Goal: Task Accomplishment & Management: Use online tool/utility

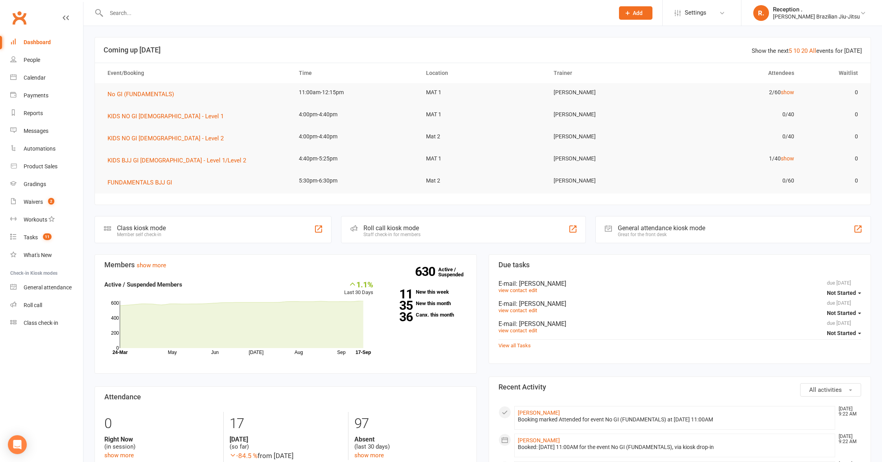
click at [151, 13] on input "text" at bounding box center [356, 12] width 505 height 11
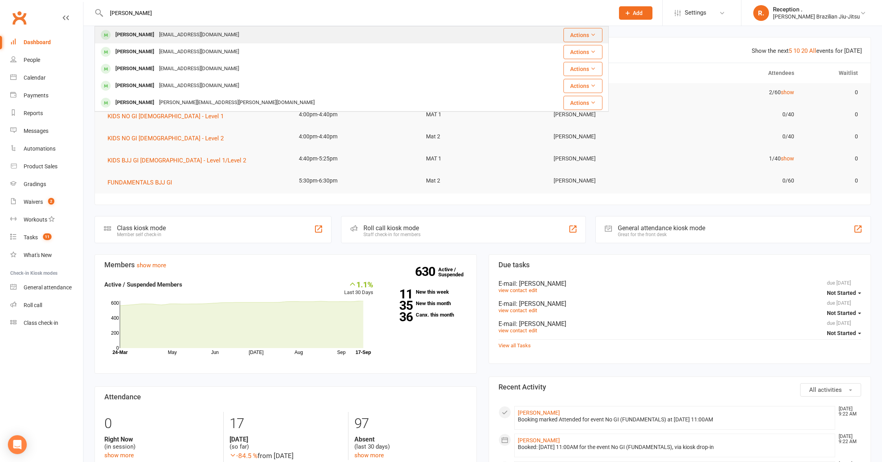
type input "todd"
click at [157, 36] on div "toddgreasley@gmail.com" at bounding box center [199, 34] width 85 height 11
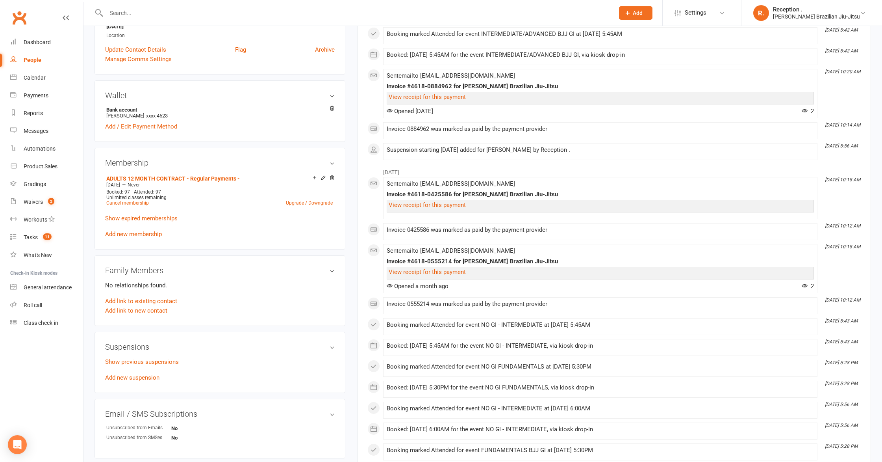
scroll to position [186, 0]
click at [140, 381] on div "Suspensions Show previous suspensions Add new suspension" at bounding box center [220, 361] width 251 height 61
click at [142, 378] on link "Add new suspension" at bounding box center [132, 376] width 54 height 7
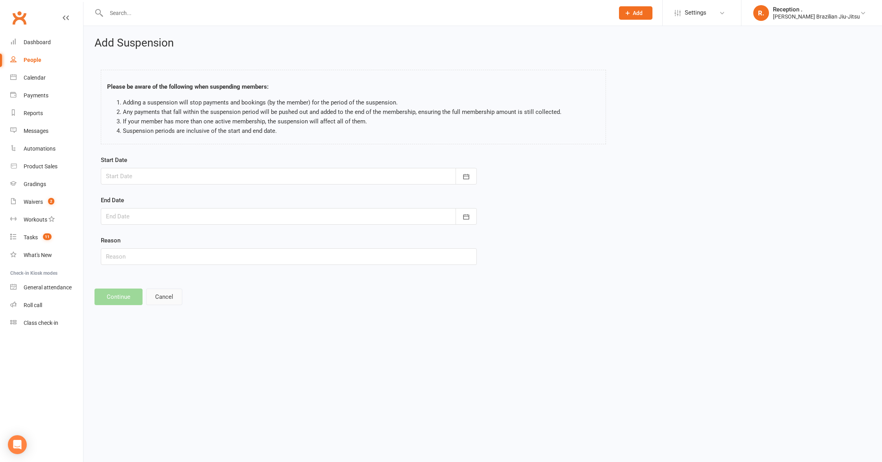
click at [172, 299] on button "Cancel" at bounding box center [164, 296] width 36 height 17
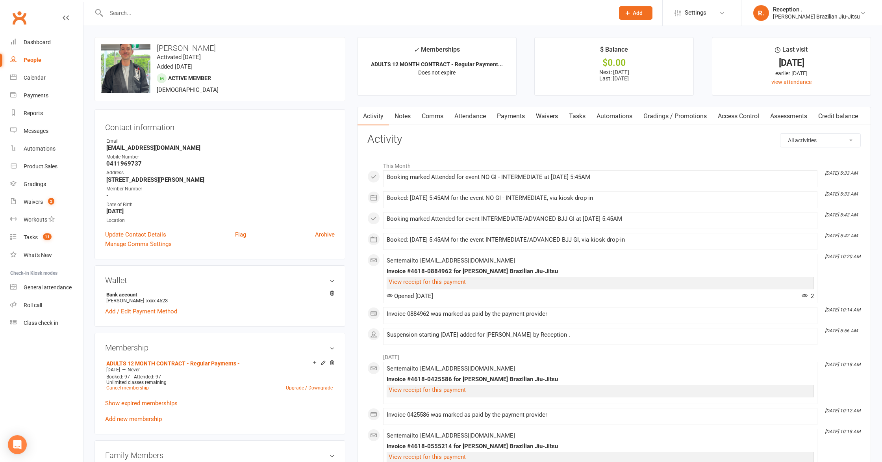
click at [511, 124] on link "Payments" at bounding box center [511, 116] width 39 height 18
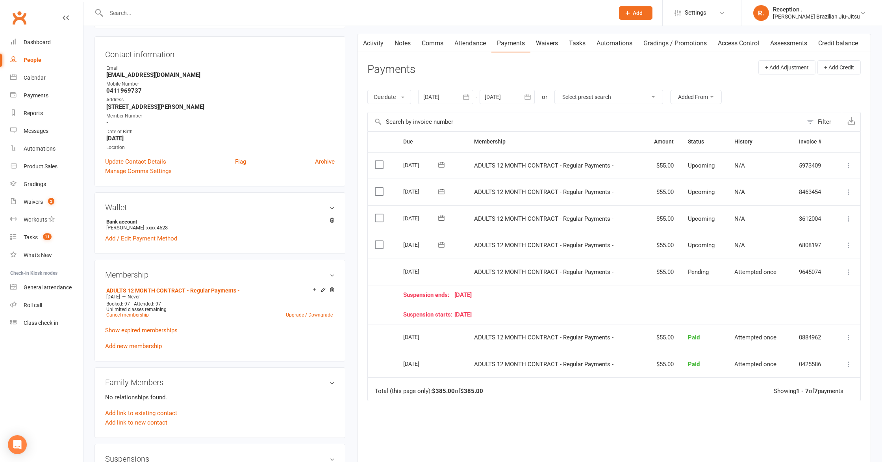
scroll to position [80, 0]
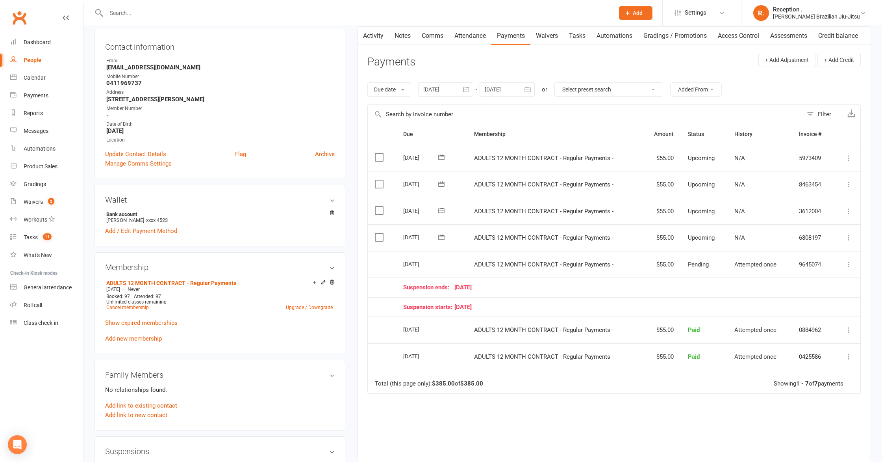
drag, startPoint x: 458, startPoint y: 306, endPoint x: 500, endPoint y: 305, distance: 42.2
click at [500, 305] on div "Suspension starts: 02 September 25" at bounding box center [614, 307] width 423 height 7
drag, startPoint x: 500, startPoint y: 305, endPoint x: 473, endPoint y: 305, distance: 27.6
click at [473, 305] on div "Suspension starts: 02 September 25" at bounding box center [614, 307] width 423 height 7
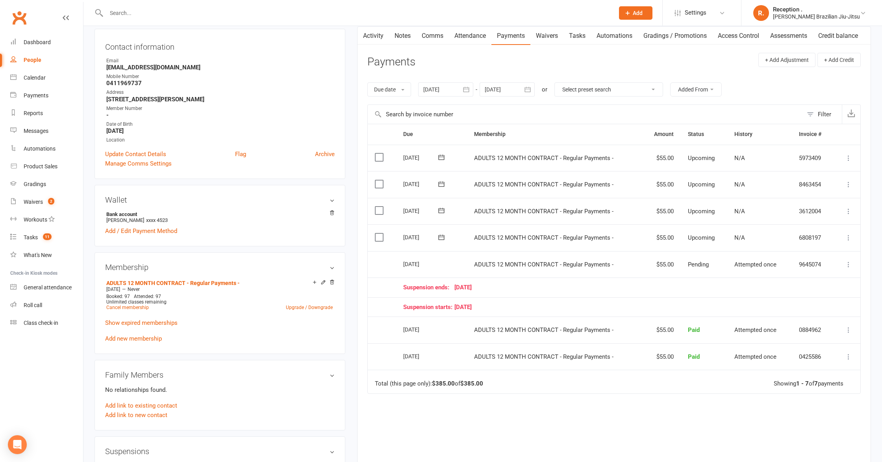
click at [473, 305] on div "Suspension starts: 02 September 25" at bounding box center [614, 307] width 423 height 7
click at [491, 305] on div "Suspension starts: 02 September 25" at bounding box center [614, 307] width 423 height 7
drag, startPoint x: 500, startPoint y: 284, endPoint x: 468, endPoint y: 284, distance: 31.9
click at [468, 284] on div "Suspension ends: 09 September 25" at bounding box center [614, 287] width 423 height 7
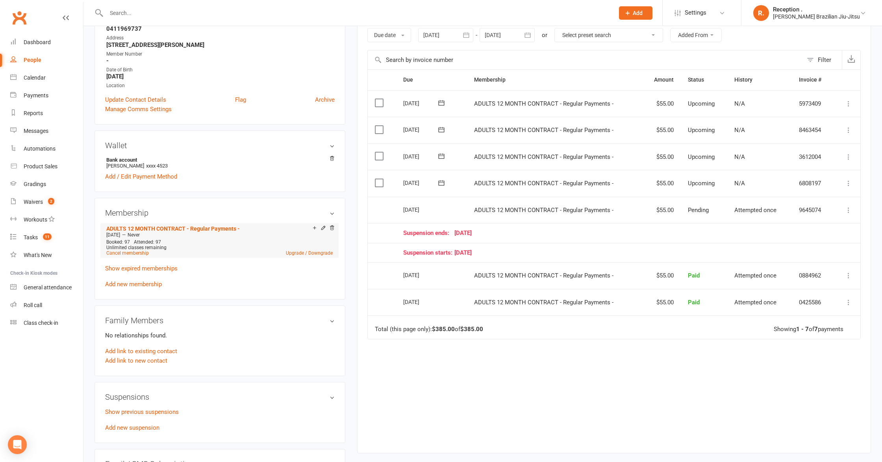
scroll to position [137, 0]
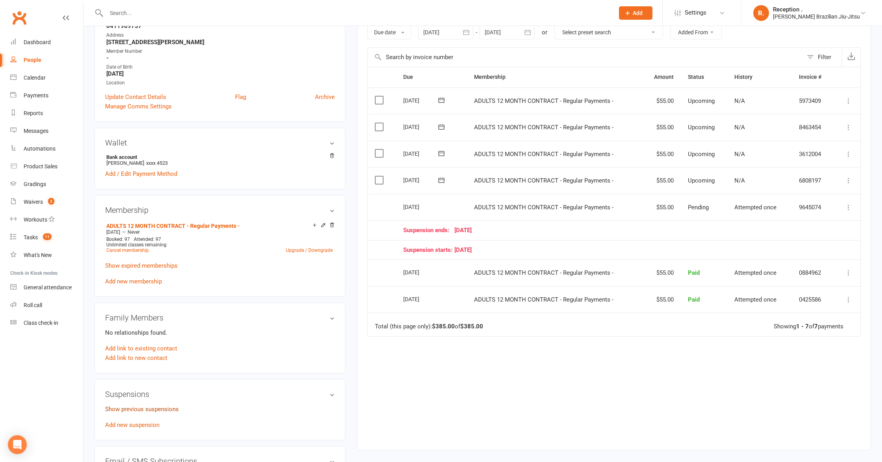
click at [130, 405] on link "Show previous suspensions" at bounding box center [142, 408] width 74 height 7
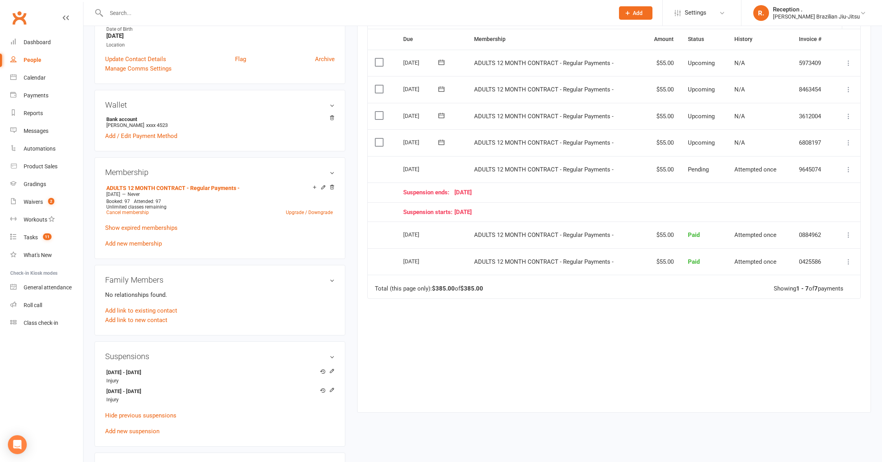
scroll to position [231, 0]
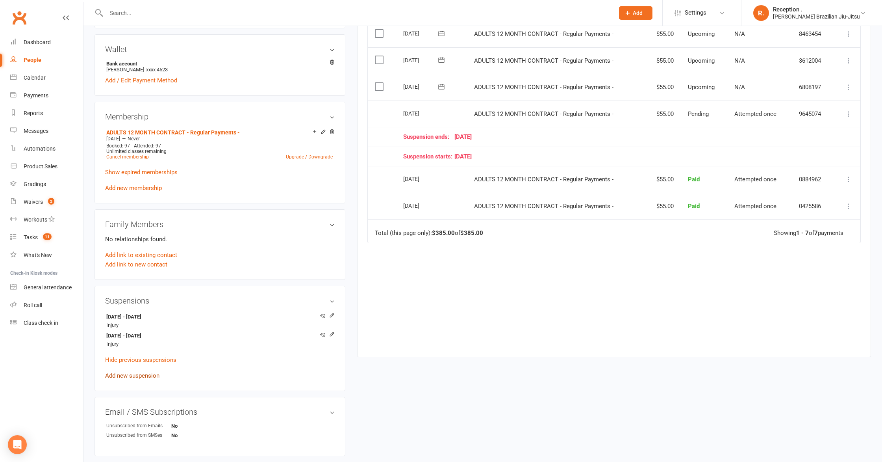
click at [141, 375] on link "Add new suspension" at bounding box center [132, 375] width 54 height 7
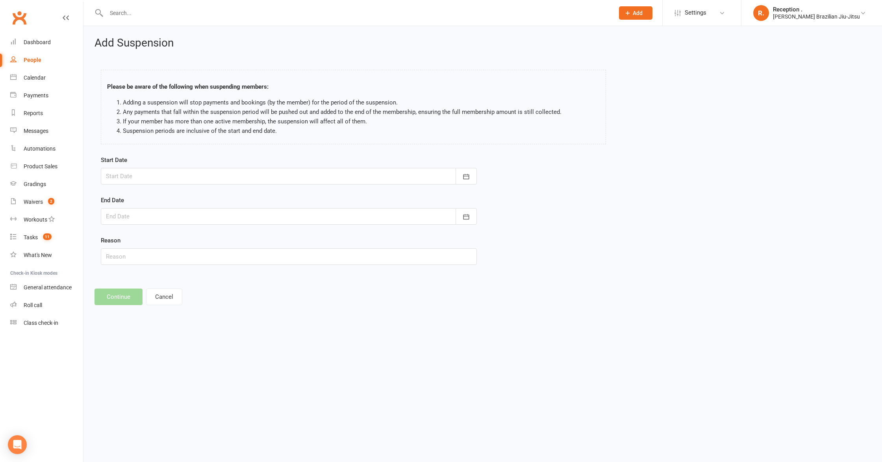
click at [257, 180] on div at bounding box center [289, 176] width 376 height 17
click at [237, 269] on span "27" at bounding box center [239, 271] width 6 height 6
type input "27 Sep 2025"
click at [213, 221] on div at bounding box center [289, 216] width 376 height 17
click at [242, 233] on button "button" at bounding box center [238, 236] width 17 height 14
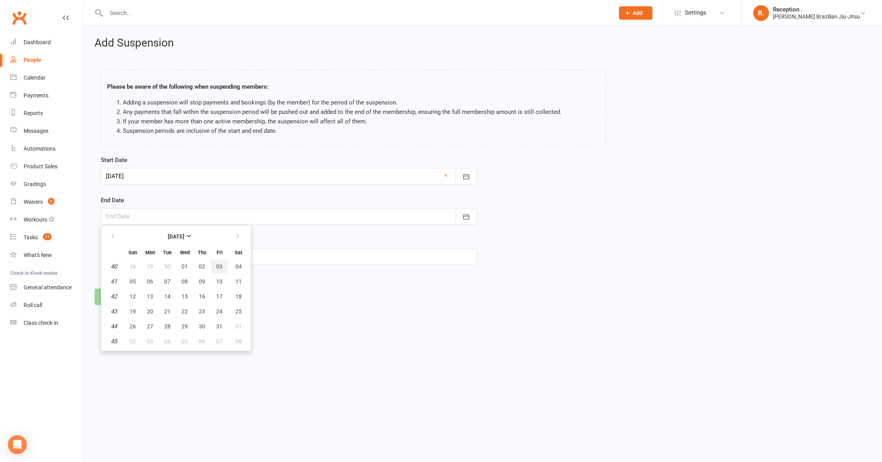
click at [215, 264] on button "03" at bounding box center [219, 266] width 17 height 14
type input "03 Oct 2025"
click at [128, 254] on input "text" at bounding box center [289, 256] width 376 height 17
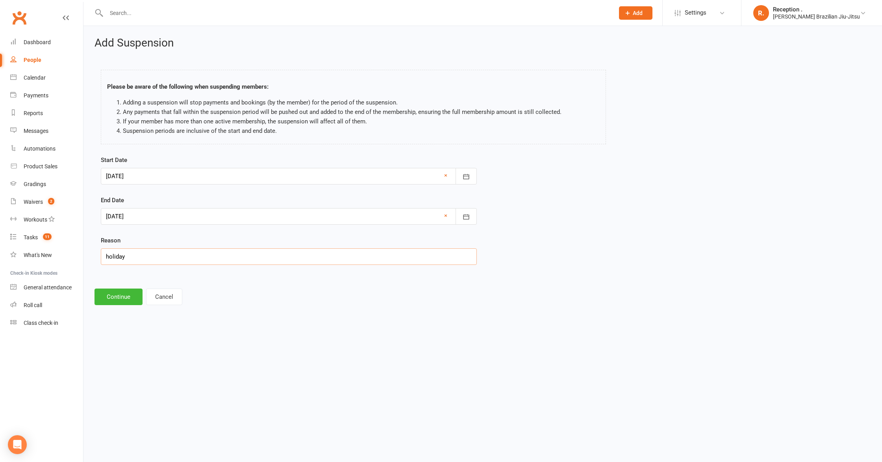
type input "holiday"
click at [146, 327] on html "Prospect Member Non-attending contact Class / event Appointment Grading event T…" at bounding box center [441, 163] width 882 height 327
click at [127, 297] on button "Continue" at bounding box center [119, 296] width 48 height 17
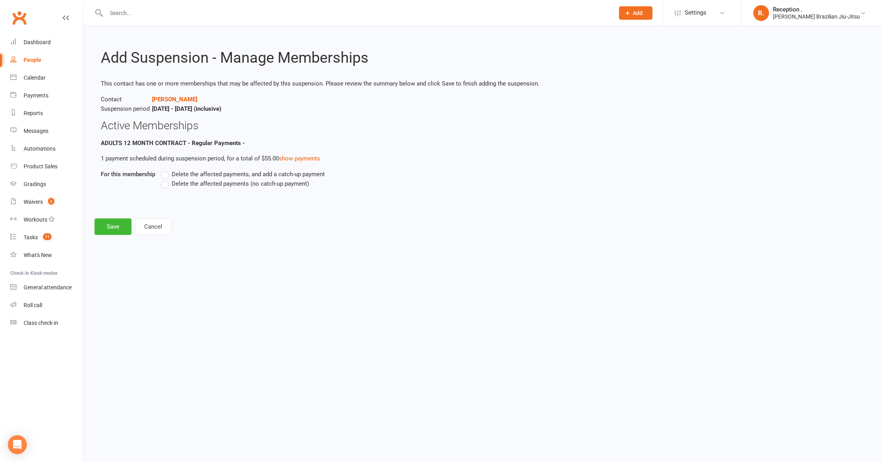
click at [199, 173] on span "Delete the affected payments, and add a catch-up payment" at bounding box center [248, 173] width 153 height 8
click at [166, 169] on input "Delete the affected payments, and add a catch-up payment" at bounding box center [163, 169] width 5 height 0
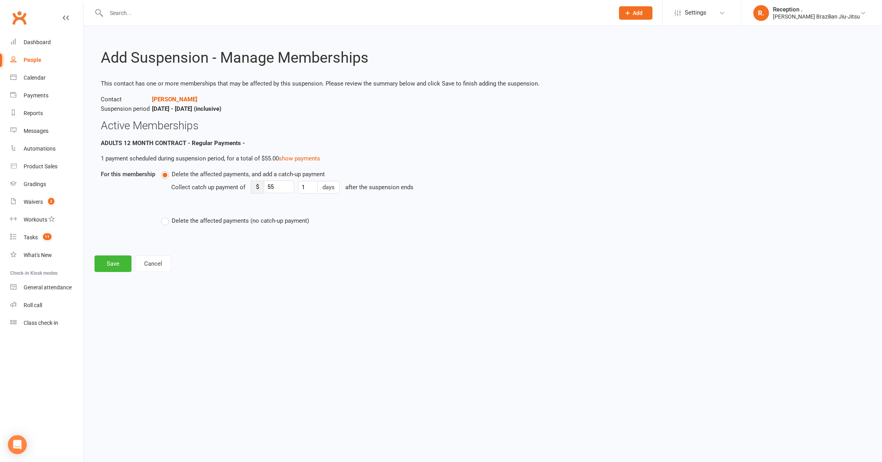
click at [158, 221] on div "Delete the affected payments, and add a catch-up payment Collect catch up payme…" at bounding box center [409, 202] width 509 height 67
click at [164, 220] on label "Delete the affected payments (no catch-up payment)" at bounding box center [235, 220] width 148 height 9
click at [164, 216] on input "Delete the affected payments (no catch-up payment)" at bounding box center [163, 216] width 5 height 0
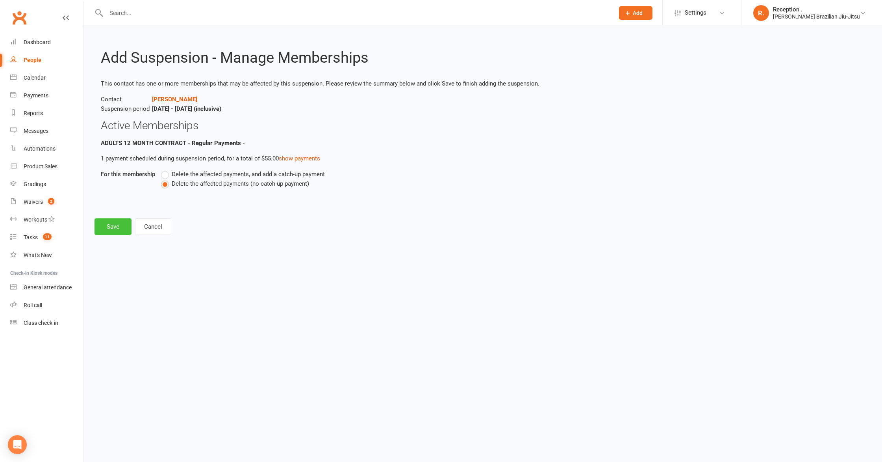
click at [111, 224] on button "Save" at bounding box center [113, 226] width 37 height 17
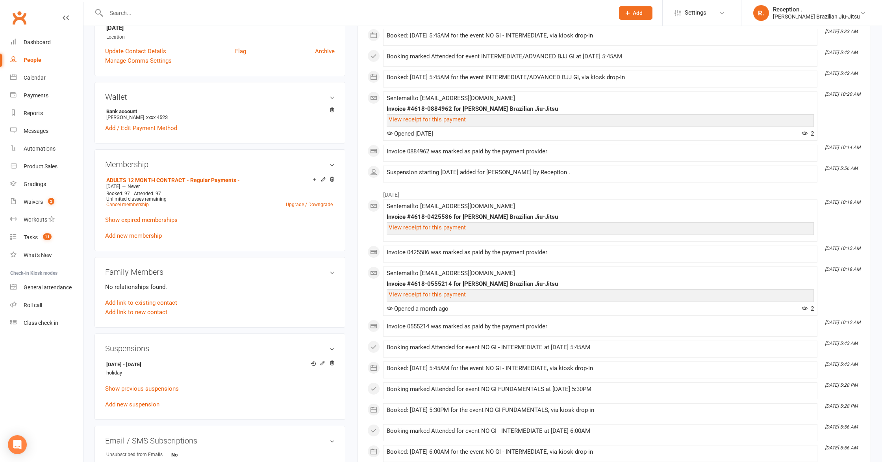
scroll to position [184, 0]
click at [145, 388] on link "Show previous suspensions" at bounding box center [142, 387] width 74 height 7
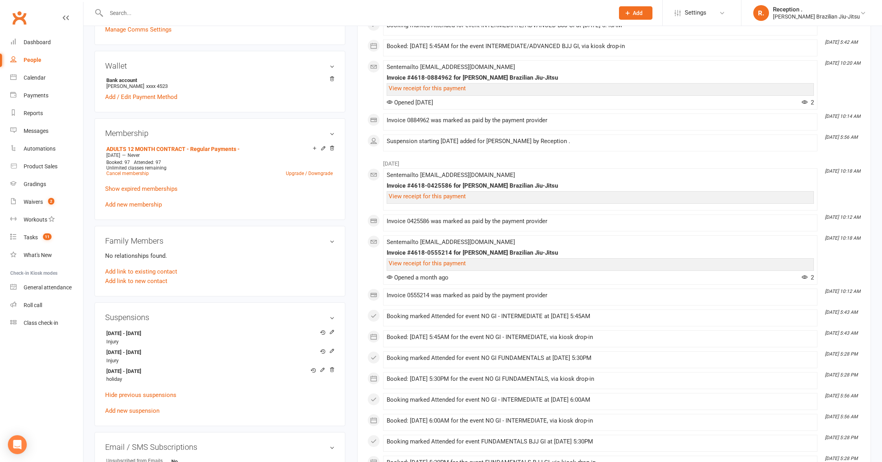
scroll to position [215, 0]
click at [234, 14] on input "text" at bounding box center [356, 12] width 505 height 11
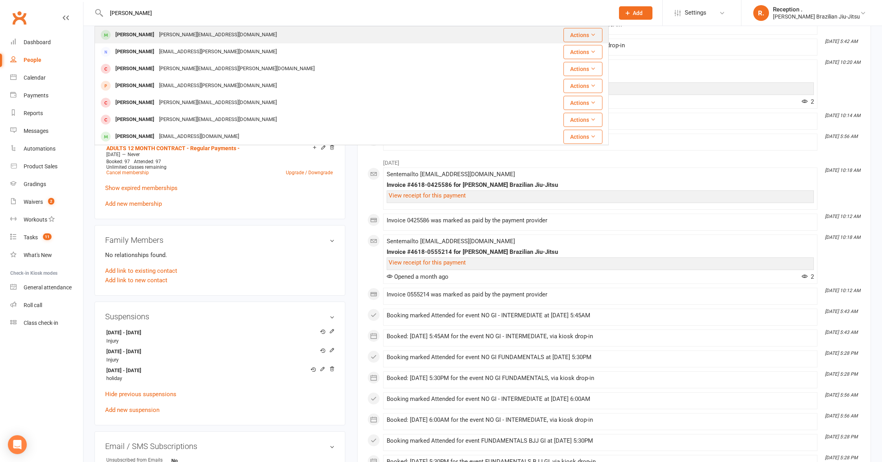
type input "aaron sei"
click at [235, 39] on div "Aaron Seipel aaron@adventuredojo.com.au" at bounding box center [308, 35] width 427 height 16
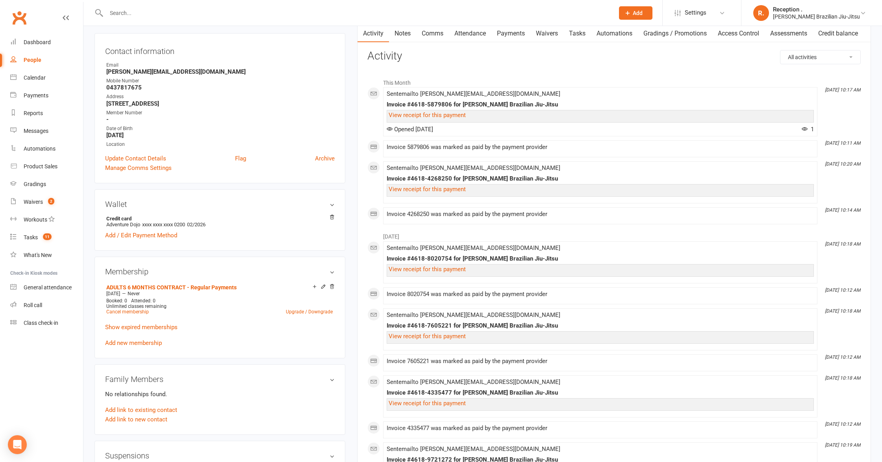
scroll to position [45, 0]
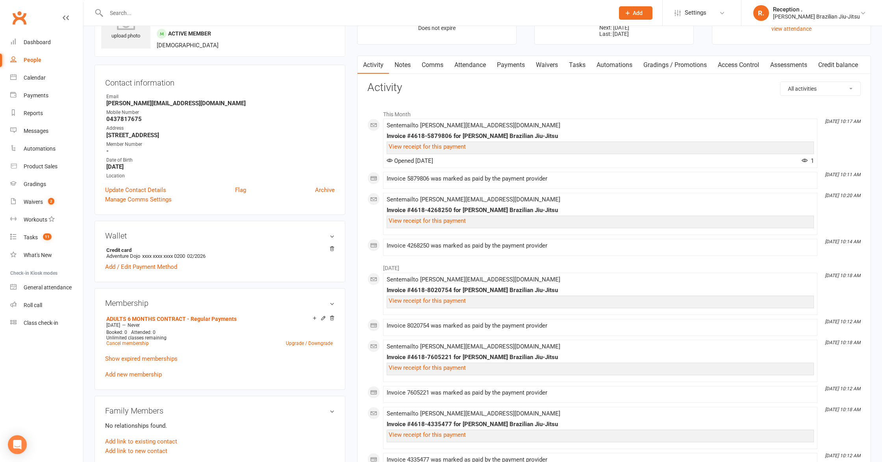
click at [280, 15] on input "text" at bounding box center [356, 12] width 505 height 11
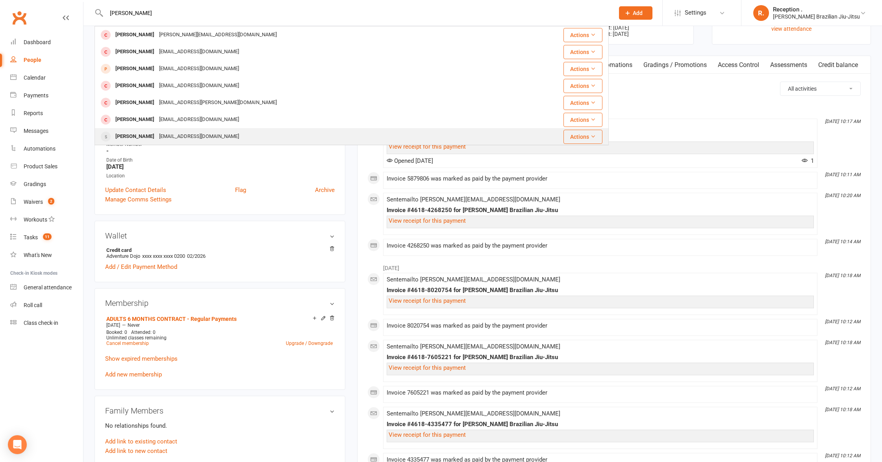
type input "julien"
click at [181, 134] on div "julian.wallbridge@gmail.com" at bounding box center [199, 136] width 85 height 11
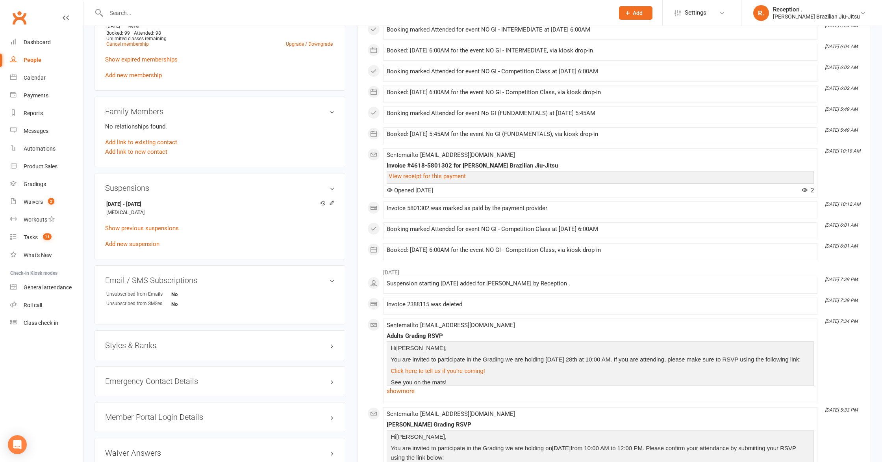
scroll to position [429, 0]
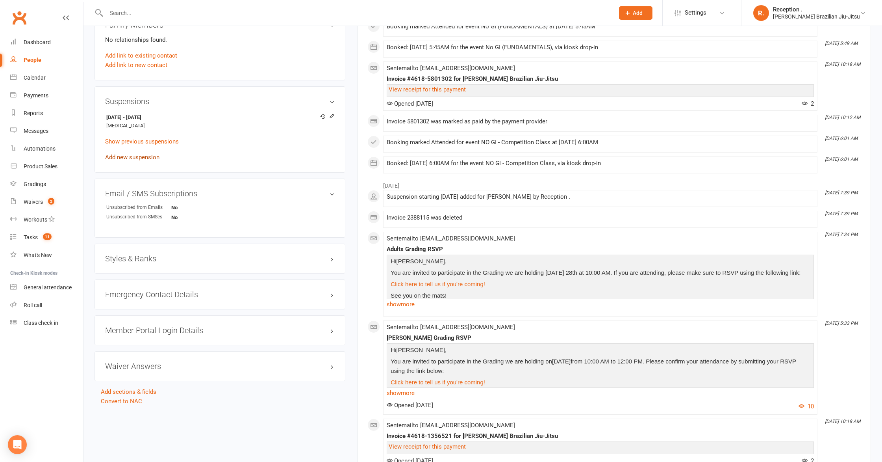
click at [140, 157] on link "Add new suspension" at bounding box center [132, 157] width 54 height 7
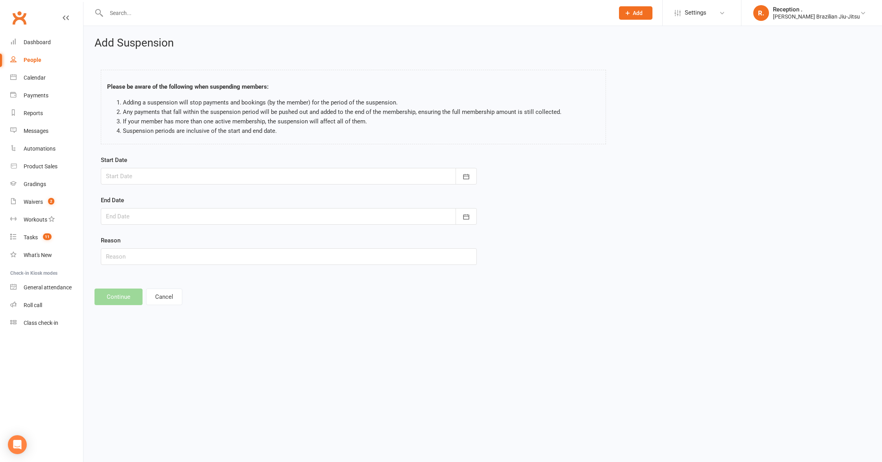
click at [350, 180] on div at bounding box center [289, 176] width 376 height 17
drag, startPoint x: 351, startPoint y: 341, endPoint x: 325, endPoint y: 338, distance: 27.0
click at [348, 327] on html "Prospect Member Non-attending contact Class / event Appointment Grading event T…" at bounding box center [441, 163] width 882 height 327
click at [159, 304] on button "Cancel" at bounding box center [164, 296] width 36 height 17
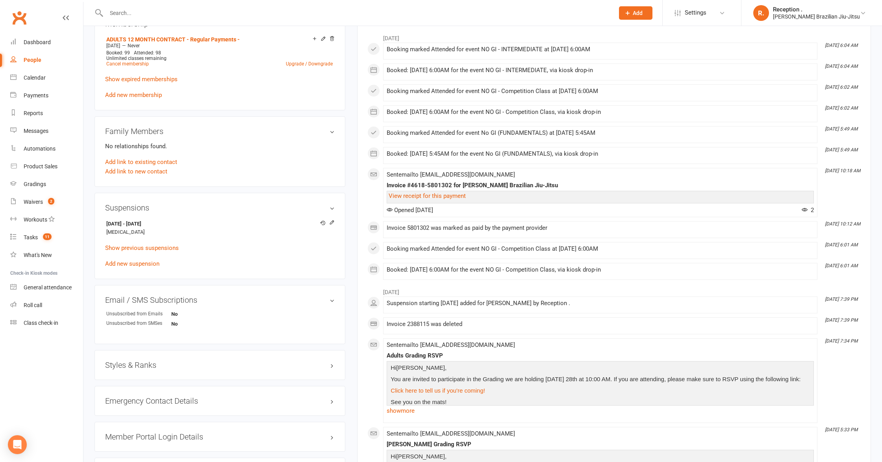
scroll to position [343, 0]
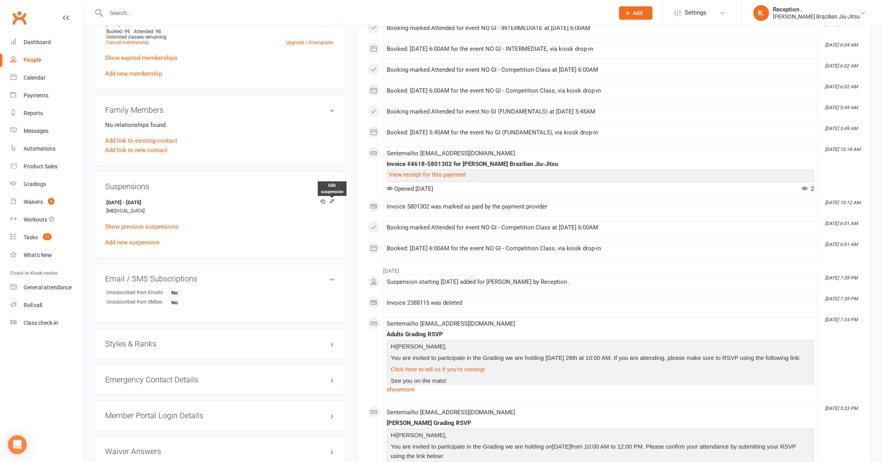
click at [331, 200] on icon at bounding box center [332, 201] width 6 height 6
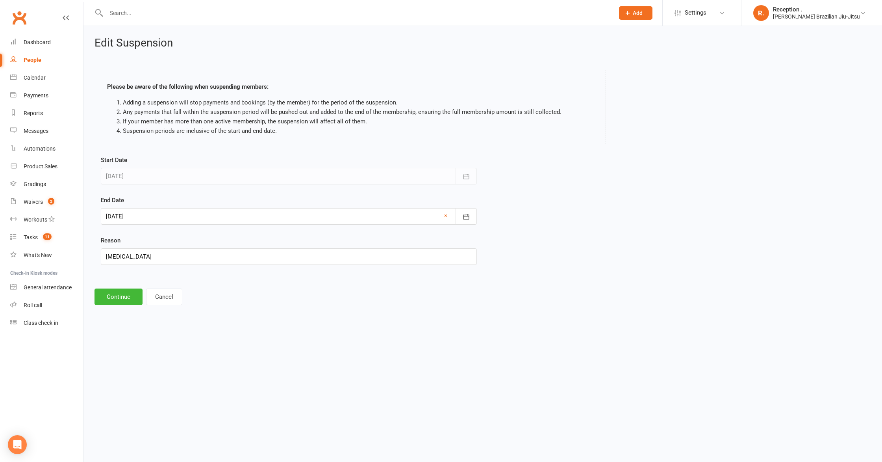
click at [296, 219] on div at bounding box center [289, 216] width 376 height 17
click at [135, 340] on span "05" at bounding box center [133, 341] width 6 height 6
type input "05 Oct 2025"
click at [122, 291] on button "Continue" at bounding box center [119, 296] width 48 height 17
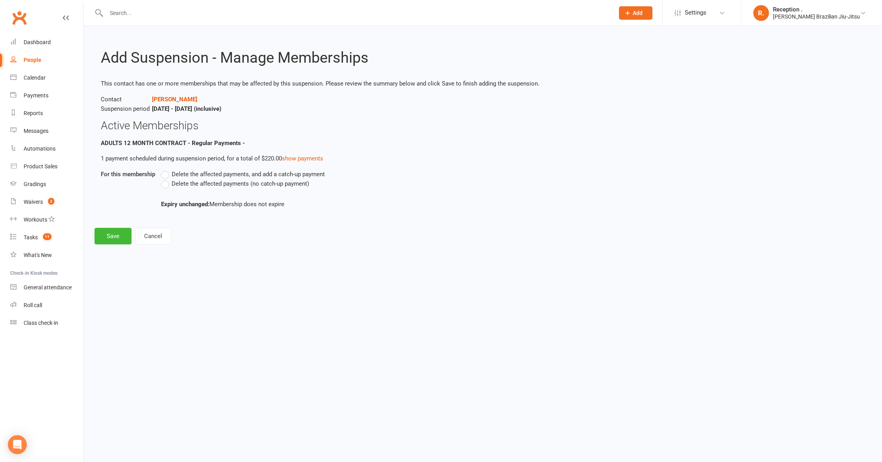
click at [190, 184] on span "Delete the affected payments (no catch-up payment)" at bounding box center [240, 183] width 137 height 8
click at [166, 179] on input "Delete the affected payments (no catch-up payment)" at bounding box center [163, 179] width 5 height 0
click at [108, 240] on button "Save" at bounding box center [113, 236] width 37 height 17
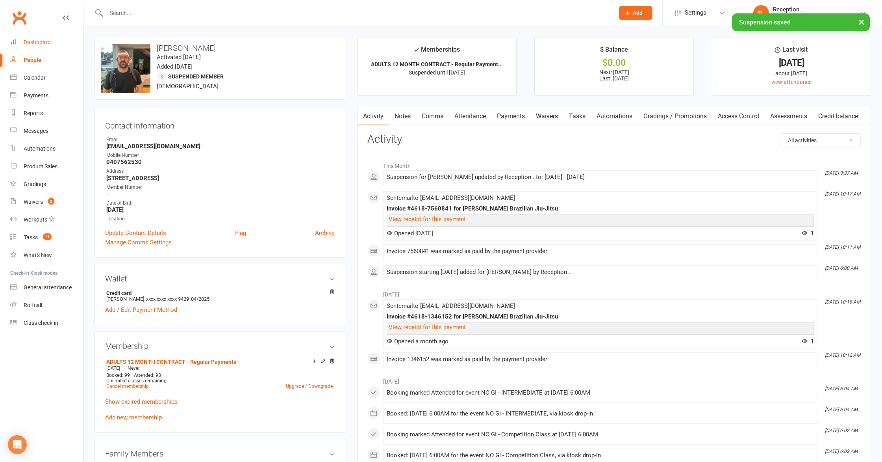
click at [40, 38] on link "Dashboard" at bounding box center [46, 42] width 73 height 18
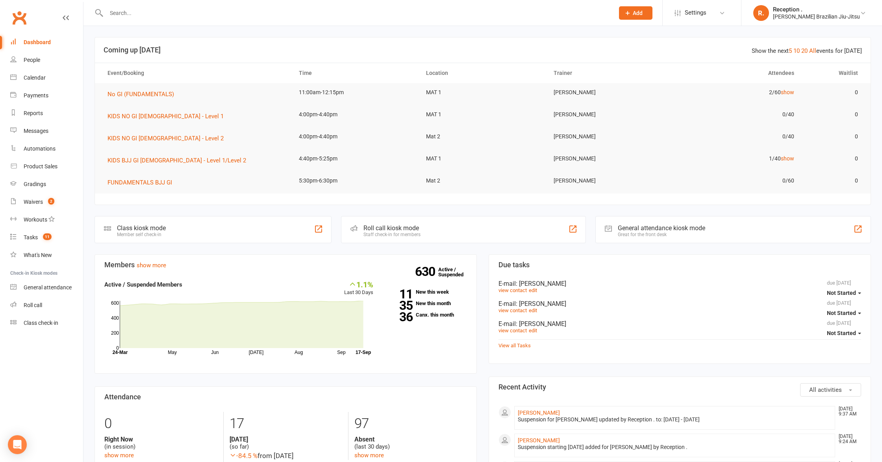
click at [200, 17] on input "text" at bounding box center [356, 12] width 505 height 11
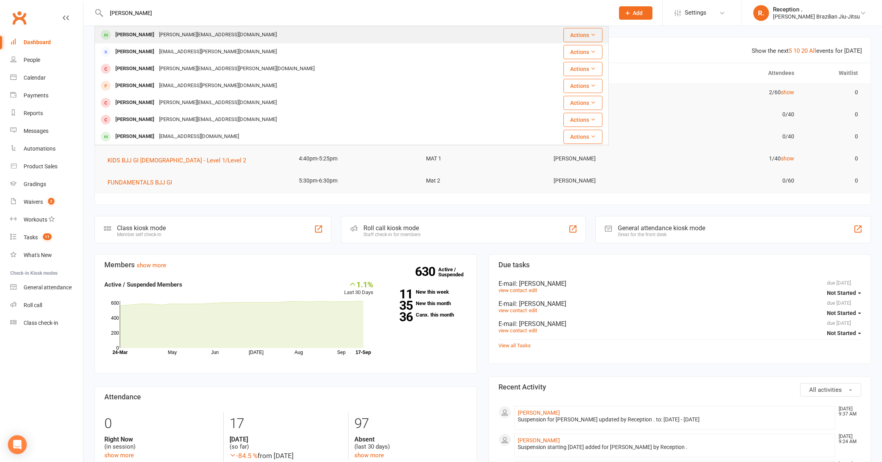
type input "aaron se"
click at [180, 32] on div "aaron@adventuredojo.com.au" at bounding box center [218, 34] width 122 height 11
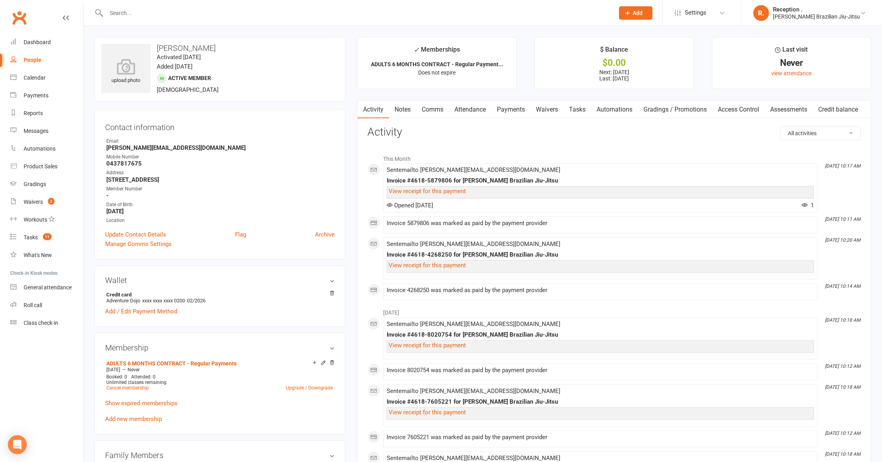
click at [525, 110] on link "Payments" at bounding box center [511, 109] width 39 height 18
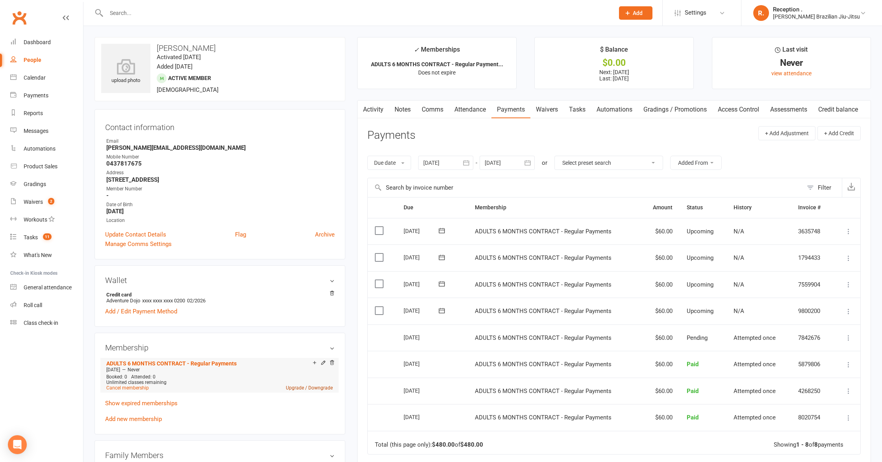
click at [303, 385] on link "Upgrade / Downgrade" at bounding box center [309, 388] width 47 height 6
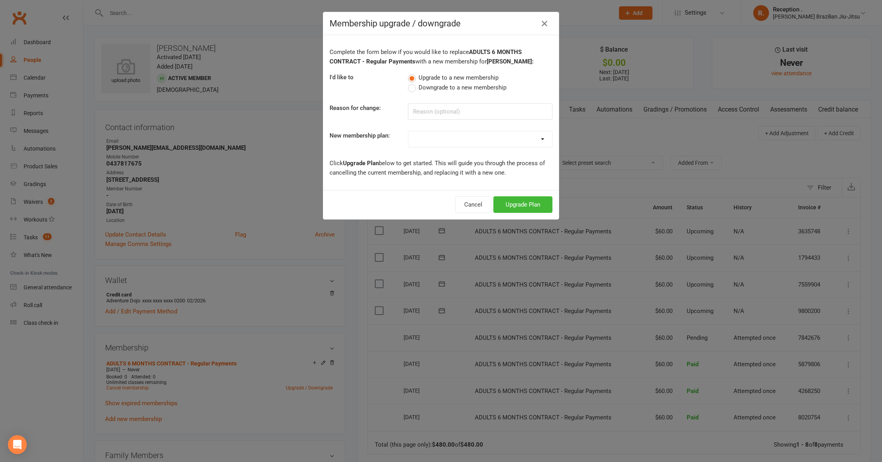
drag, startPoint x: 453, startPoint y: 86, endPoint x: 453, endPoint y: 75, distance: 11.4
click at [453, 75] on div "Upgrade to a new membership Downgrade to a new membership" at bounding box center [480, 82] width 156 height 20
click at [520, 104] on input at bounding box center [480, 111] width 145 height 17
click at [513, 146] on select "FREE ADULTS 12 MONTH CONTRACT - Regular Payments ADULTS 6 MONTHS CONTRACT - Reg…" at bounding box center [480, 139] width 144 height 16
select select "3"
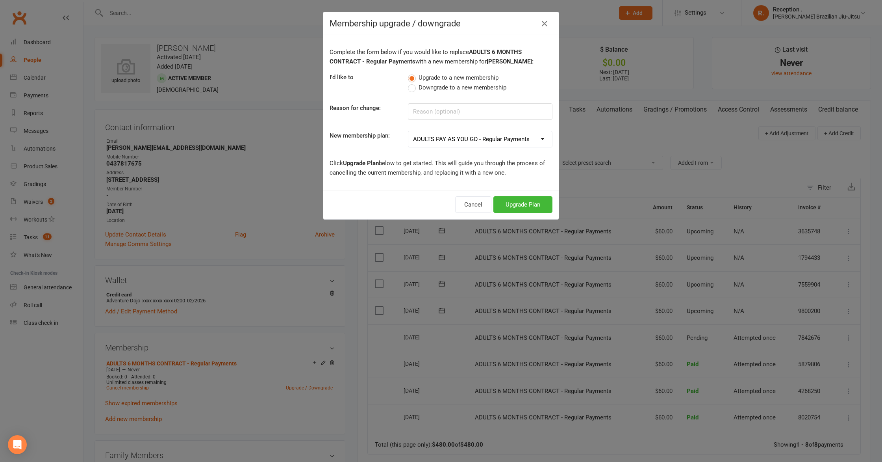
click at [408, 131] on select "FREE ADULTS 12 MONTH CONTRACT - Regular Payments ADULTS 6 MONTHS CONTRACT - Reg…" at bounding box center [480, 139] width 144 height 16
click at [509, 203] on button "Upgrade Plan" at bounding box center [523, 204] width 59 height 17
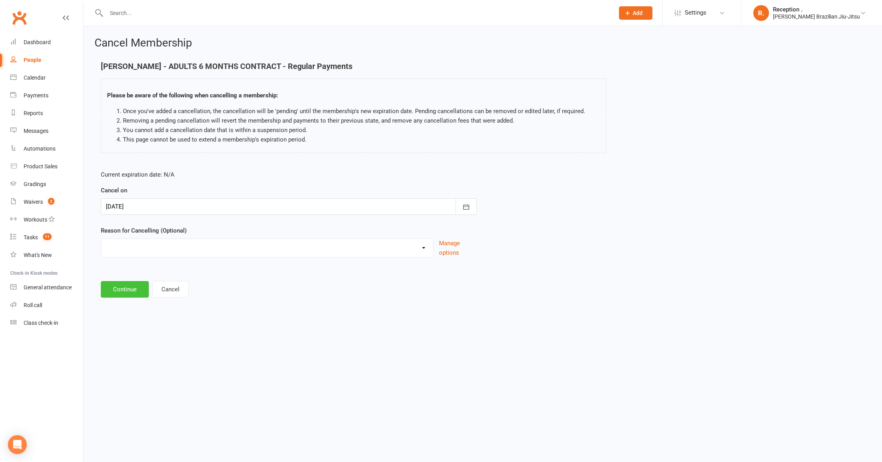
click at [124, 289] on button "Continue" at bounding box center [125, 289] width 48 height 17
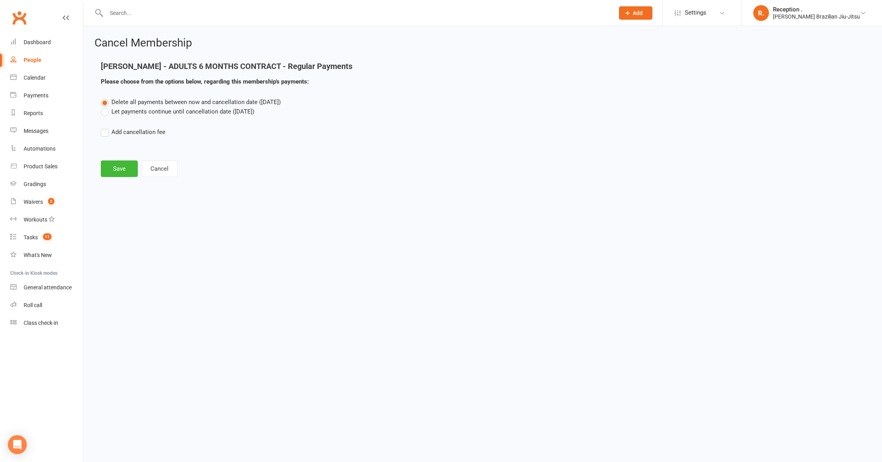
click at [202, 110] on label "Let payments continue until cancellation date (Sep 17, 2025)" at bounding box center [178, 111] width 154 height 9
click at [106, 107] on input "Let payments continue until cancellation date (Sep 17, 2025)" at bounding box center [103, 107] width 5 height 0
click at [117, 168] on button "Save" at bounding box center [119, 168] width 37 height 17
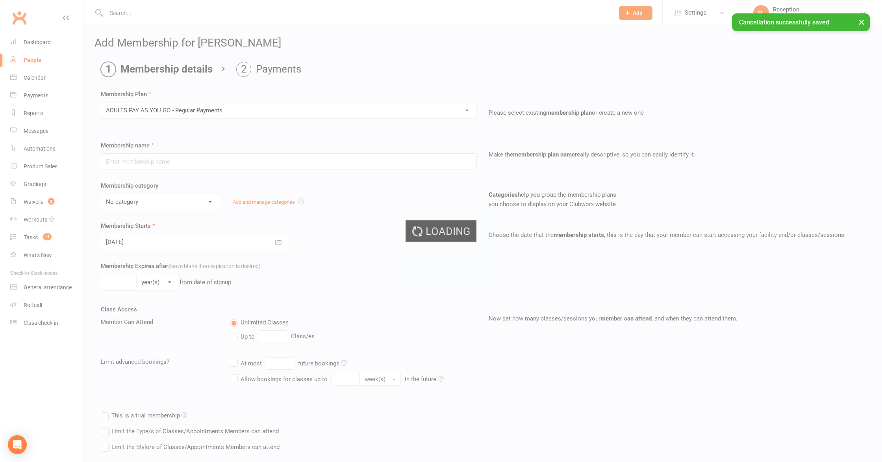
type input "ADULTS PAY AS YOU GO - Regular Payments"
select select "6"
type input "0"
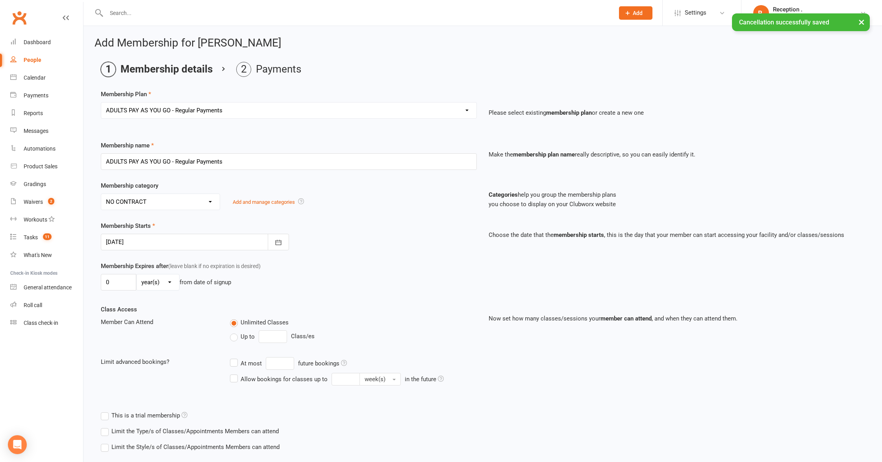
scroll to position [45, 0]
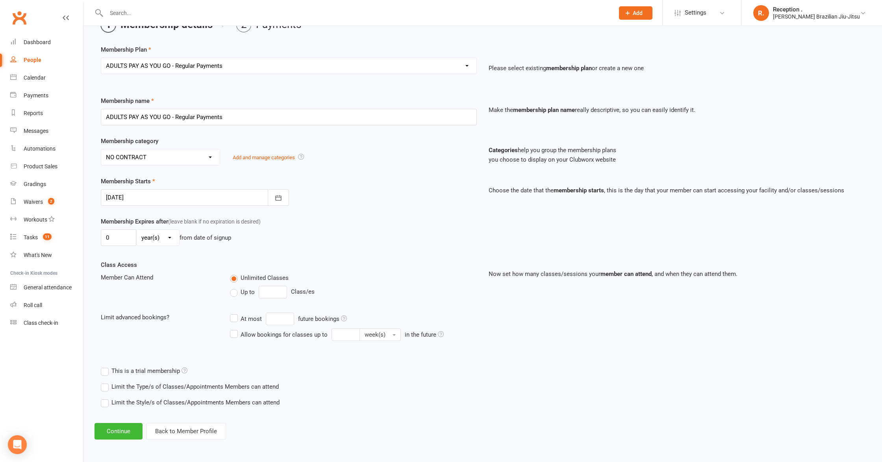
click at [134, 195] on div at bounding box center [195, 197] width 188 height 17
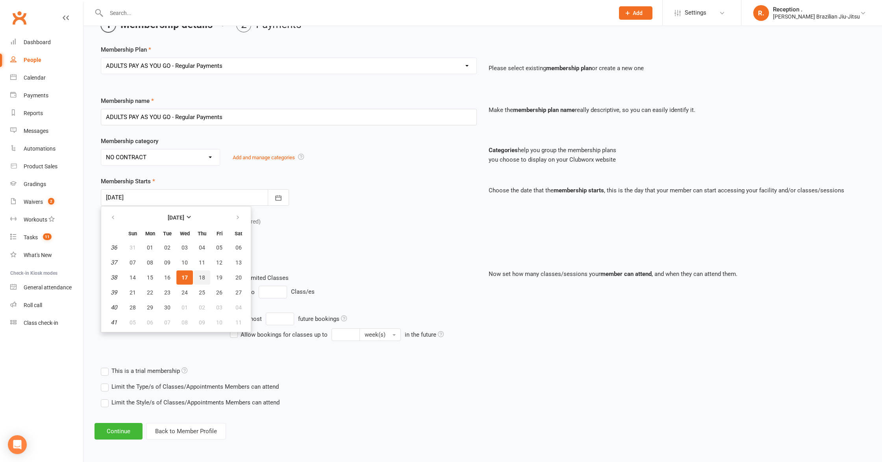
click at [203, 279] on span "18" at bounding box center [202, 277] width 6 height 6
type input "18 Sep 2025"
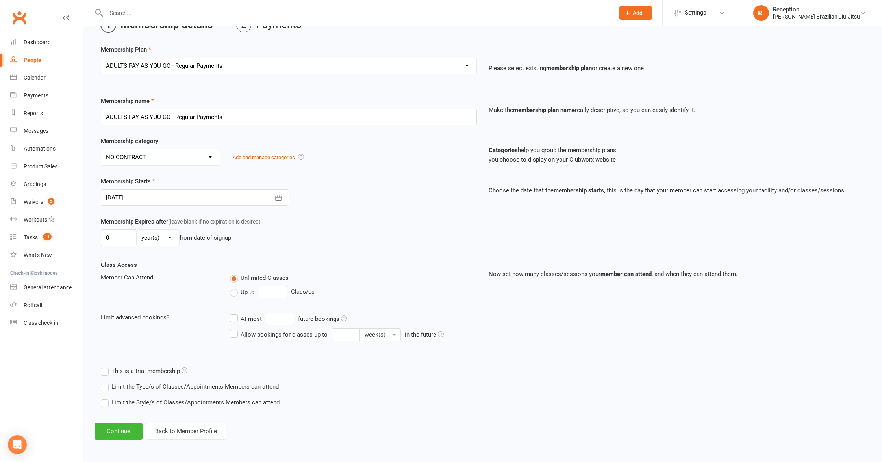
click at [333, 247] on div "Membership Expires after (leave blank if no expiration is desired) 0 day(s) wee…" at bounding box center [289, 233] width 388 height 32
click at [119, 434] on button "Continue" at bounding box center [119, 431] width 48 height 17
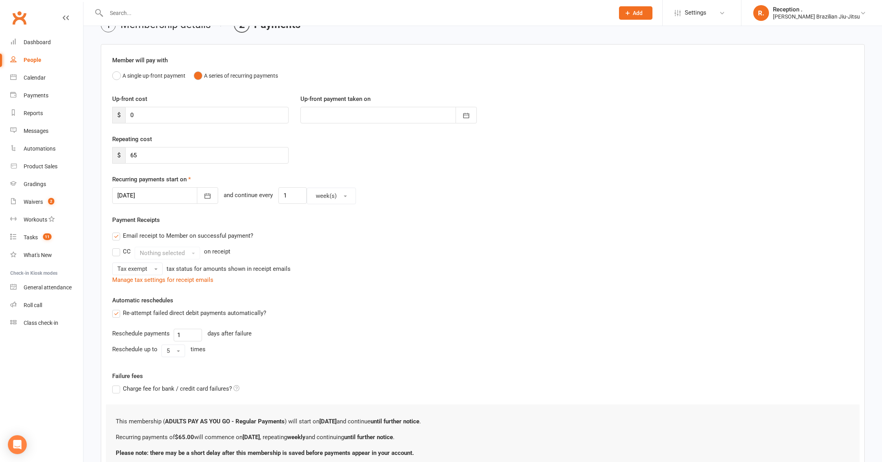
scroll to position [0, 0]
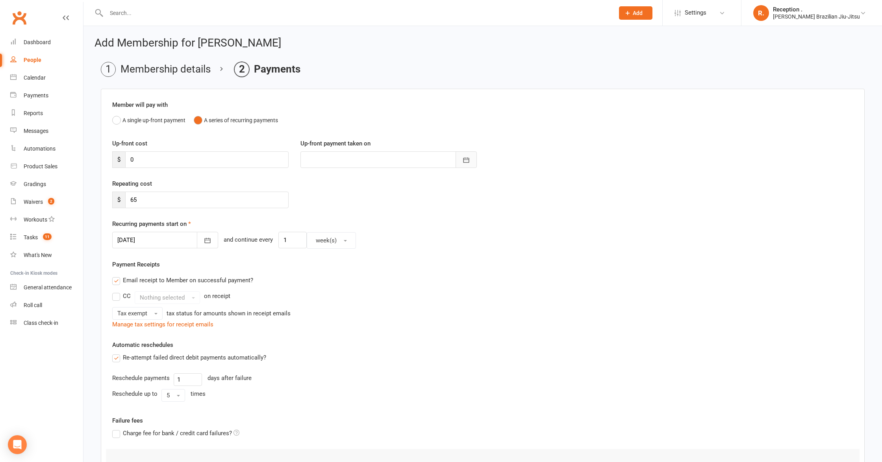
click at [460, 157] on button "button" at bounding box center [466, 159] width 21 height 17
click at [384, 238] on span "17" at bounding box center [384, 239] width 6 height 6
type input "17 Sep 2025"
click at [154, 244] on div at bounding box center [165, 240] width 106 height 17
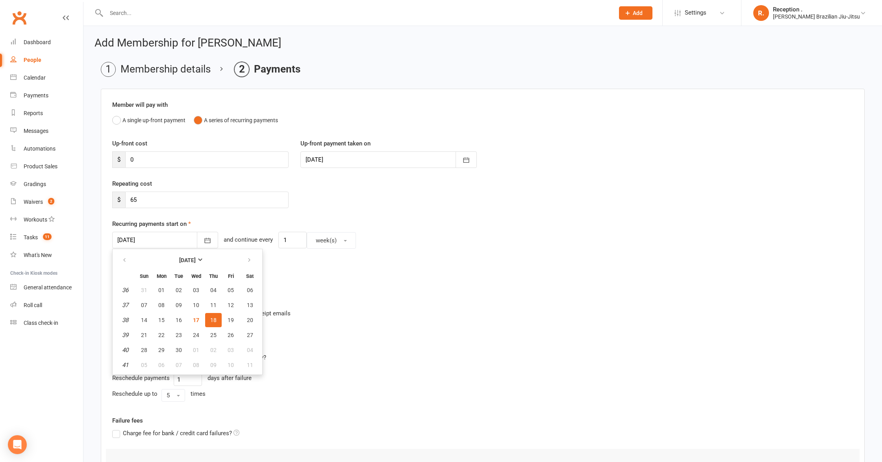
click at [310, 273] on div "Email receipt to Member on successful payment?" at bounding box center [480, 280] width 748 height 16
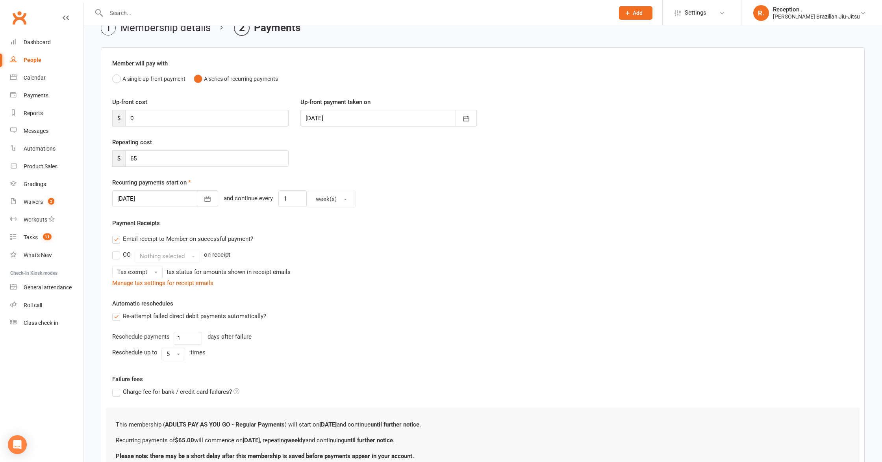
scroll to position [111, 0]
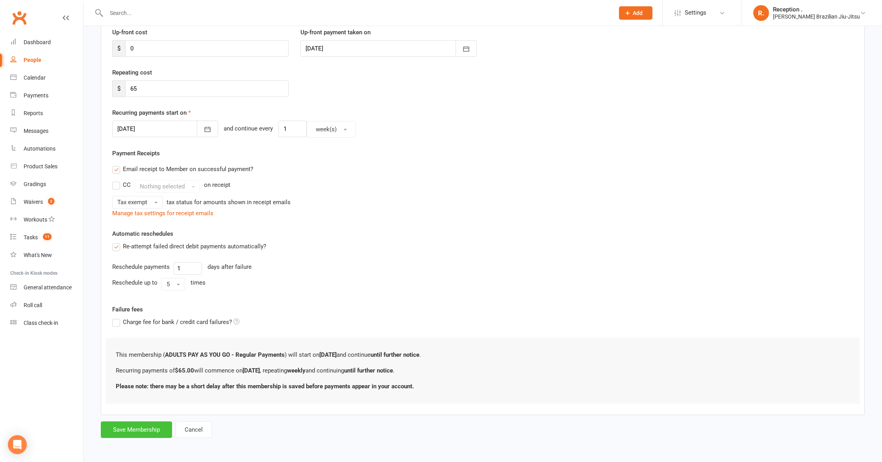
click at [148, 426] on button "Save Membership" at bounding box center [136, 429] width 71 height 17
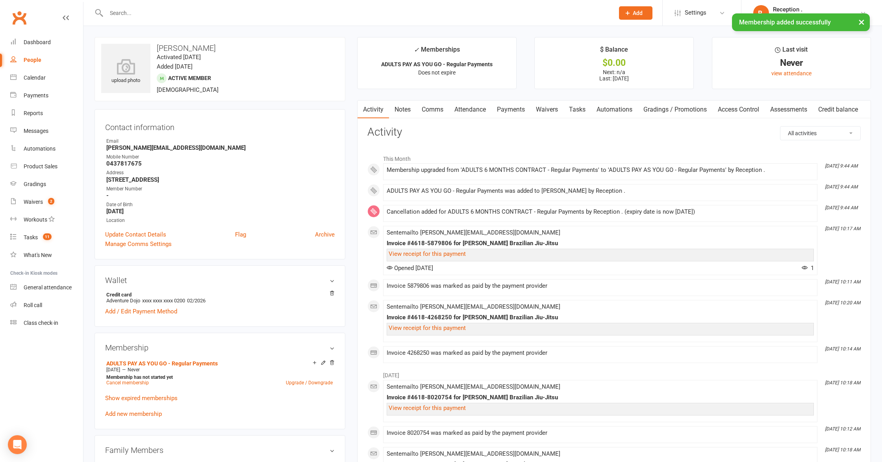
click at [521, 113] on link "Payments" at bounding box center [511, 109] width 39 height 18
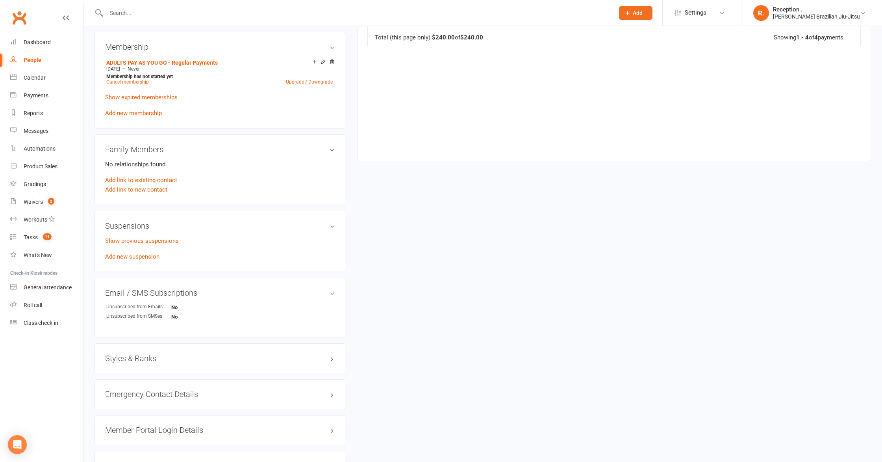
scroll to position [318, 0]
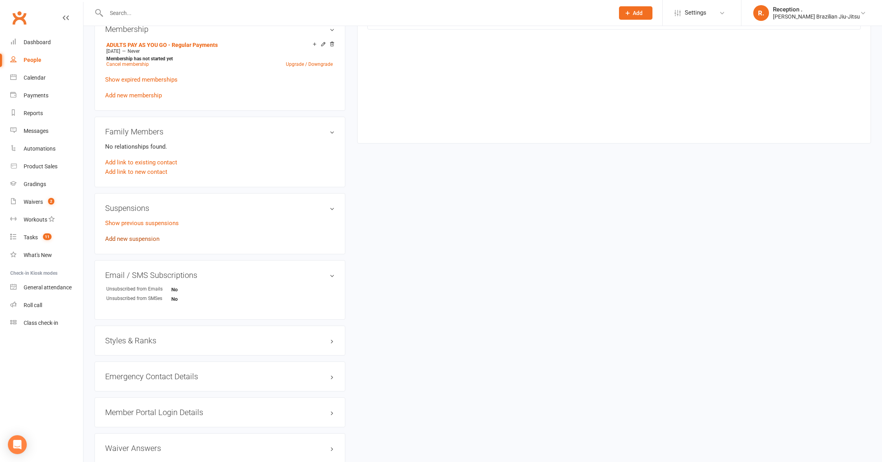
click at [145, 239] on link "Add new suspension" at bounding box center [132, 238] width 54 height 7
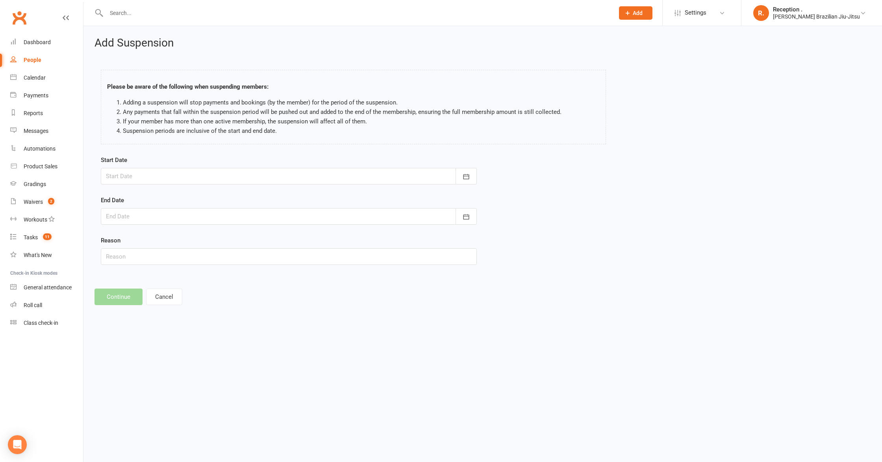
click at [139, 184] on form "Start Date September 2025 Sun Mon Tue Wed Thu Fri Sat 36 31 01 02 03 04 05 06 3…" at bounding box center [289, 209] width 376 height 109
click at [144, 179] on div at bounding box center [289, 176] width 376 height 17
click at [148, 287] on span "29" at bounding box center [150, 286] width 6 height 6
type input "29 Sep 2025"
click at [153, 216] on div at bounding box center [289, 216] width 376 height 17
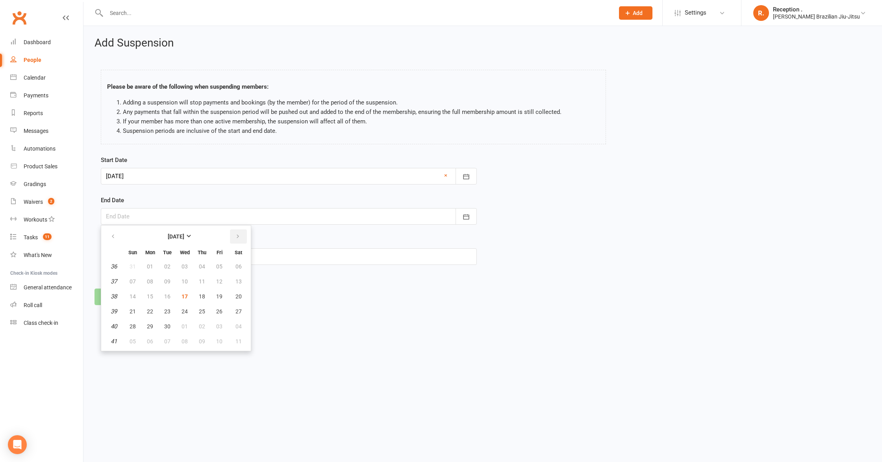
click at [235, 236] on icon "button" at bounding box center [238, 236] width 6 height 6
click at [219, 324] on span "31" at bounding box center [219, 326] width 6 height 6
type input "31 Oct 2025"
click at [114, 299] on button "Continue" at bounding box center [119, 296] width 48 height 17
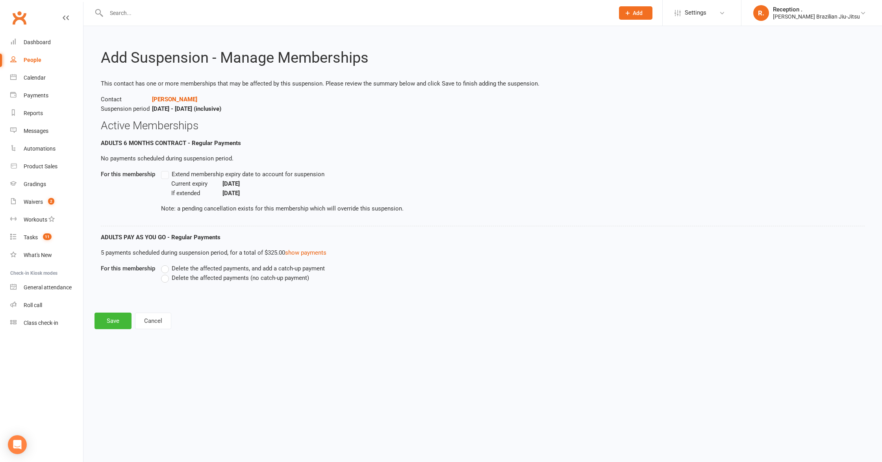
click at [254, 278] on span "Delete the affected payments (no catch-up payment)" at bounding box center [240, 277] width 137 height 8
click at [166, 273] on input "Delete the affected payments (no catch-up payment)" at bounding box center [163, 273] width 5 height 0
click at [109, 321] on button "Save" at bounding box center [113, 320] width 37 height 17
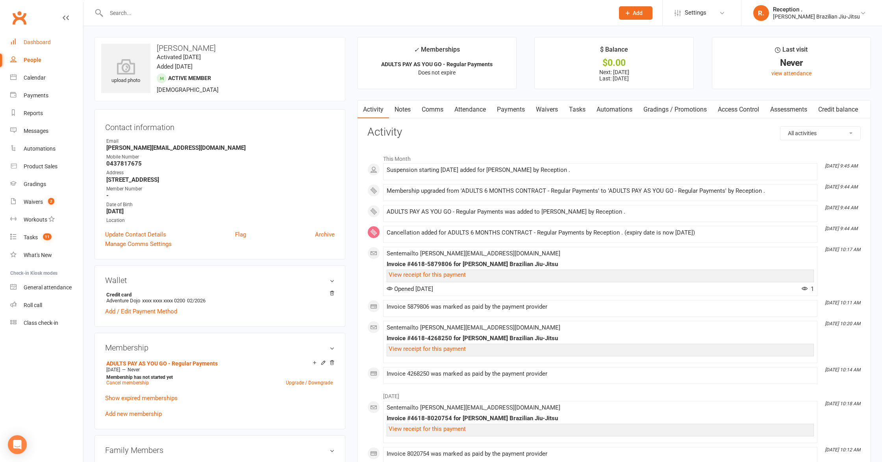
click at [41, 45] on div "Dashboard" at bounding box center [37, 42] width 27 height 6
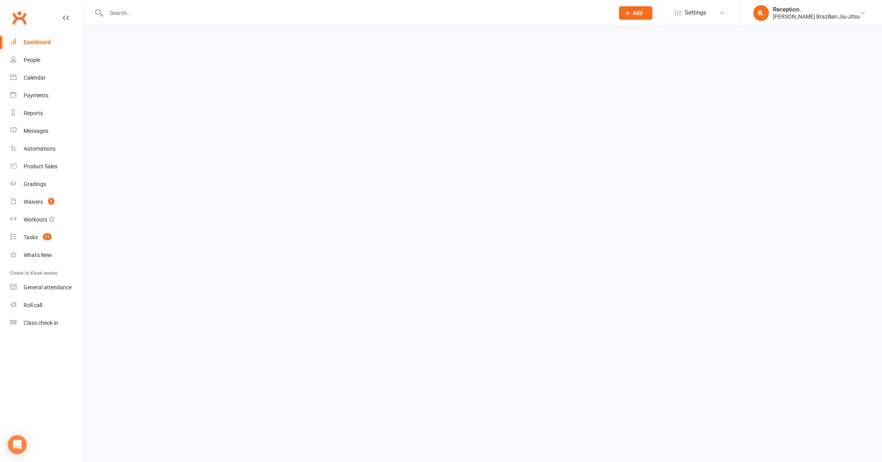
click at [145, 21] on div at bounding box center [352, 13] width 514 height 26
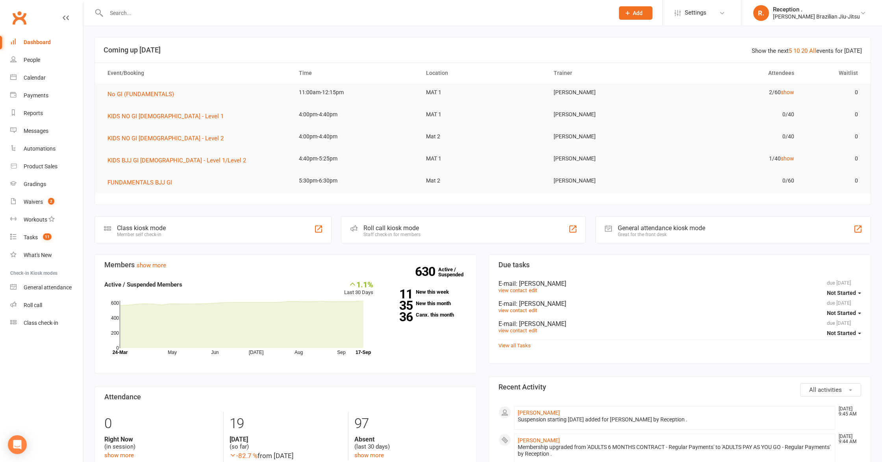
click at [150, 13] on input "text" at bounding box center [356, 12] width 505 height 11
click at [840, 15] on div "Lemos Brazilian Jiu-Jitsu" at bounding box center [816, 16] width 87 height 7
click at [810, 108] on link "Sign out" at bounding box center [812, 109] width 141 height 18
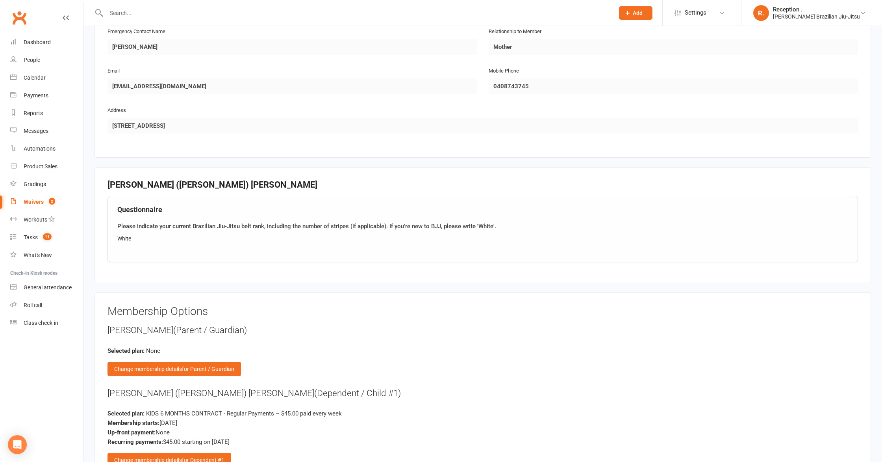
scroll to position [741, 0]
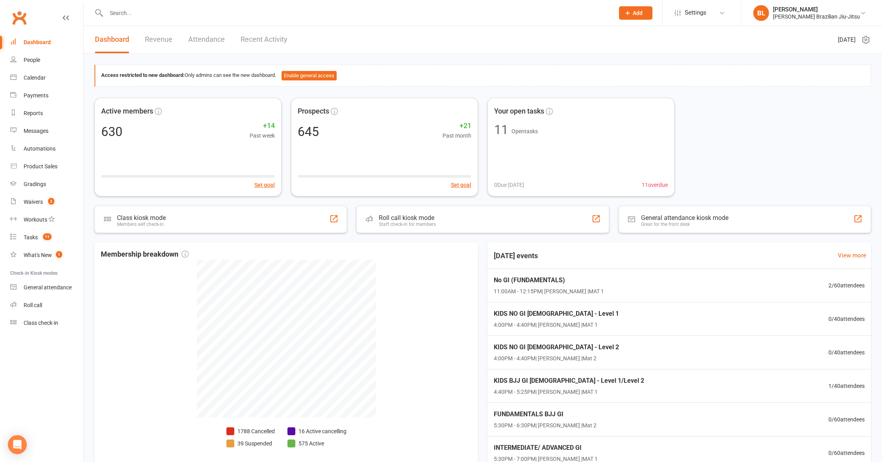
click at [161, 39] on link "Revenue" at bounding box center [159, 39] width 28 height 27
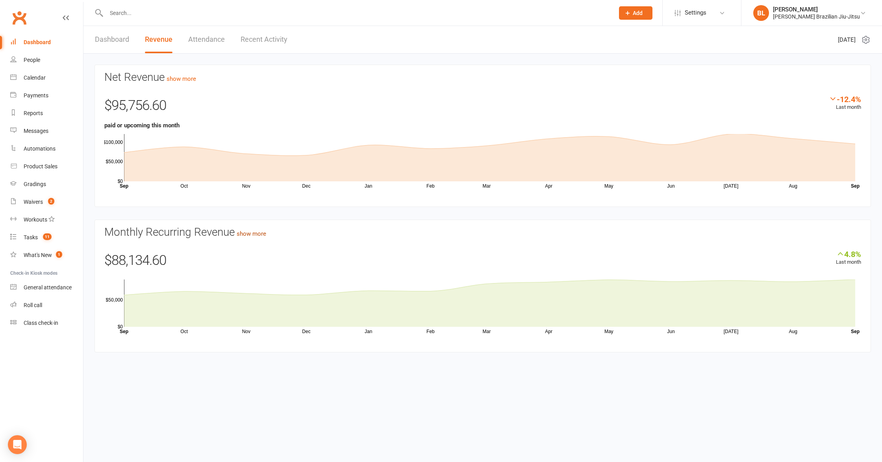
click at [254, 235] on link "show more" at bounding box center [252, 233] width 30 height 7
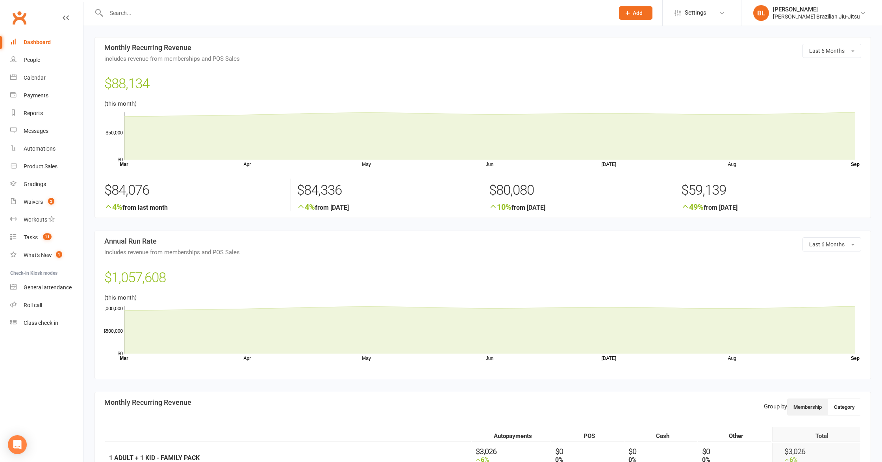
click at [162, 245] on h3 "Annual Run Rate includes revenue from memberships and POS Sales" at bounding box center [482, 246] width 757 height 18
drag, startPoint x: 131, startPoint y: 57, endPoint x: 252, endPoint y: 64, distance: 121.9
click at [252, 64] on section "Last 6 Months Monthly Recurring Revenue includes revenue from memberships and P…" at bounding box center [483, 127] width 777 height 181
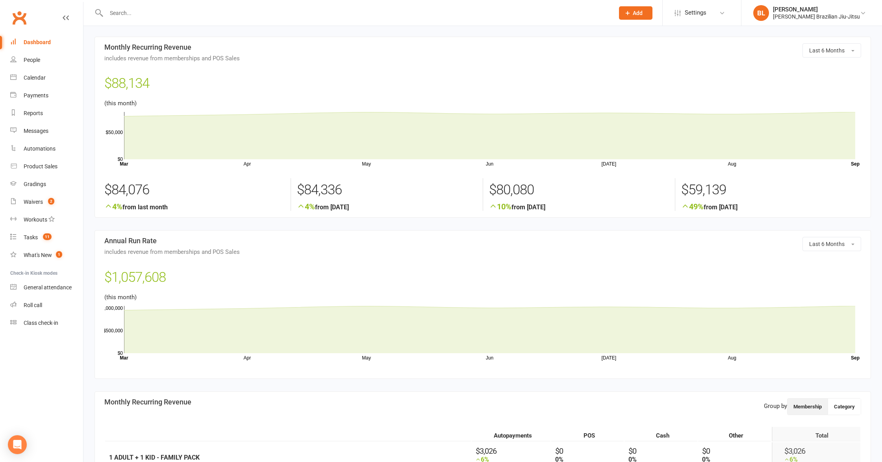
click at [245, 7] on div at bounding box center [352, 13] width 514 height 26
click at [242, 14] on input "text" at bounding box center [356, 12] width 505 height 11
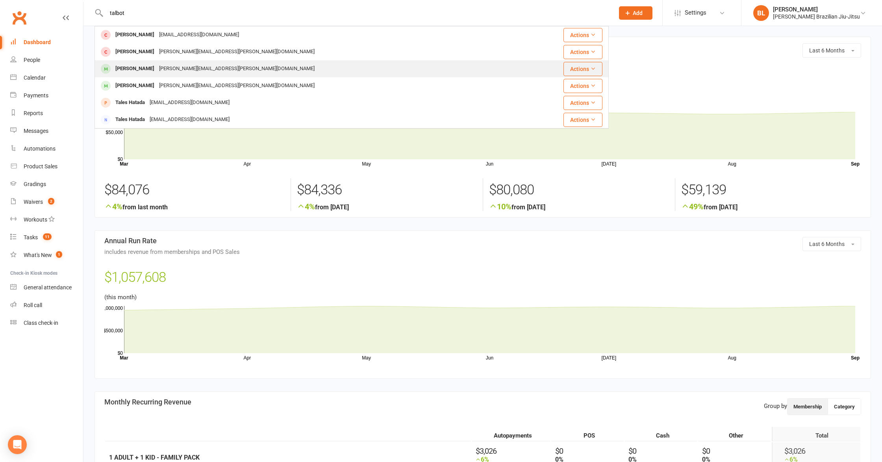
type input "talbot"
click at [169, 76] on div "Leo Talbott Laura.giovannetti@hotmail.com" at bounding box center [308, 69] width 427 height 16
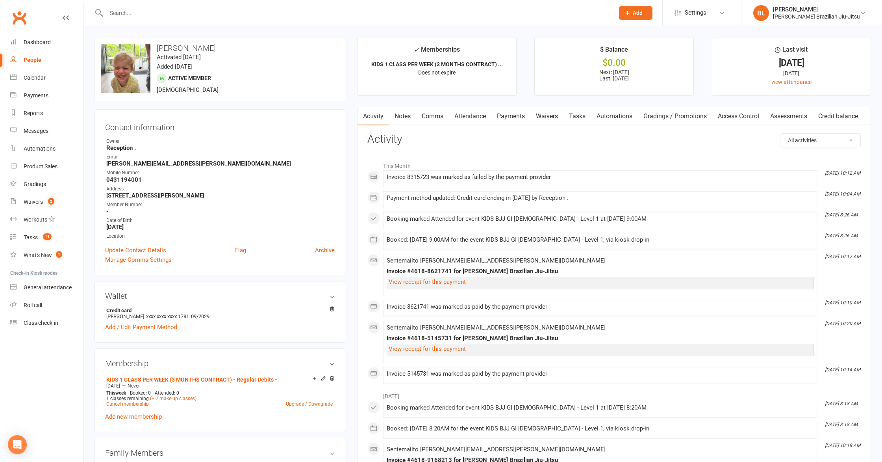
click at [520, 115] on link "Payments" at bounding box center [511, 116] width 39 height 18
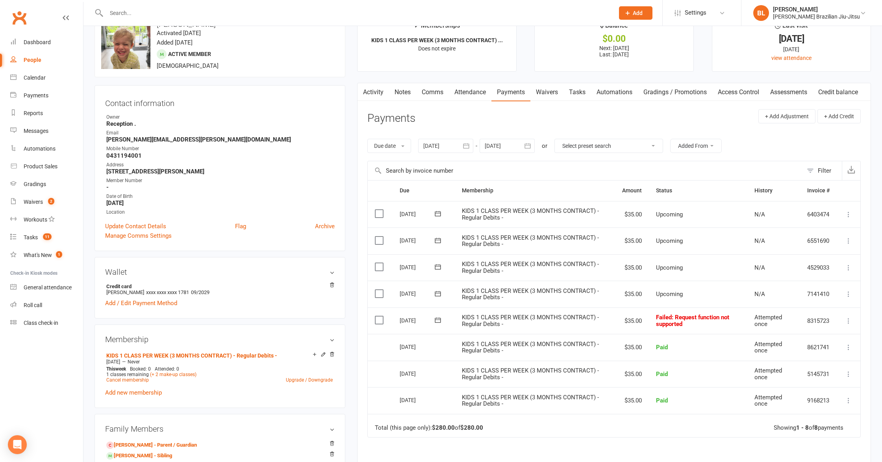
scroll to position [25, 0]
click at [852, 291] on icon at bounding box center [849, 293] width 8 height 8
click at [806, 374] on link "Change amount" at bounding box center [806, 372] width 93 height 16
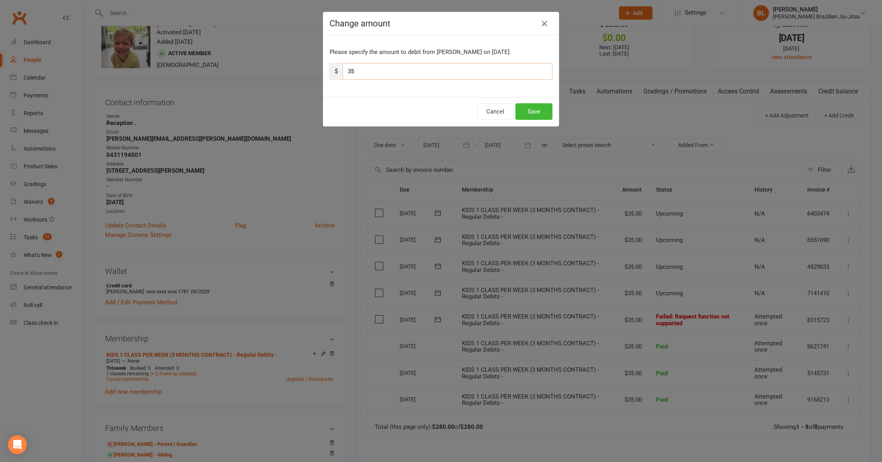
click at [403, 70] on input "35" at bounding box center [448, 71] width 210 height 17
click at [494, 109] on button "Cancel" at bounding box center [495, 111] width 36 height 17
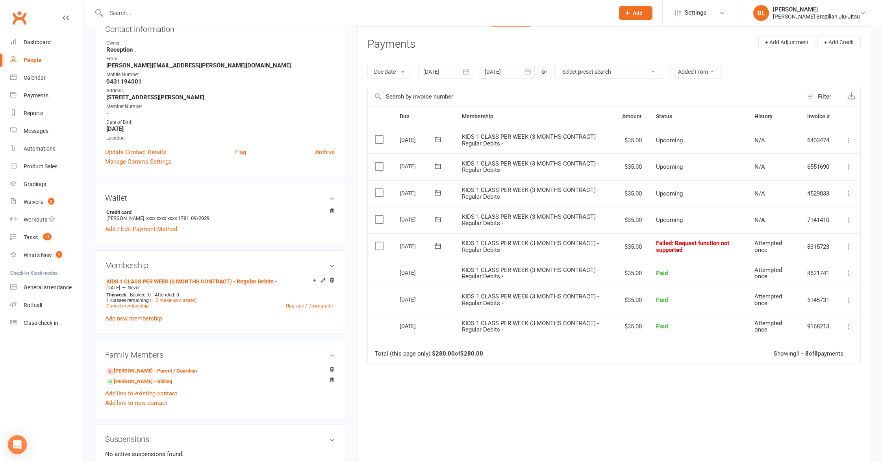
scroll to position [89, 0]
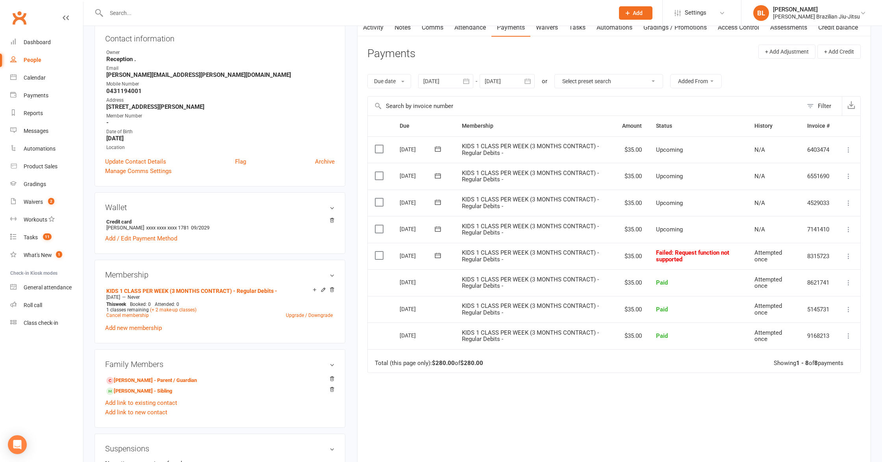
click at [848, 230] on icon at bounding box center [849, 229] width 8 height 8
click at [674, 263] on td "Failed : Request function not supported" at bounding box center [698, 256] width 98 height 27
drag, startPoint x: 675, startPoint y: 249, endPoint x: 709, endPoint y: 262, distance: 36.5
click at [709, 262] on td "Failed : Request function not supported" at bounding box center [698, 256] width 98 height 27
drag, startPoint x: 709, startPoint y: 262, endPoint x: 696, endPoint y: 260, distance: 13.1
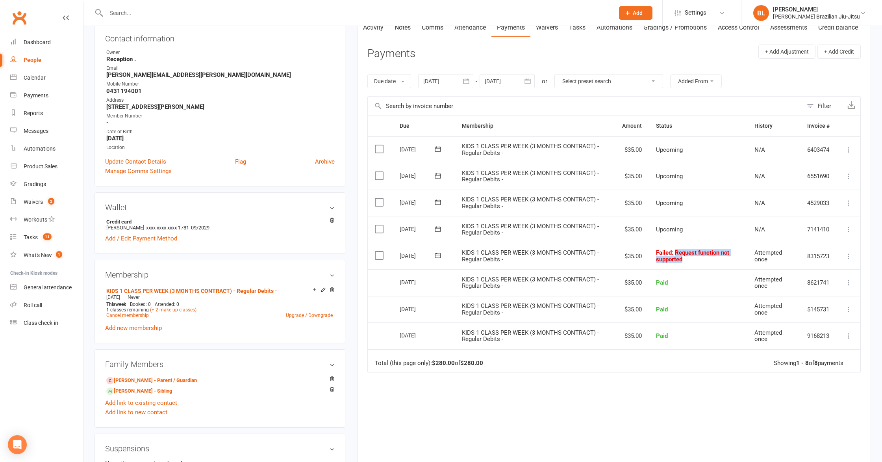
click at [709, 262] on td "Failed : Request function not supported" at bounding box center [698, 256] width 98 height 27
drag, startPoint x: 690, startPoint y: 257, endPoint x: 669, endPoint y: 252, distance: 22.0
click at [669, 252] on td "Failed : Request function not supported" at bounding box center [698, 256] width 98 height 27
click at [698, 254] on span ": Request function not supported" at bounding box center [692, 256] width 73 height 14
click at [847, 228] on icon at bounding box center [849, 229] width 8 height 8
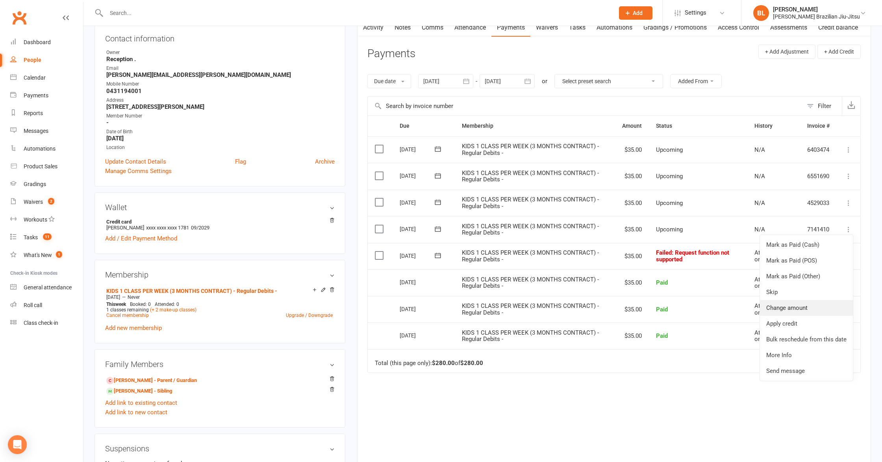
click at [792, 307] on link "Change amount" at bounding box center [806, 308] width 93 height 16
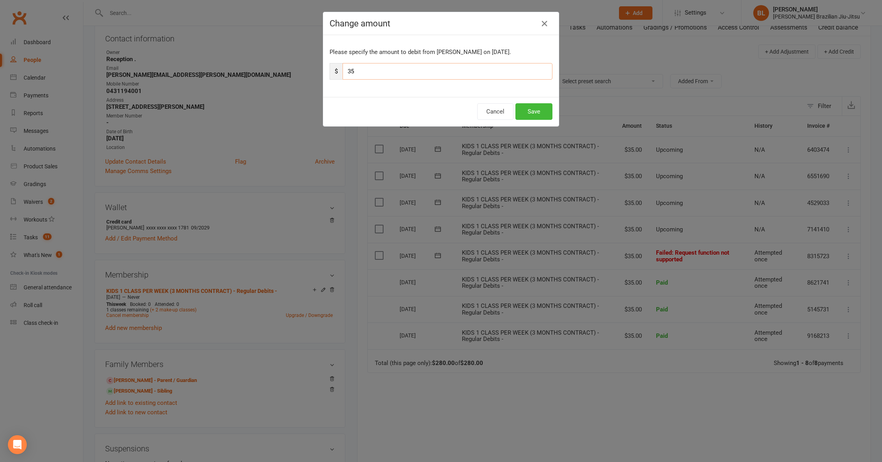
click at [351, 72] on input "35" at bounding box center [448, 71] width 210 height 17
click at [379, 72] on input "35" at bounding box center [448, 71] width 210 height 17
type input "3"
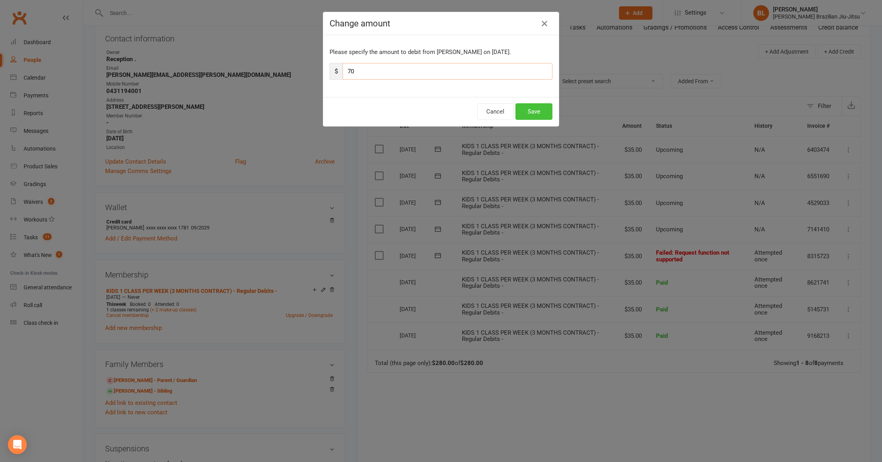
type input "70"
click at [531, 113] on button "Save" at bounding box center [534, 111] width 37 height 17
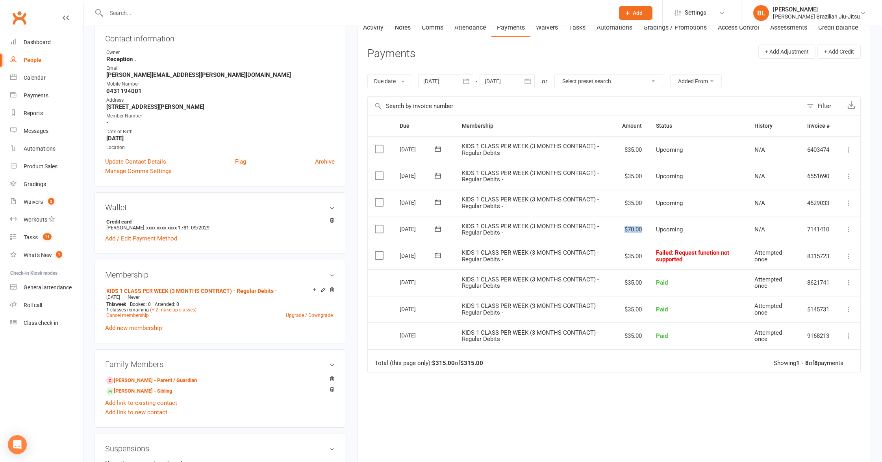
drag, startPoint x: 645, startPoint y: 228, endPoint x: 612, endPoint y: 228, distance: 33.1
click at [612, 228] on tr "Select this 20 Sep 2025 Leo Talbott KIDS 1 CLASS PER WEEK (3 MONTHS CONTRACT) -…" at bounding box center [614, 229] width 493 height 27
drag, startPoint x: 623, startPoint y: 228, endPoint x: 623, endPoint y: 203, distance: 25.2
click at [623, 228] on td "$70.00" at bounding box center [632, 229] width 34 height 27
click at [148, 390] on link "Alfie Talbott - Sibling" at bounding box center [139, 391] width 66 height 8
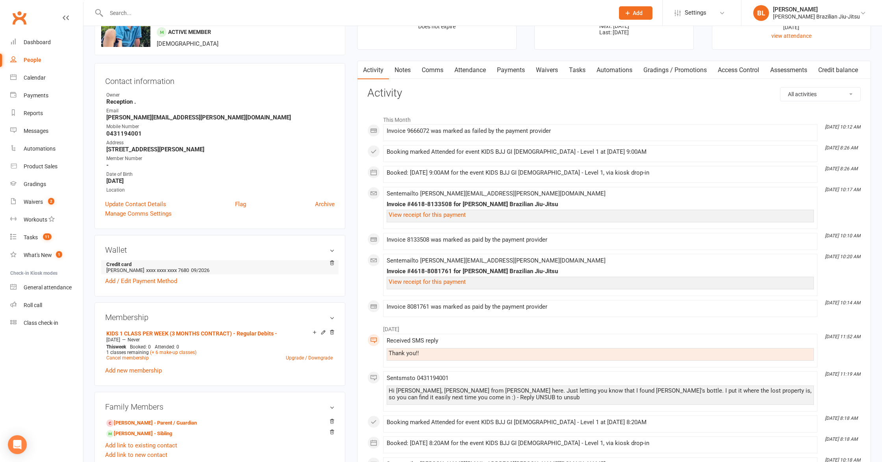
scroll to position [73, 0]
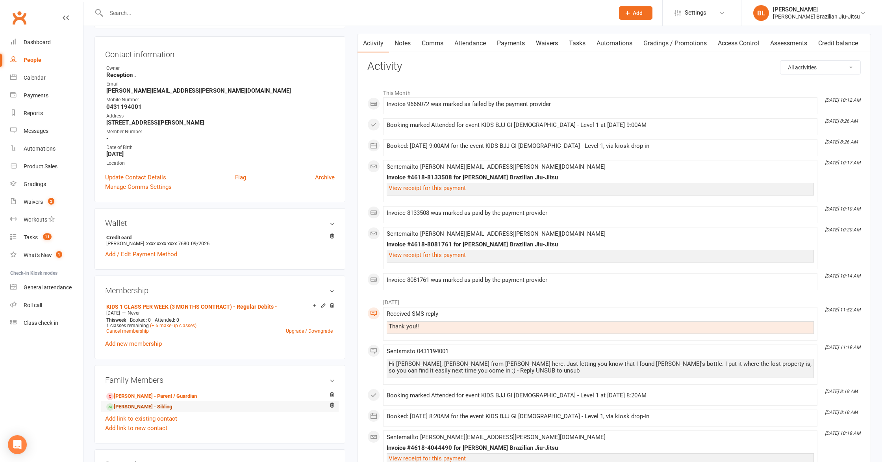
click at [150, 405] on link "Leo Talbott - Sibling" at bounding box center [139, 407] width 66 height 8
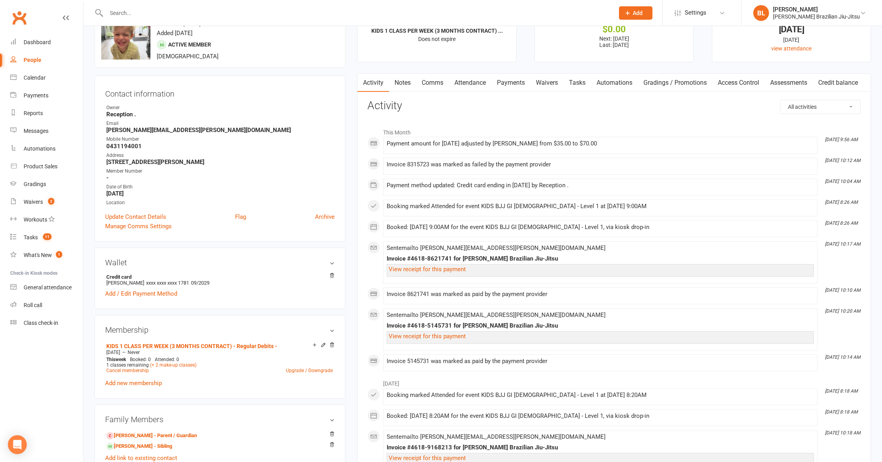
scroll to position [34, 0]
click at [140, 443] on link "Alfie Talbott - Sibling" at bounding box center [139, 445] width 66 height 8
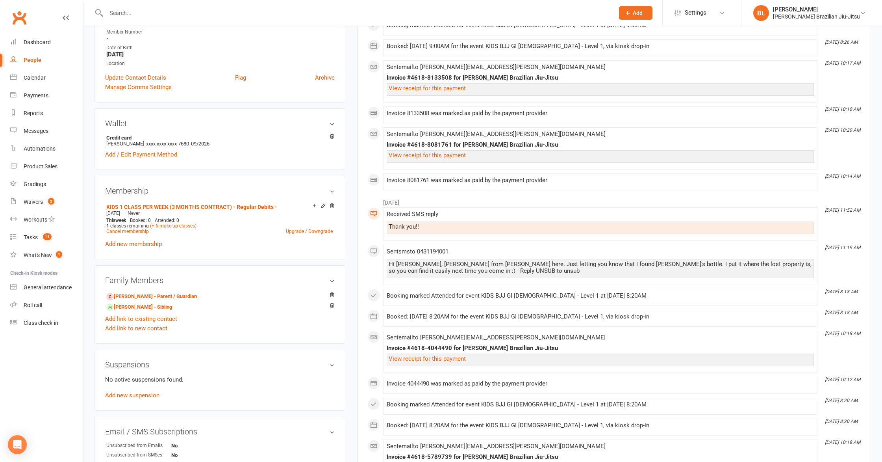
scroll to position [180, 0]
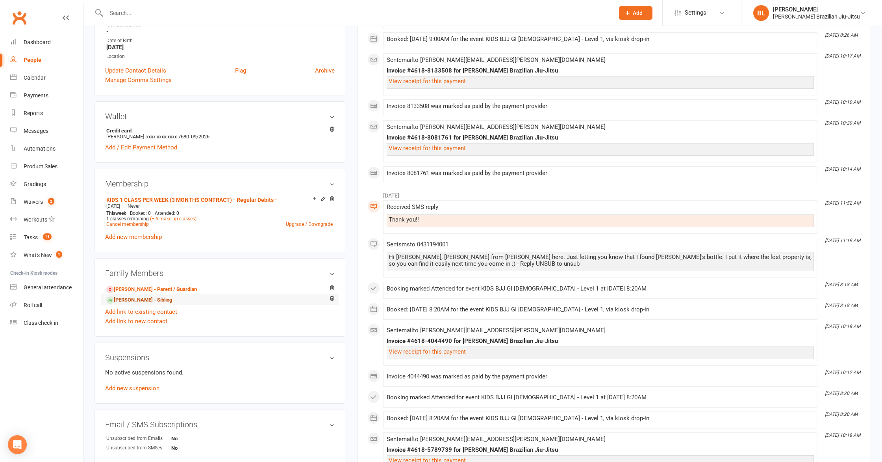
click at [147, 299] on link "Leo Talbott - Sibling" at bounding box center [139, 300] width 66 height 8
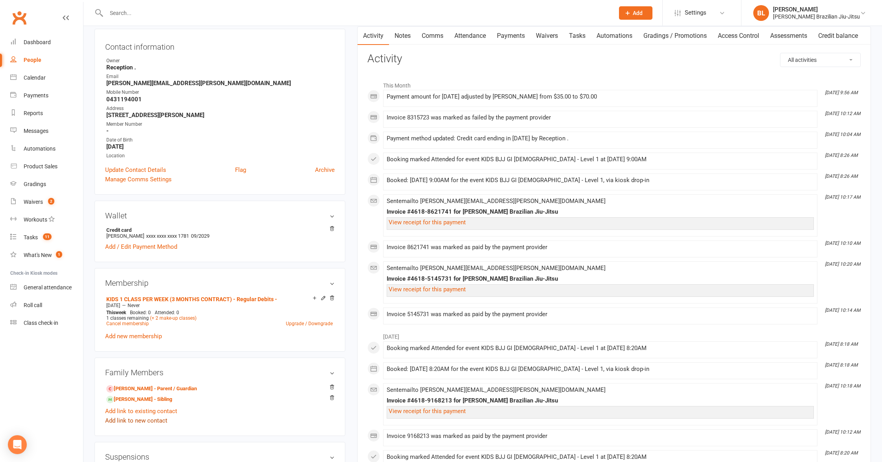
scroll to position [86, 0]
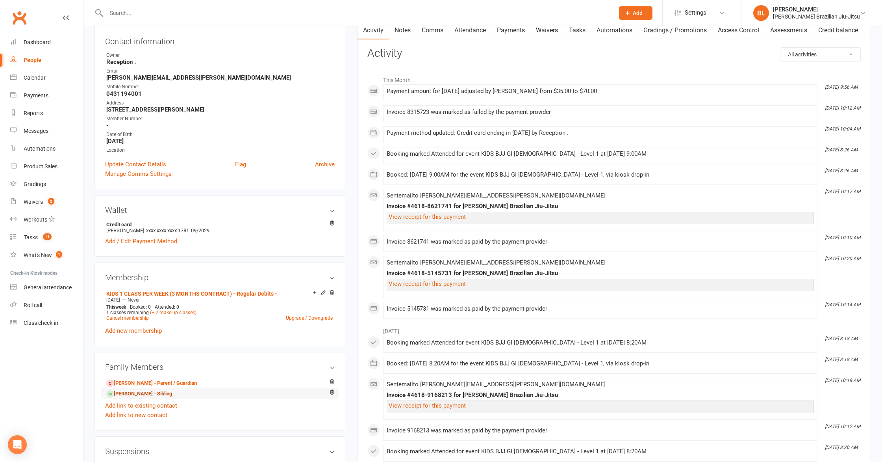
click at [144, 393] on link "Alfie Talbott - Sibling" at bounding box center [139, 394] width 66 height 8
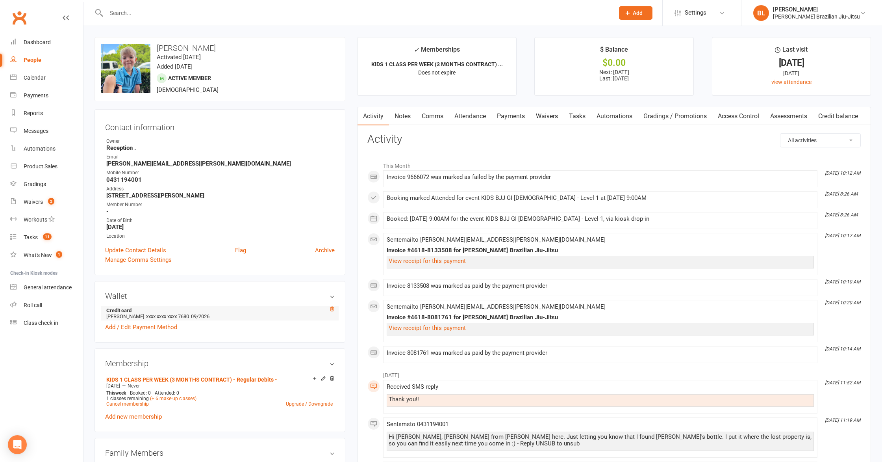
click at [331, 306] on icon at bounding box center [332, 309] width 6 height 6
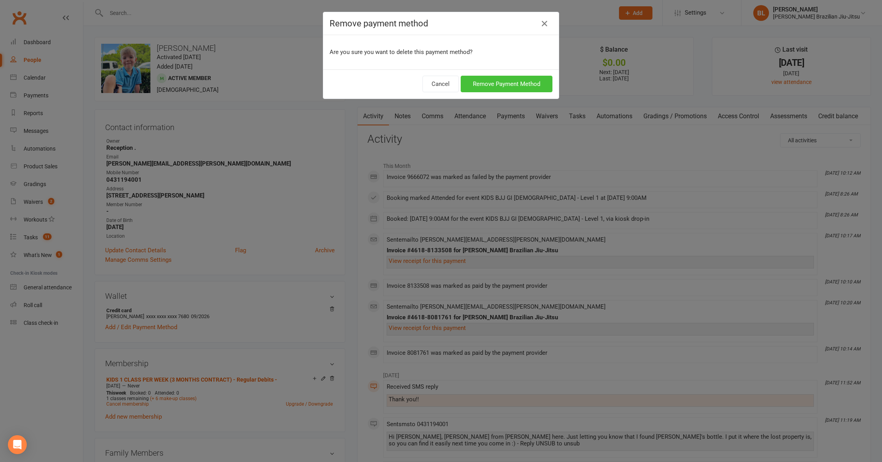
click at [516, 80] on button "Remove Payment Method" at bounding box center [507, 84] width 92 height 17
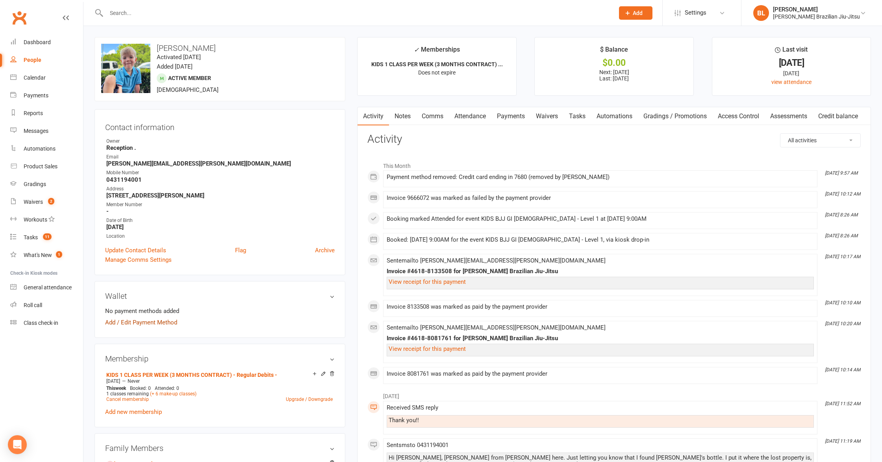
click at [153, 325] on link "Add / Edit Payment Method" at bounding box center [141, 321] width 72 height 9
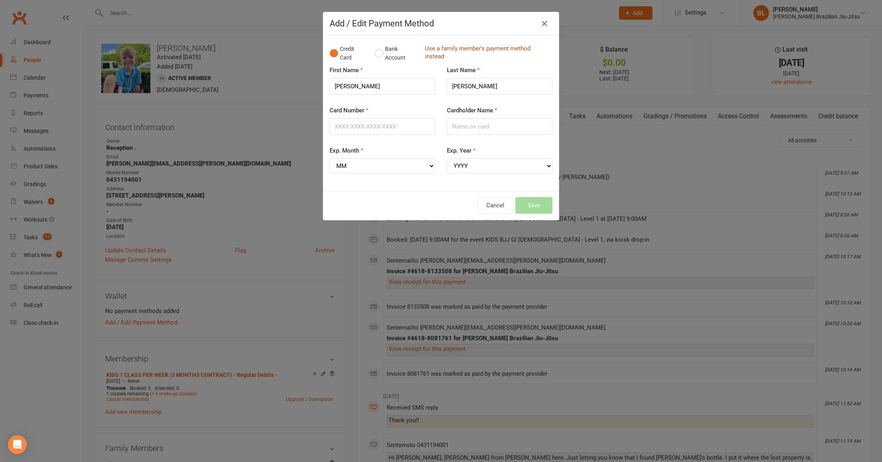
click at [446, 47] on link "Use a family member's payment method instead" at bounding box center [487, 54] width 124 height 18
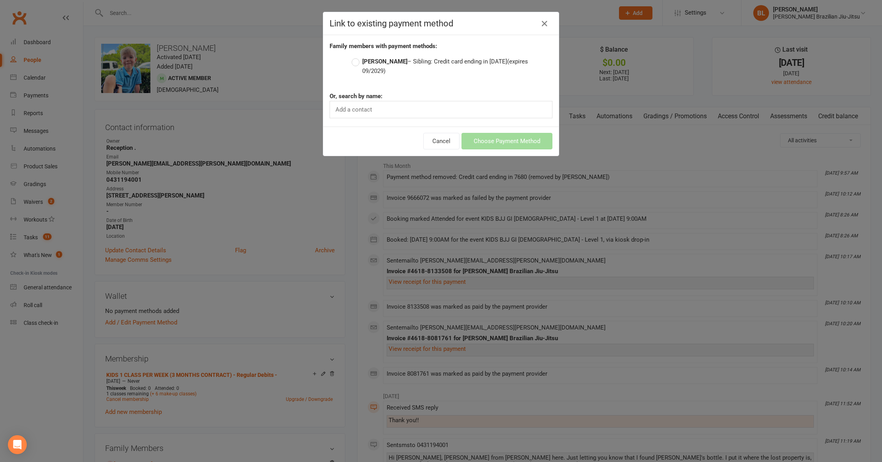
click at [379, 101] on div "Add a contact" at bounding box center [441, 109] width 223 height 17
drag, startPoint x: 359, startPoint y: 62, endPoint x: 376, endPoint y: 66, distance: 17.3
click at [359, 62] on label "Leo Talbott – Sibling: Credit card ending in 1781 (expires 09/2029)" at bounding box center [452, 66] width 201 height 19
click at [357, 57] on input "Leo Talbott – Sibling: Credit card ending in 1781 (expires 09/2029)" at bounding box center [354, 57] width 5 height 0
click at [506, 135] on button "Choose Payment Method" at bounding box center [507, 141] width 91 height 17
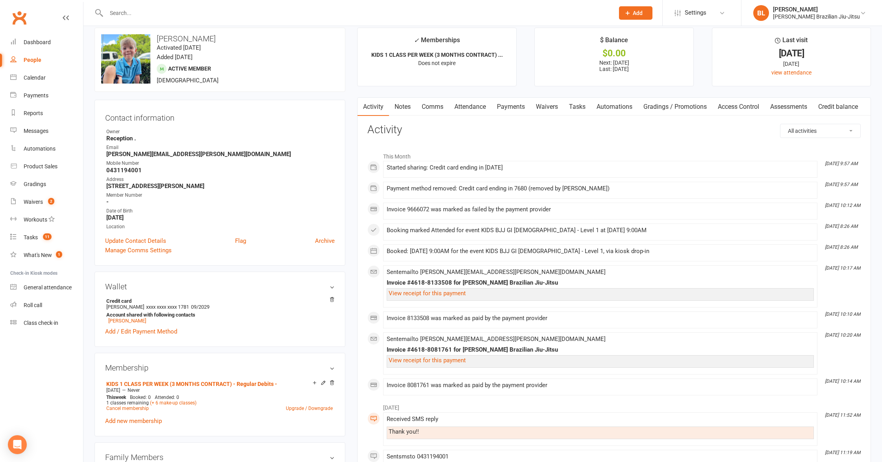
scroll to position [12, 0]
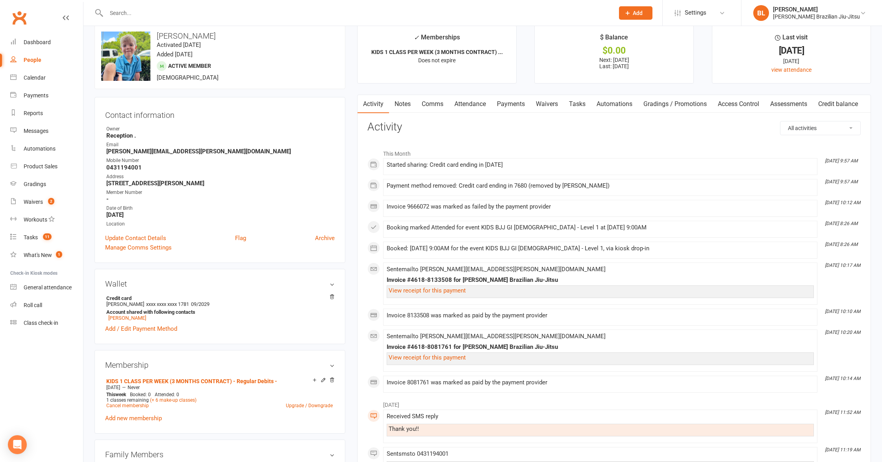
click at [515, 108] on link "Payments" at bounding box center [511, 104] width 39 height 18
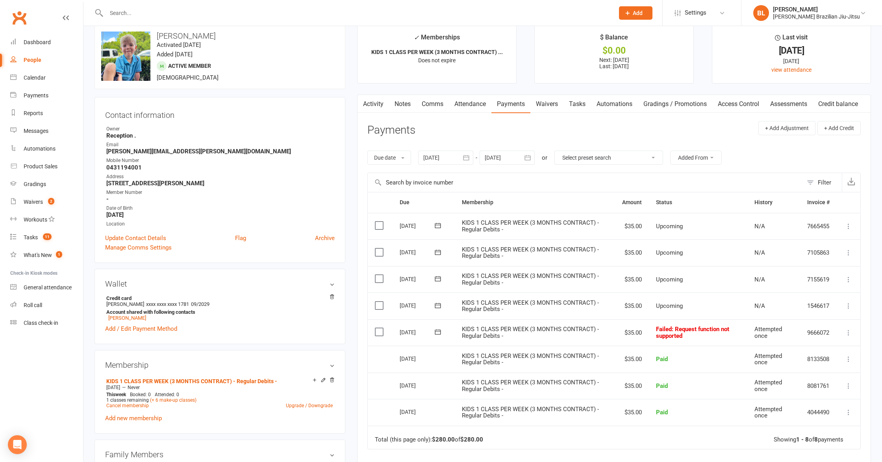
click at [852, 305] on icon at bounding box center [849, 306] width 8 height 8
click at [802, 385] on link "Change amount" at bounding box center [806, 384] width 93 height 16
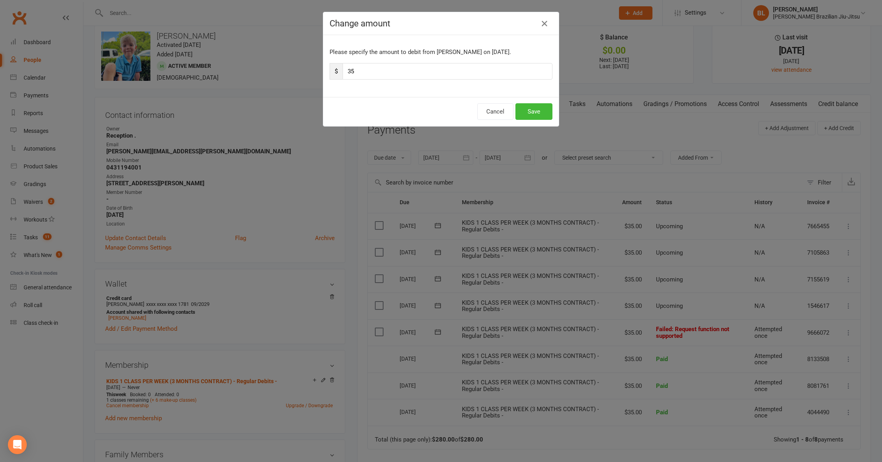
click at [436, 82] on div "Please specify the amount to debit from Alfie Talbott on Sep 20, 2025. $ 35" at bounding box center [441, 66] width 236 height 62
click at [437, 77] on input "35" at bounding box center [448, 71] width 210 height 17
type input "70"
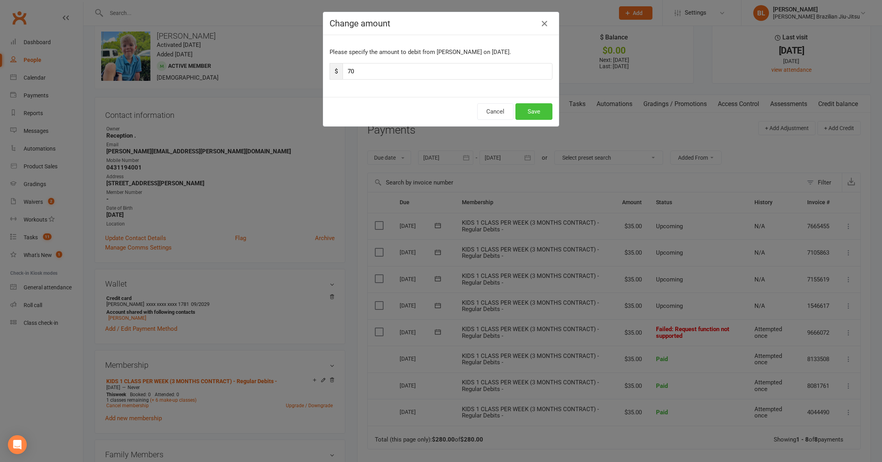
click at [526, 108] on button "Save" at bounding box center [534, 111] width 37 height 17
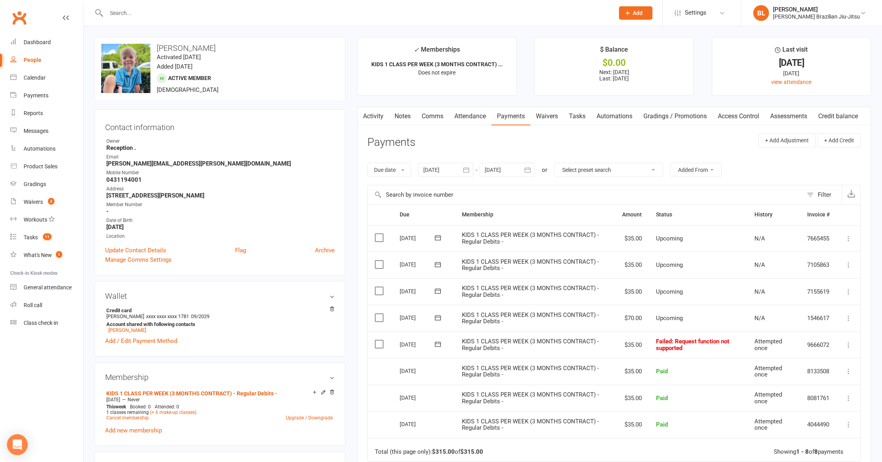
click at [22, 446] on div "Open Intercom Messenger" at bounding box center [17, 444] width 21 height 21
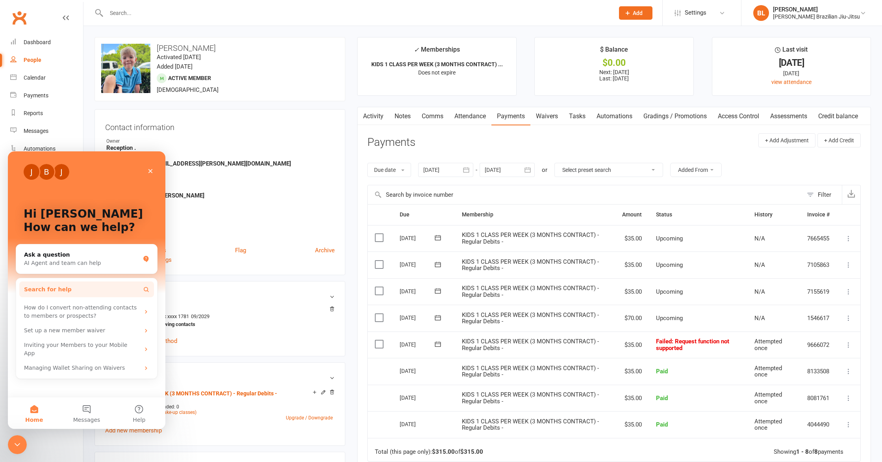
click at [83, 289] on button "Search for help" at bounding box center [86, 289] width 135 height 16
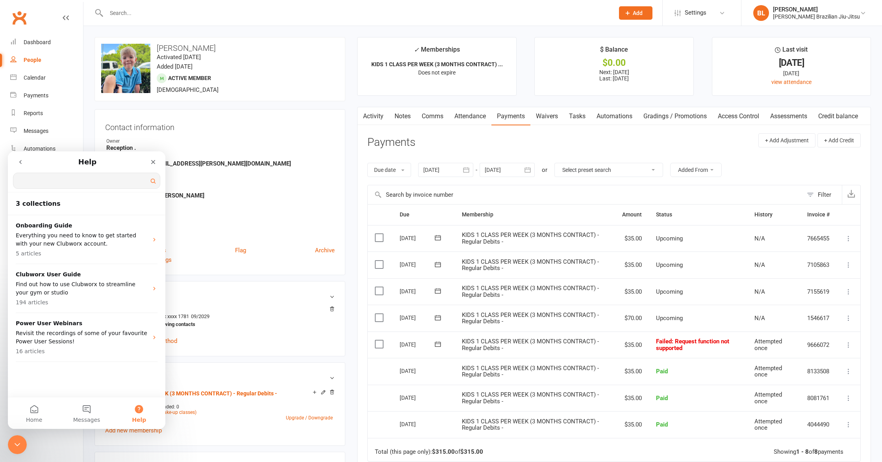
type input "p"
type input "a"
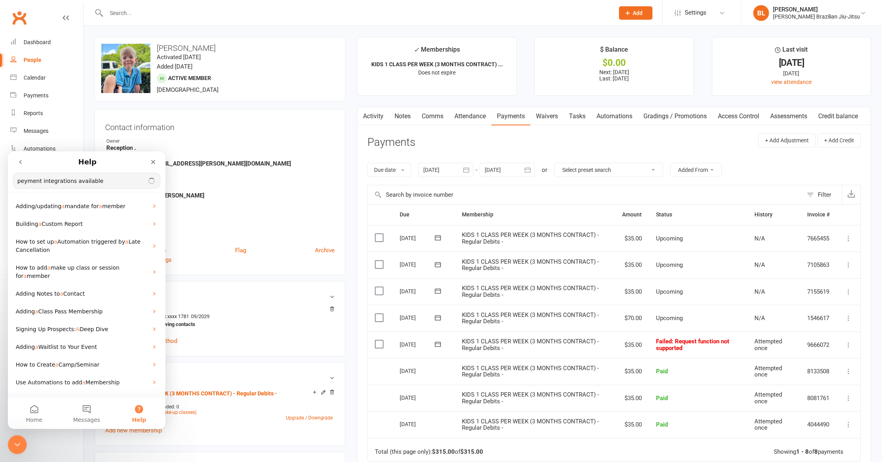
type input "peyment integrations available"
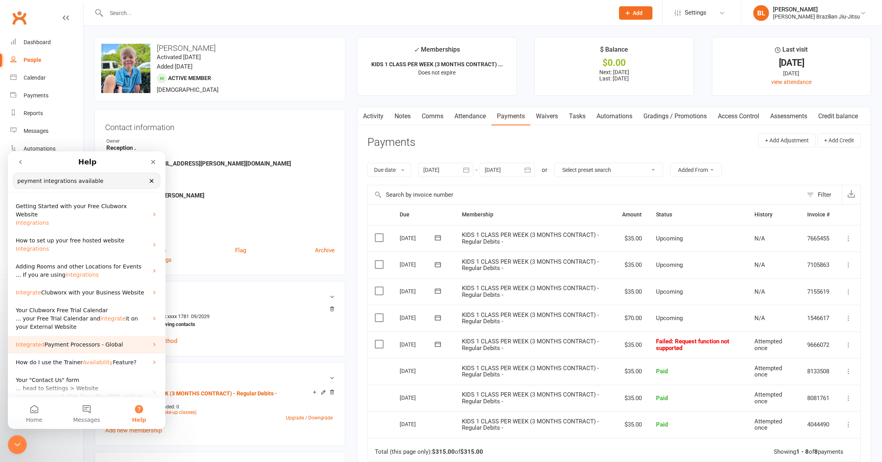
click at [86, 341] on span "Payment Processors - Global" at bounding box center [84, 344] width 78 height 6
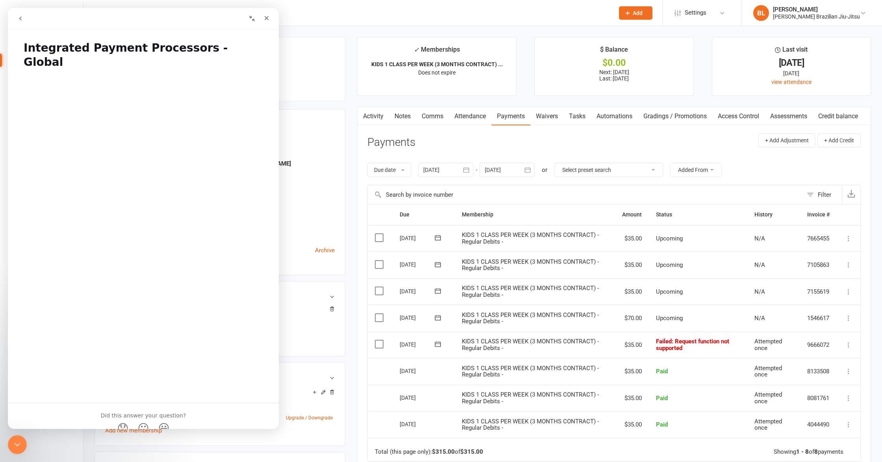
drag, startPoint x: 117, startPoint y: 49, endPoint x: 206, endPoint y: 45, distance: 88.7
click at [206, 45] on h1 "Integrated Payment Processors - Global" at bounding box center [143, 52] width 271 height 38
click at [267, 16] on icon "Close" at bounding box center [267, 18] width 6 height 6
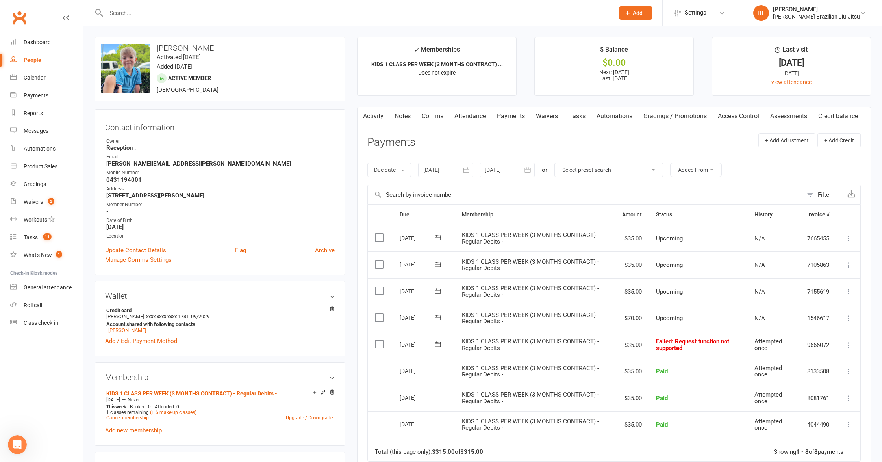
click at [267, 6] on div at bounding box center [352, 13] width 514 height 26
click at [267, 12] on input "text" at bounding box center [356, 12] width 505 height 11
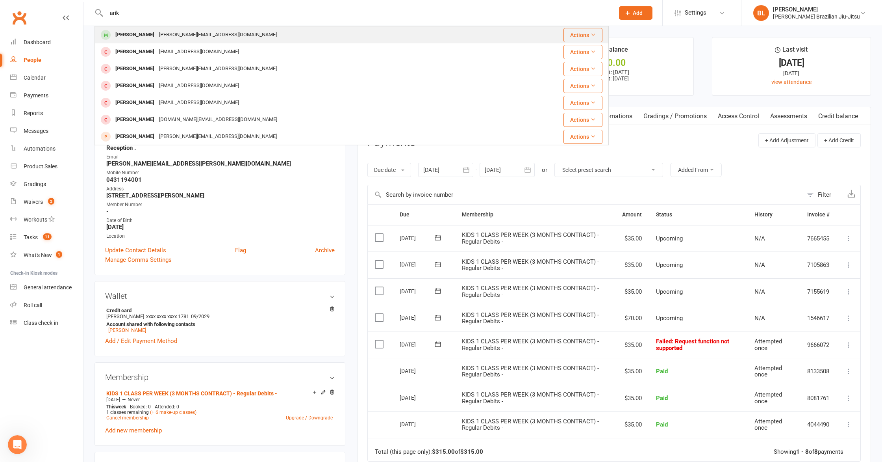
type input "arik"
click at [256, 32] on div "Arik Chand Sarina.chand@outlook.com" at bounding box center [302, 35] width 414 height 16
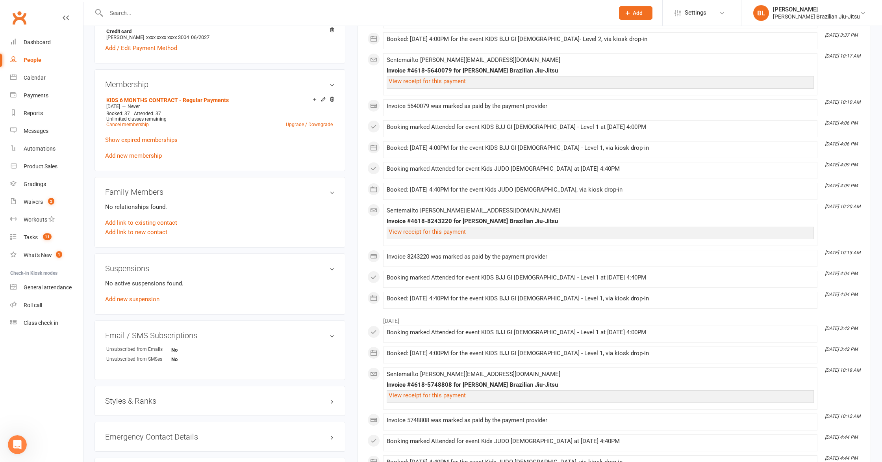
scroll to position [303, 0]
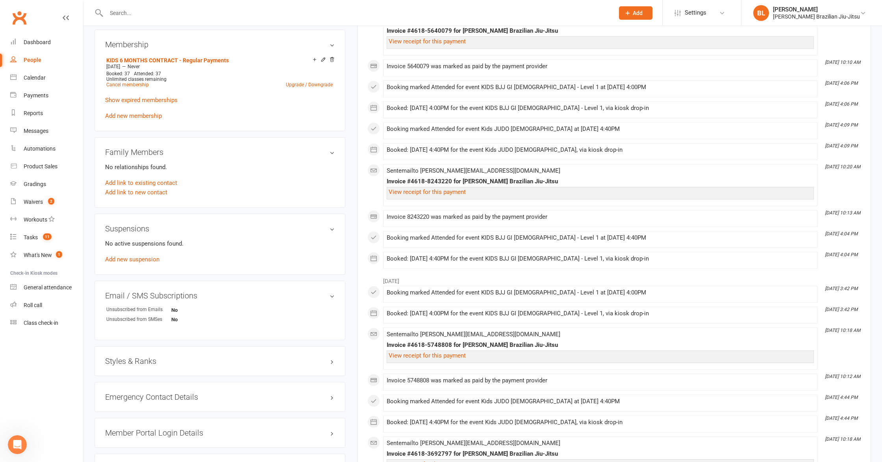
click at [144, 264] on div "Suspensions No active suspensions found. Add new suspension" at bounding box center [220, 243] width 251 height 61
click at [144, 259] on link "Add new suspension" at bounding box center [132, 259] width 54 height 7
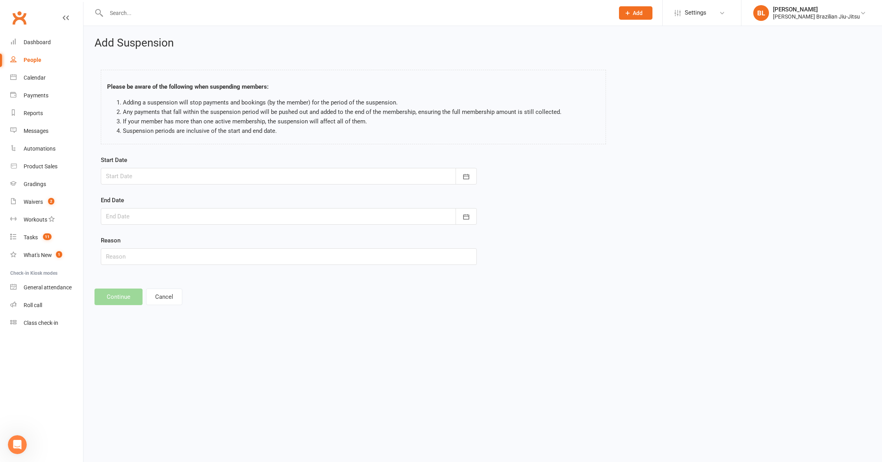
click at [280, 174] on div at bounding box center [289, 176] width 376 height 17
click at [202, 256] on span "18" at bounding box center [202, 256] width 6 height 6
type input "18 Sep 2025"
click at [194, 217] on div at bounding box center [289, 216] width 376 height 17
click at [171, 323] on button "30" at bounding box center [167, 326] width 17 height 14
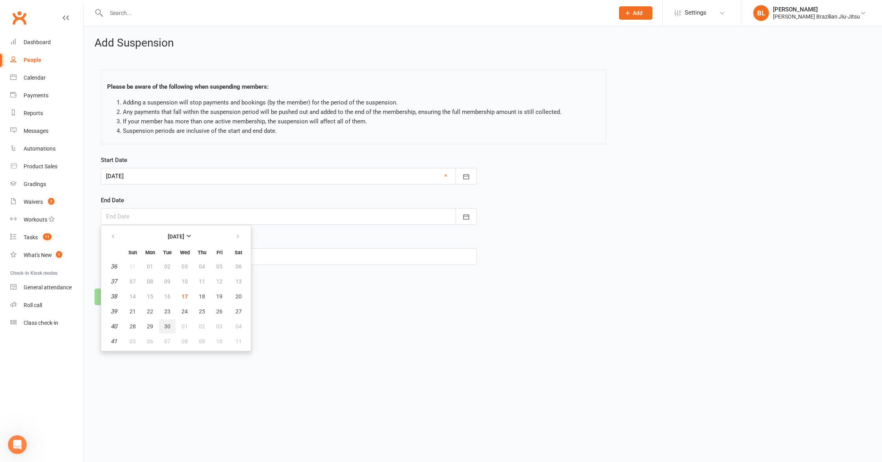
type input "30 Sep 2025"
click at [120, 293] on button "Continue" at bounding box center [119, 296] width 48 height 17
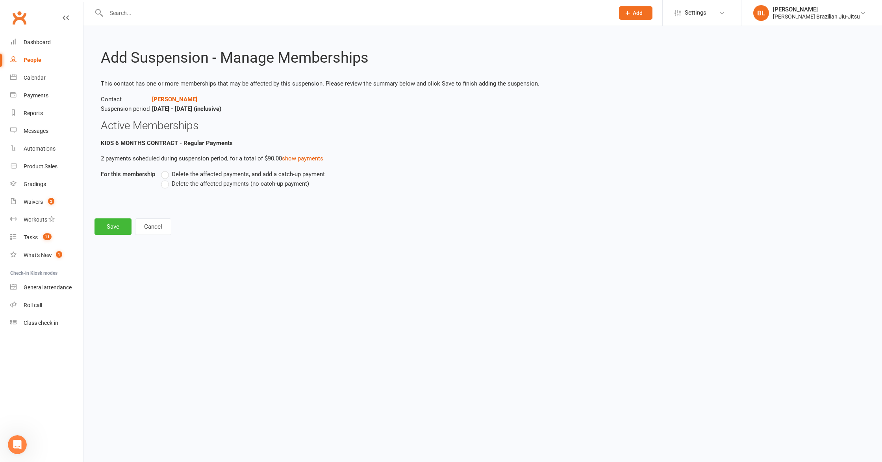
click at [196, 184] on span "Delete the affected payments (no catch-up payment)" at bounding box center [240, 183] width 137 height 8
click at [166, 179] on input "Delete the affected payments (no catch-up payment)" at bounding box center [163, 179] width 5 height 0
click at [119, 224] on button "Save" at bounding box center [113, 226] width 37 height 17
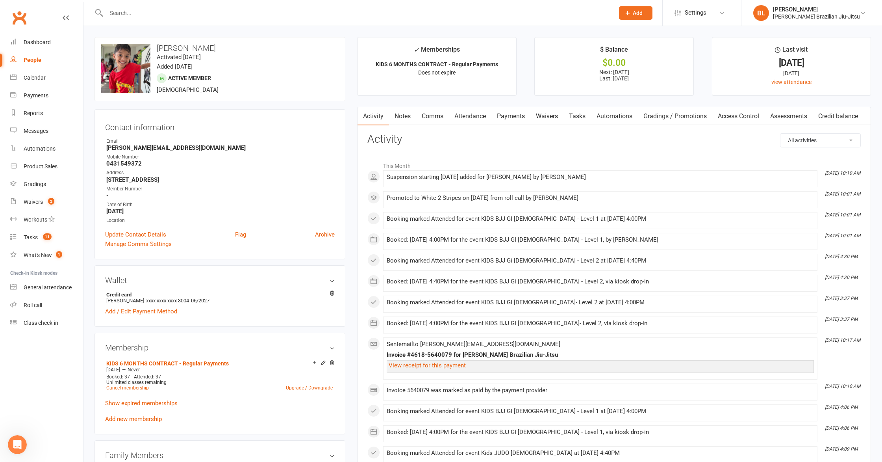
click at [222, 6] on div at bounding box center [352, 13] width 514 height 26
click at [222, 11] on input "text" at bounding box center [356, 12] width 505 height 11
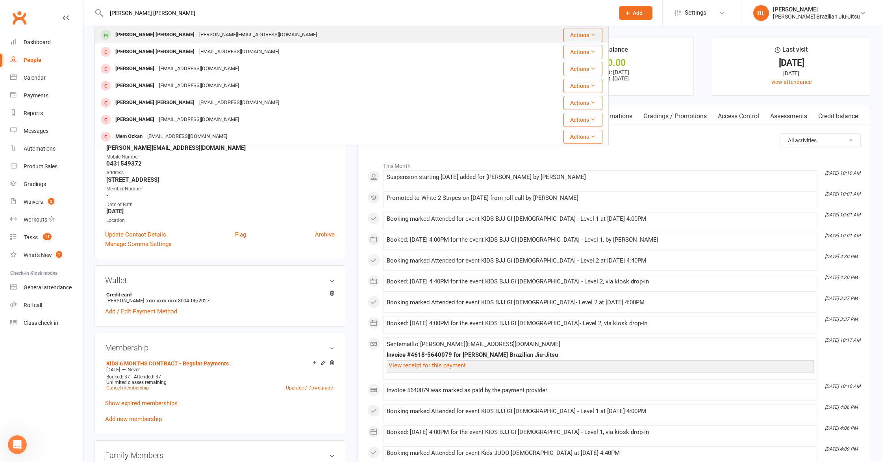
type input "kane mangan"
click at [197, 32] on div "kane.mangan1997@gmail.com" at bounding box center [258, 34] width 122 height 11
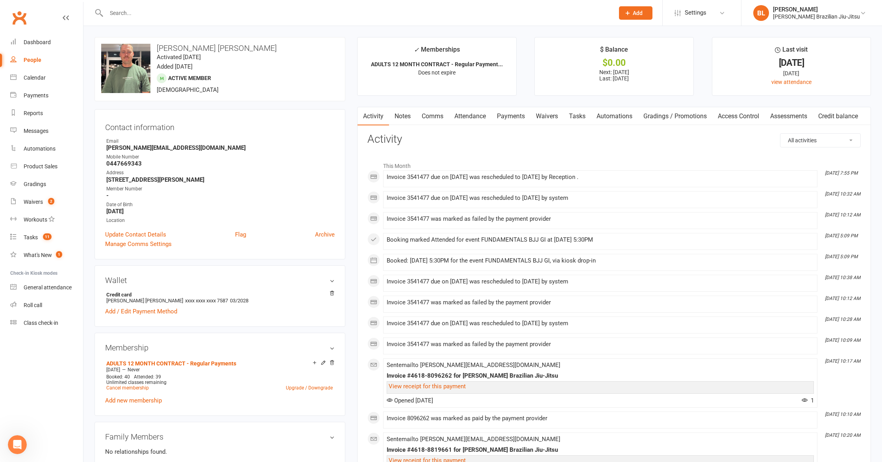
click at [506, 118] on link "Payments" at bounding box center [511, 116] width 39 height 18
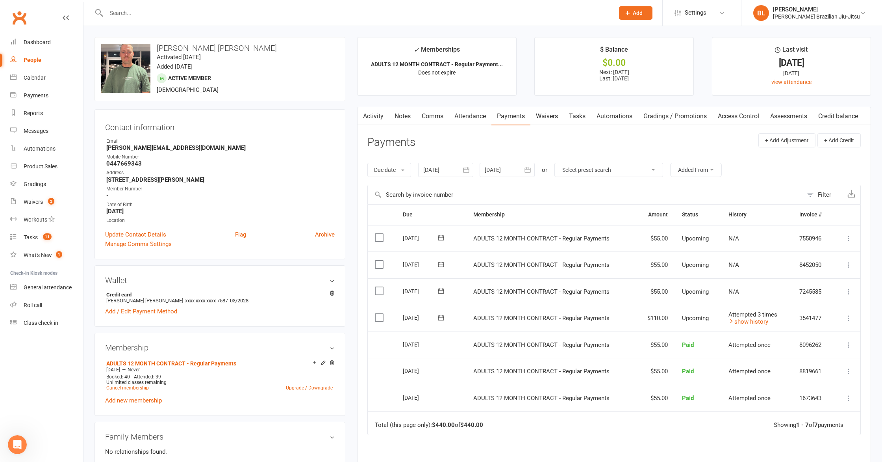
scroll to position [6, 0]
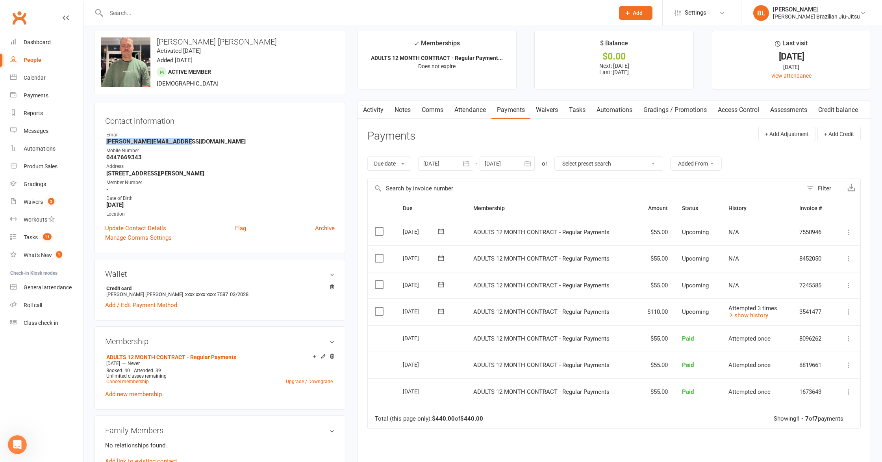
drag, startPoint x: 196, startPoint y: 140, endPoint x: 106, endPoint y: 143, distance: 89.9
click at [106, 143] on strong "kane.mangan1997@gmail.com" at bounding box center [220, 141] width 228 height 7
copy strong "kane.mangan1997@gmail.com"
click at [752, 316] on link "show history" at bounding box center [749, 314] width 40 height 7
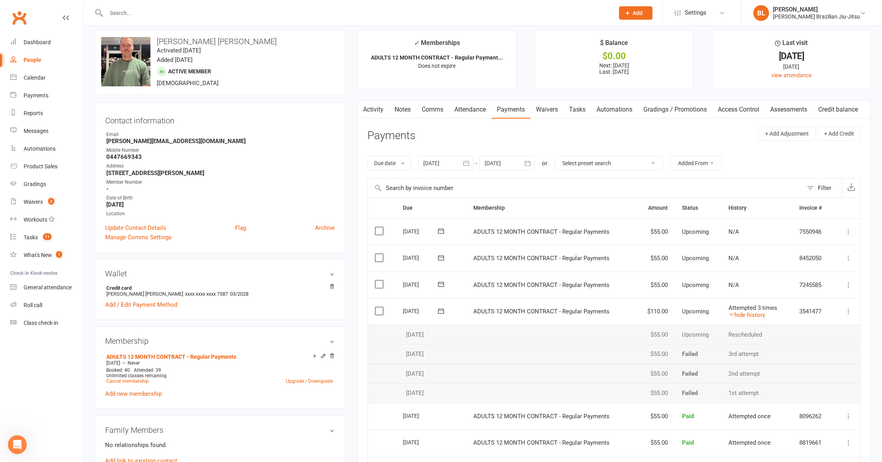
click at [851, 308] on icon at bounding box center [849, 311] width 8 height 8
click at [792, 370] on link "Skip" at bounding box center [806, 374] width 93 height 16
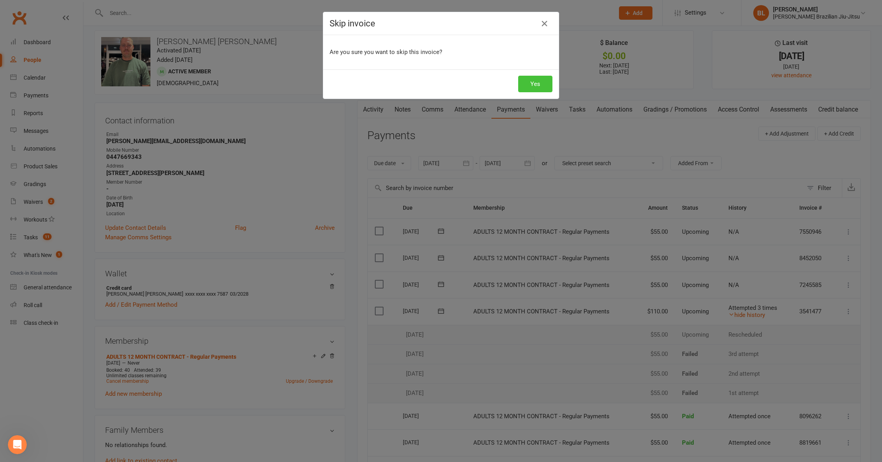
click at [528, 87] on button "Yes" at bounding box center [535, 84] width 34 height 17
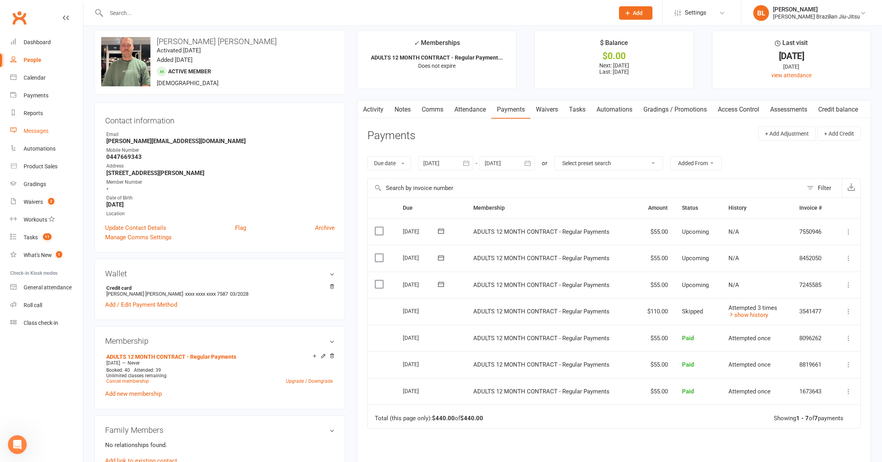
click at [35, 132] on div "Messages" at bounding box center [36, 131] width 25 height 6
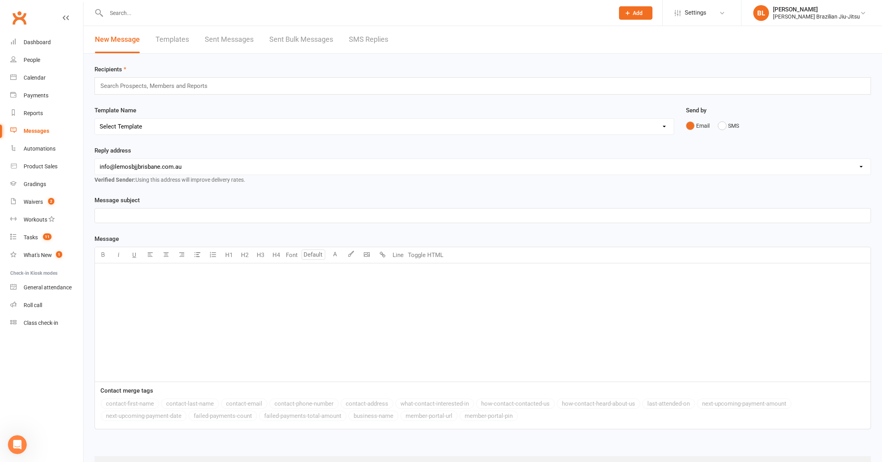
click at [238, 39] on link "Sent Messages" at bounding box center [229, 39] width 49 height 27
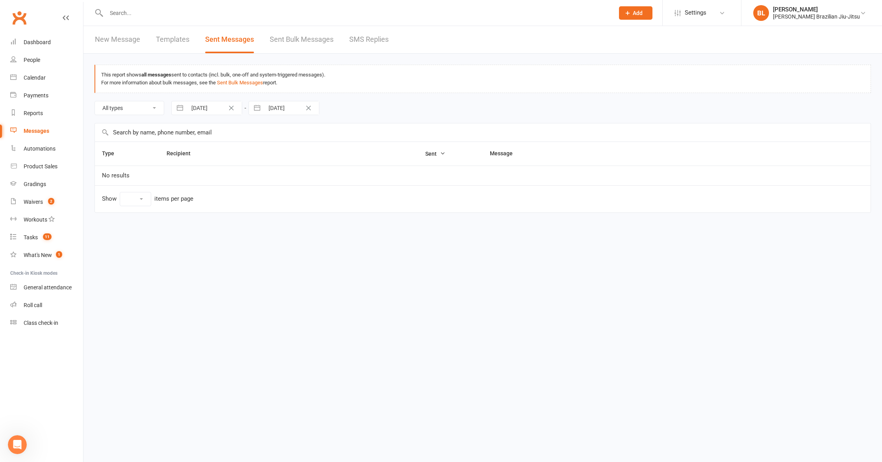
select select "10"
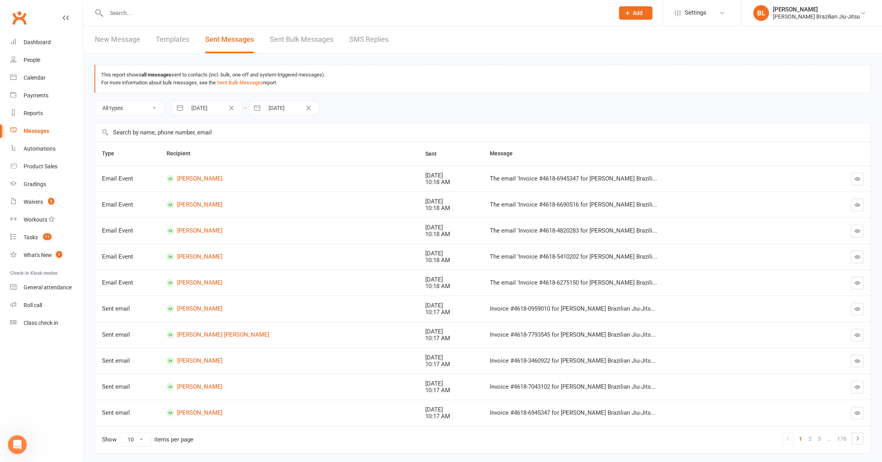
click at [371, 41] on link "SMS Replies" at bounding box center [368, 39] width 39 height 27
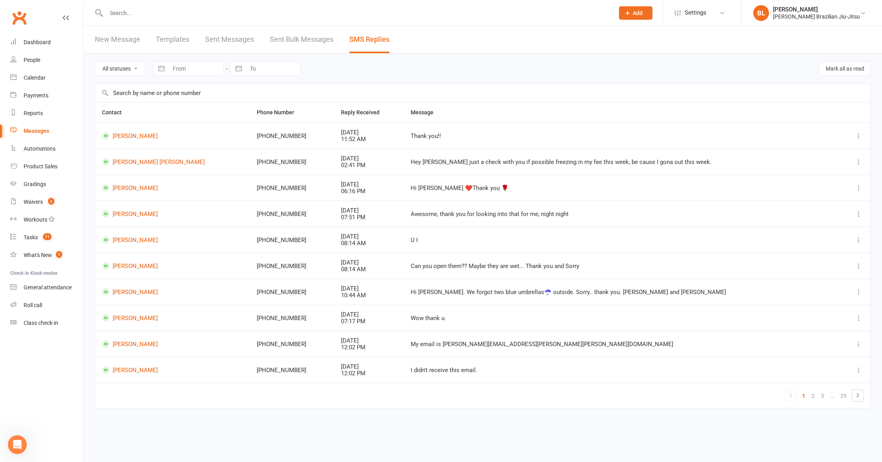
click at [465, 264] on div "Can you open them?? Maybe they are wet... Thank you and Sorry" at bounding box center [622, 266] width 422 height 7
click at [462, 267] on div "Can you open them?? Maybe they are wet... Thank you and Sorry" at bounding box center [622, 266] width 422 height 7
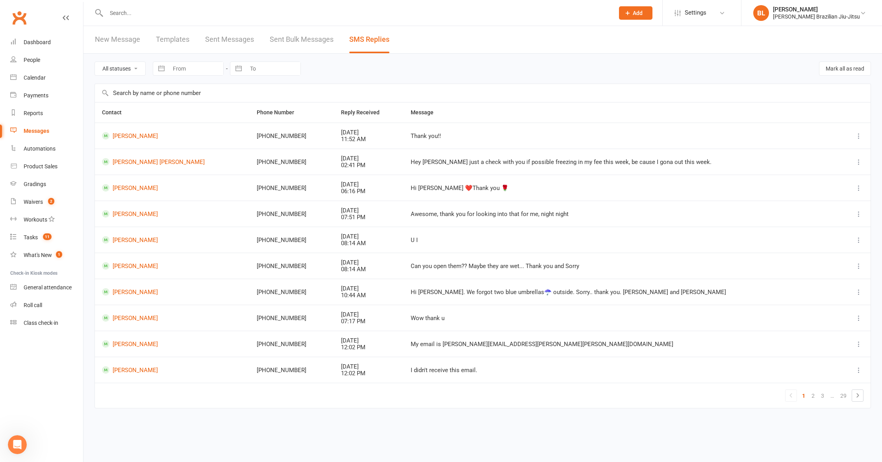
click at [125, 48] on link "New Message" at bounding box center [117, 39] width 45 height 27
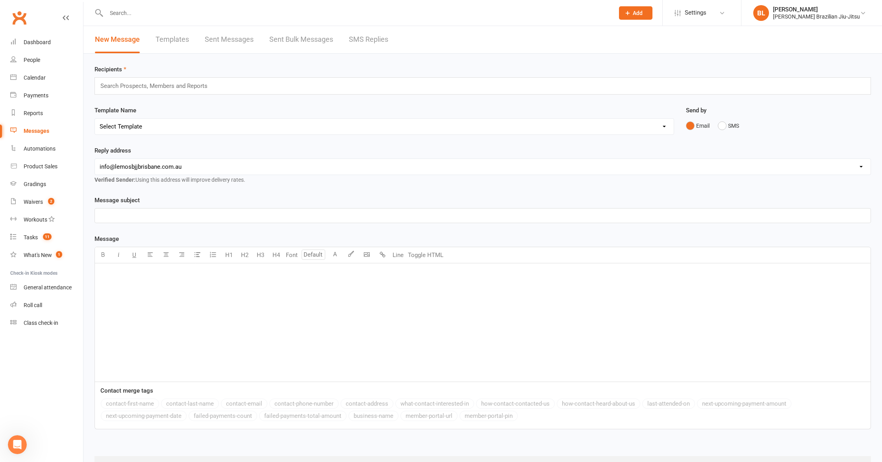
click at [173, 85] on input "text" at bounding box center [157, 86] width 115 height 10
type input "k"
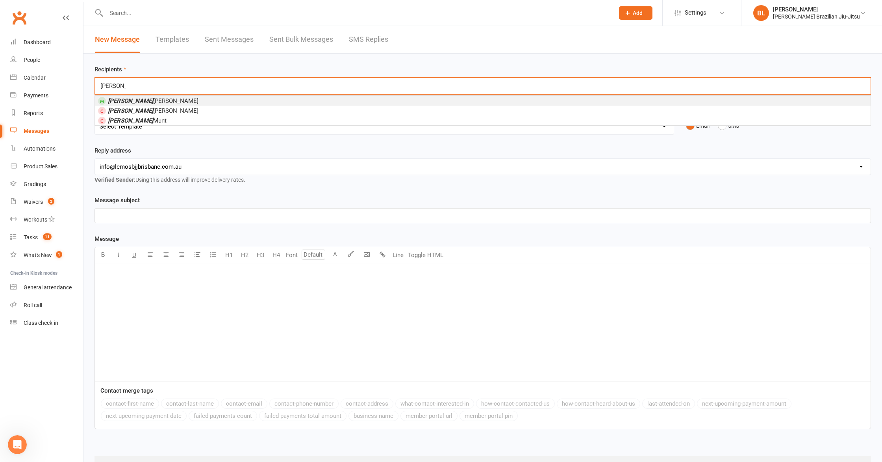
type input "Kane"
click at [168, 100] on li "Kane Mangan" at bounding box center [483, 101] width 776 height 10
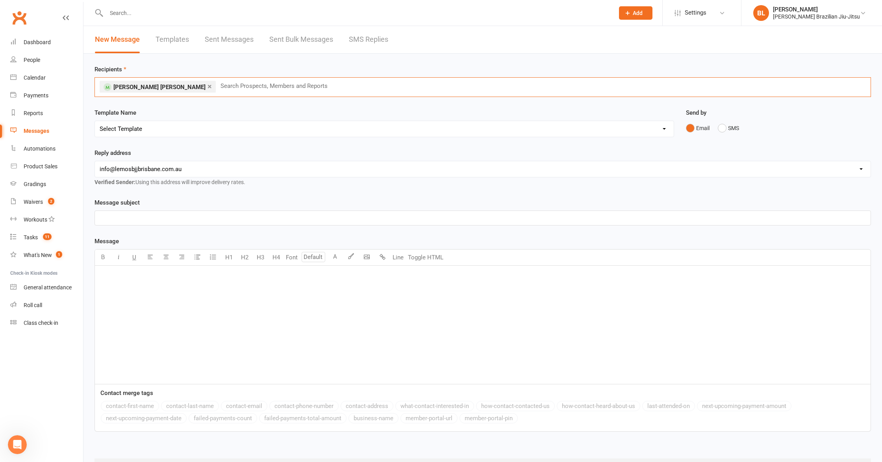
click at [145, 132] on select "Select Template [Email] Member Portal Login Details" at bounding box center [384, 129] width 579 height 16
click at [229, 38] on link "Sent Messages" at bounding box center [229, 39] width 49 height 27
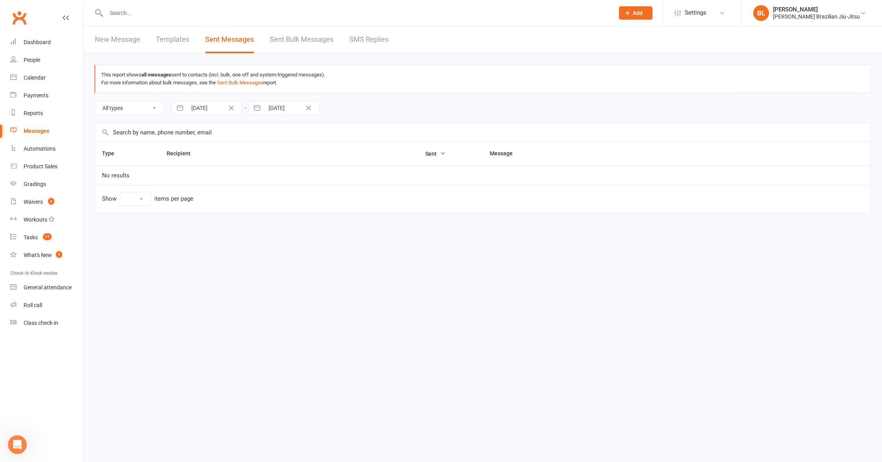
select select "10"
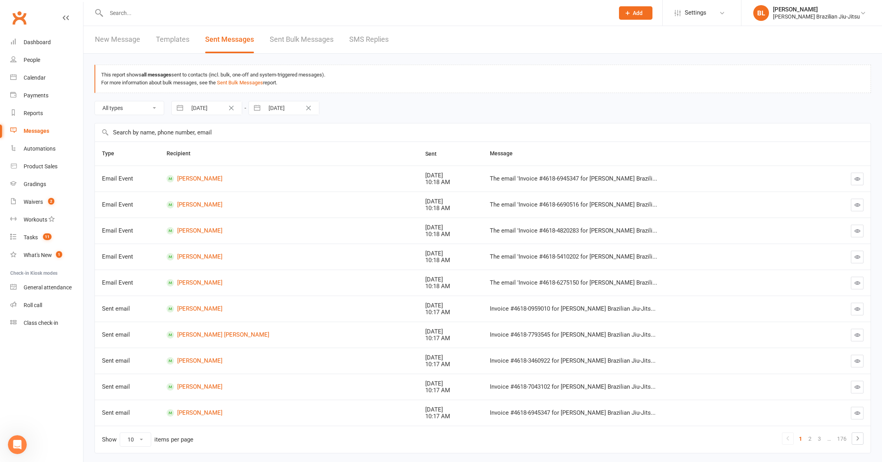
click at [380, 42] on link "SMS Replies" at bounding box center [368, 39] width 39 height 27
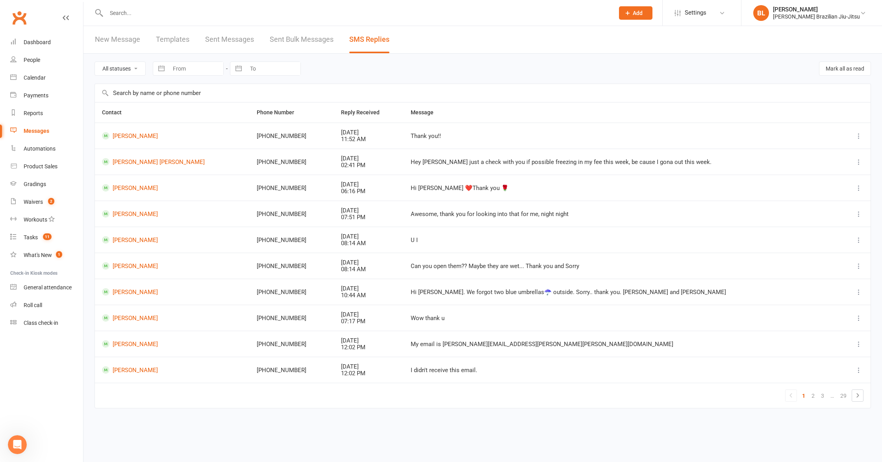
click at [103, 41] on link "New Message" at bounding box center [117, 39] width 45 height 27
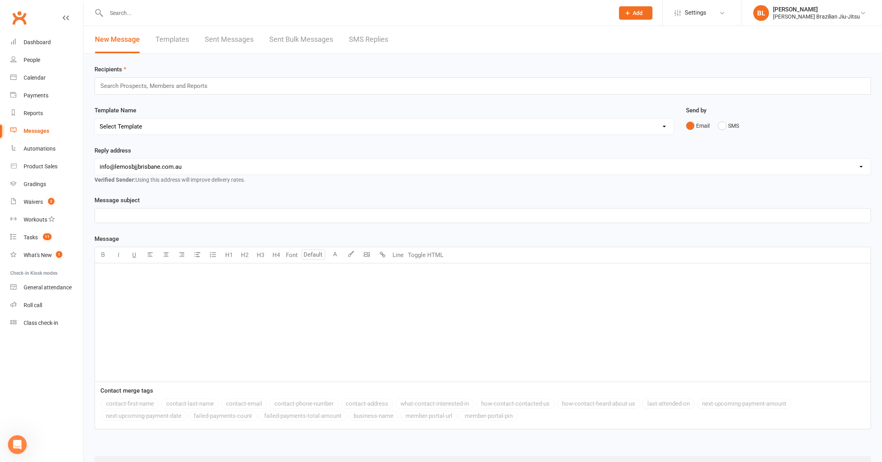
click at [225, 77] on div "Search Prospects, Members and Reports" at bounding box center [483, 85] width 777 height 17
click at [728, 126] on button "SMS" at bounding box center [728, 125] width 21 height 15
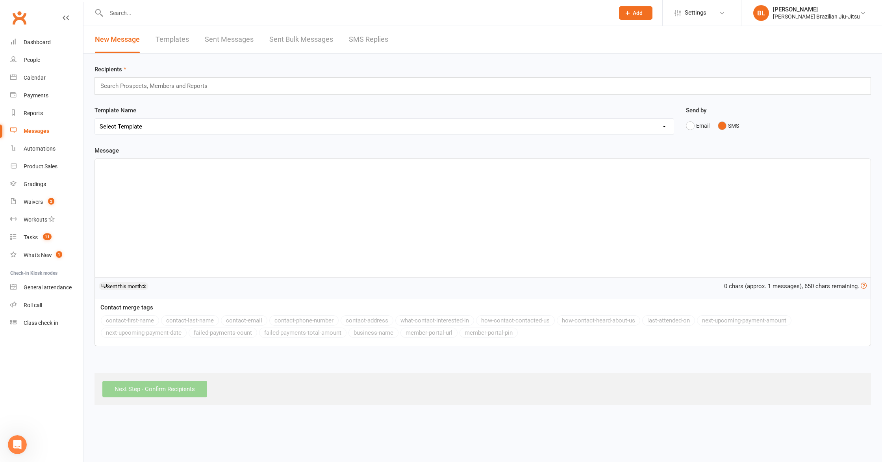
click at [561, 86] on div "Search Prospects, Members and Reports" at bounding box center [483, 85] width 777 height 17
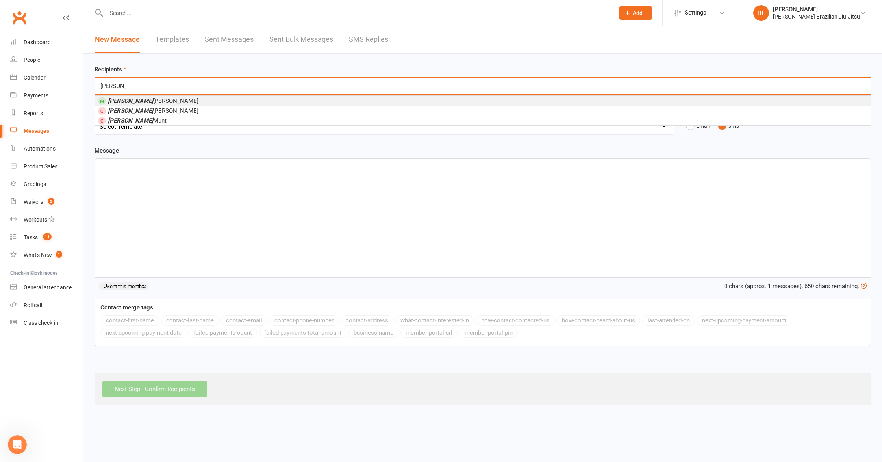
type input "kane"
click at [383, 98] on li "Kane Mangan" at bounding box center [483, 101] width 776 height 10
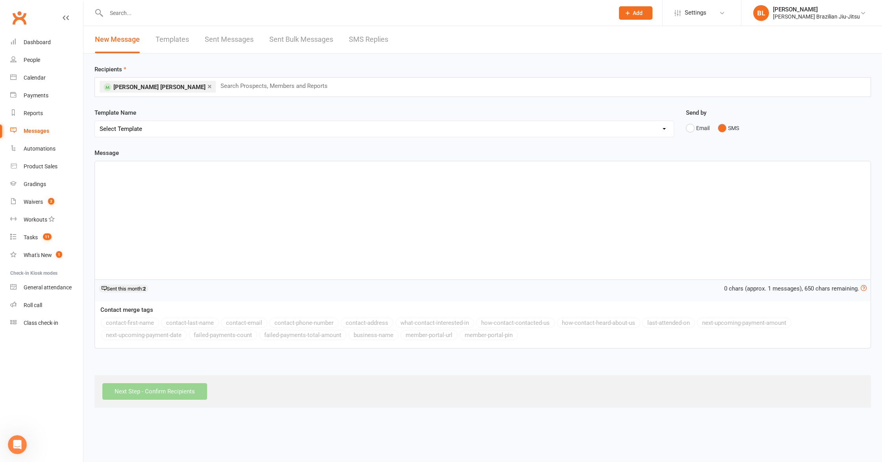
drag, startPoint x: 328, startPoint y: 148, endPoint x: 323, endPoint y: 135, distance: 13.7
click at [328, 145] on div "Template Name Select Template [Email] Member Portal Login Details" at bounding box center [385, 128] width 592 height 40
click at [322, 132] on select "Select Template [Email] Member Portal Login Details" at bounding box center [384, 129] width 579 height 16
click at [315, 188] on div "﻿" at bounding box center [483, 220] width 776 height 118
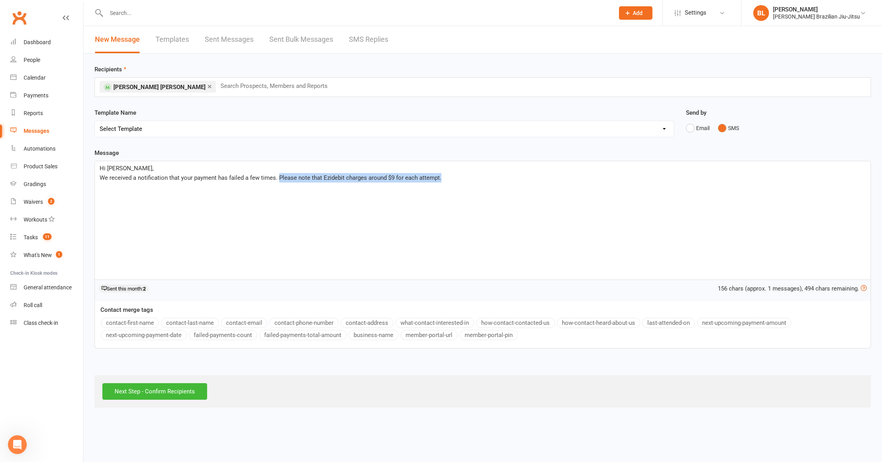
drag, startPoint x: 278, startPoint y: 177, endPoint x: 441, endPoint y: 178, distance: 163.1
click at [441, 178] on p "We received a notification that your payment has failed a few times. Please not…" at bounding box center [483, 177] width 766 height 9
drag, startPoint x: 298, startPoint y: 189, endPoint x: 100, endPoint y: 180, distance: 198.3
click at [100, 180] on div "Hi kane, We received a notification that your payment has failed a few times. I…" at bounding box center [483, 220] width 776 height 118
copy div "We received a notification that your payment has failed a few times. I have can…"
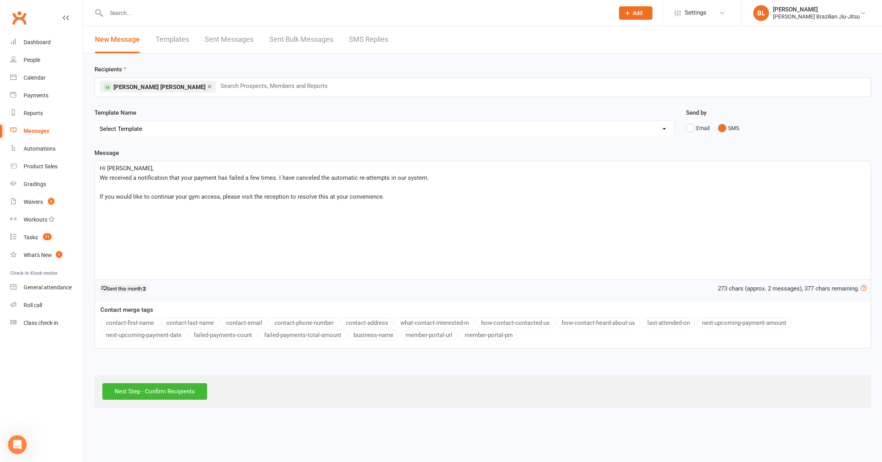
click at [115, 190] on p "﻿" at bounding box center [483, 186] width 766 height 9
click at [393, 192] on p "﻿" at bounding box center [483, 196] width 766 height 9
click at [142, 397] on input "Next Step - Confirm Recipients" at bounding box center [154, 391] width 105 height 17
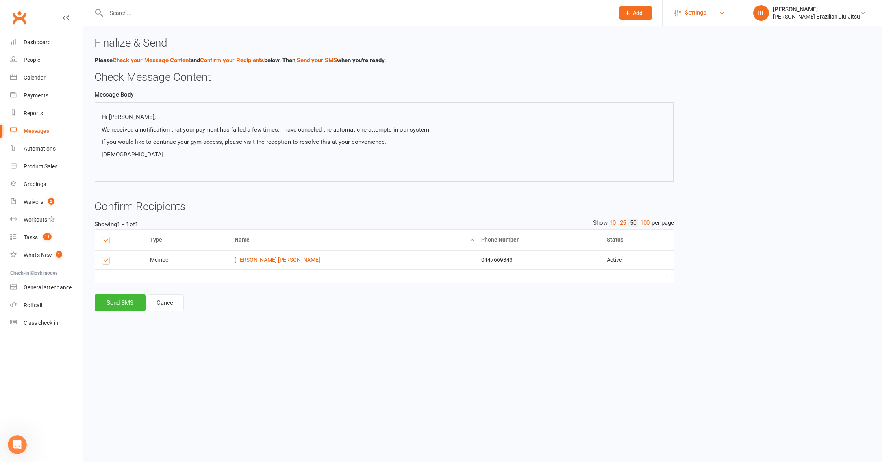
click at [707, 17] on span "Settings" at bounding box center [696, 13] width 22 height 18
click at [713, 40] on link "Membership Plans" at bounding box center [702, 35] width 78 height 18
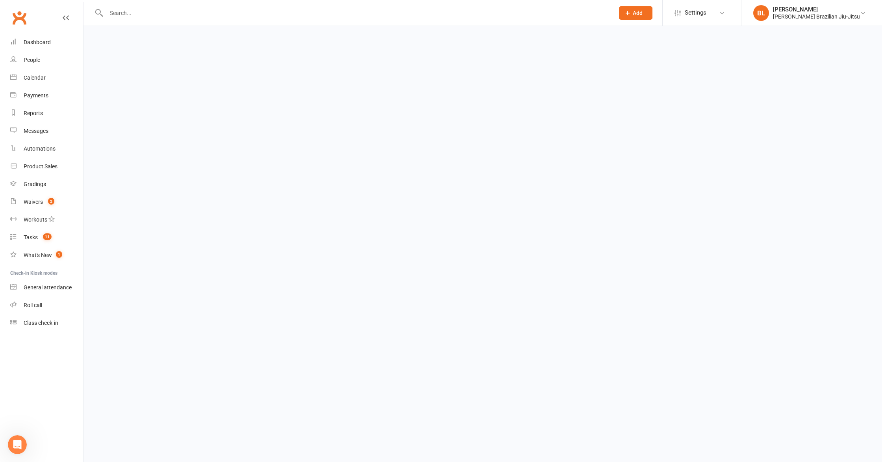
select select "100"
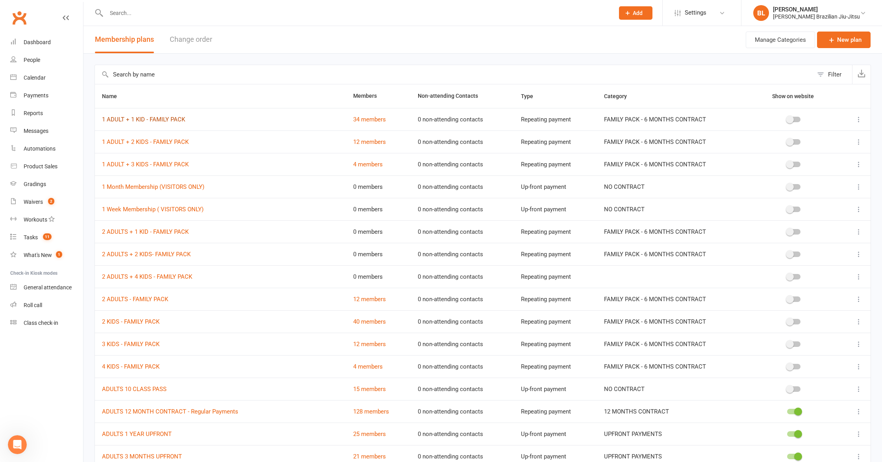
click at [156, 120] on link "1 ADULT + 1 KID - FAMILY PACK" at bounding box center [143, 119] width 83 height 7
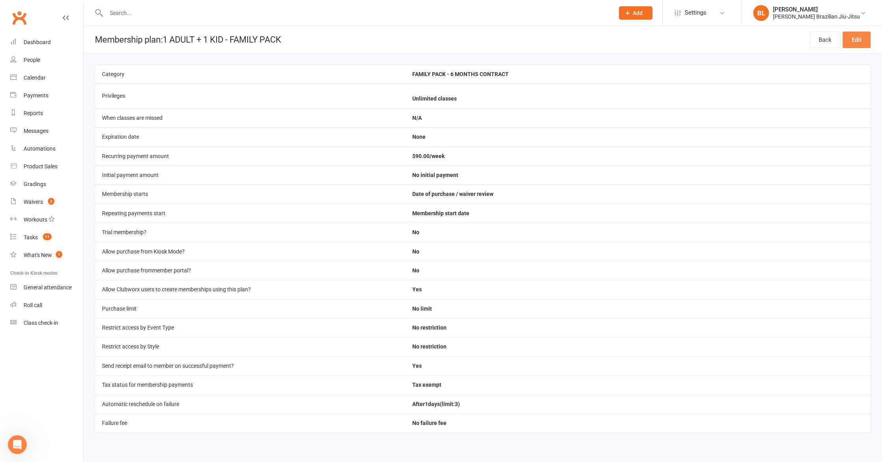
click at [853, 41] on link "Edit" at bounding box center [857, 40] width 28 height 17
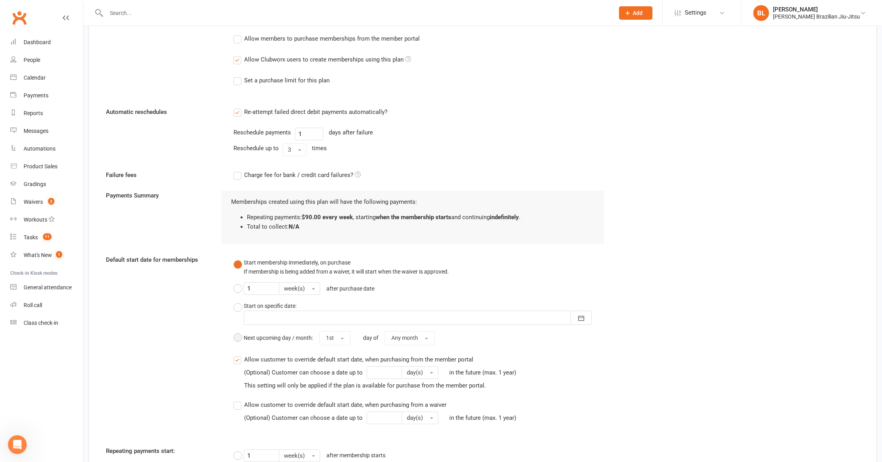
scroll to position [471, 0]
drag, startPoint x: 248, startPoint y: 134, endPoint x: 278, endPoint y: 133, distance: 29.9
click at [278, 133] on div "Reschedule payments" at bounding box center [263, 133] width 58 height 9
click at [302, 153] on button "3" at bounding box center [295, 151] width 24 height 13
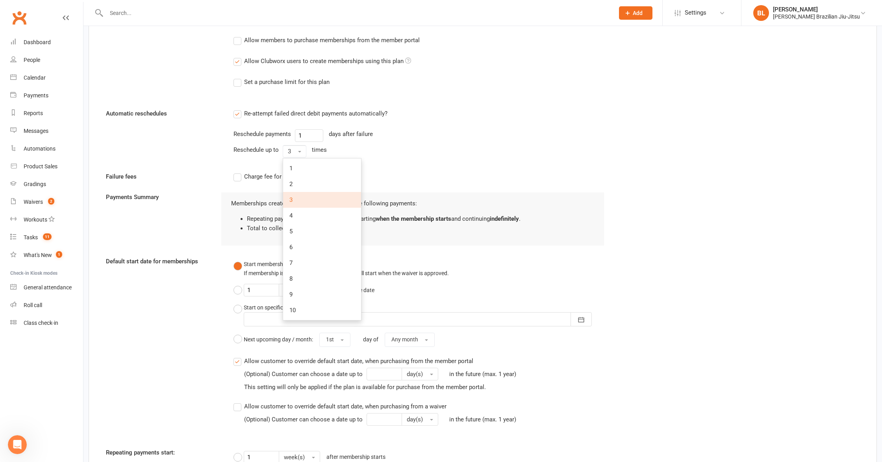
click at [300, 197] on link "3" at bounding box center [322, 200] width 78 height 16
click at [385, 175] on div "Charge fee for bank / credit card failures?" at bounding box center [419, 176] width 383 height 9
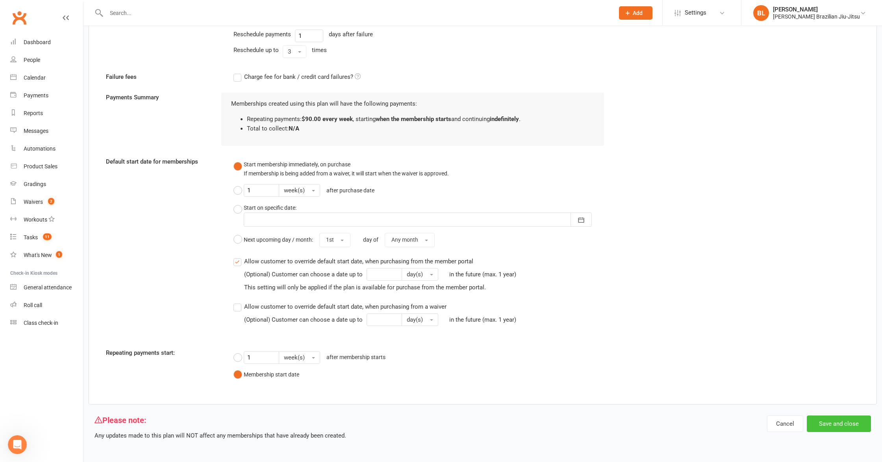
click at [848, 424] on button "Save and close" at bounding box center [839, 423] width 64 height 17
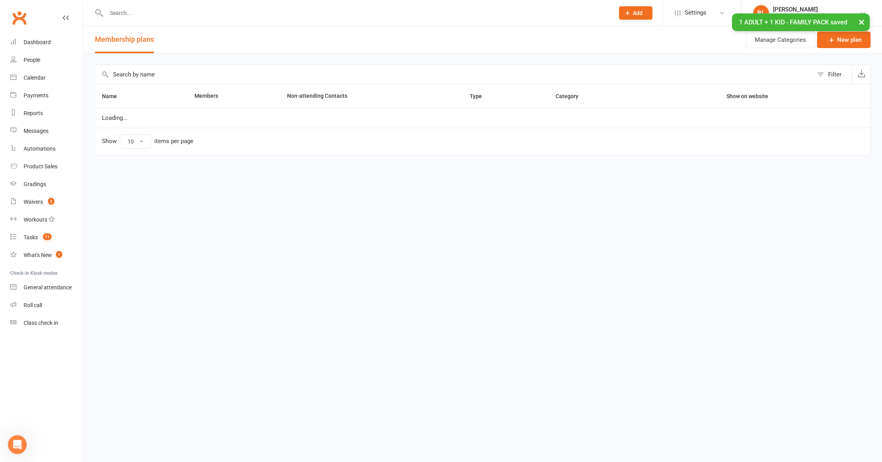
select select "100"
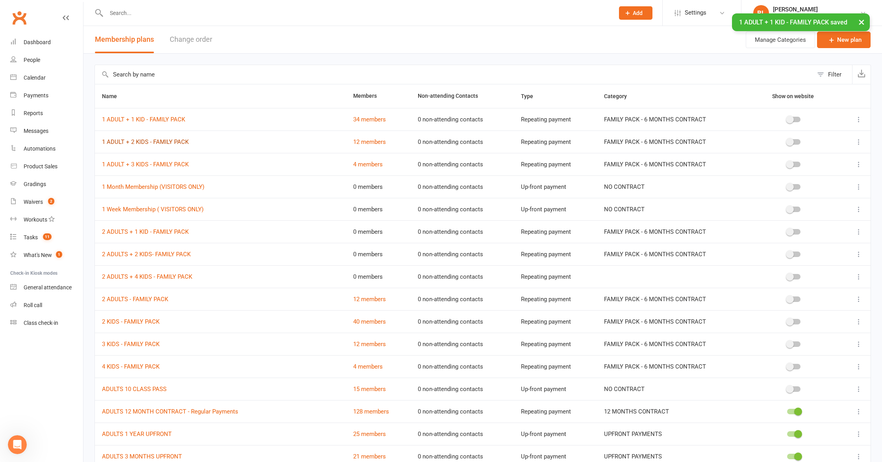
click at [161, 141] on link "1 ADULT + 2 KIDS - FAMILY PACK" at bounding box center [145, 141] width 87 height 7
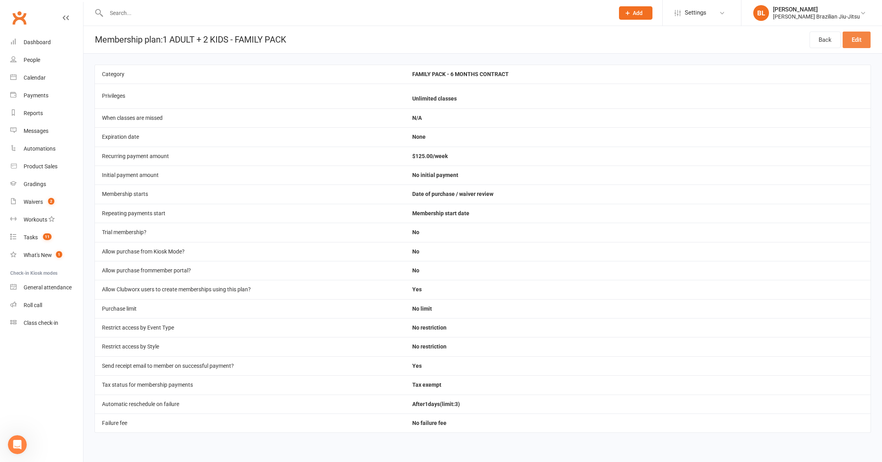
click at [857, 39] on link "Edit" at bounding box center [857, 40] width 28 height 17
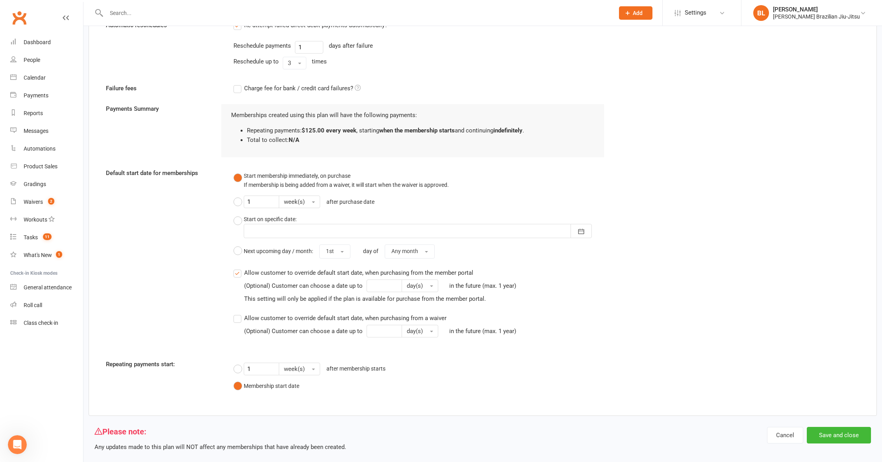
scroll to position [571, 0]
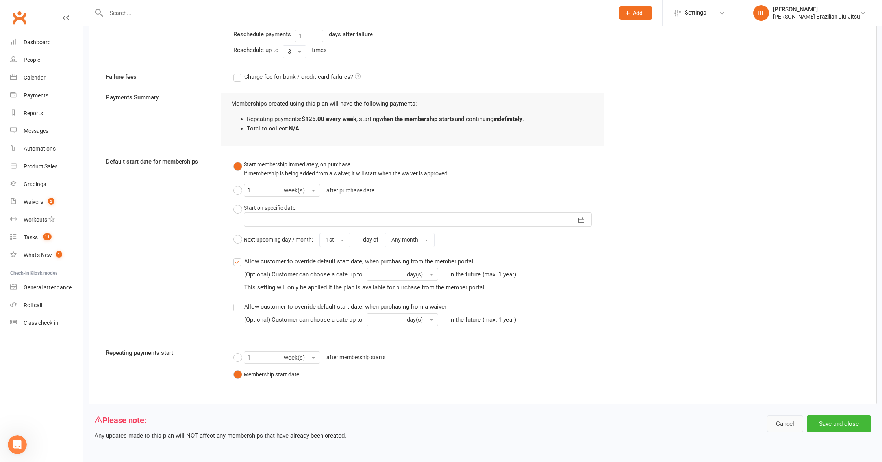
click at [789, 418] on button "Cancel" at bounding box center [785, 423] width 36 height 17
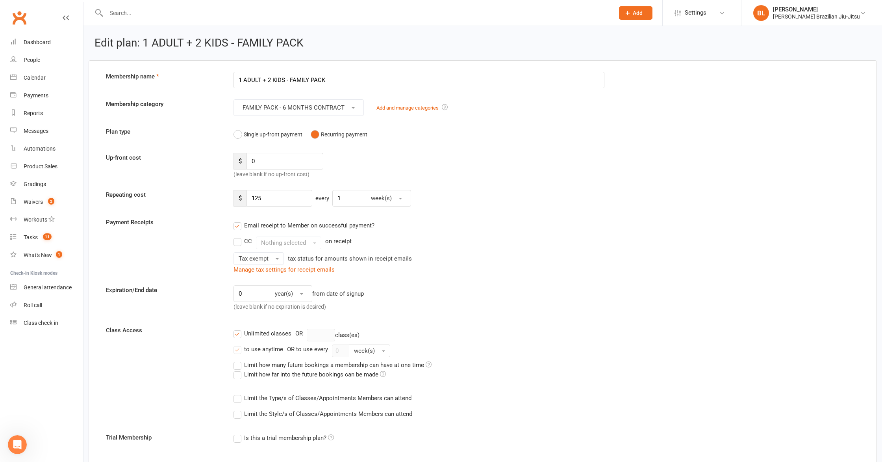
select select "100"
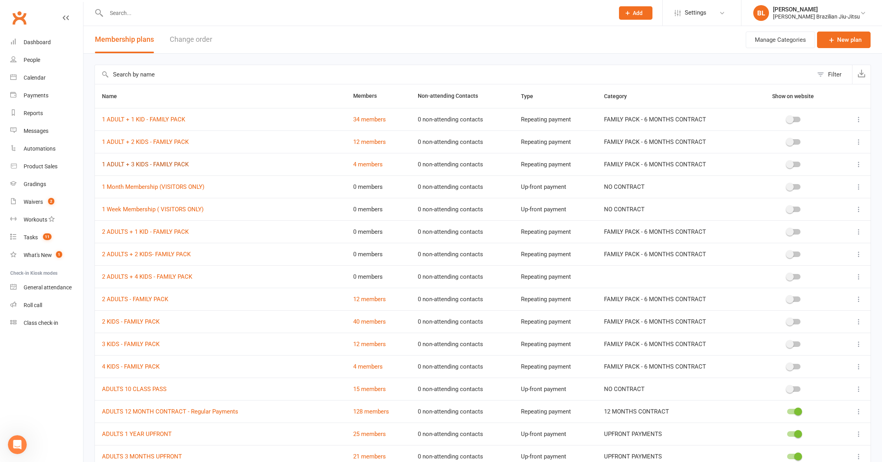
click at [172, 163] on link "1 ADULT + 3 KIDS - FAMILY PACK" at bounding box center [145, 164] width 87 height 7
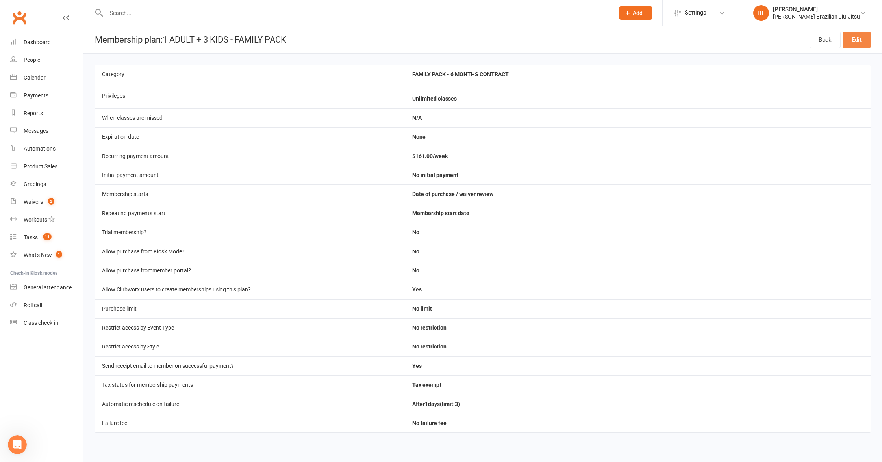
click at [861, 40] on link "Edit" at bounding box center [857, 40] width 28 height 17
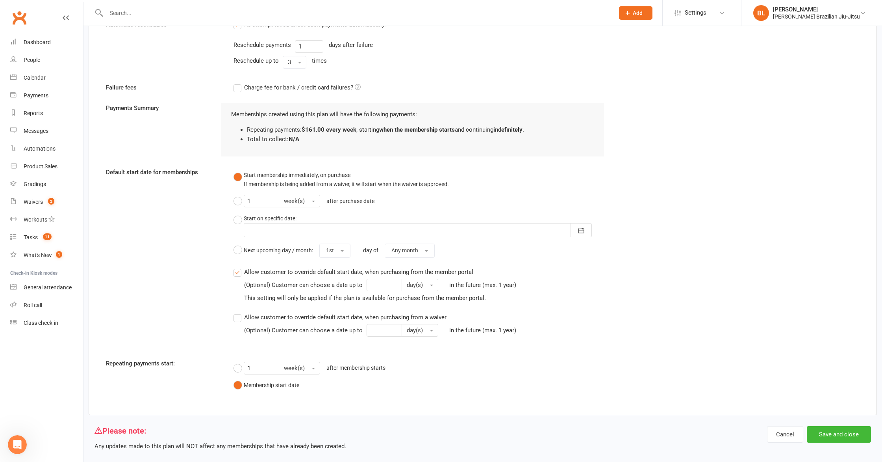
scroll to position [571, 0]
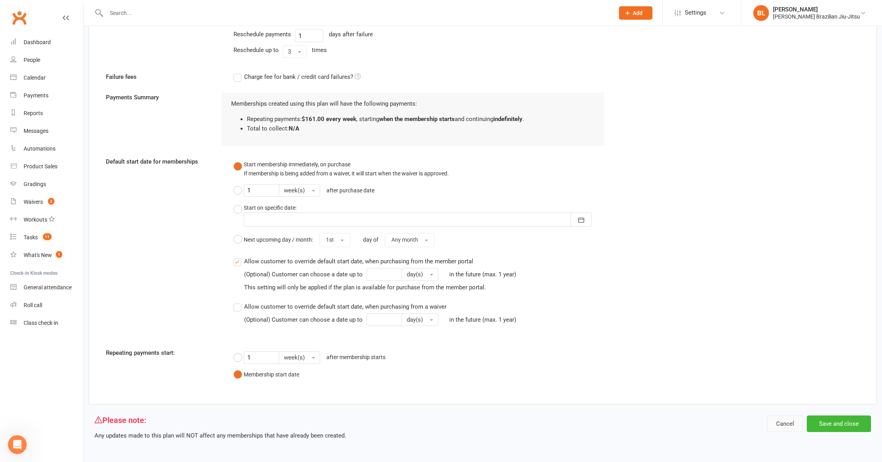
click at [787, 427] on button "Cancel" at bounding box center [785, 423] width 36 height 17
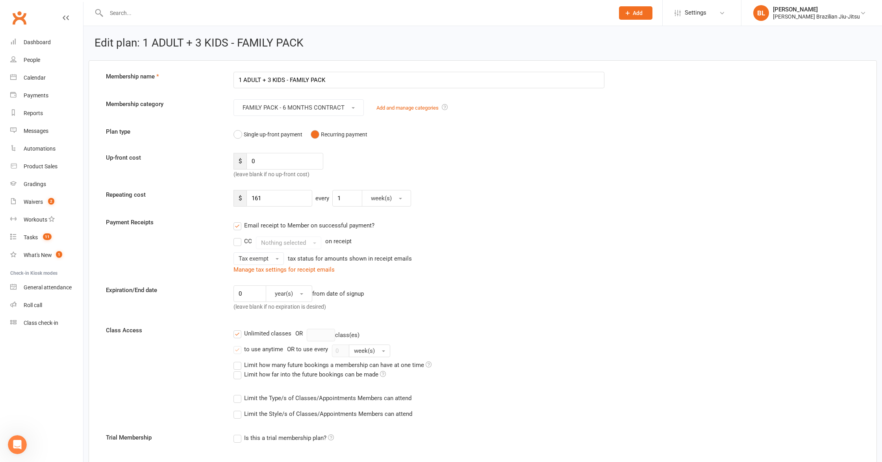
select select "100"
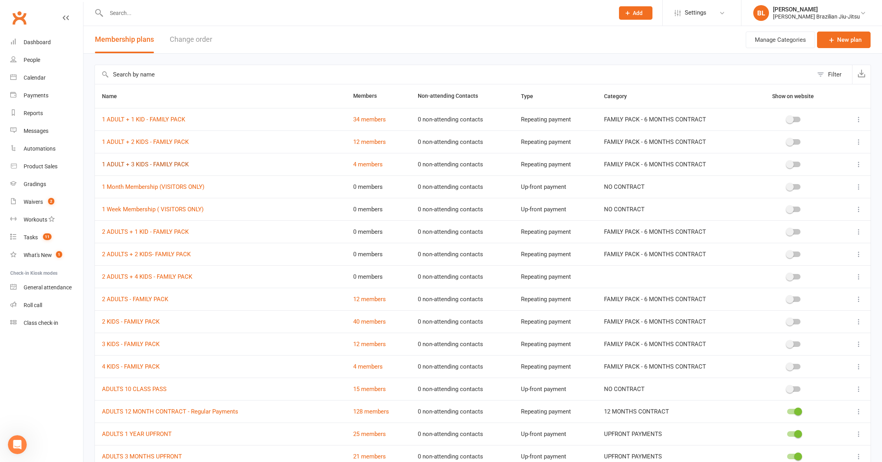
click at [167, 167] on link "1 ADULT + 3 KIDS - FAMILY PACK" at bounding box center [145, 164] width 87 height 7
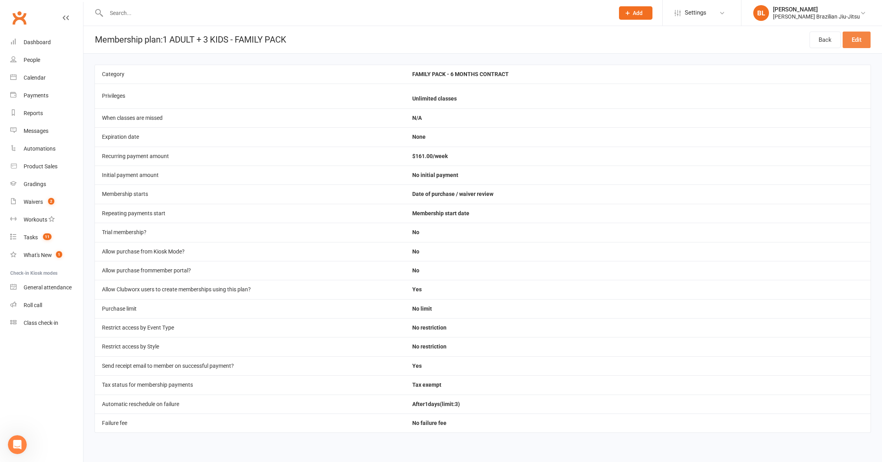
click at [859, 32] on link "Edit" at bounding box center [857, 40] width 28 height 17
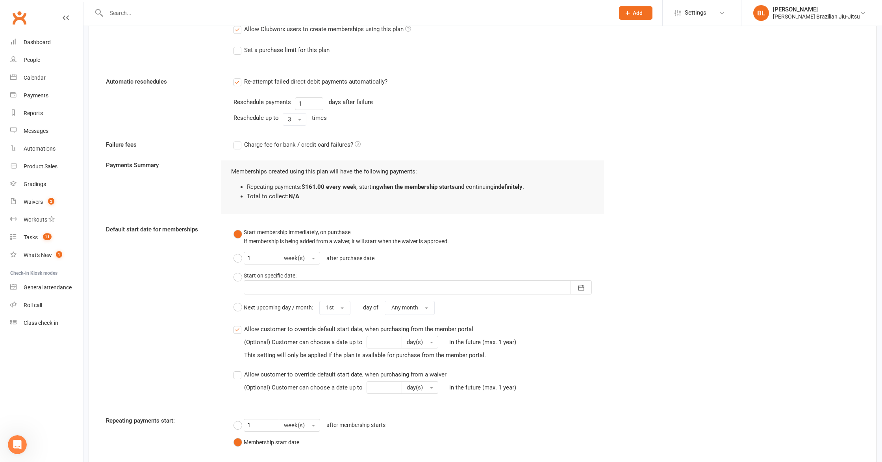
scroll to position [571, 0]
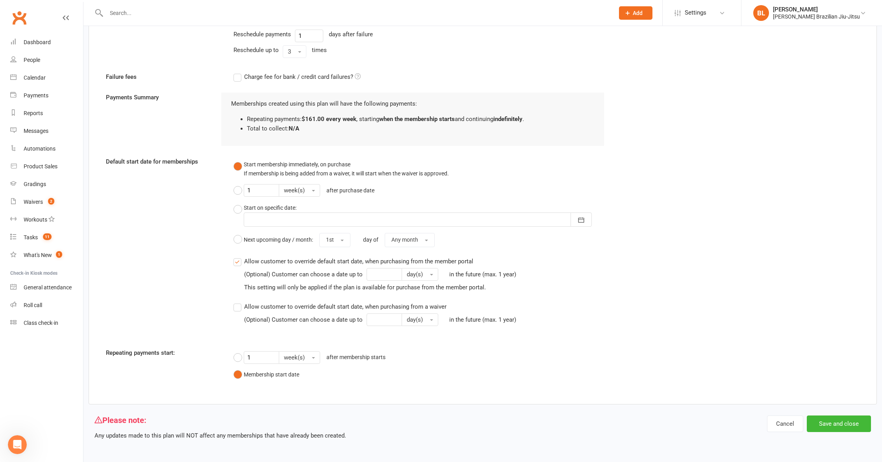
click at [793, 432] on div "Cancel Save and close" at bounding box center [819, 427] width 104 height 25
click at [792, 421] on button "Cancel" at bounding box center [785, 423] width 36 height 17
select select "100"
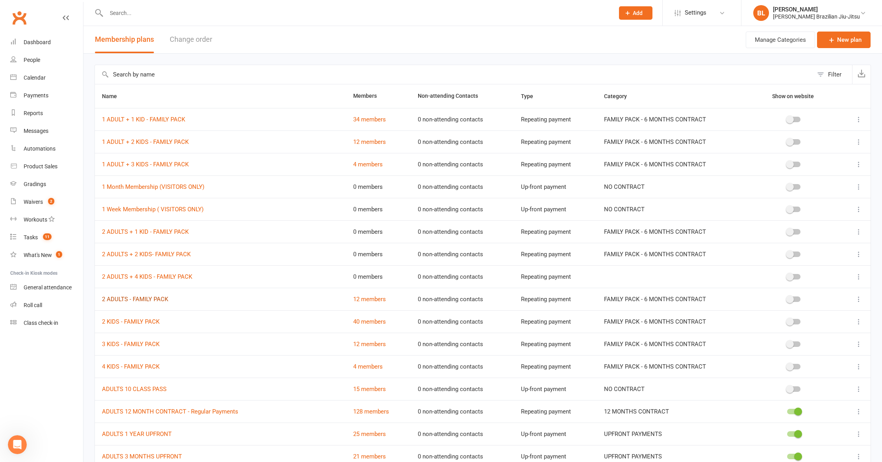
drag, startPoint x: 148, startPoint y: 299, endPoint x: 173, endPoint y: 301, distance: 24.4
click at [148, 299] on link "2 ADULTS - FAMILY PACK" at bounding box center [135, 298] width 66 height 7
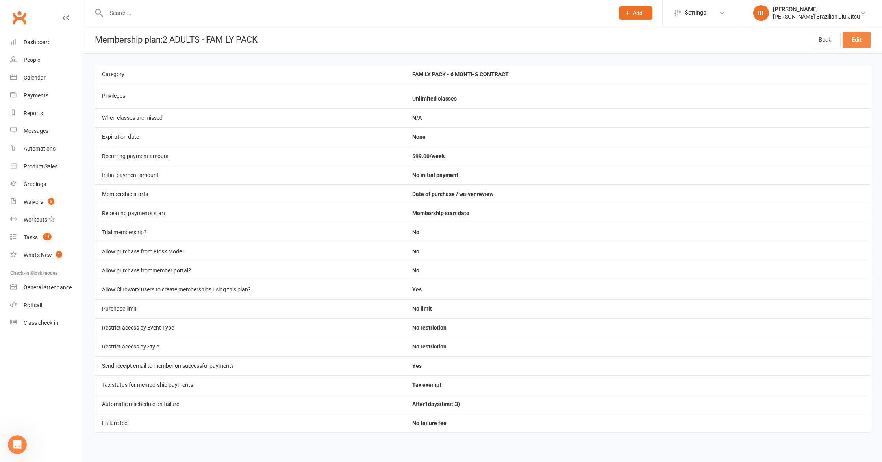
click at [851, 41] on link "Edit" at bounding box center [857, 40] width 28 height 17
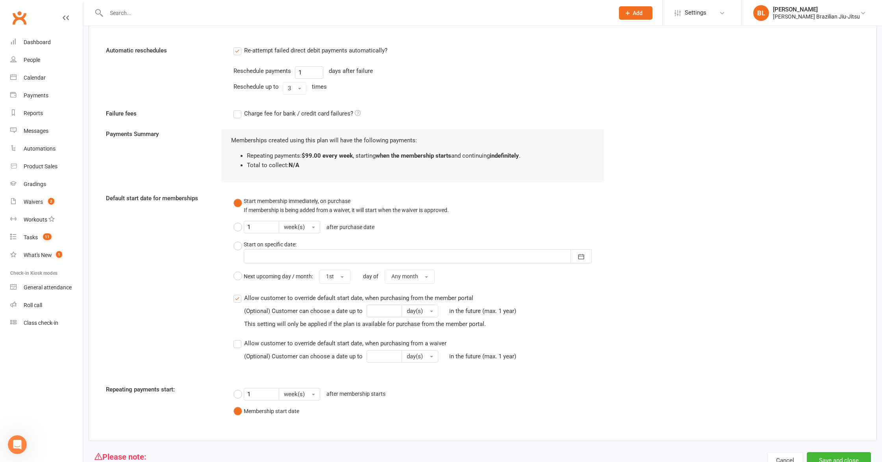
scroll to position [571, 0]
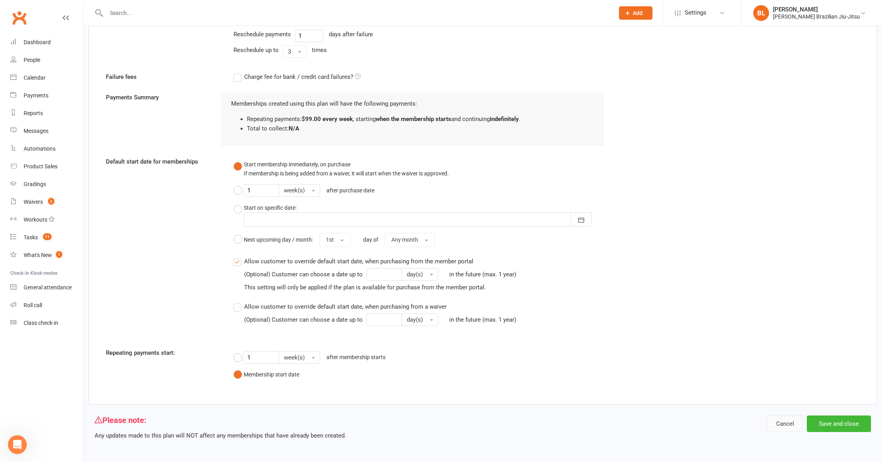
click at [778, 426] on button "Cancel" at bounding box center [785, 423] width 36 height 17
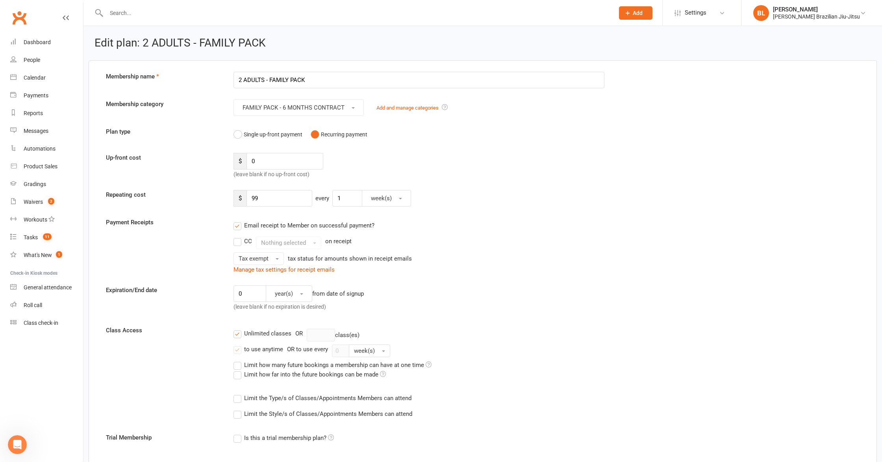
select select "100"
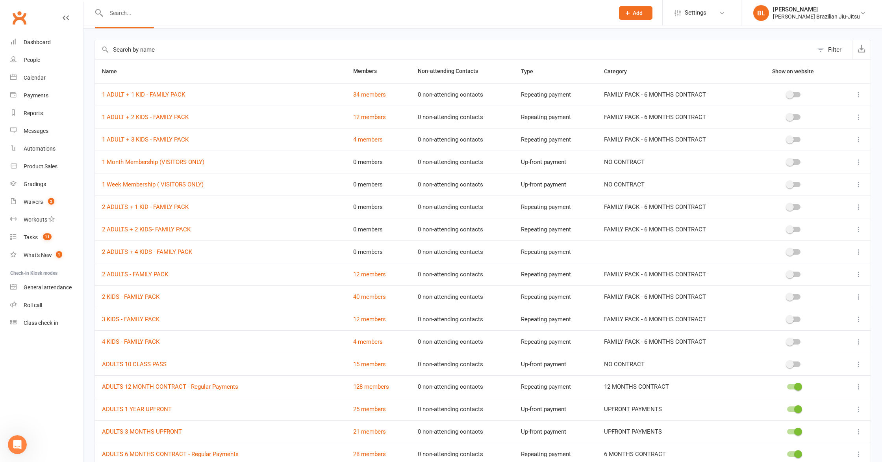
scroll to position [52, 0]
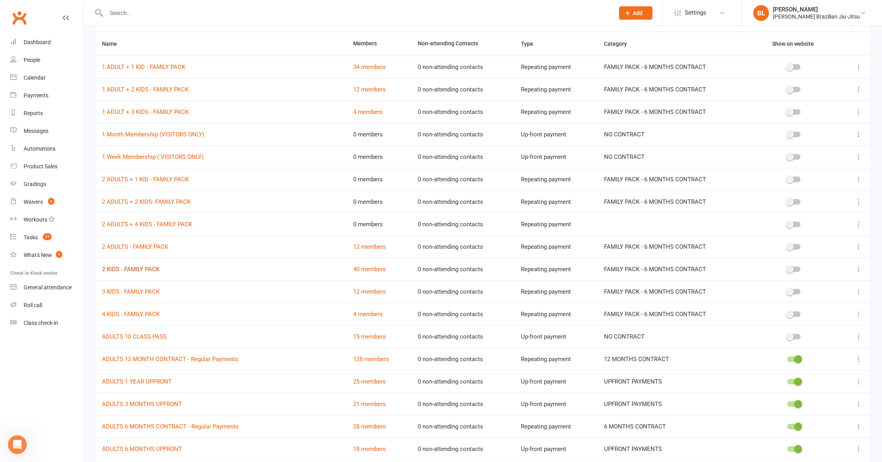
click at [128, 270] on link "2 KIDS - FAMILY PACK" at bounding box center [131, 268] width 58 height 7
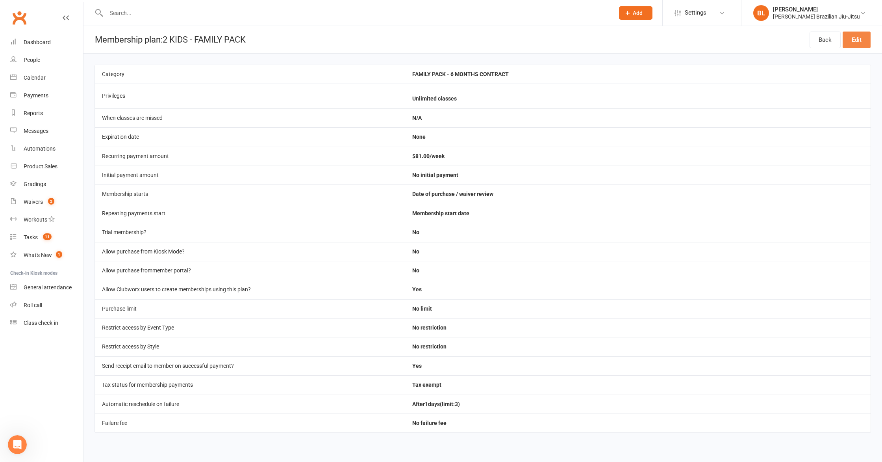
click at [852, 39] on link "Edit" at bounding box center [857, 40] width 28 height 17
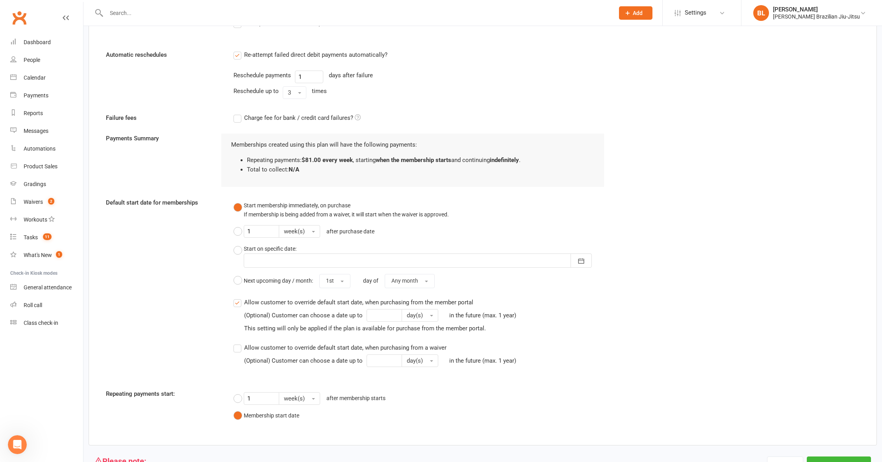
scroll to position [571, 0]
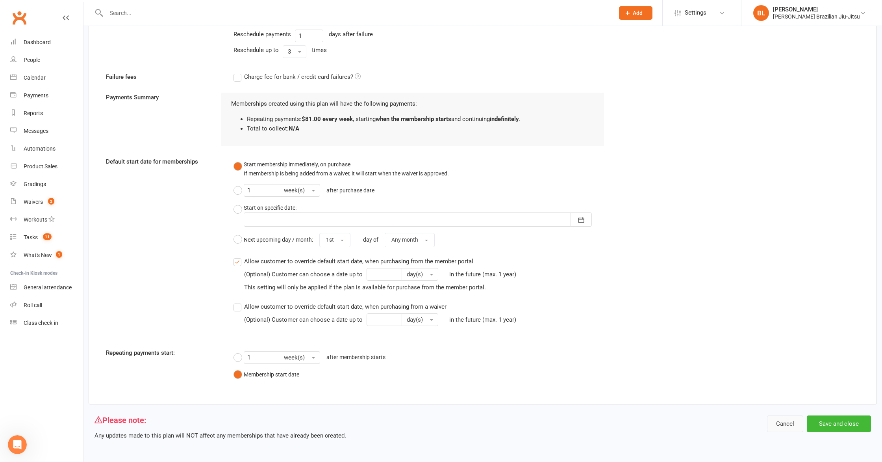
click at [788, 419] on button "Cancel" at bounding box center [785, 423] width 36 height 17
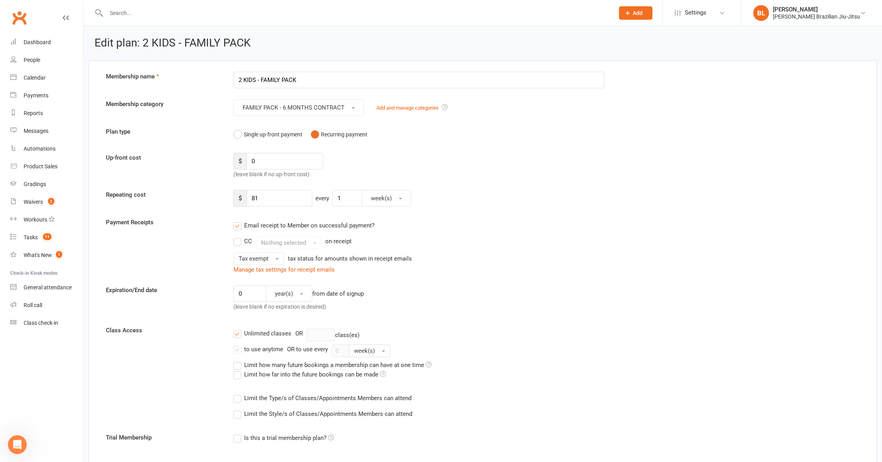
select select "100"
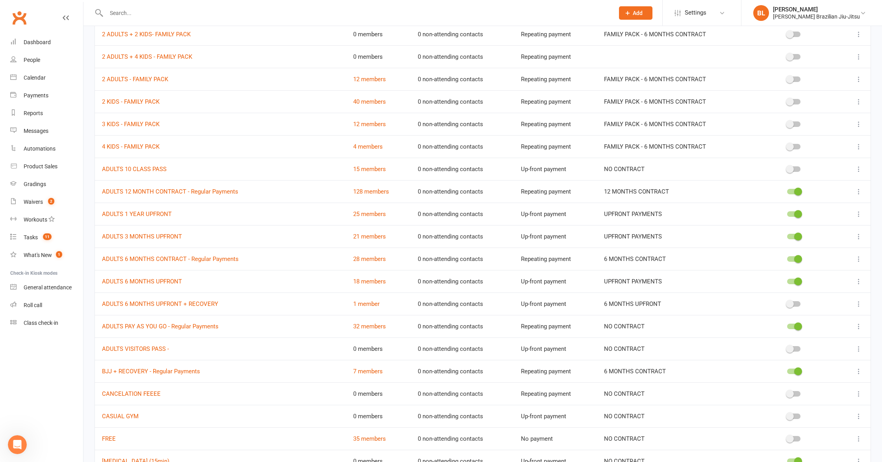
scroll to position [219, 0]
click at [141, 260] on link "ADULTS 6 MONTHS CONTRACT - Regular Payments" at bounding box center [170, 259] width 137 height 7
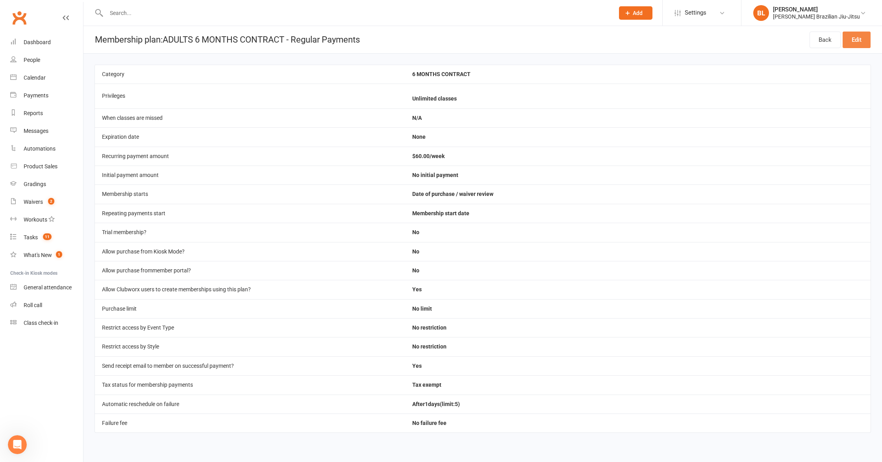
click at [859, 38] on link "Edit" at bounding box center [857, 40] width 28 height 17
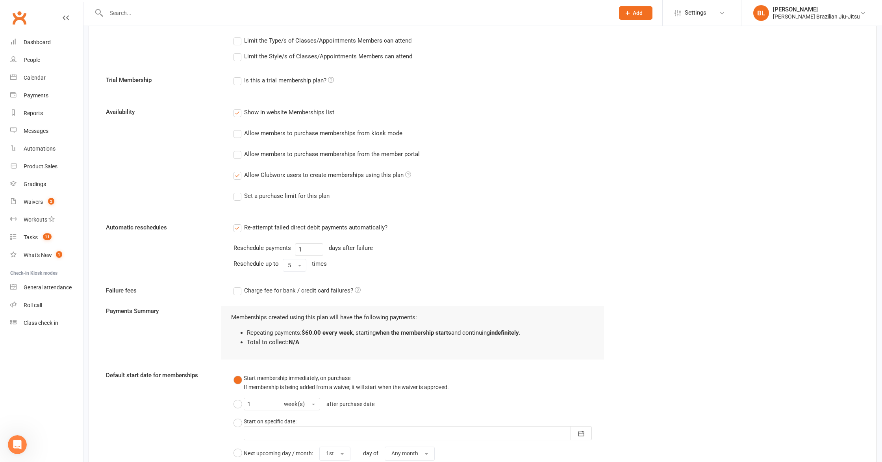
scroll to position [359, 0]
click at [290, 261] on span "5" at bounding box center [289, 263] width 3 height 7
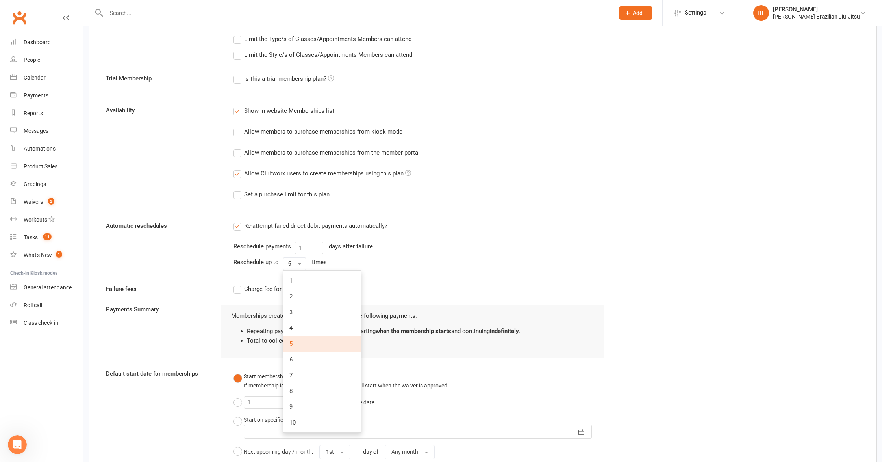
click at [457, 257] on div "Reschedule up to 5 1 2 3 4 5 6 7 8 9 10 times" at bounding box center [419, 263] width 371 height 13
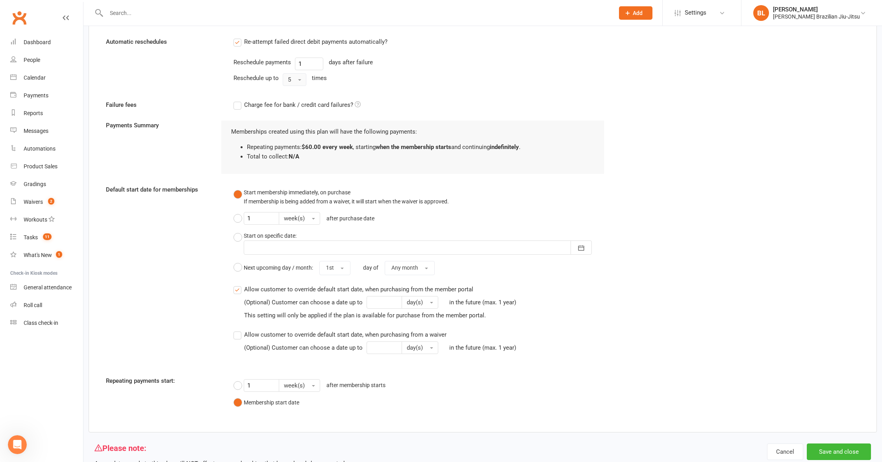
scroll to position [571, 0]
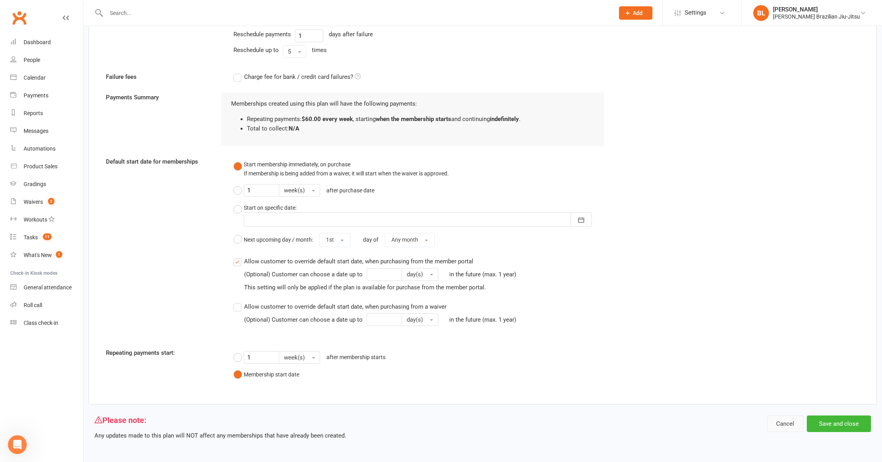
click at [779, 423] on button "Cancel" at bounding box center [785, 423] width 36 height 17
select select "100"
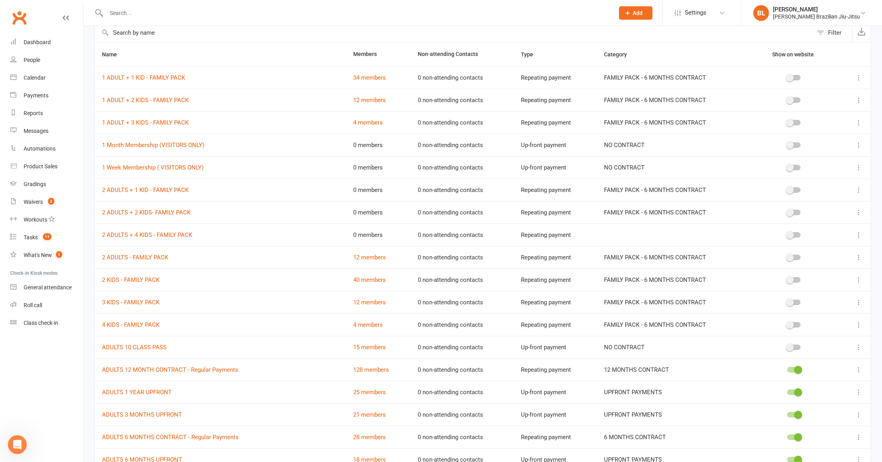
scroll to position [35, 0]
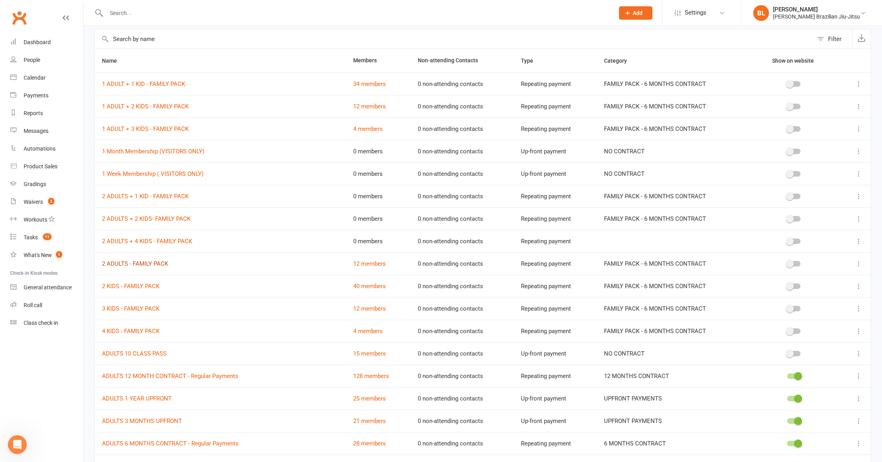
click at [140, 262] on link "2 ADULTS - FAMILY PACK" at bounding box center [135, 263] width 66 height 7
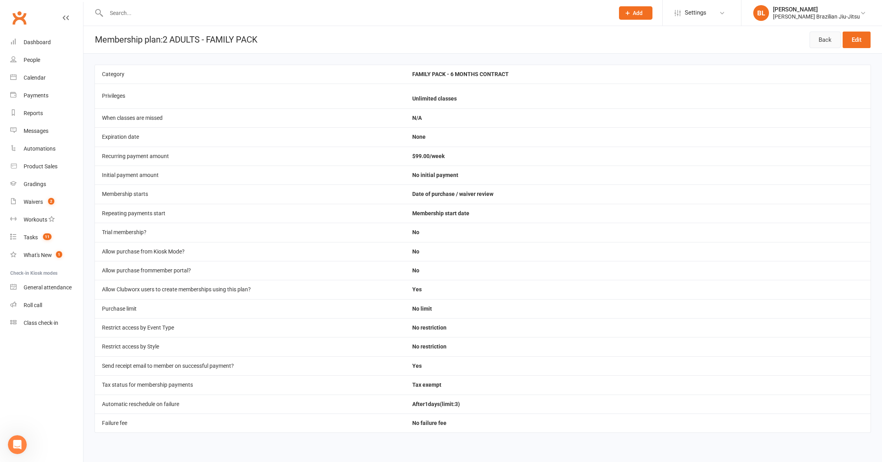
click at [824, 37] on link "Back" at bounding box center [825, 40] width 31 height 17
select select "100"
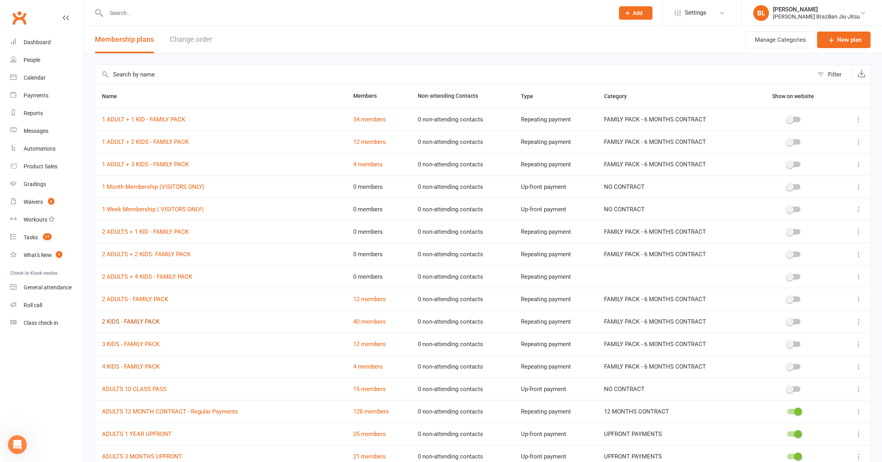
click at [134, 323] on link "2 KIDS - FAMILY PACK" at bounding box center [131, 321] width 58 height 7
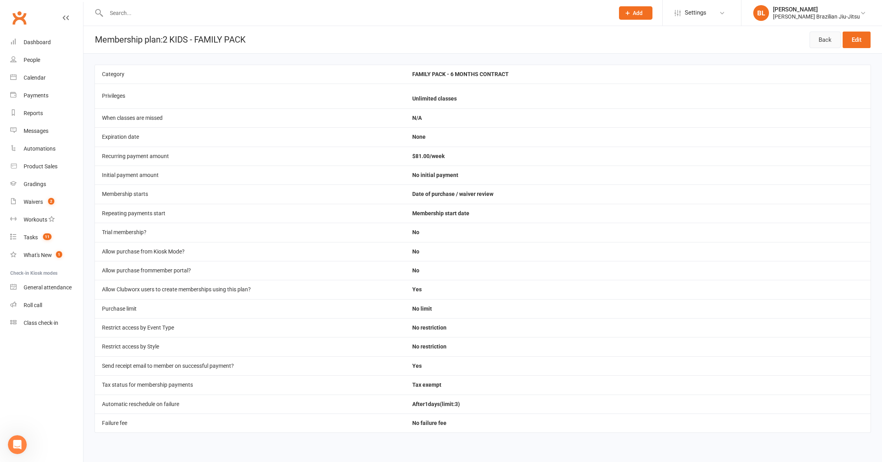
drag, startPoint x: 826, startPoint y: 42, endPoint x: 619, endPoint y: 178, distance: 248.2
click at [826, 42] on link "Back" at bounding box center [825, 40] width 31 height 17
select select "100"
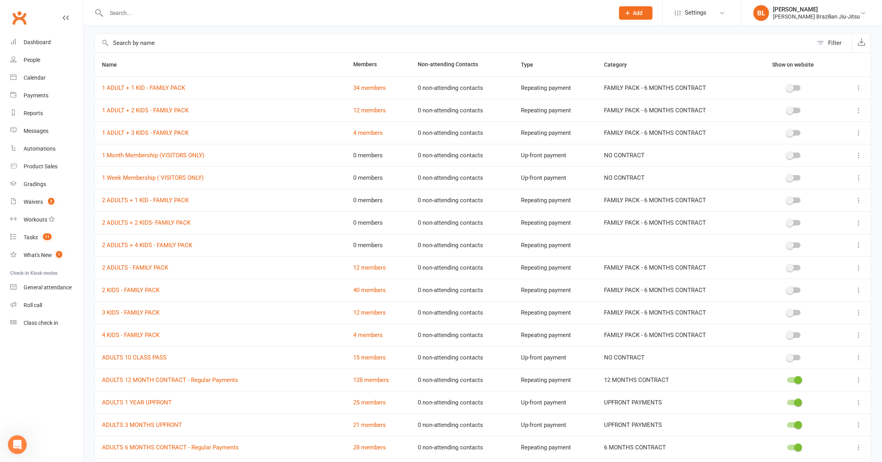
scroll to position [33, 0]
click at [141, 336] on link "4 KIDS - FAMILY PACK" at bounding box center [131, 333] width 58 height 7
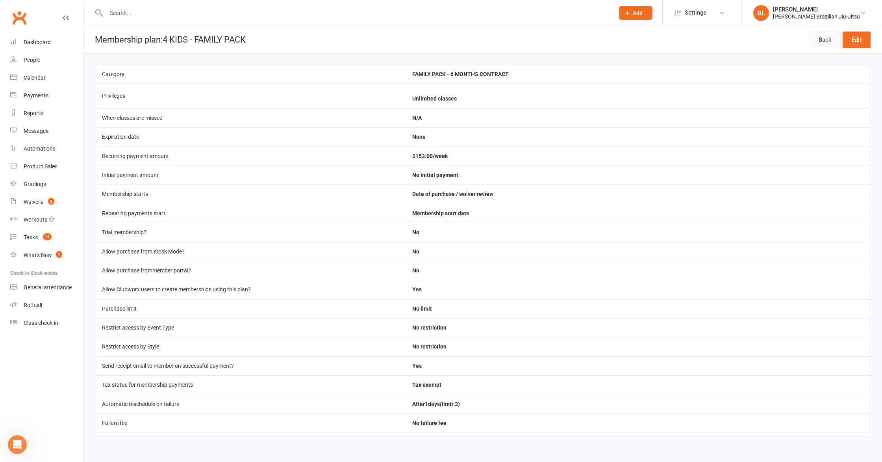
click at [819, 43] on link "Back" at bounding box center [825, 40] width 31 height 17
select select "100"
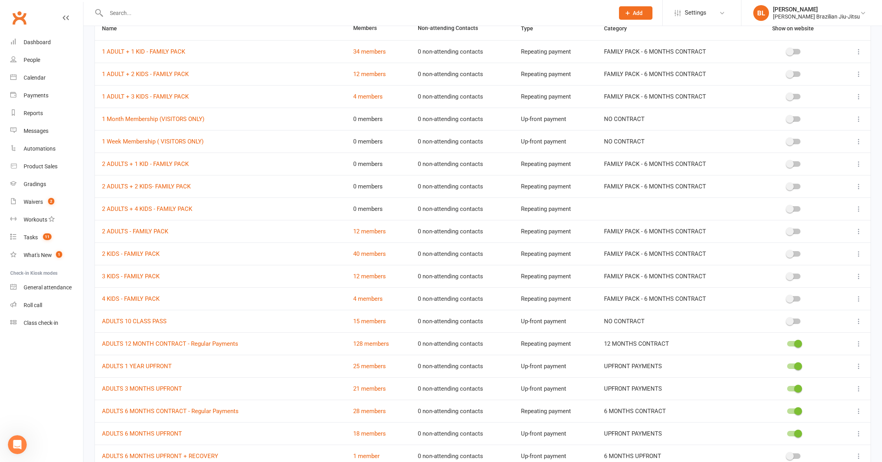
scroll to position [70, 0]
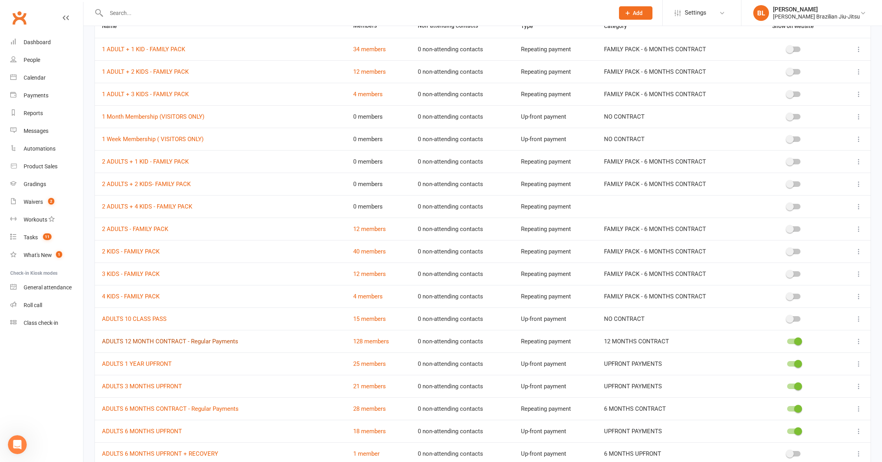
click at [148, 343] on link "ADULTS 12 MONTH CONTRACT - Regular Payments" at bounding box center [170, 341] width 136 height 7
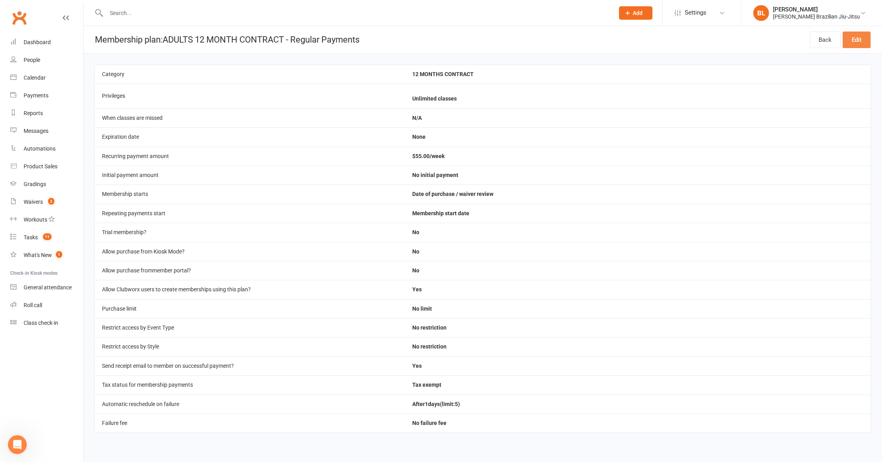
drag, startPoint x: 857, startPoint y: 39, endPoint x: 768, endPoint y: 160, distance: 150.2
click at [857, 39] on link "Edit" at bounding box center [857, 40] width 28 height 17
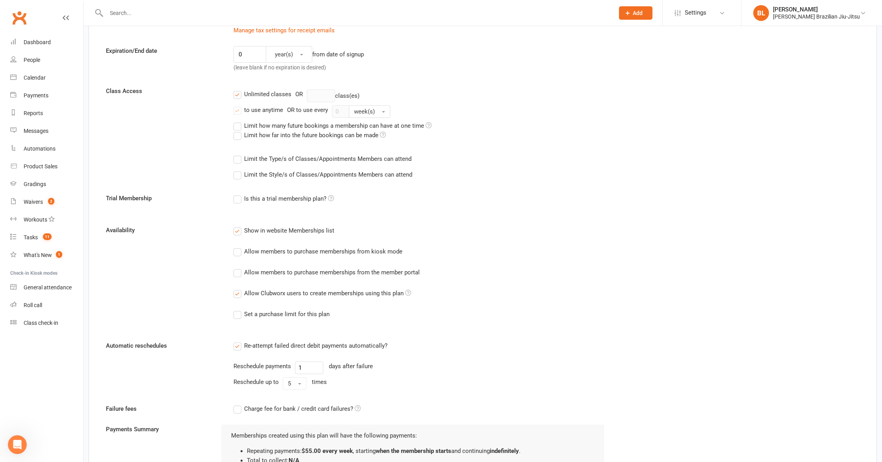
scroll to position [258, 0]
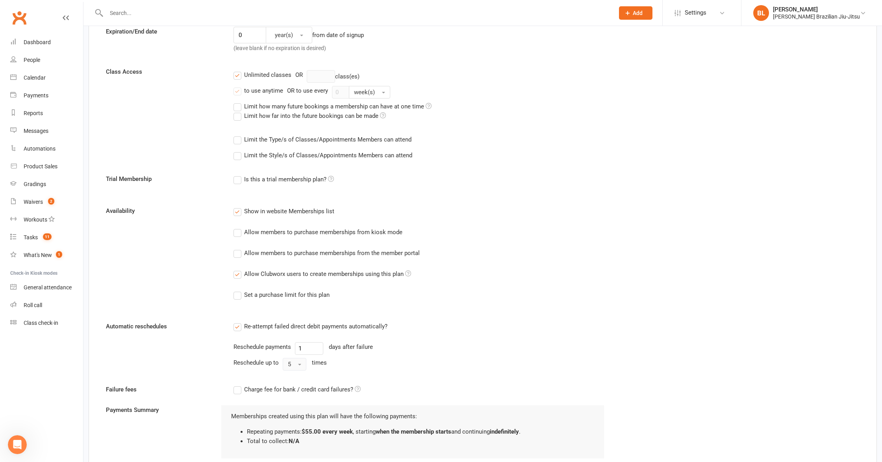
click at [296, 366] on button "5" at bounding box center [295, 364] width 24 height 13
click at [306, 418] on link "3" at bounding box center [322, 413] width 78 height 16
click at [614, 326] on div "Automatic reschedules Re-attempt failed direct debit payments automatically? Re…" at bounding box center [483, 347] width 766 height 52
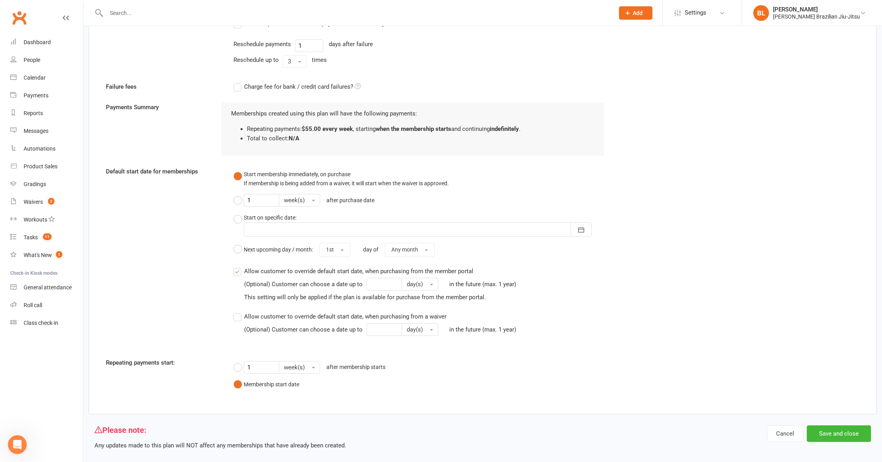
scroll to position [571, 0]
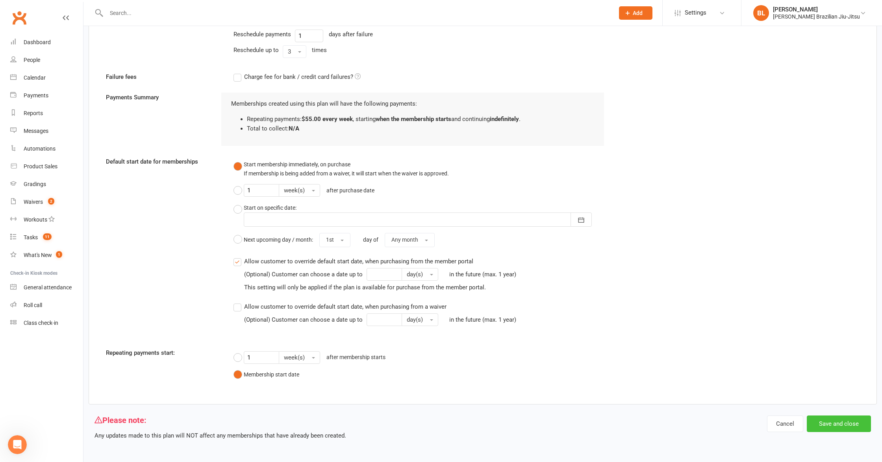
click at [848, 422] on button "Save and close" at bounding box center [839, 423] width 64 height 17
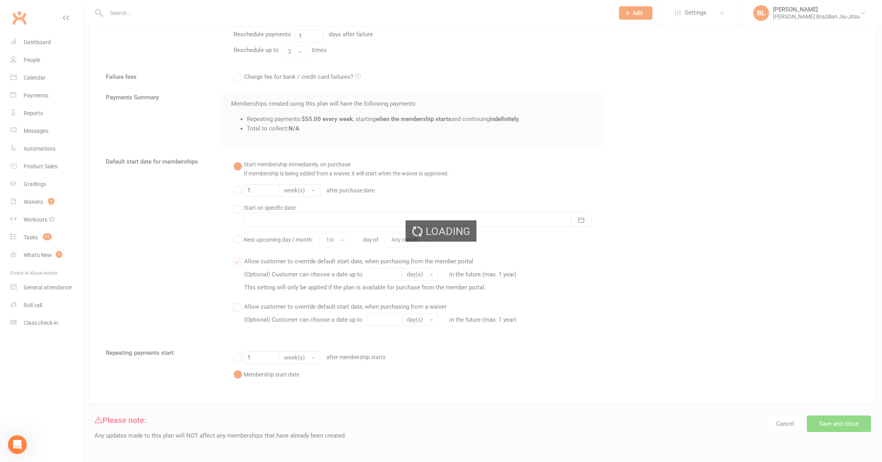
select select "100"
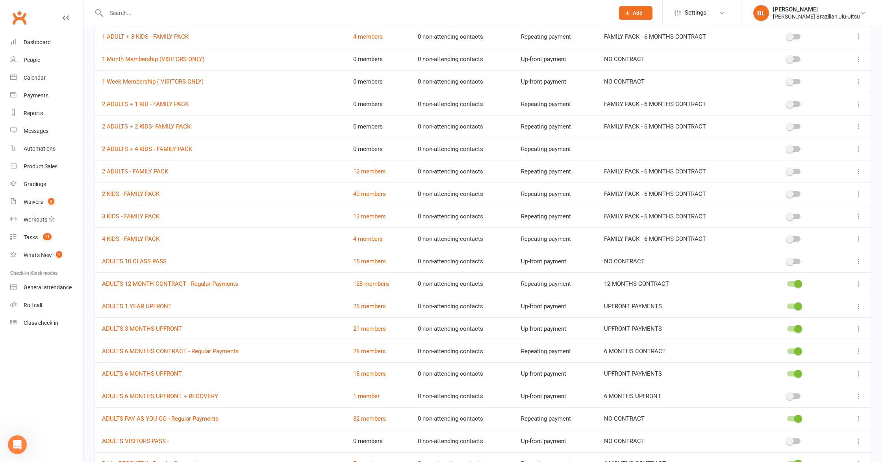
scroll to position [165, 0]
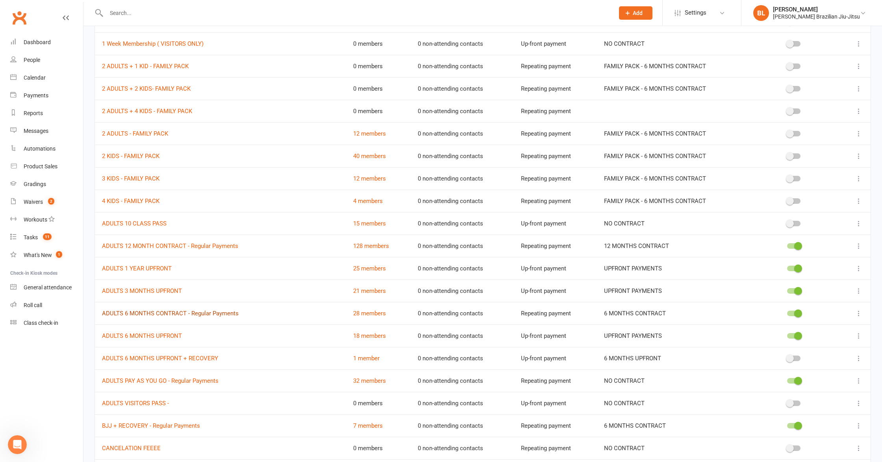
click at [226, 314] on link "ADULTS 6 MONTHS CONTRACT - Regular Payments" at bounding box center [170, 313] width 137 height 7
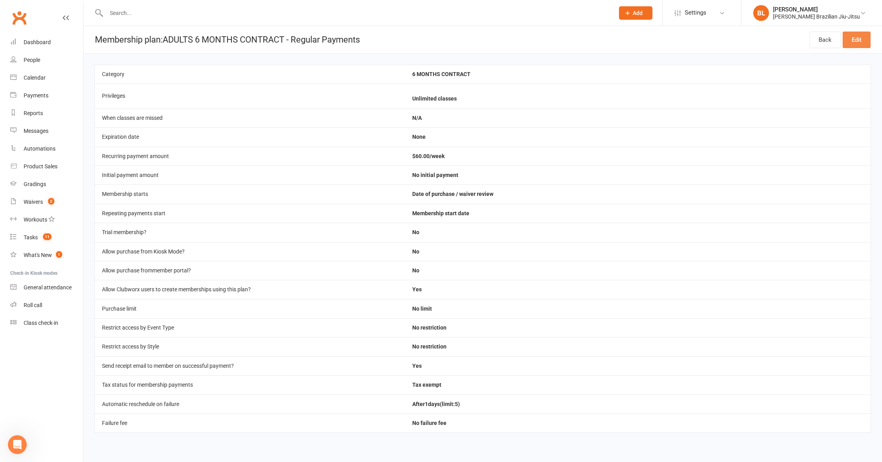
click at [851, 42] on link "Edit" at bounding box center [857, 40] width 28 height 17
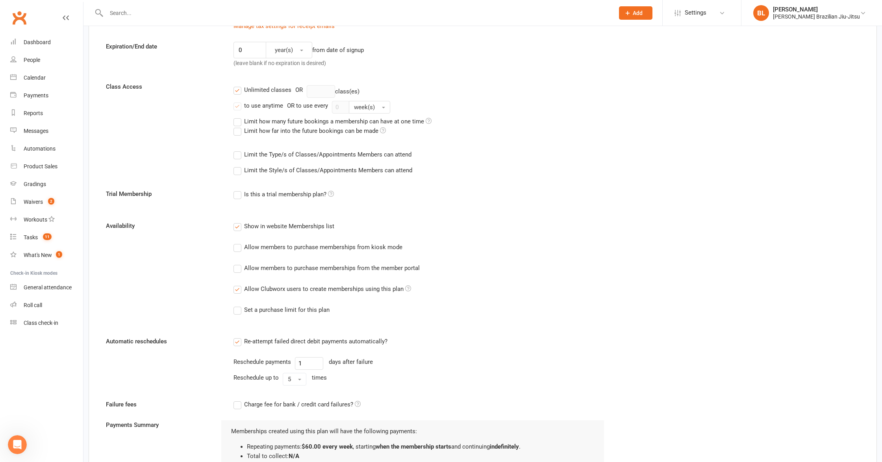
scroll to position [245, 0]
click at [300, 379] on button "5" at bounding box center [295, 377] width 24 height 13
click at [292, 427] on span "3" at bounding box center [290, 426] width 3 height 7
click at [462, 348] on div "Re-attempt failed direct debit payments automatically? Reschedule payments 1 da…" at bounding box center [419, 361] width 383 height 52
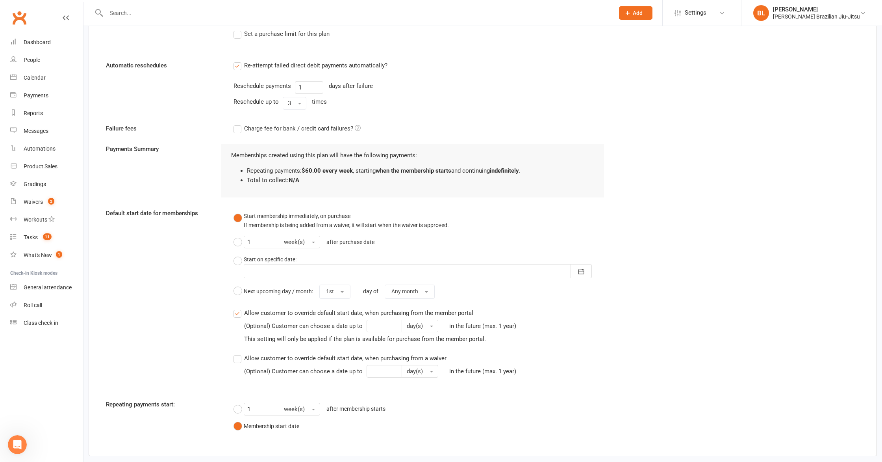
scroll to position [571, 0]
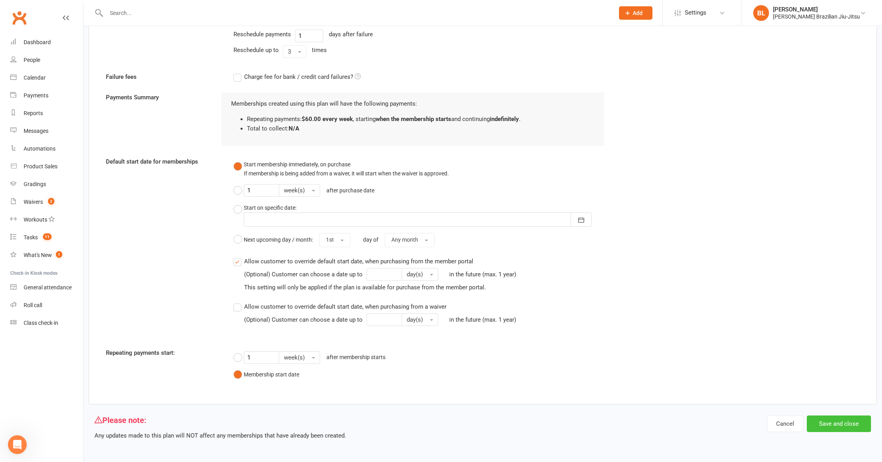
click at [848, 421] on button "Save and close" at bounding box center [839, 423] width 64 height 17
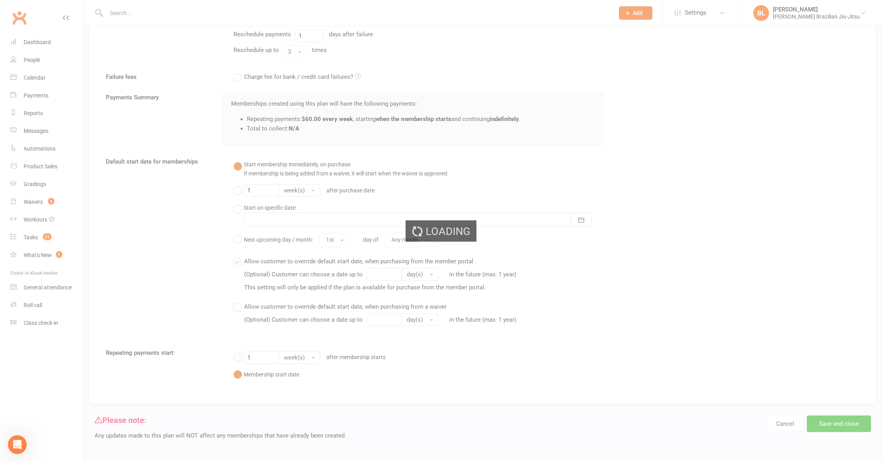
select select "100"
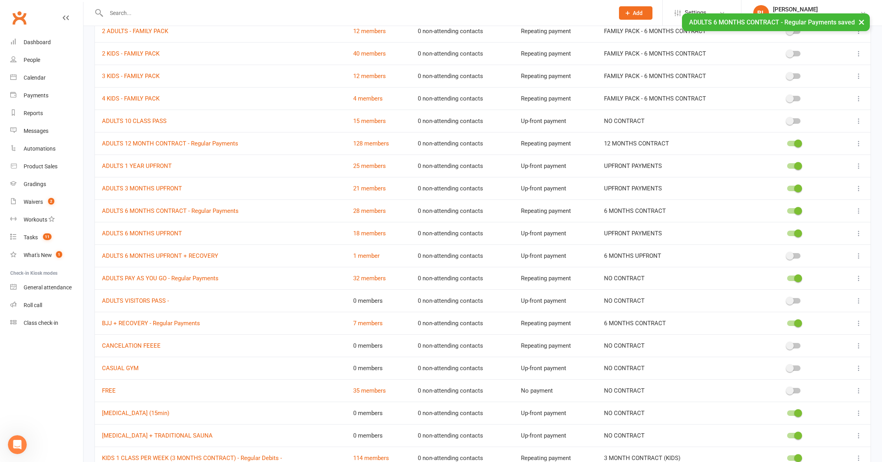
scroll to position [281, 0]
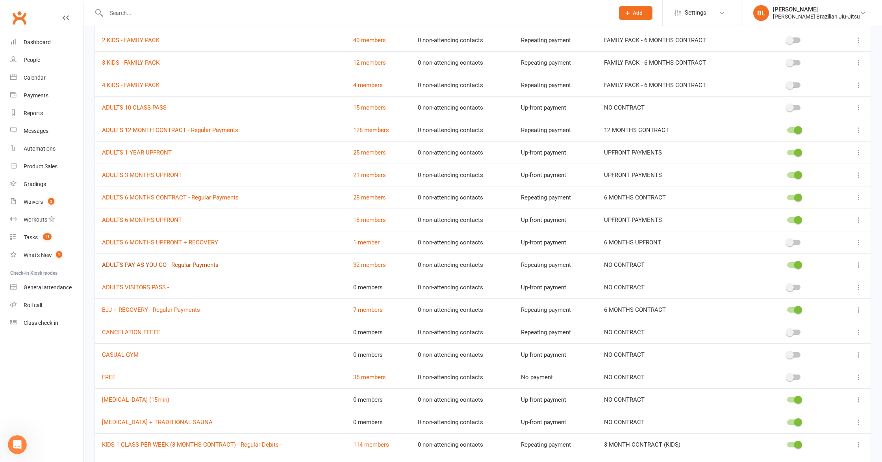
click at [192, 263] on link "ADULTS PAY AS YOU GO - Regular Payments" at bounding box center [160, 264] width 117 height 7
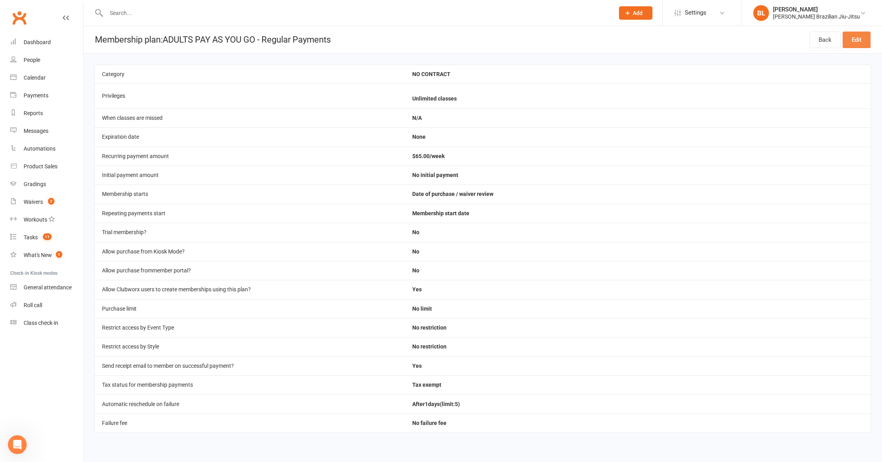
click at [863, 37] on link "Edit" at bounding box center [857, 40] width 28 height 17
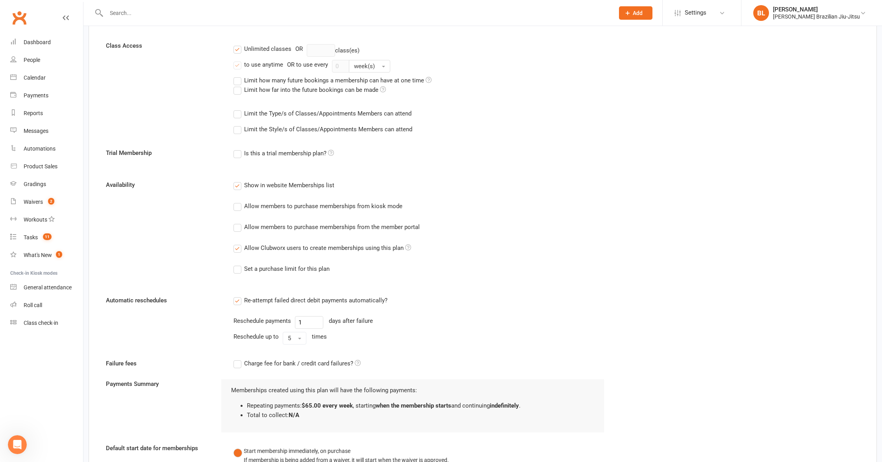
scroll to position [317, 0]
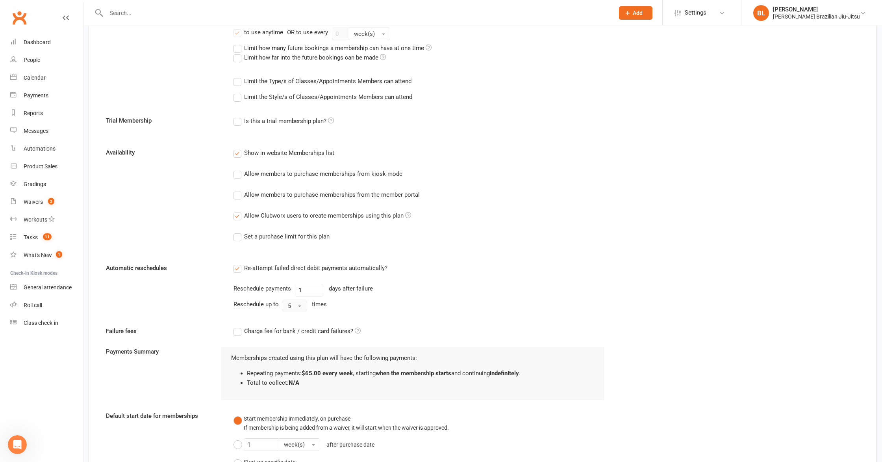
click at [301, 305] on button "5" at bounding box center [295, 305] width 24 height 13
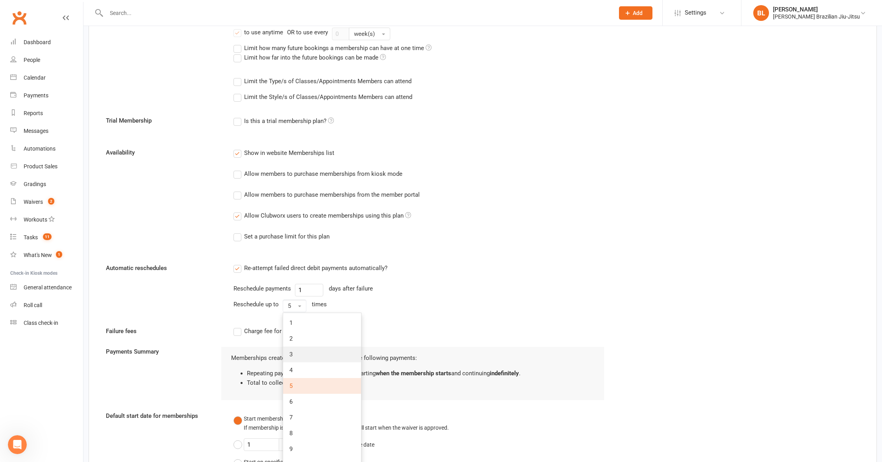
click at [301, 353] on link "3" at bounding box center [322, 354] width 78 height 16
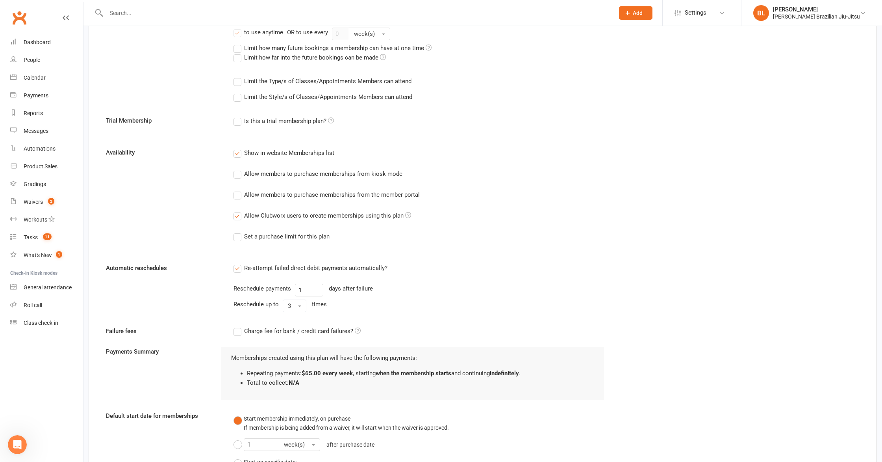
click at [395, 317] on form "Membership name ADULTS PAY AS YOU GO - Regular Payments Membership category NO …" at bounding box center [483, 195] width 766 height 881
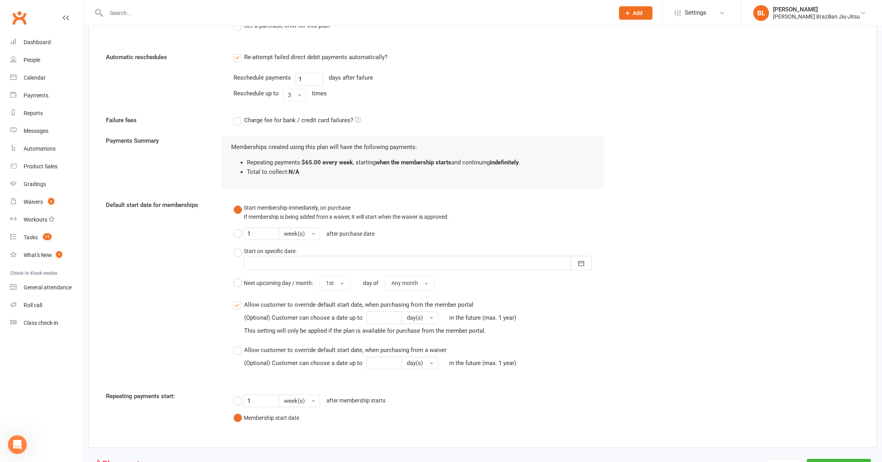
scroll to position [571, 0]
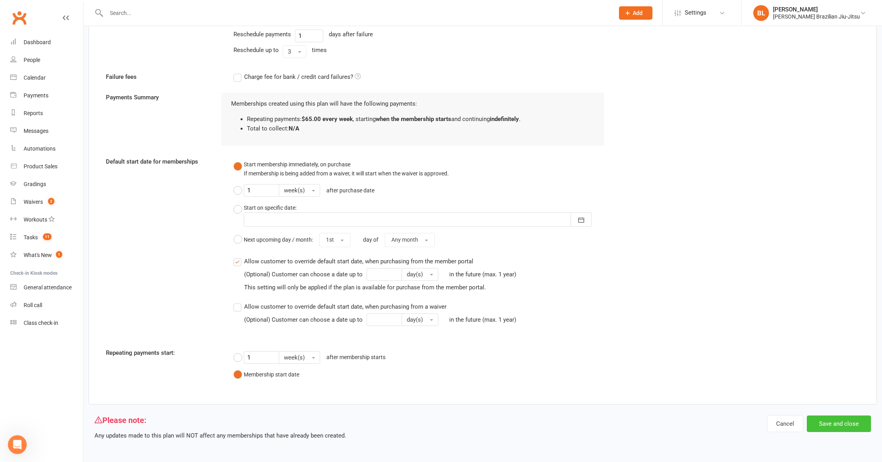
drag, startPoint x: 851, startPoint y: 426, endPoint x: 799, endPoint y: 352, distance: 90.8
click at [851, 426] on button "Save and close" at bounding box center [839, 423] width 64 height 17
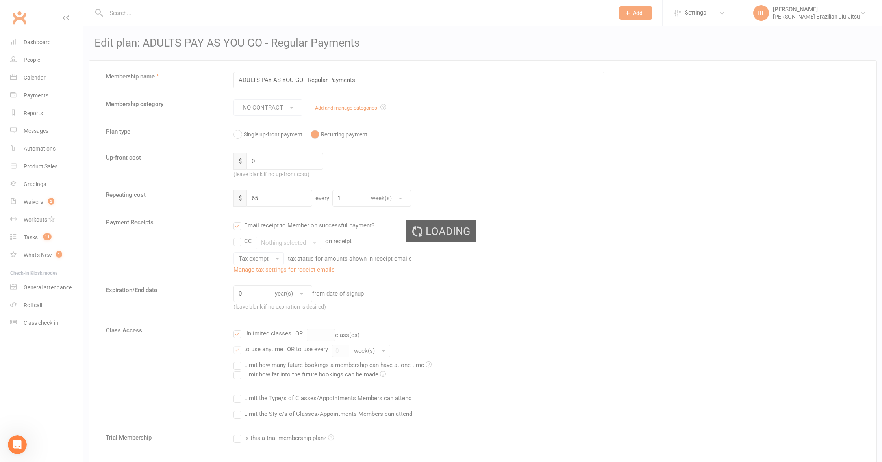
select select "100"
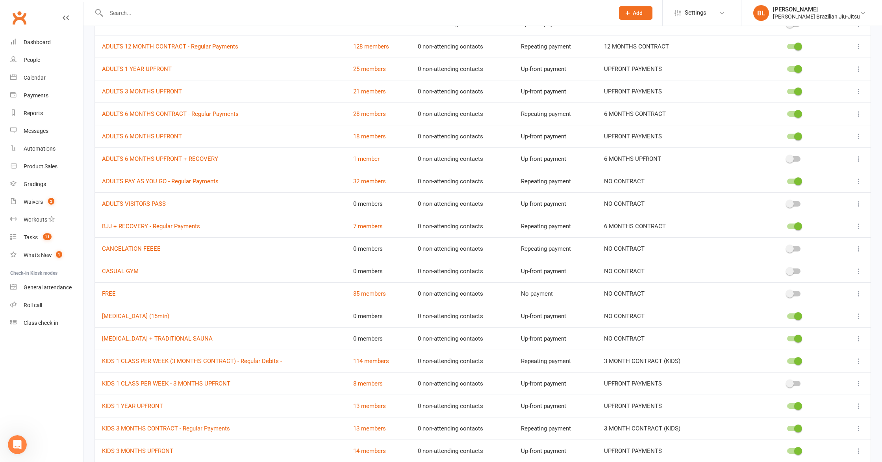
scroll to position [364, 0]
click at [178, 228] on link "BJJ + RECOVERY - Regular Payments" at bounding box center [151, 226] width 98 height 7
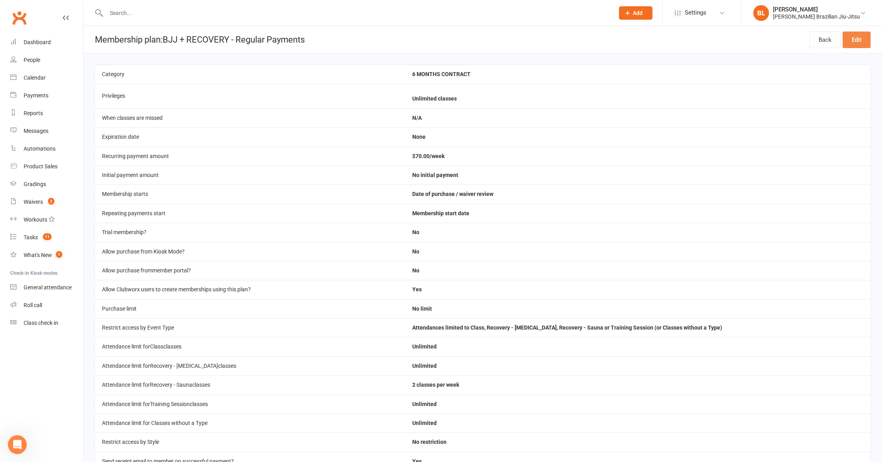
click at [857, 43] on link "Edit" at bounding box center [857, 40] width 28 height 17
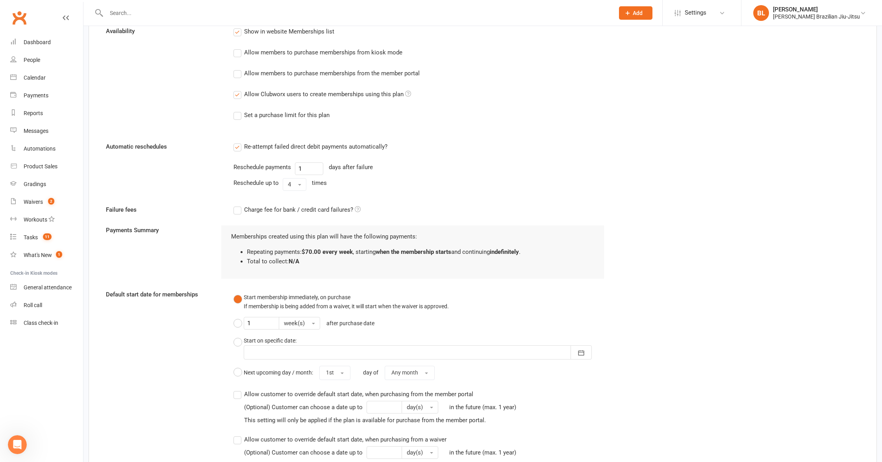
scroll to position [592, 0]
click at [285, 179] on button "4" at bounding box center [295, 182] width 24 height 13
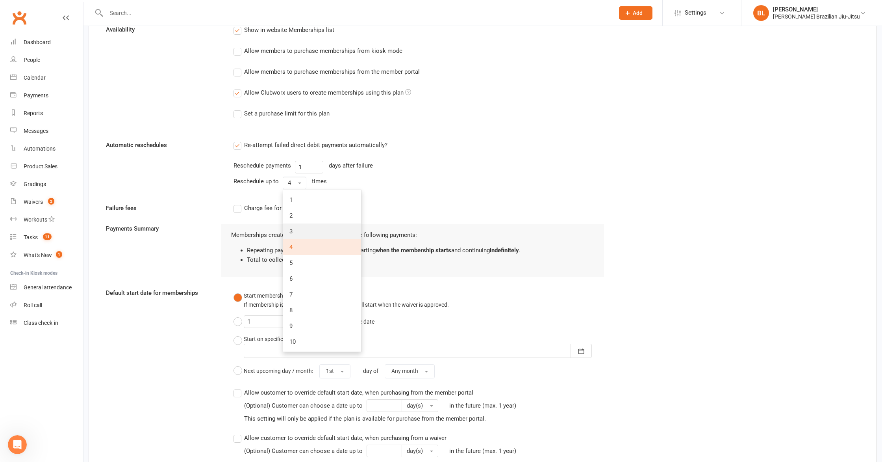
click at [300, 235] on link "3" at bounding box center [322, 231] width 78 height 16
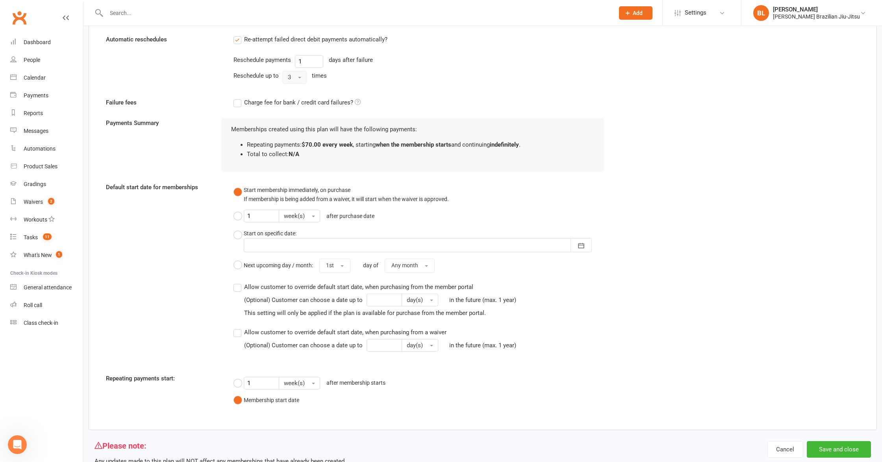
scroll to position [723, 0]
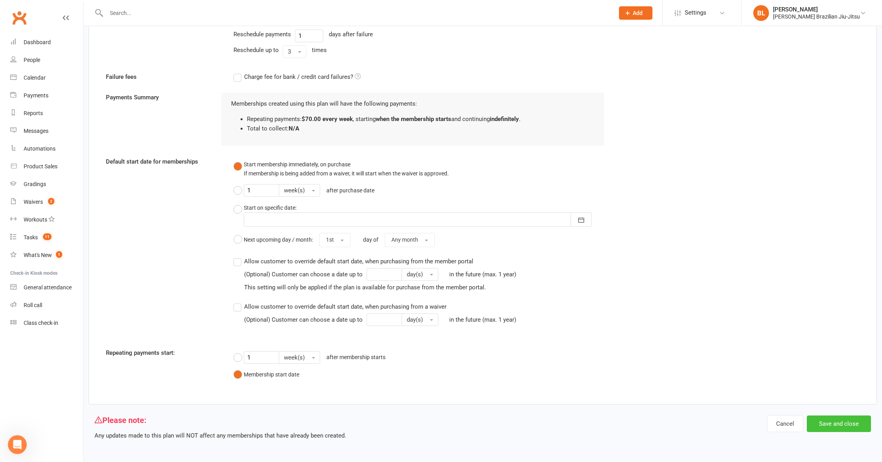
click at [837, 424] on button "Save and close" at bounding box center [839, 423] width 64 height 17
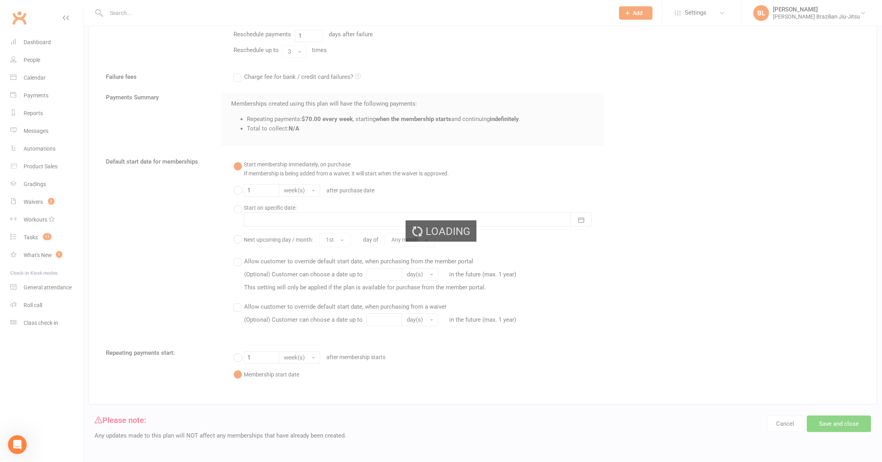
select select "100"
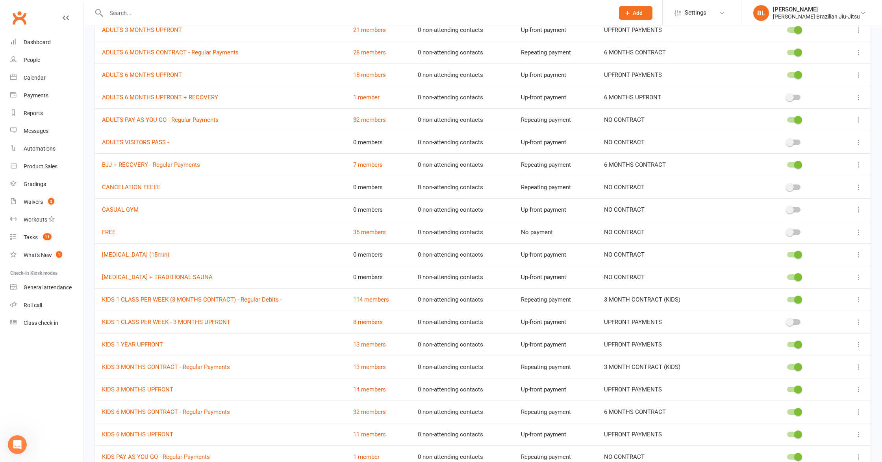
scroll to position [427, 0]
click at [254, 299] on link "KIDS 1 CLASS PER WEEK (3 MONTHS CONTRACT) - Regular Debits -" at bounding box center [192, 298] width 180 height 7
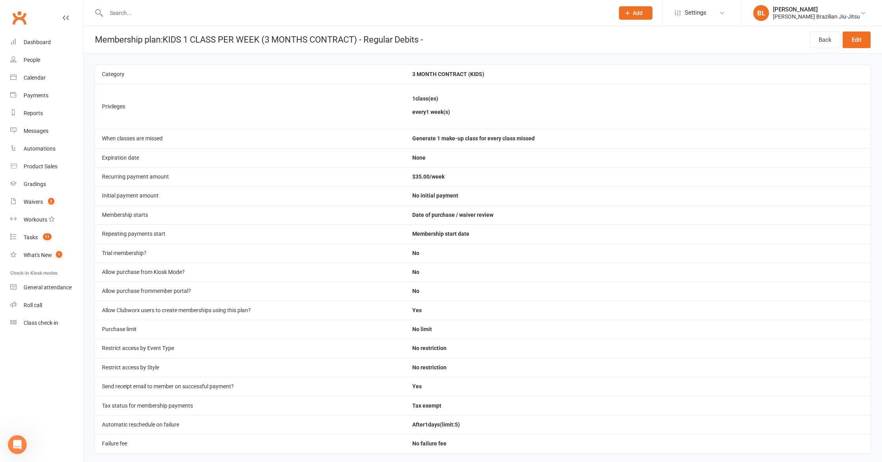
scroll to position [14, 0]
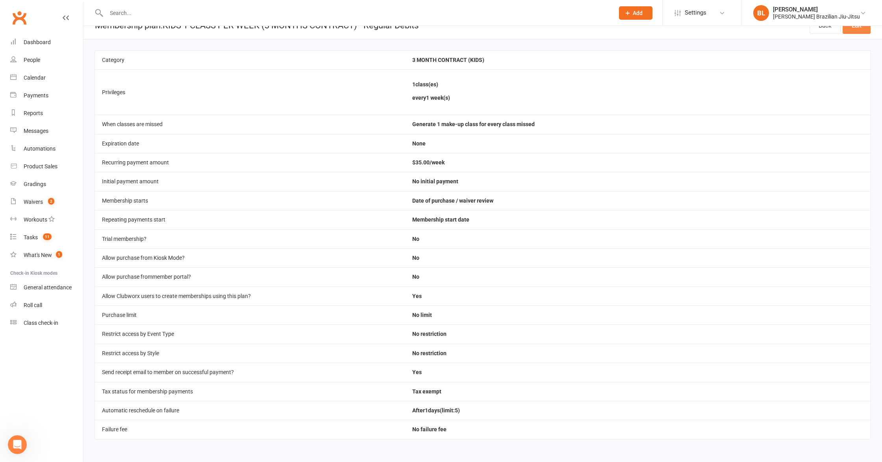
click at [855, 29] on link "Edit" at bounding box center [857, 25] width 28 height 17
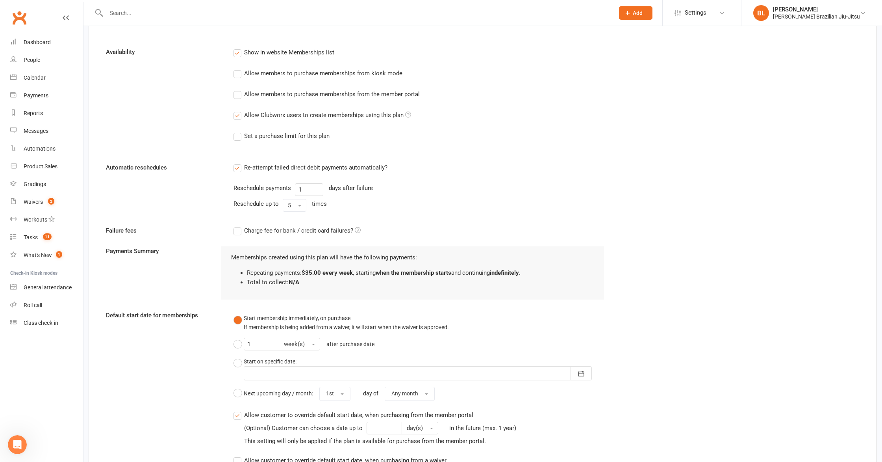
scroll to position [478, 0]
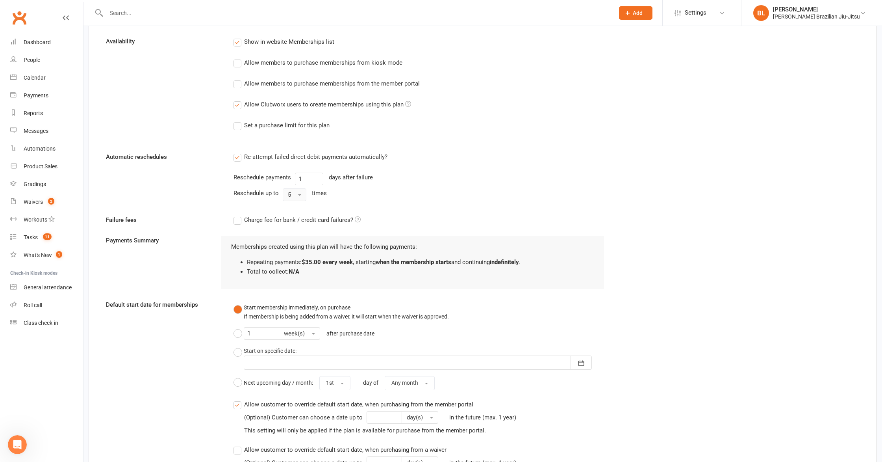
click at [301, 197] on button "5" at bounding box center [295, 194] width 24 height 13
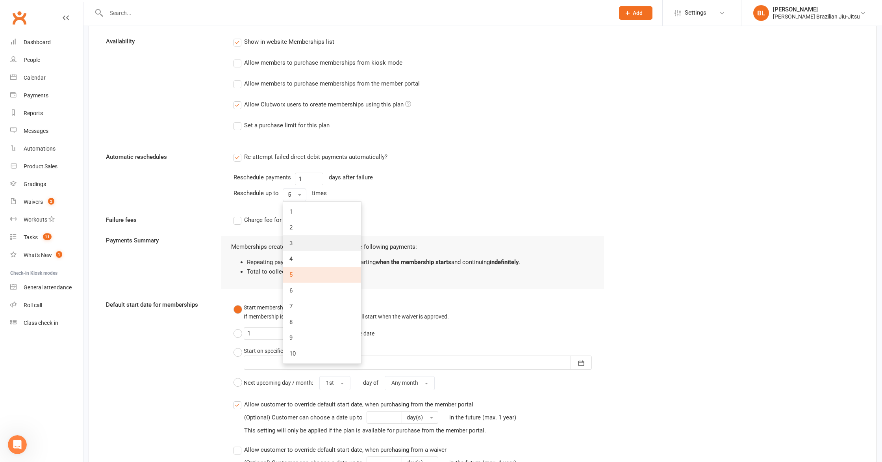
click at [312, 242] on link "3" at bounding box center [322, 243] width 78 height 16
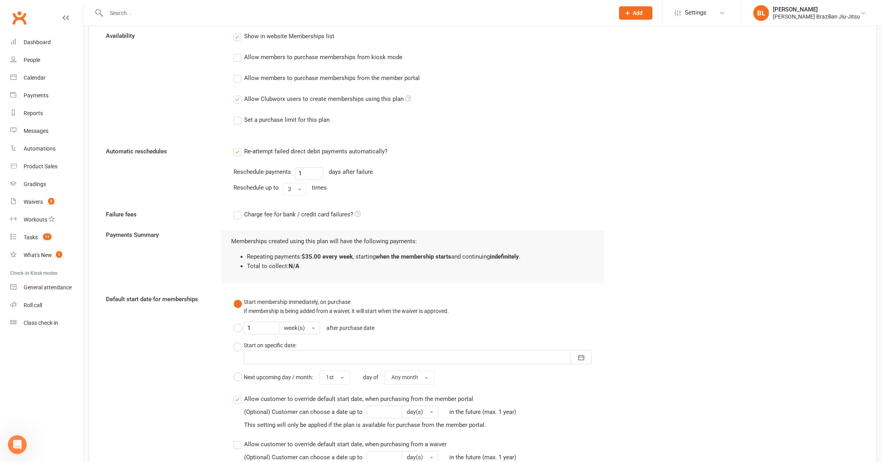
click at [635, 305] on div "Default start date for memberships Start membership immediately, on purchase If…" at bounding box center [483, 384] width 766 height 180
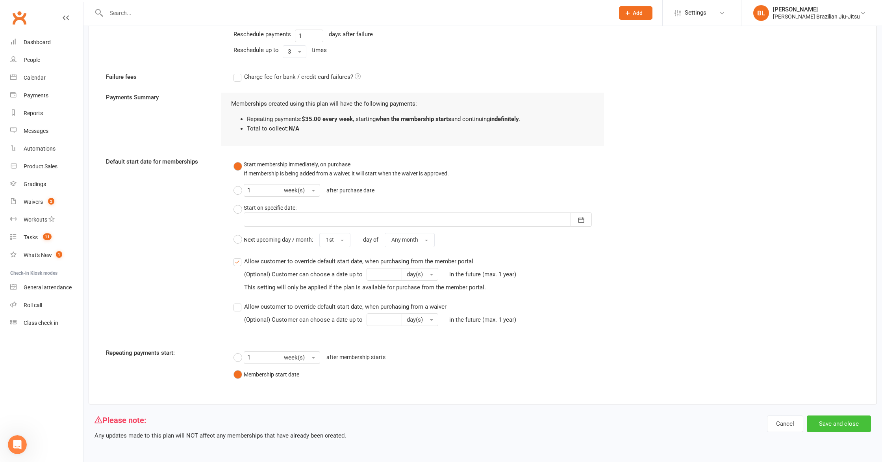
click at [835, 421] on button "Save and close" at bounding box center [839, 423] width 64 height 17
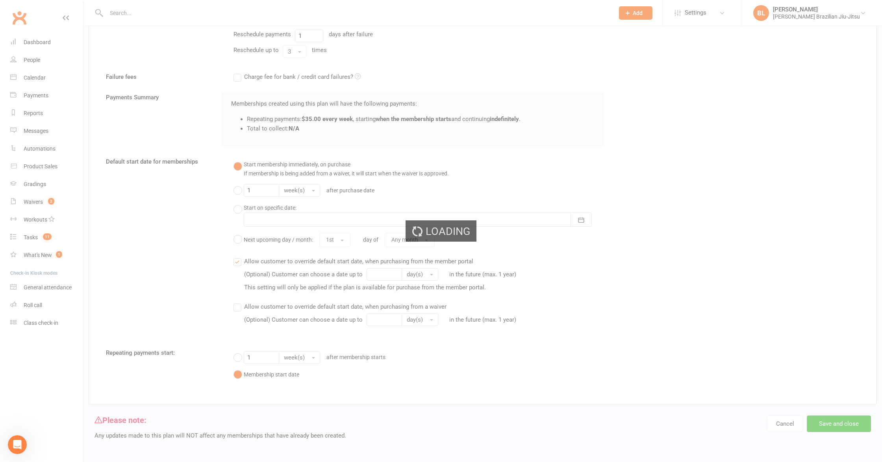
select select "100"
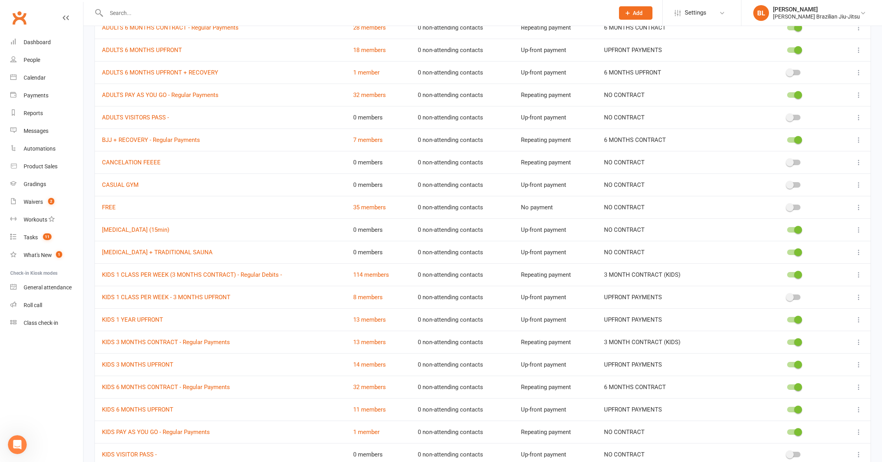
scroll to position [461, 0]
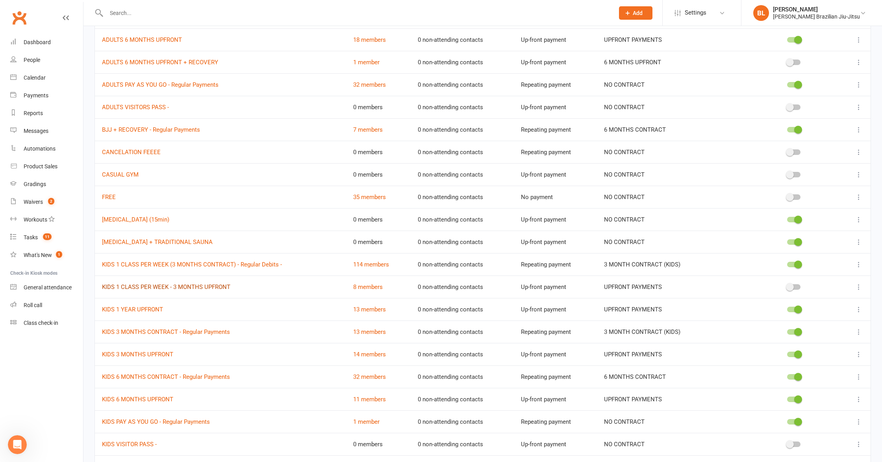
click at [205, 288] on link "KIDS 1 CLASS PER WEEK - 3 MONTHS UPFRONT" at bounding box center [166, 286] width 128 height 7
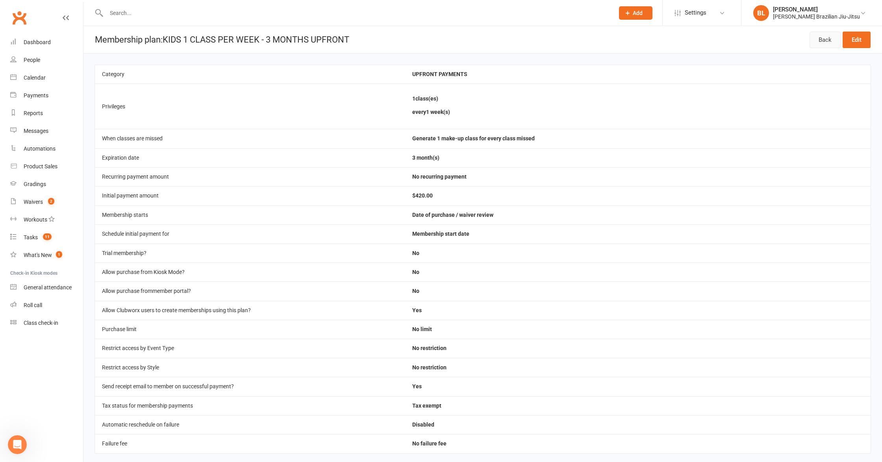
click at [834, 42] on link "Back" at bounding box center [825, 40] width 31 height 17
select select "100"
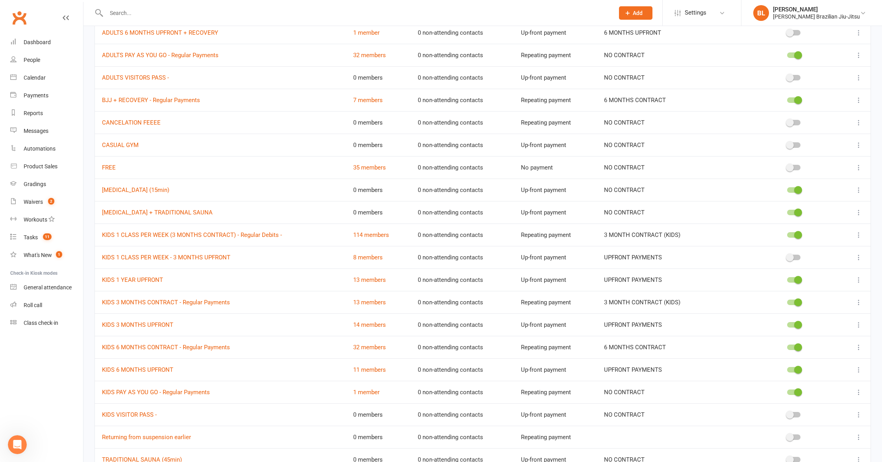
scroll to position [494, 0]
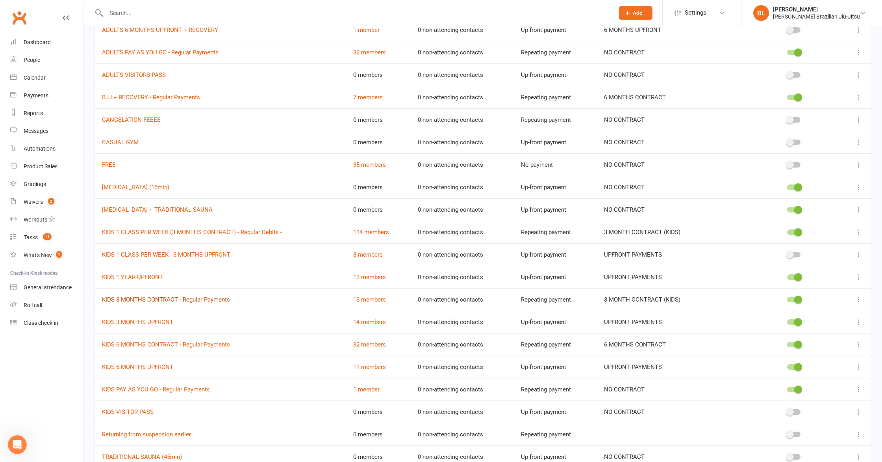
click at [212, 301] on link "KIDS 3 MONTHS CONTRACT - Regular Payments" at bounding box center [166, 299] width 128 height 7
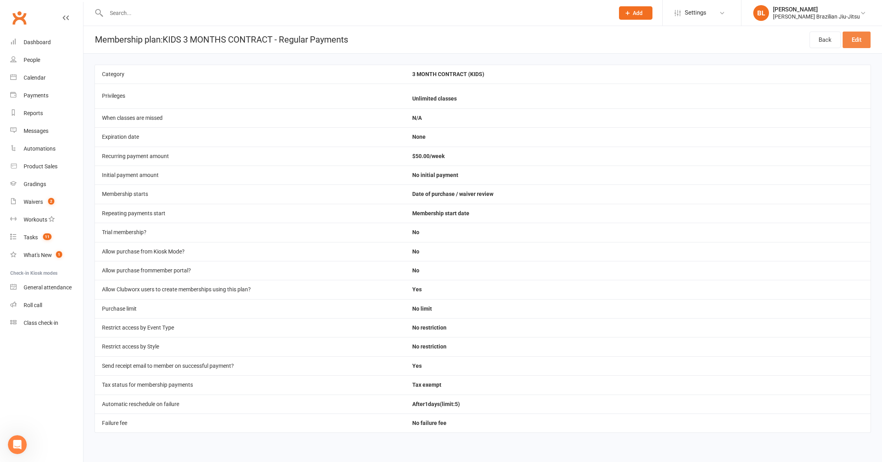
click at [861, 39] on link "Edit" at bounding box center [857, 40] width 28 height 17
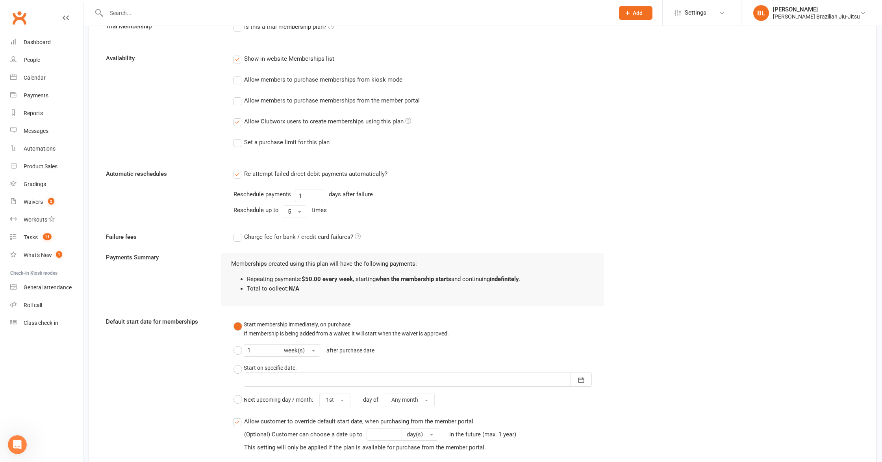
scroll to position [400, 0]
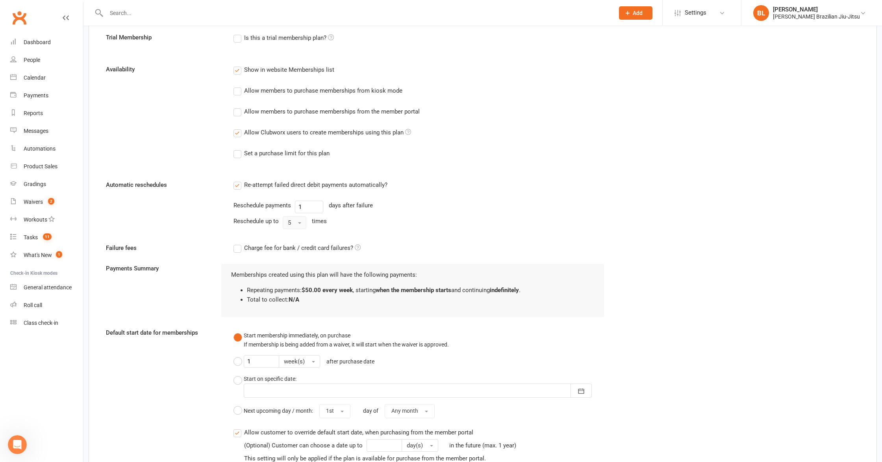
click at [297, 223] on button "5" at bounding box center [295, 222] width 24 height 13
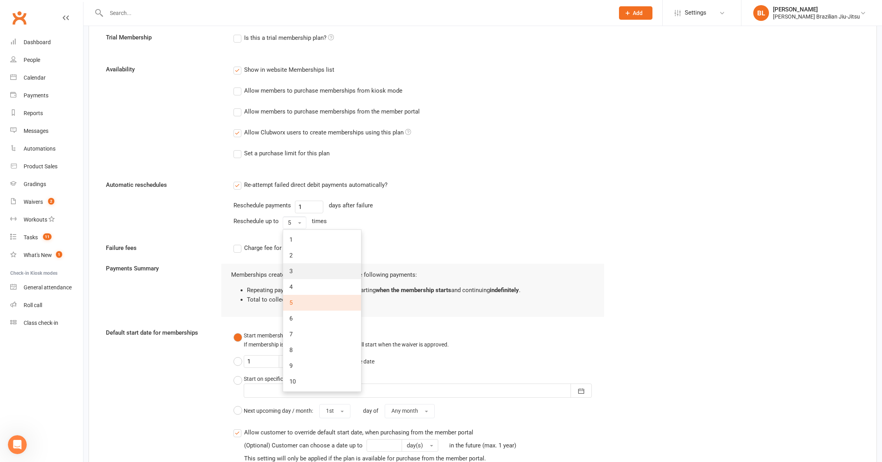
click at [310, 276] on link "3" at bounding box center [322, 271] width 78 height 16
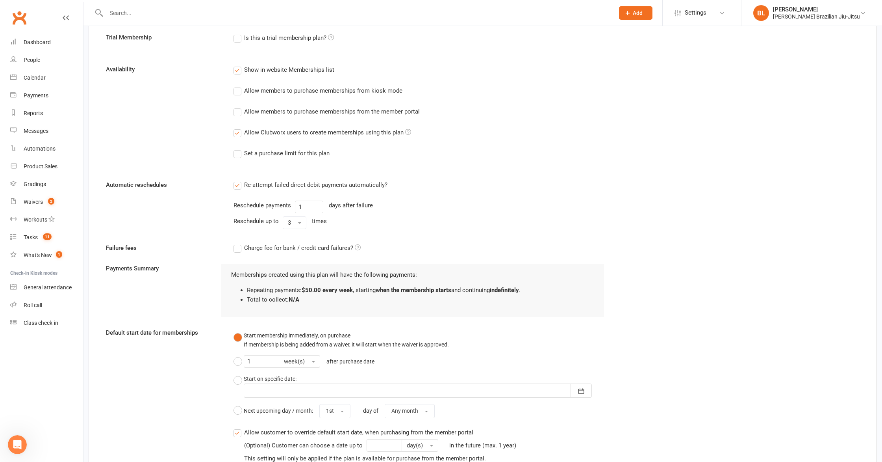
click at [686, 314] on div "Payments Summary Memberships created using this plan will have the following pa…" at bounding box center [483, 280] width 766 height 74
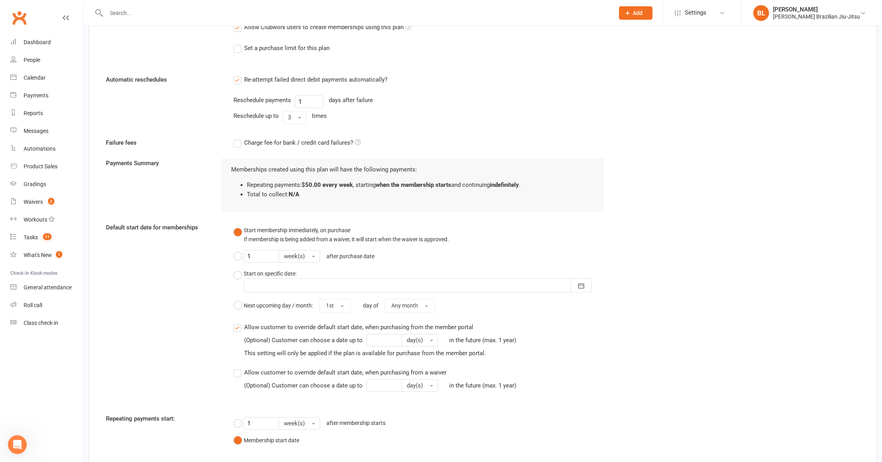
scroll to position [571, 0]
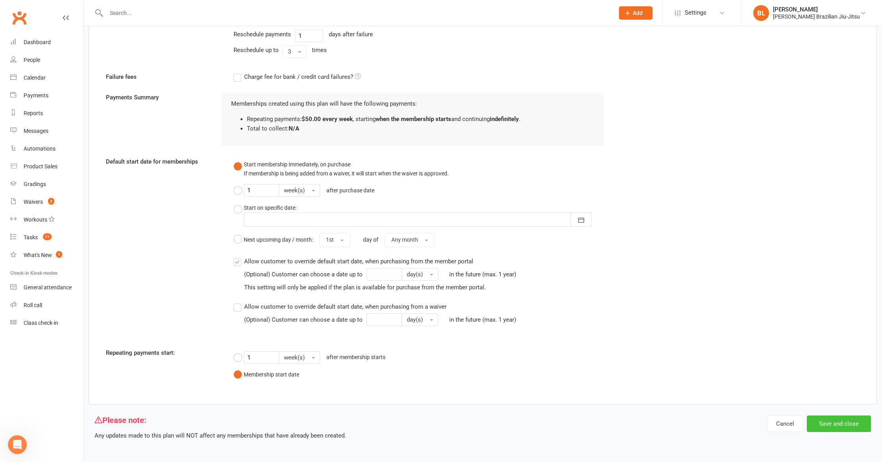
click at [846, 425] on button "Save and close" at bounding box center [839, 423] width 64 height 17
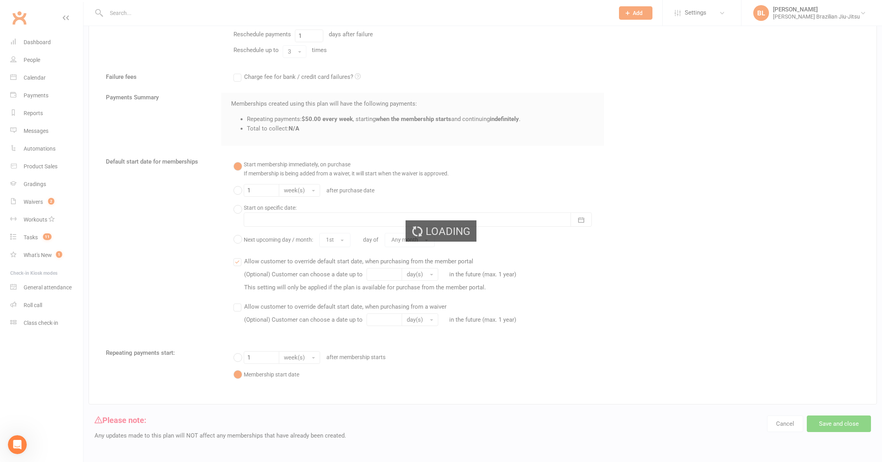
select select "100"
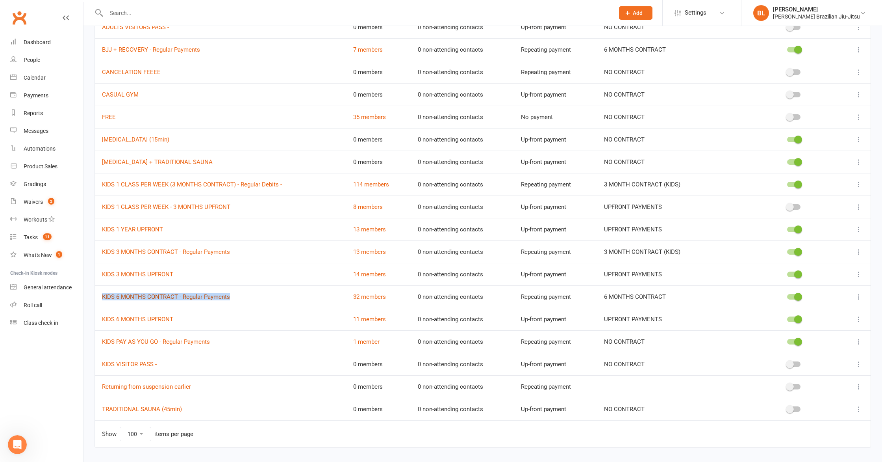
scroll to position [549, 0]
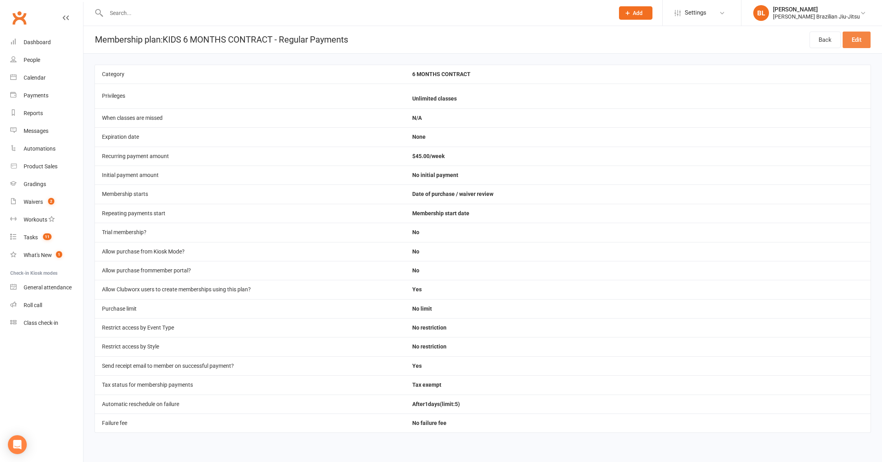
click at [863, 37] on link "Edit" at bounding box center [857, 40] width 28 height 17
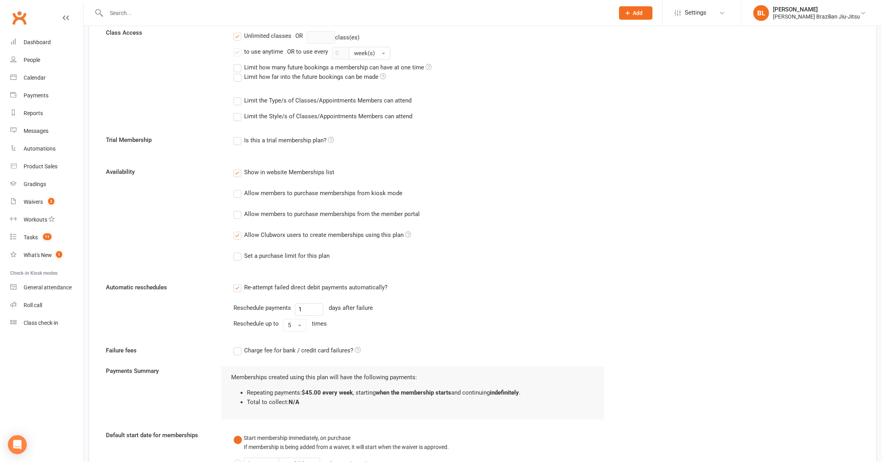
scroll to position [299, 0]
click at [301, 326] on button "5" at bounding box center [295, 323] width 24 height 13
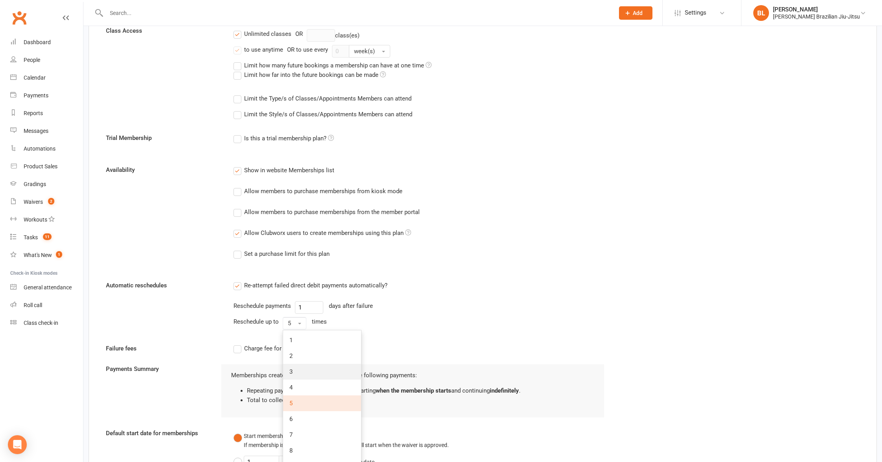
click at [306, 367] on link "3" at bounding box center [322, 372] width 78 height 16
click at [480, 328] on div "Reschedule up to 3 times" at bounding box center [419, 323] width 371 height 13
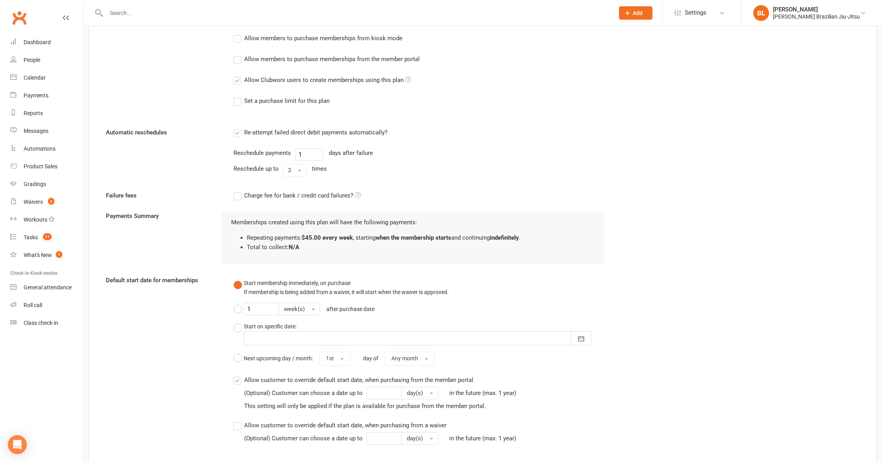
scroll to position [571, 0]
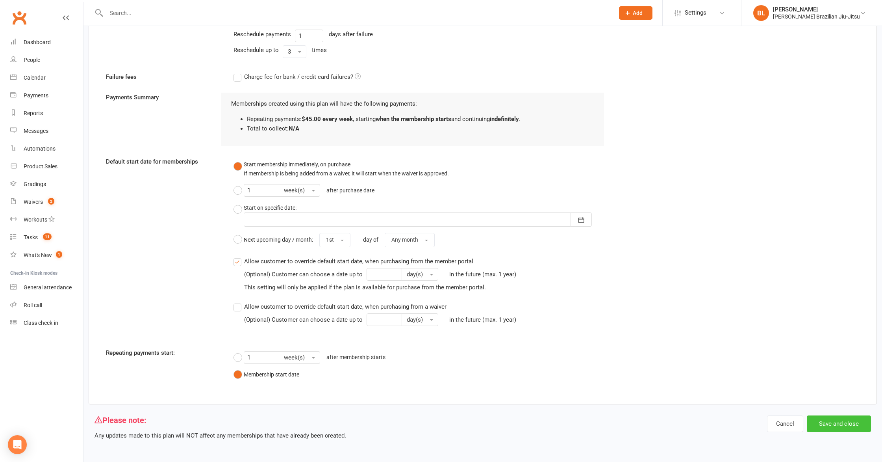
click at [850, 423] on button "Save and close" at bounding box center [839, 423] width 64 height 17
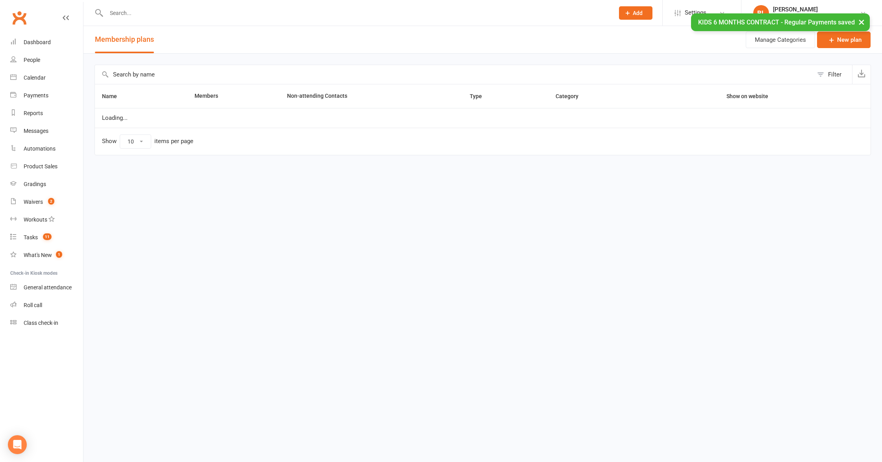
select select "100"
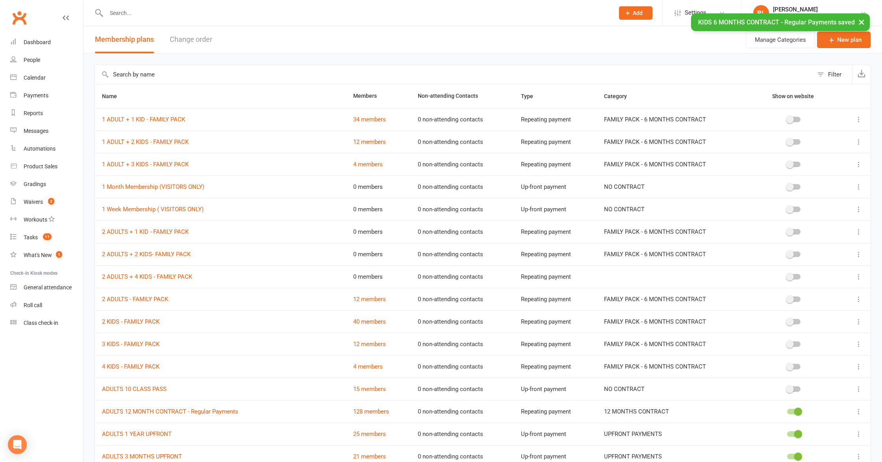
scroll to position [2, 0]
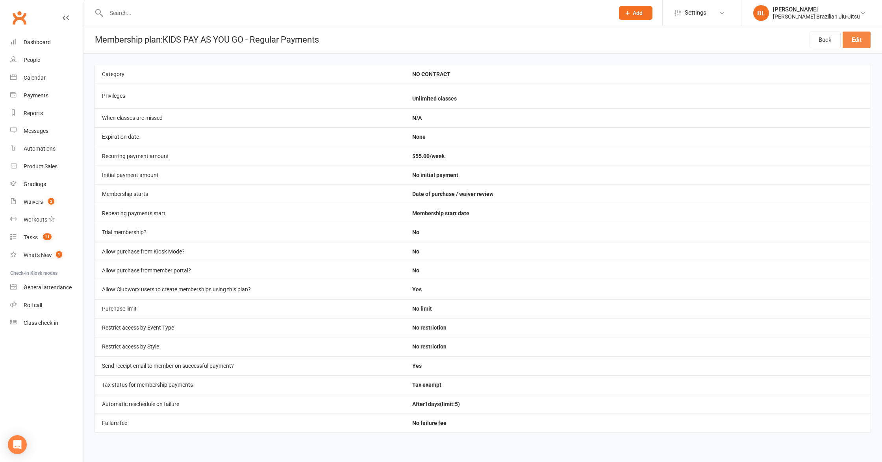
click at [863, 42] on link "Edit" at bounding box center [857, 40] width 28 height 17
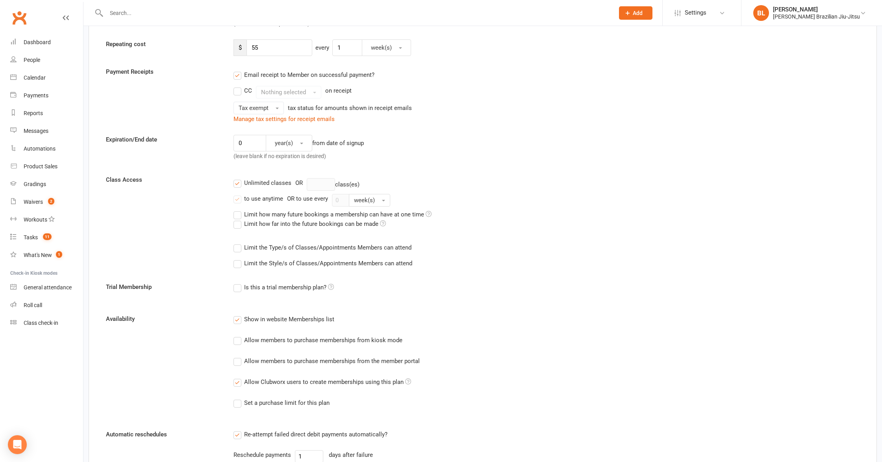
scroll to position [200, 0]
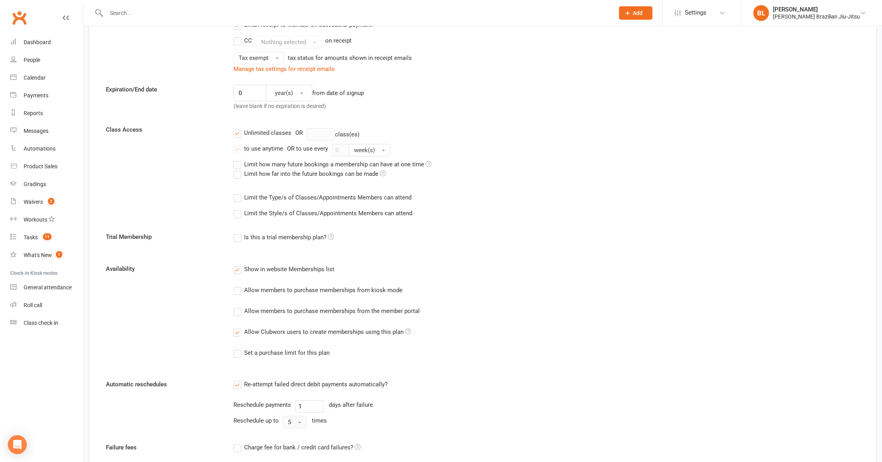
click at [299, 428] on button "5" at bounding box center [295, 422] width 24 height 13
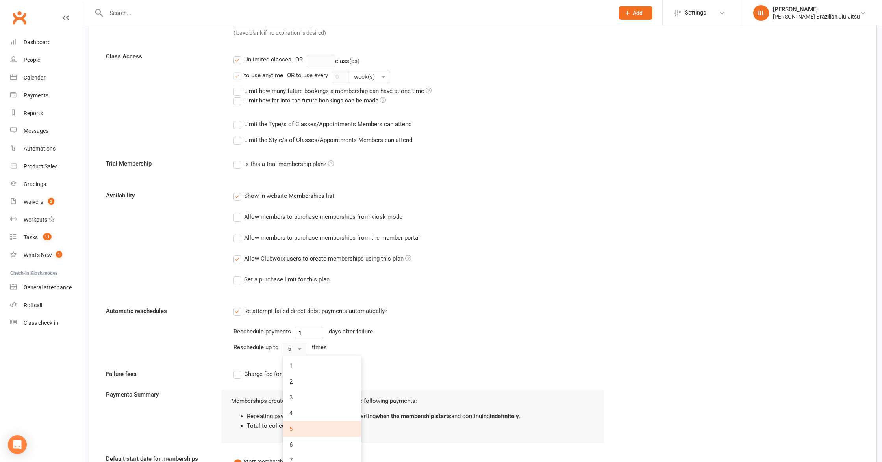
scroll to position [301, 0]
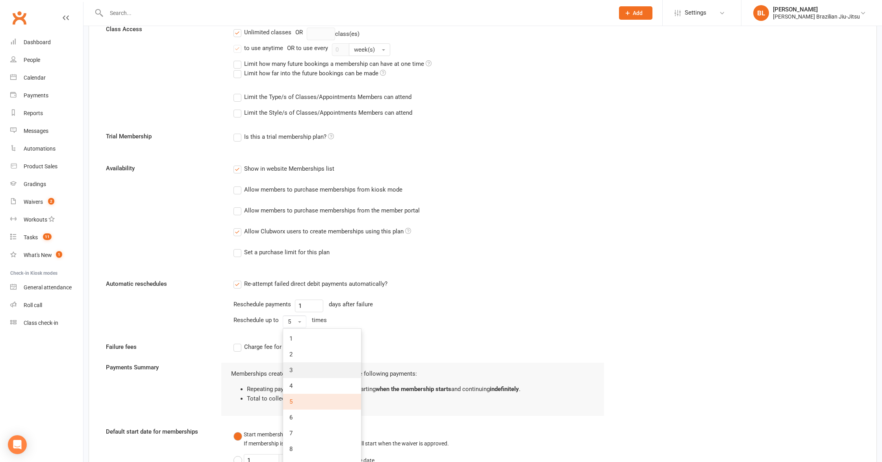
click at [319, 371] on link "3" at bounding box center [322, 370] width 78 height 16
click at [435, 342] on div "Charge fee for bank / credit card failures?" at bounding box center [419, 346] width 383 height 9
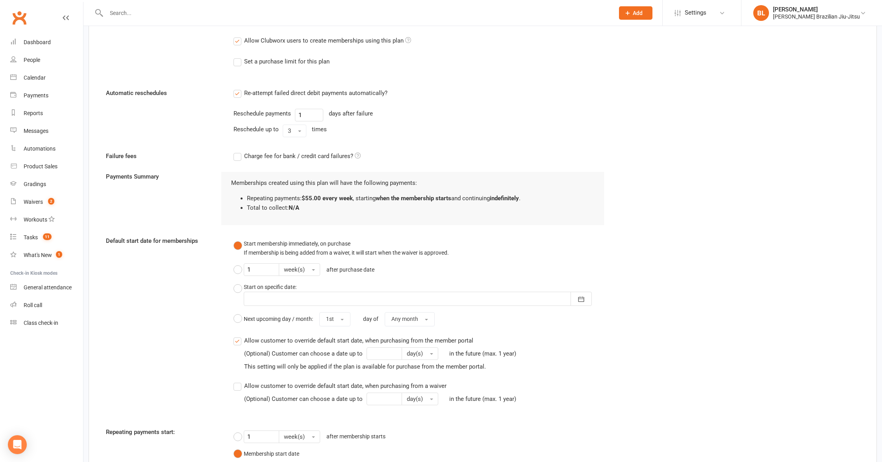
scroll to position [571, 0]
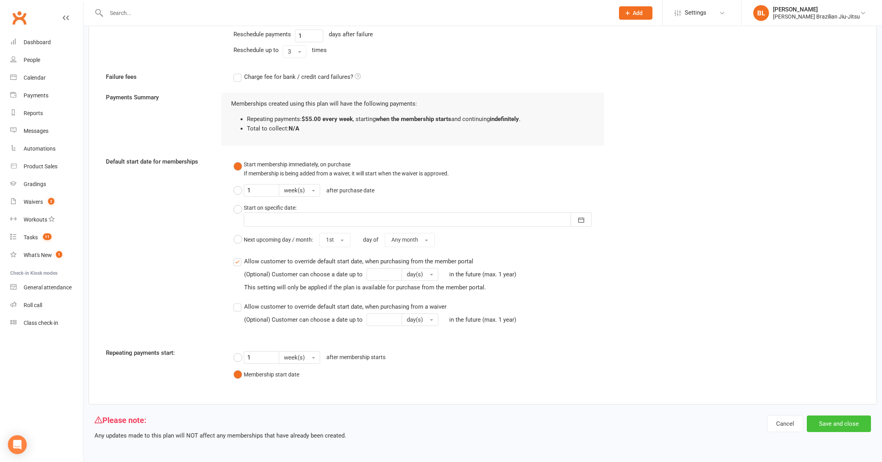
click at [839, 419] on button "Save and close" at bounding box center [839, 423] width 64 height 17
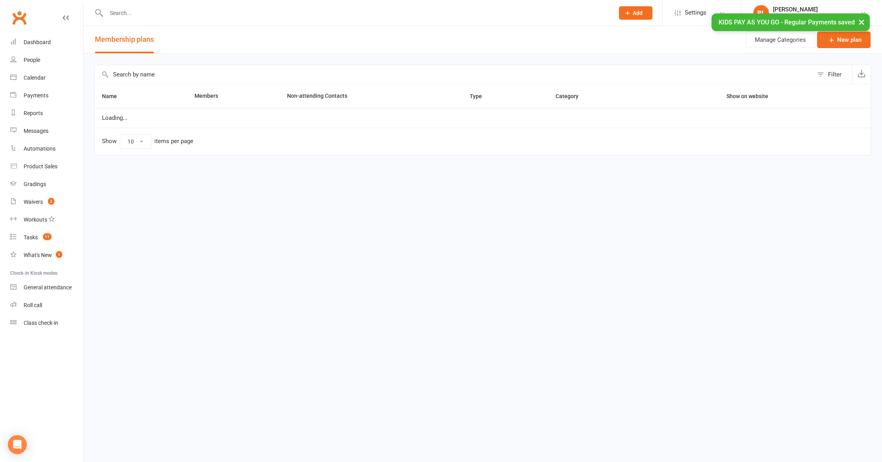
select select "100"
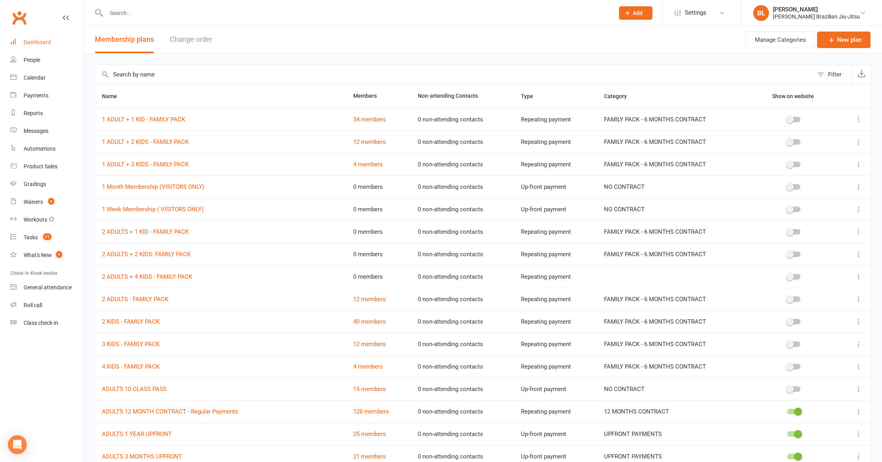
click at [44, 45] on div "Dashboard" at bounding box center [37, 42] width 27 height 6
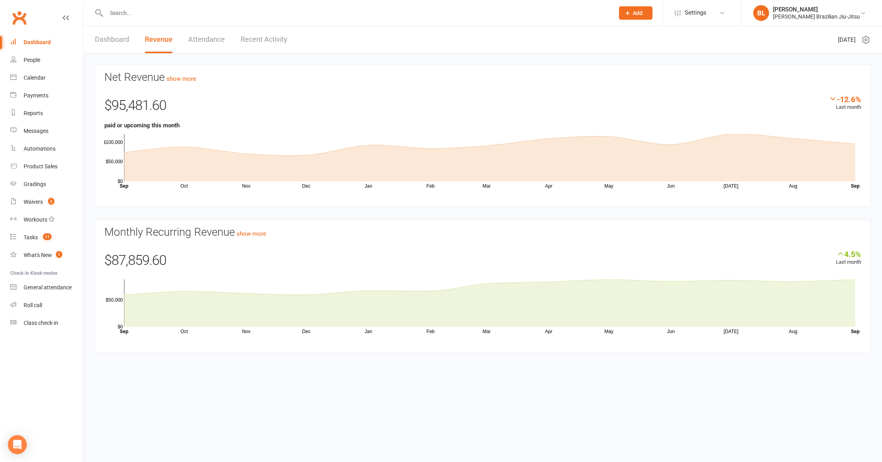
click at [90, 46] on div "Dashboard Revenue Attendance Recent Activity" at bounding box center [191, 39] width 215 height 27
click at [107, 43] on link "Dashboard" at bounding box center [112, 39] width 34 height 27
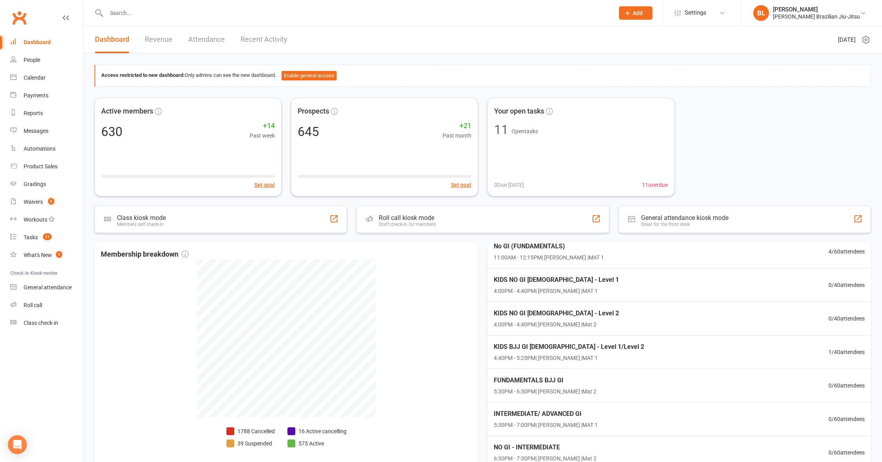
click at [161, 41] on link "Revenue" at bounding box center [159, 39] width 28 height 27
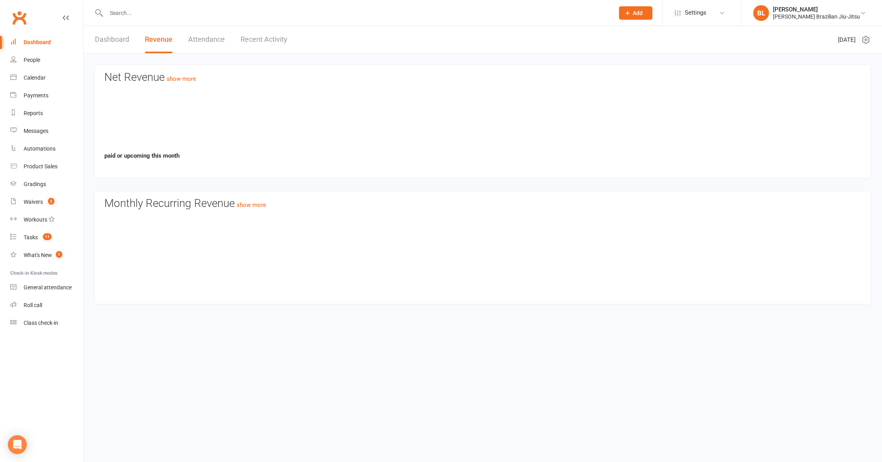
click at [222, 35] on link "Attendance" at bounding box center [206, 39] width 37 height 27
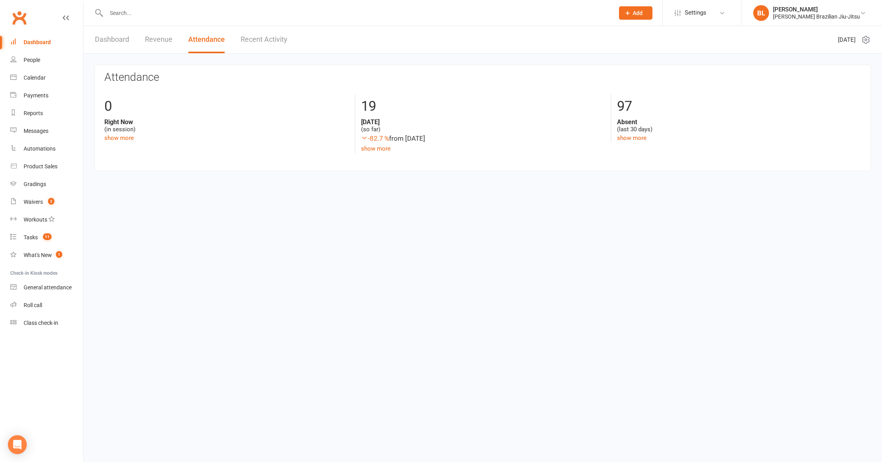
click at [252, 39] on link "Recent Activity" at bounding box center [264, 39] width 47 height 27
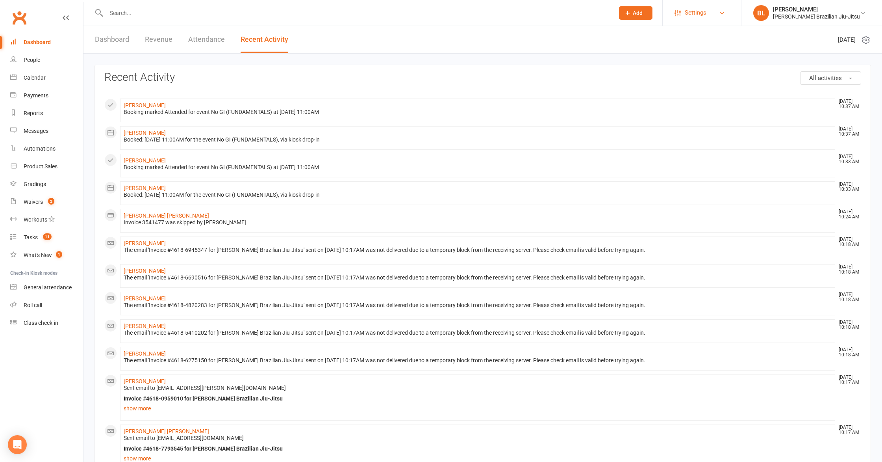
click at [707, 15] on span "Settings" at bounding box center [696, 13] width 22 height 18
click at [707, 14] on span "Settings" at bounding box center [696, 13] width 22 height 18
drag, startPoint x: 585, startPoint y: 52, endPoint x: 524, endPoint y: 52, distance: 60.7
click at [564, 52] on header "Dashboard Revenue Attendance Recent Activity [DATE]" at bounding box center [483, 40] width 799 height 28
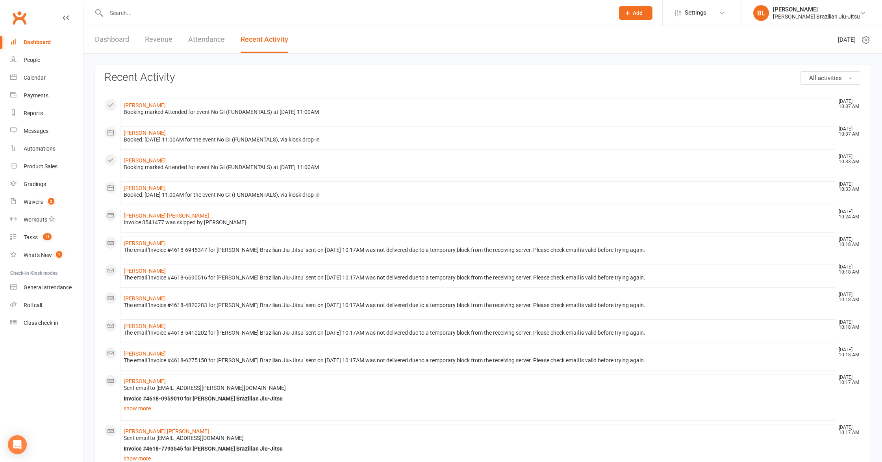
click at [152, 43] on link "Revenue" at bounding box center [159, 39] width 28 height 27
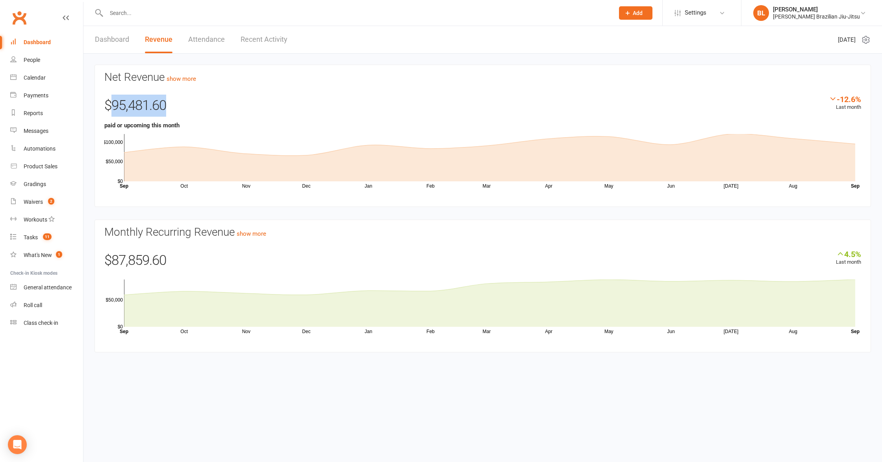
drag, startPoint x: 112, startPoint y: 106, endPoint x: 200, endPoint y: 107, distance: 88.6
click at [200, 107] on div "$95,481.60" at bounding box center [482, 108] width 757 height 26
drag, startPoint x: 114, startPoint y: 262, endPoint x: 216, endPoint y: 261, distance: 102.0
click at [216, 261] on div "$87,859.60" at bounding box center [482, 262] width 757 height 26
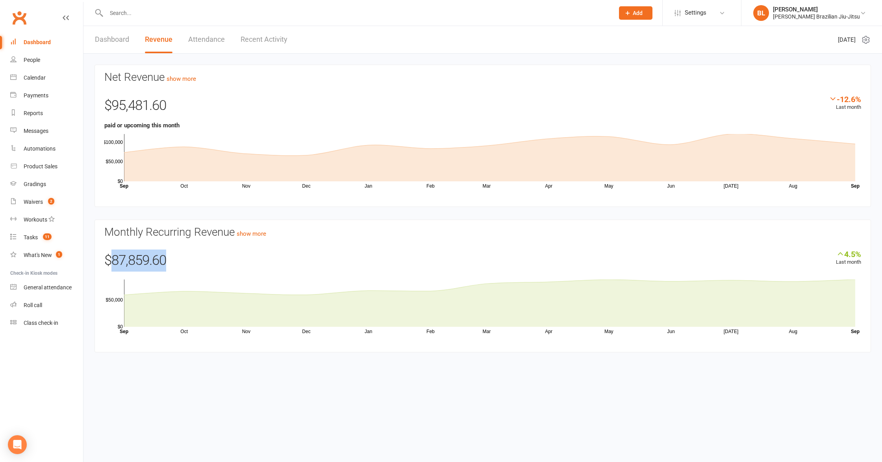
click at [216, 261] on div "$87,859.60" at bounding box center [482, 262] width 757 height 26
drag, startPoint x: 172, startPoint y: 258, endPoint x: 115, endPoint y: 259, distance: 57.1
click at [115, 259] on div "$87,859.60" at bounding box center [482, 262] width 757 height 26
click at [139, 260] on div "$87,859.60" at bounding box center [482, 262] width 757 height 26
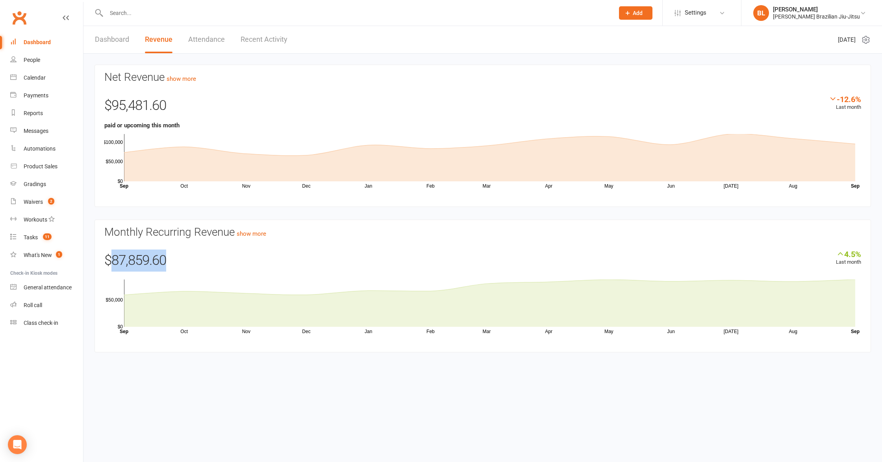
click at [139, 260] on div "$87,859.60" at bounding box center [482, 262] width 757 height 26
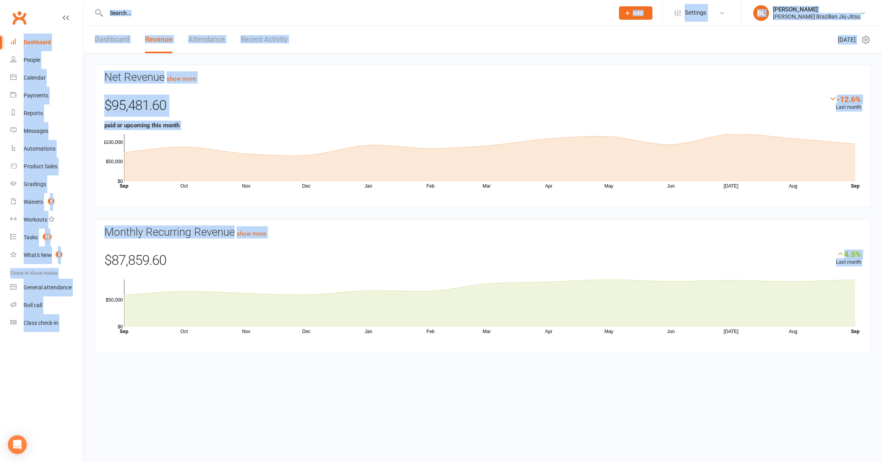
click at [139, 260] on div "$87,859.60" at bounding box center [482, 262] width 757 height 26
click at [182, 257] on div "$87,859.60" at bounding box center [482, 262] width 757 height 26
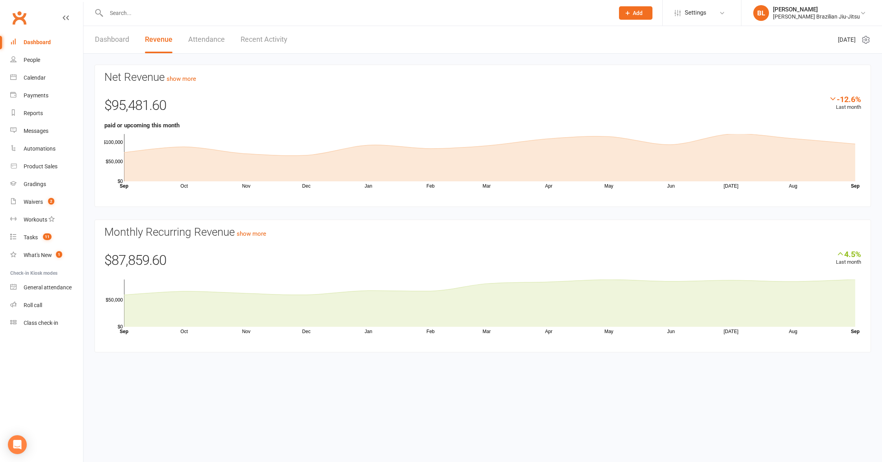
drag, startPoint x: 48, startPoint y: 39, endPoint x: 78, endPoint y: 39, distance: 30.3
click at [48, 39] on div "Dashboard" at bounding box center [37, 42] width 27 height 6
click at [136, 19] on div at bounding box center [352, 13] width 514 height 26
click at [139, 12] on input "text" at bounding box center [356, 12] width 505 height 11
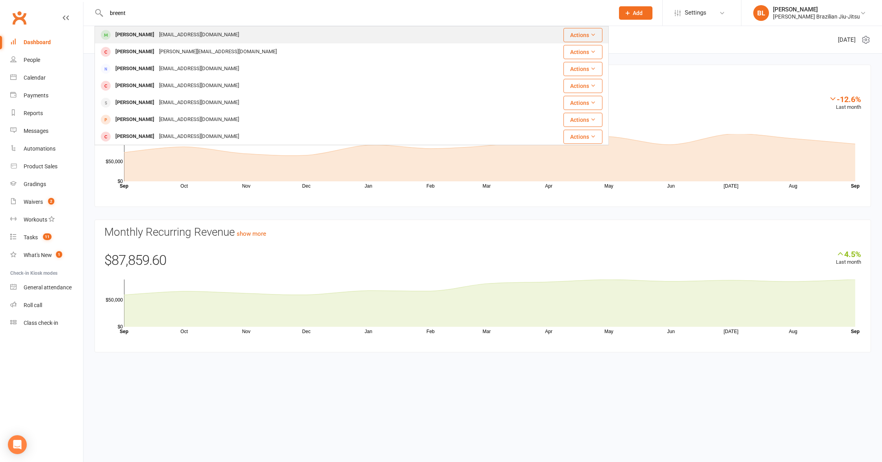
type input "breent"
click at [139, 30] on div "[PERSON_NAME]" at bounding box center [135, 34] width 44 height 11
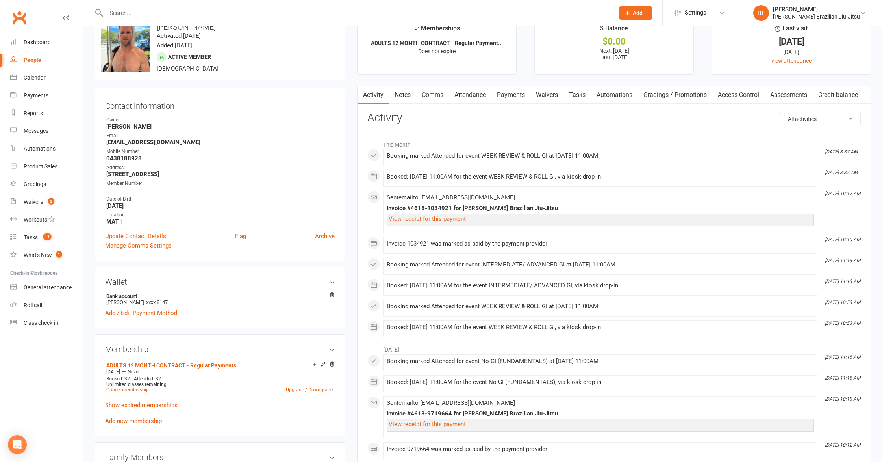
scroll to position [22, 0]
click at [518, 96] on link "Payments" at bounding box center [511, 94] width 39 height 18
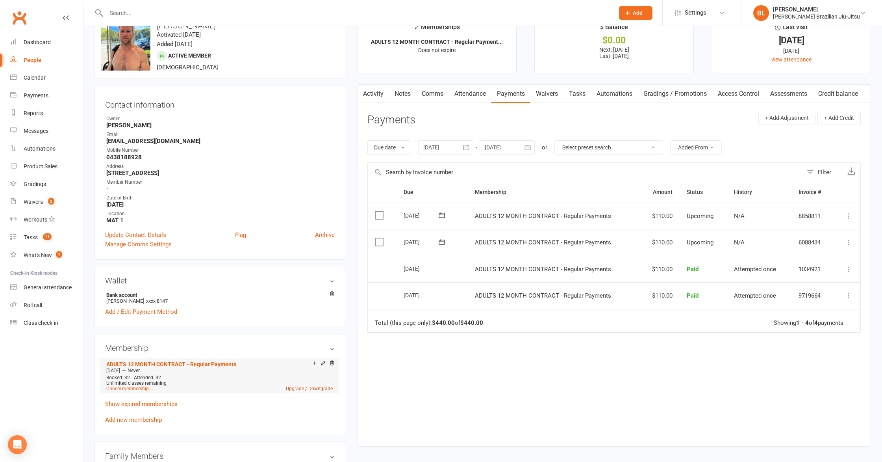
click at [295, 386] on link "Upgrade / Downgrade" at bounding box center [309, 389] width 47 height 6
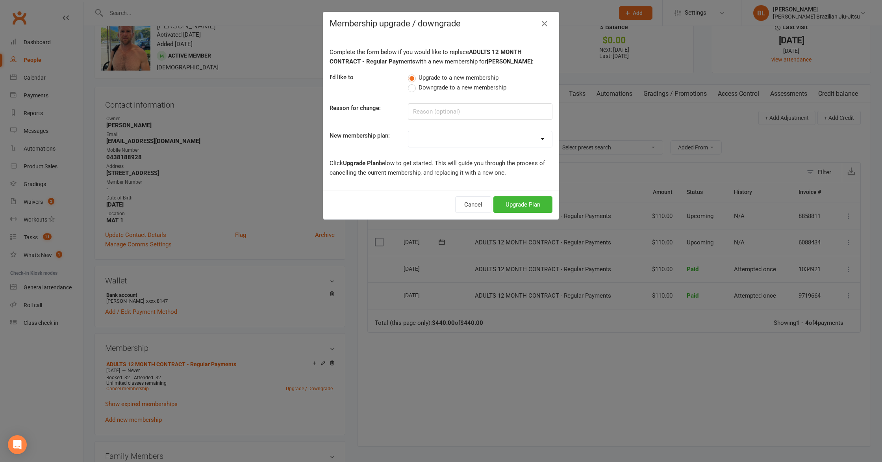
click at [510, 142] on select "FREE ADULTS 12 MONTH CONTRACT - Regular Payments ADULTS 6 MONTHS CONTRACT - Reg…" at bounding box center [480, 139] width 144 height 16
select select "27"
click at [408, 131] on select "FREE ADULTS 12 MONTH CONTRACT - Regular Payments ADULTS 6 MONTHS CONTRACT - Reg…" at bounding box center [480, 139] width 144 height 16
click at [527, 205] on button "Upgrade Plan" at bounding box center [523, 204] width 59 height 17
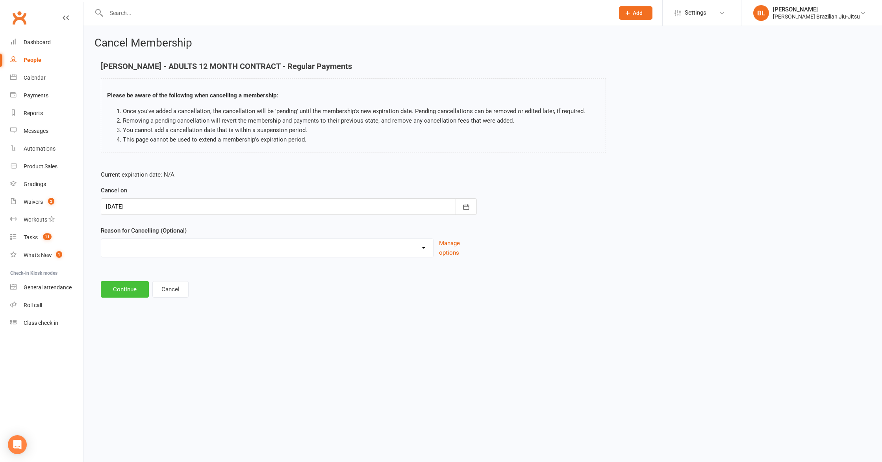
click at [117, 288] on button "Continue" at bounding box center [125, 289] width 48 height 17
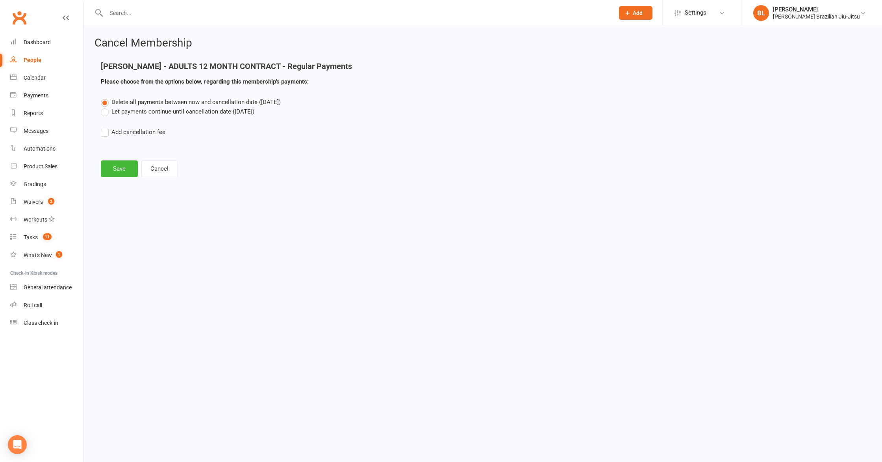
click at [150, 113] on label "Let payments continue until cancellation date ([DATE])" at bounding box center [178, 111] width 154 height 9
click at [106, 107] on input "Let payments continue until cancellation date ([DATE])" at bounding box center [103, 107] width 5 height 0
click at [120, 159] on main "[PERSON_NAME] - ADULTS 12 MONTH CONTRACT - Regular Payments Please choose from …" at bounding box center [483, 119] width 777 height 115
click at [118, 168] on button "Save" at bounding box center [119, 168] width 37 height 17
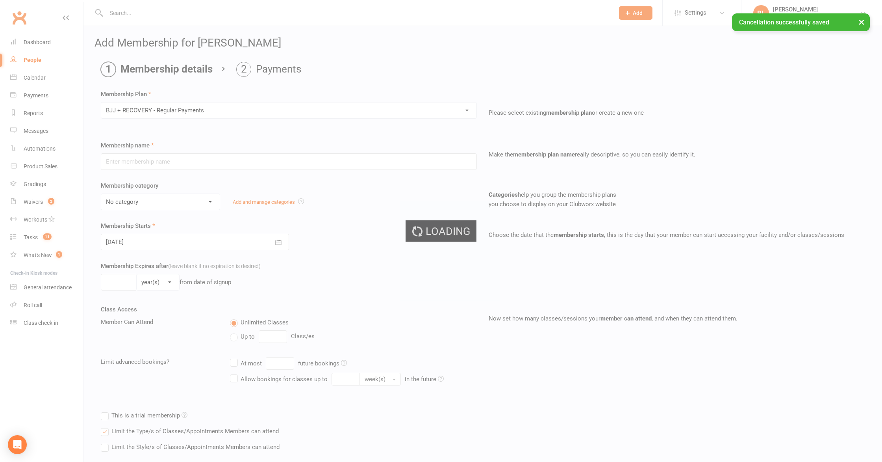
type input "BJJ + RECOVERY - Regular Payments"
select select "3"
type input "0"
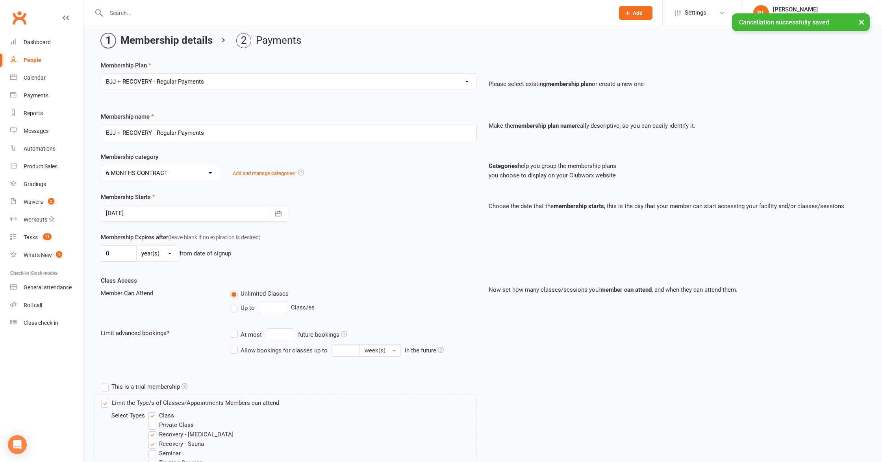
click at [354, 249] on div "0 day(s) week(s) month(s) year(s) from date of signup" at bounding box center [289, 253] width 376 height 17
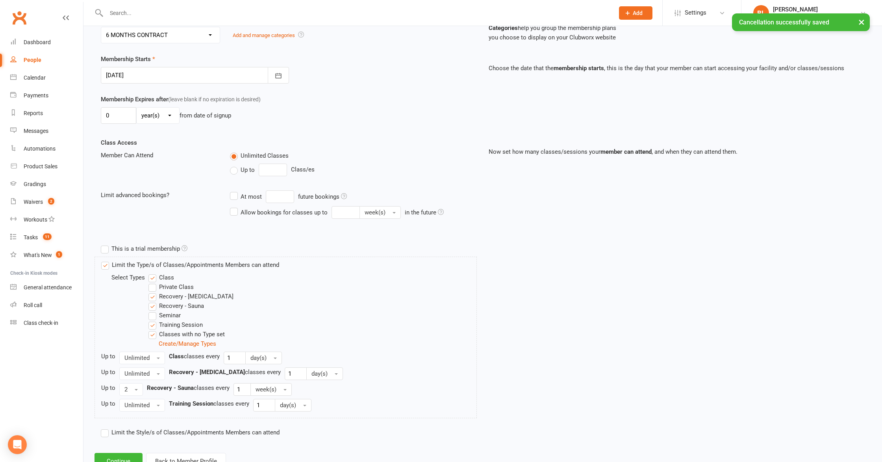
scroll to position [197, 0]
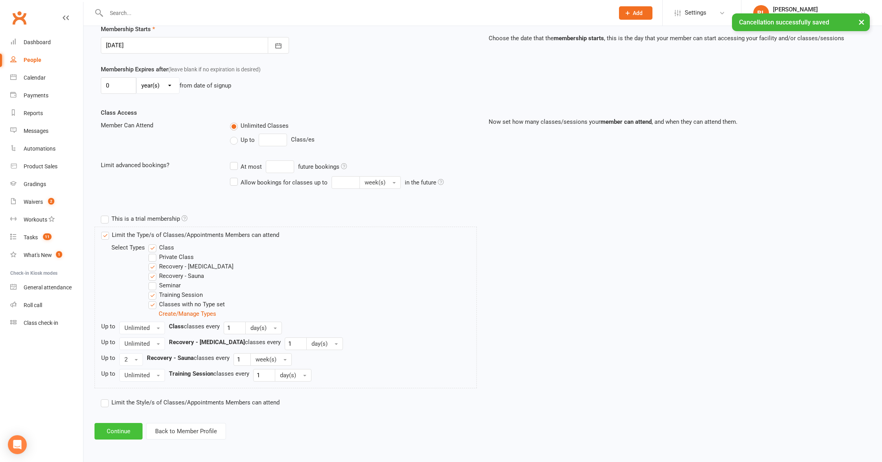
click at [110, 431] on button "Continue" at bounding box center [119, 431] width 48 height 17
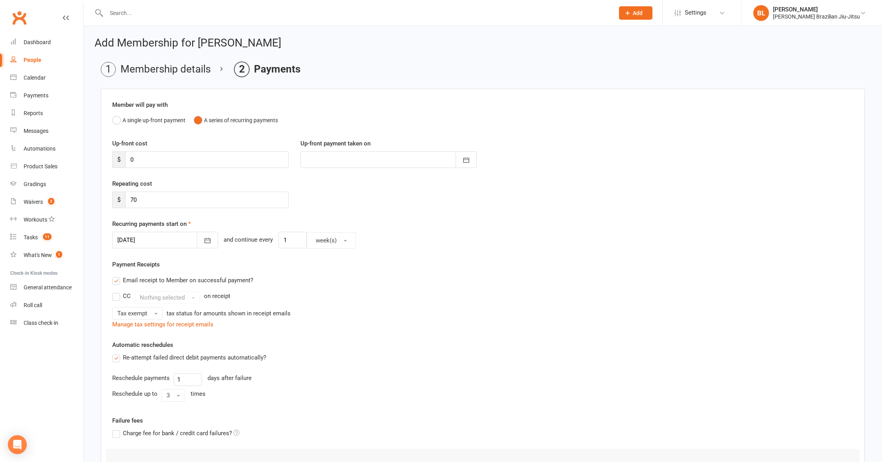
click at [353, 158] on div at bounding box center [389, 159] width 176 height 17
click at [386, 238] on span "17" at bounding box center [384, 239] width 6 height 6
type input "[DATE]"
click at [223, 199] on input "70" at bounding box center [206, 199] width 163 height 17
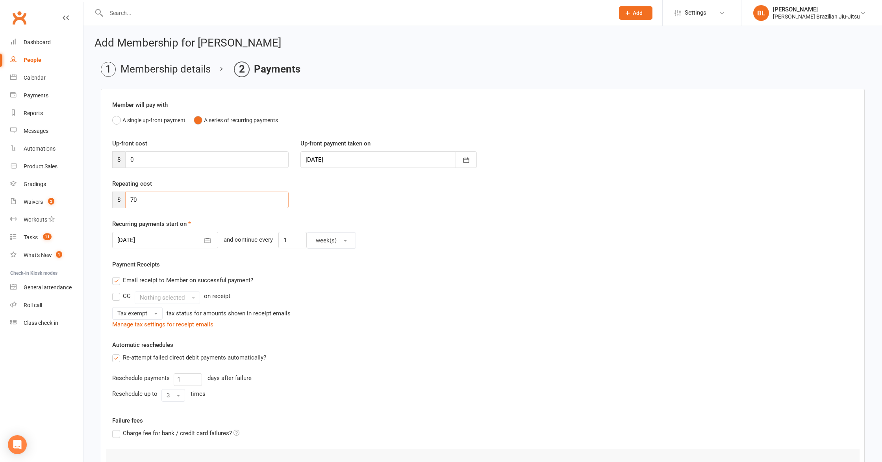
click at [223, 199] on input "70" at bounding box center [206, 199] width 163 height 17
type input "140"
click at [278, 239] on input "1" at bounding box center [292, 240] width 28 height 17
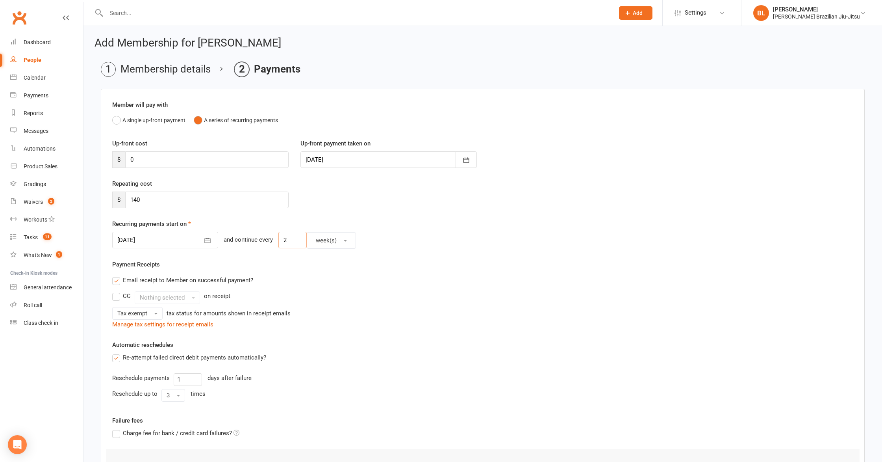
type input "2"
click at [297, 258] on div "Member will pay with A single up-front payment A series of recurring payments U…" at bounding box center [483, 307] width 764 height 437
click at [293, 262] on div "Payment Receipts Email receipt to Member on successful payment? CC Nothing sele…" at bounding box center [482, 294] width 741 height 69
click at [180, 241] on div at bounding box center [165, 240] width 106 height 17
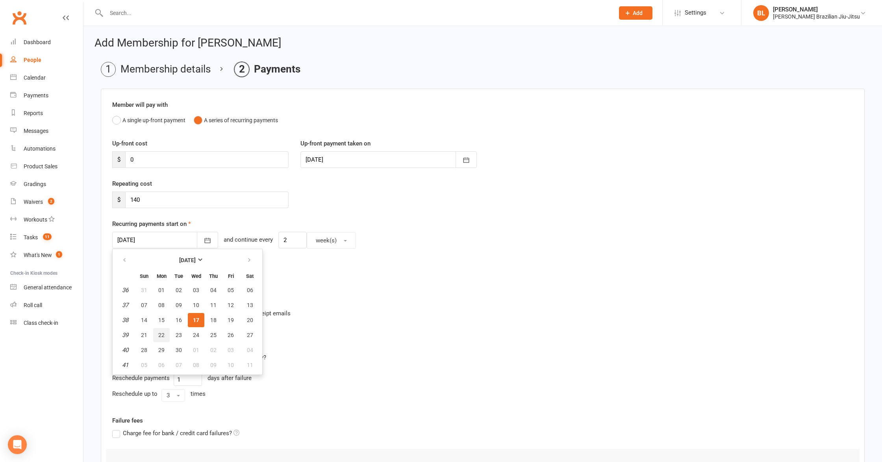
click at [163, 334] on span "22" at bounding box center [161, 335] width 6 height 6
type input "22 Sep 2025"
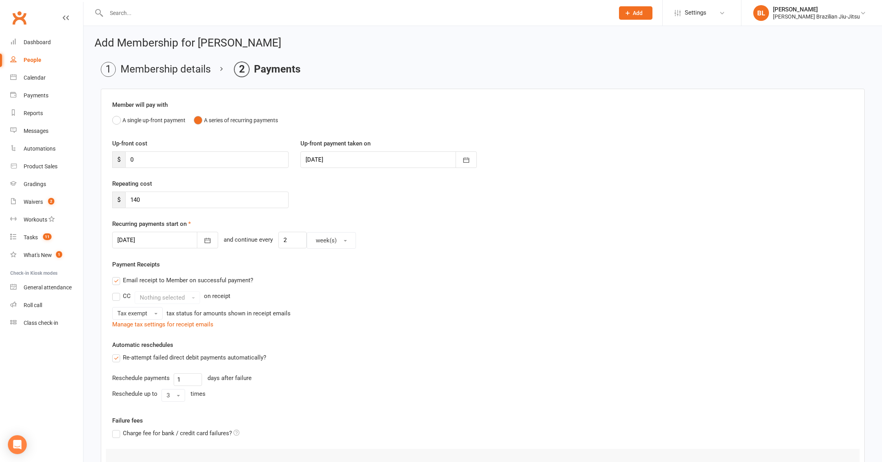
click at [295, 332] on div "Member will pay with A single up-front payment A series of recurring payments U…" at bounding box center [483, 307] width 764 height 437
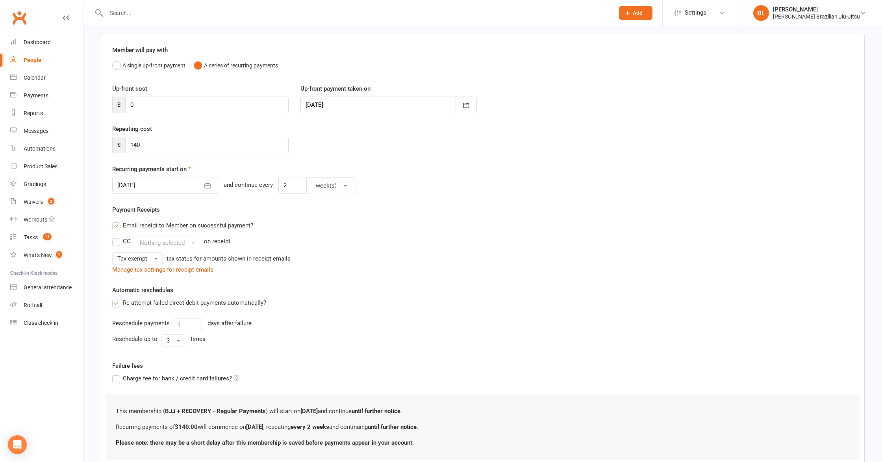
scroll to position [111, 0]
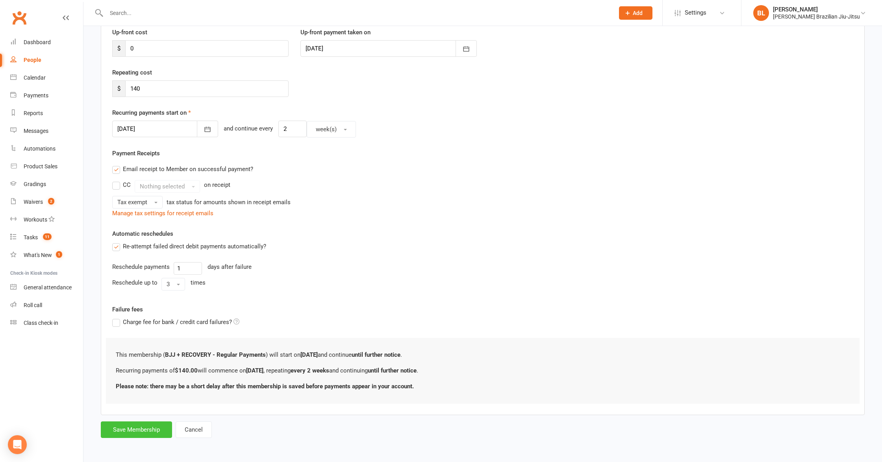
click at [136, 431] on button "Save Membership" at bounding box center [136, 429] width 71 height 17
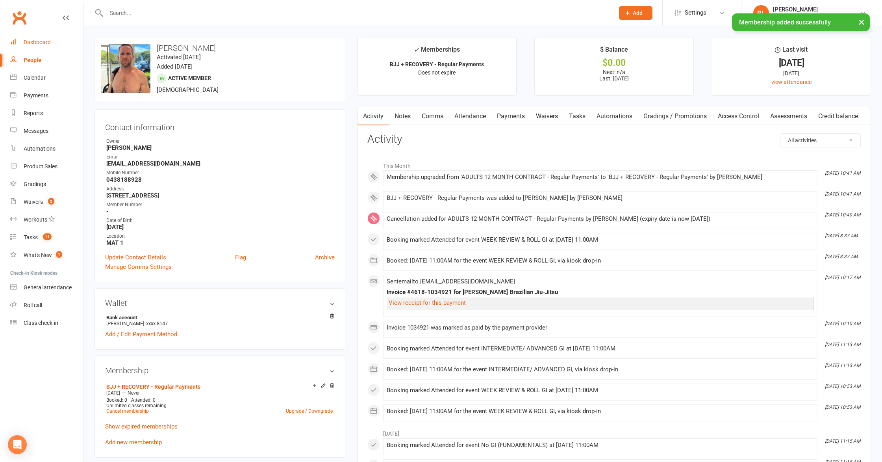
click at [65, 46] on link "Dashboard" at bounding box center [46, 42] width 73 height 18
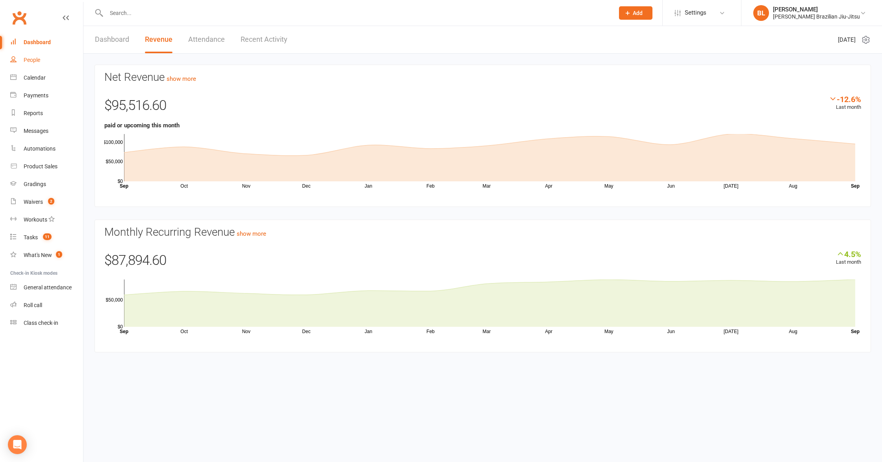
click at [27, 59] on div "People" at bounding box center [32, 60] width 17 height 6
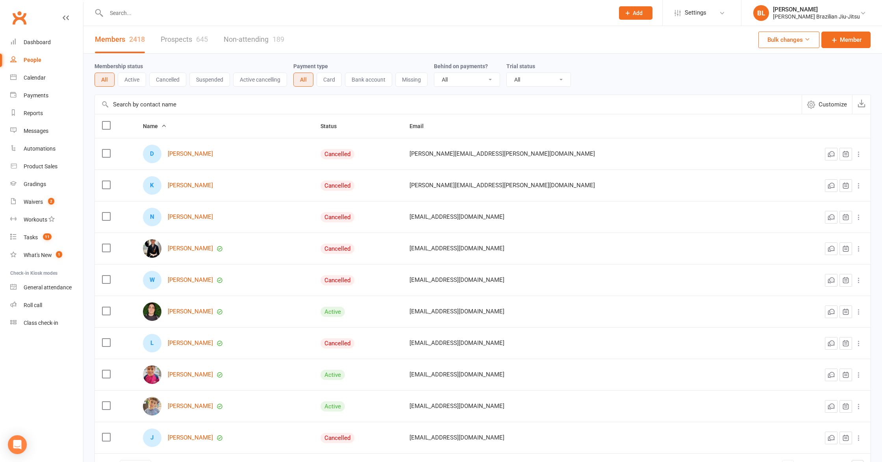
click at [149, 18] on input "text" at bounding box center [356, 12] width 505 height 11
click at [154, 11] on input "text" at bounding box center [356, 12] width 505 height 11
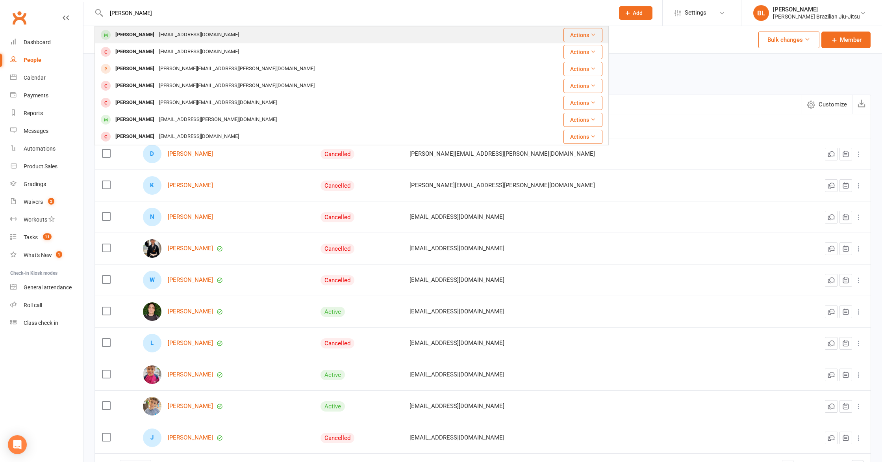
type input "harry snedon"
click at [151, 32] on div "Harry Sneddon" at bounding box center [135, 34] width 44 height 11
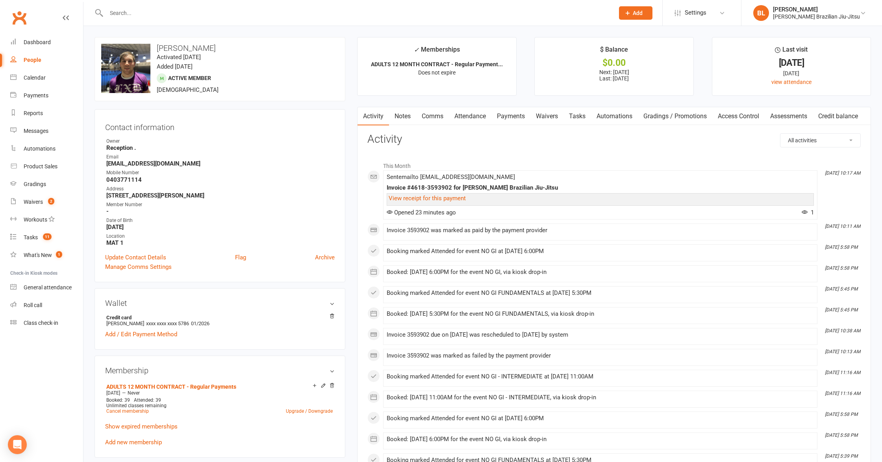
click at [503, 127] on div "Activity Notes Comms Attendance Payments Waivers Tasks Automations Gradings / P…" at bounding box center [614, 458] width 514 height 702
click at [505, 121] on link "Payments" at bounding box center [511, 116] width 39 height 18
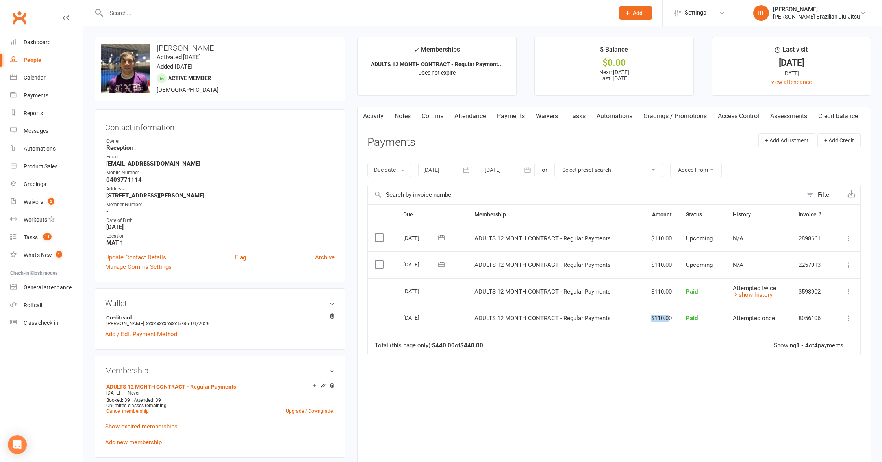
drag, startPoint x: 643, startPoint y: 313, endPoint x: 670, endPoint y: 315, distance: 27.2
click at [670, 315] on td "$110.00" at bounding box center [660, 317] width 40 height 27
click at [649, 286] on td "$110.00" at bounding box center [660, 291] width 40 height 27
click at [651, 288] on td "$110.00" at bounding box center [660, 291] width 40 height 27
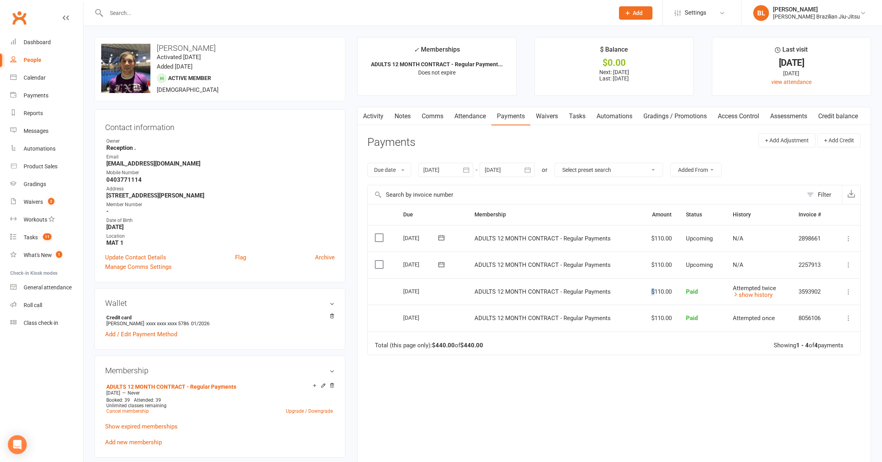
click at [651, 288] on td "$110.00" at bounding box center [660, 291] width 40 height 27
click at [661, 289] on td "$110.00" at bounding box center [660, 291] width 40 height 27
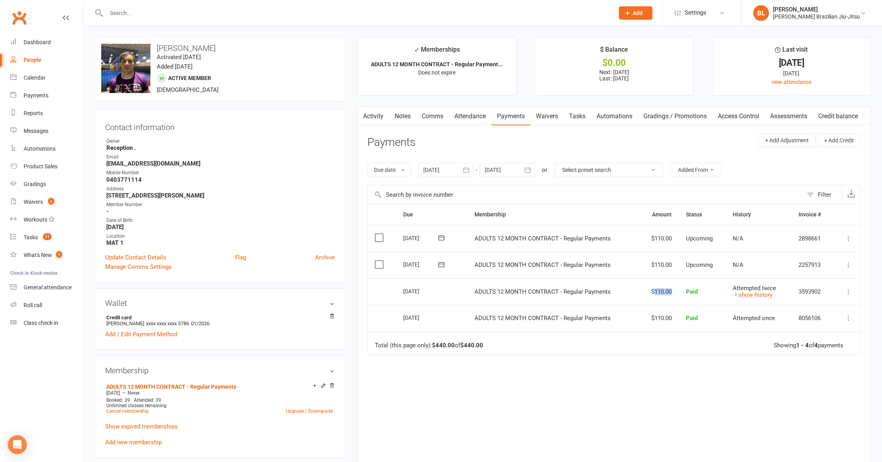
click at [661, 289] on td "$110.00" at bounding box center [660, 291] width 40 height 27
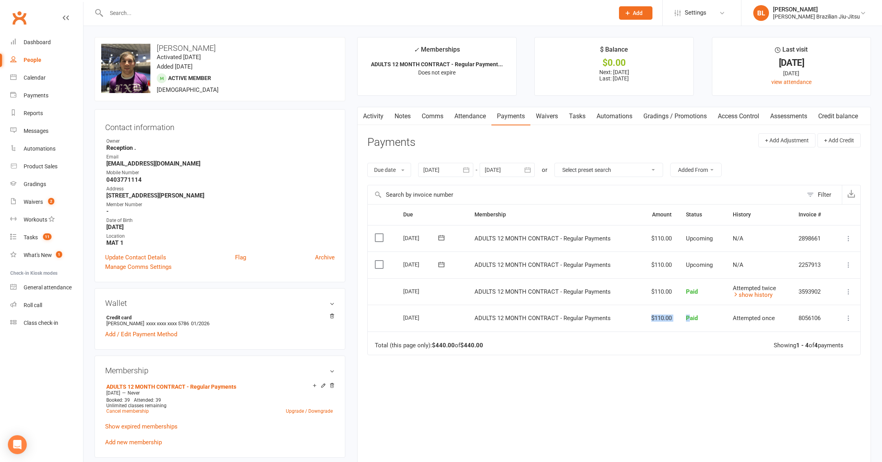
drag, startPoint x: 648, startPoint y: 317, endPoint x: 690, endPoint y: 317, distance: 41.8
click at [690, 317] on tr "Select this 25 Aug 2025 Harry Sneddon ADULTS 12 MONTH CONTRACT - Regular Paymen…" at bounding box center [614, 317] width 493 height 27
click at [680, 320] on td "Paid" at bounding box center [702, 317] width 47 height 27
click at [690, 316] on span "Paid" at bounding box center [692, 317] width 12 height 7
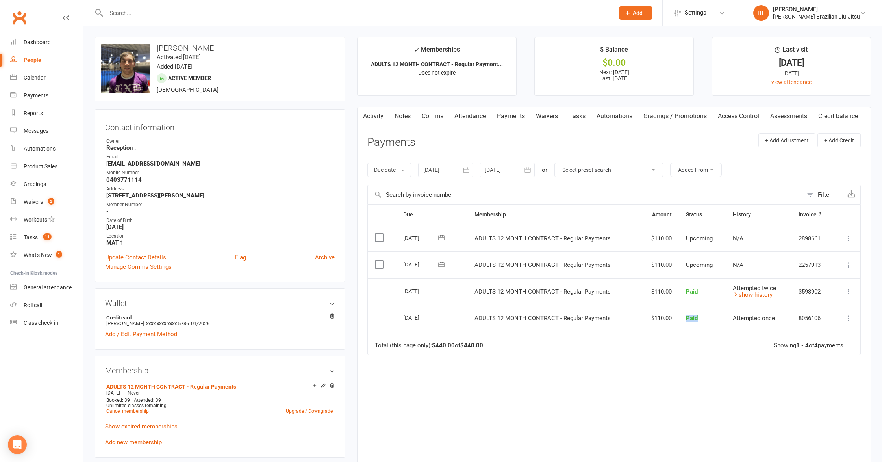
click at [690, 316] on span "Paid" at bounding box center [692, 317] width 12 height 7
click at [688, 321] on td "Paid" at bounding box center [702, 317] width 47 height 27
click at [696, 319] on span "Paid" at bounding box center [692, 317] width 12 height 7
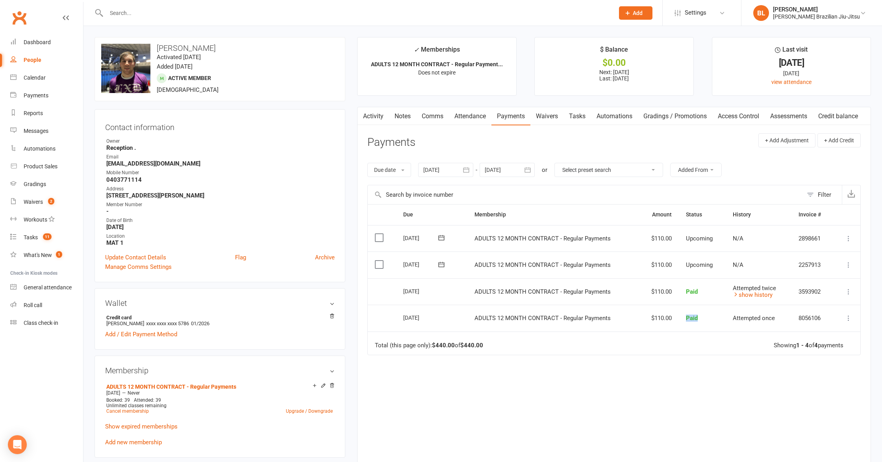
click at [696, 319] on span "Paid" at bounding box center [692, 317] width 12 height 7
click at [705, 318] on td "Paid" at bounding box center [702, 317] width 47 height 27
click at [313, 6] on div at bounding box center [352, 13] width 514 height 26
click at [314, 11] on input "text" at bounding box center [356, 12] width 505 height 11
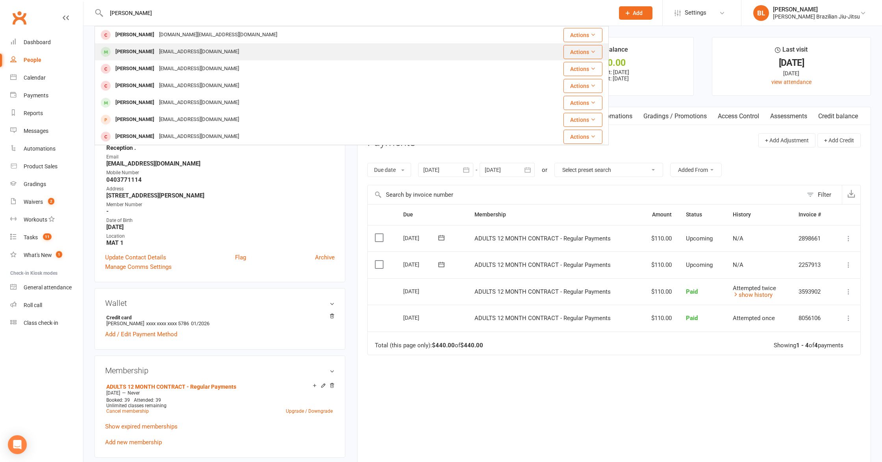
type input "alan"
click at [289, 48] on div "Alan Phillips alan_phillips1@bigpond.com" at bounding box center [308, 52] width 427 height 16
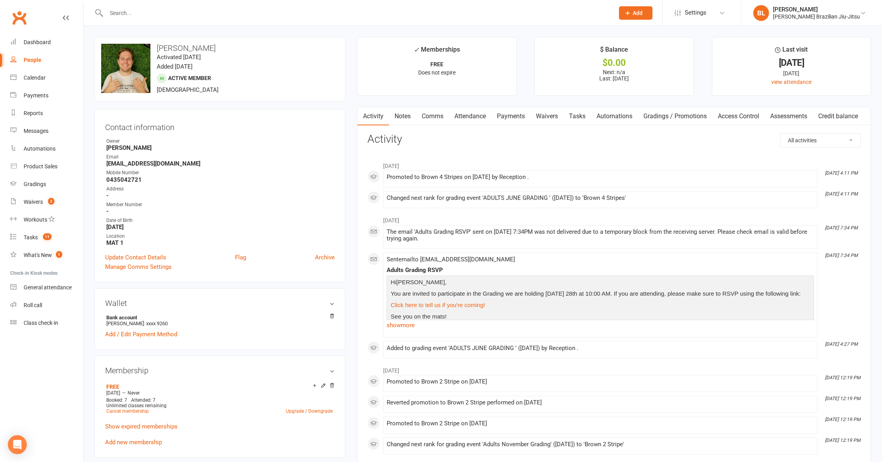
click at [518, 115] on link "Payments" at bounding box center [511, 116] width 39 height 18
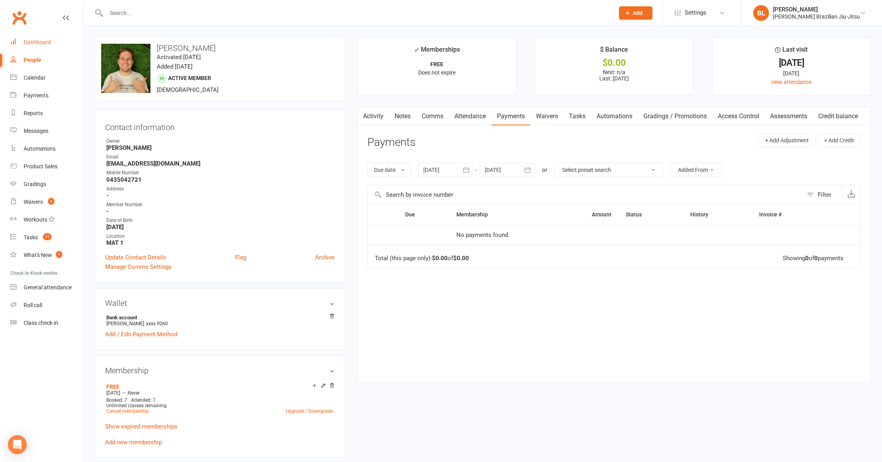
click at [40, 40] on div "Dashboard" at bounding box center [37, 42] width 27 height 6
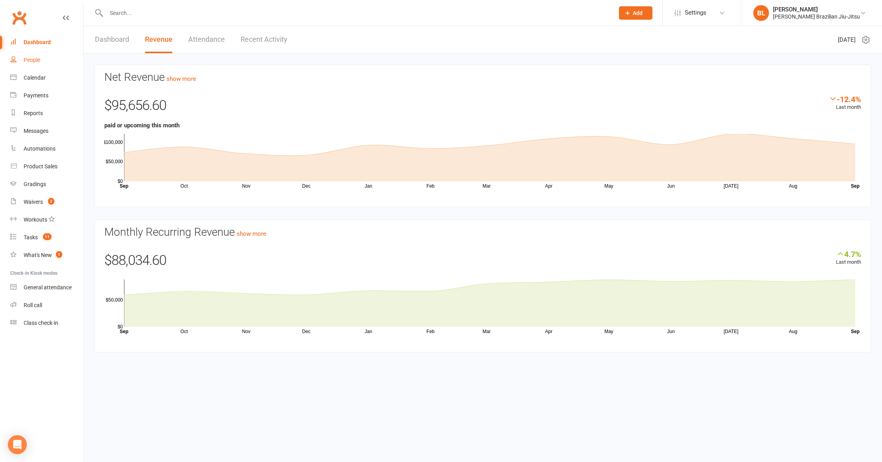
click at [35, 61] on div "People" at bounding box center [32, 60] width 17 height 6
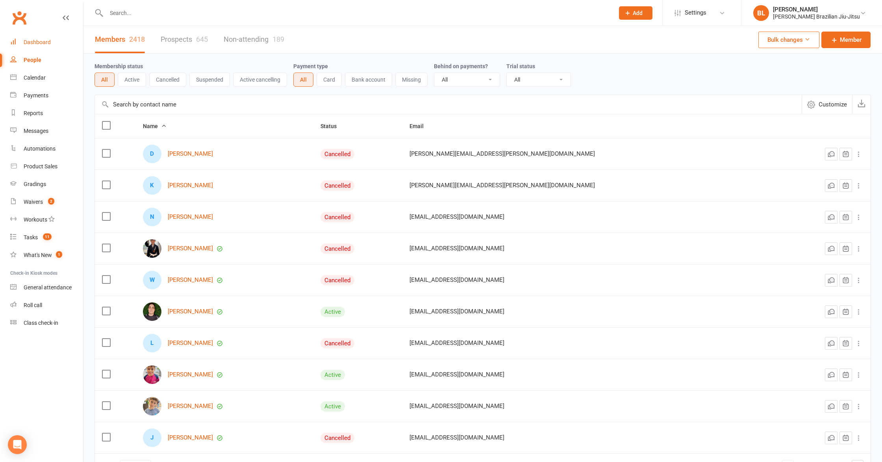
drag, startPoint x: 54, startPoint y: 40, endPoint x: 96, endPoint y: 39, distance: 42.5
click at [54, 40] on link "Dashboard" at bounding box center [46, 42] width 73 height 18
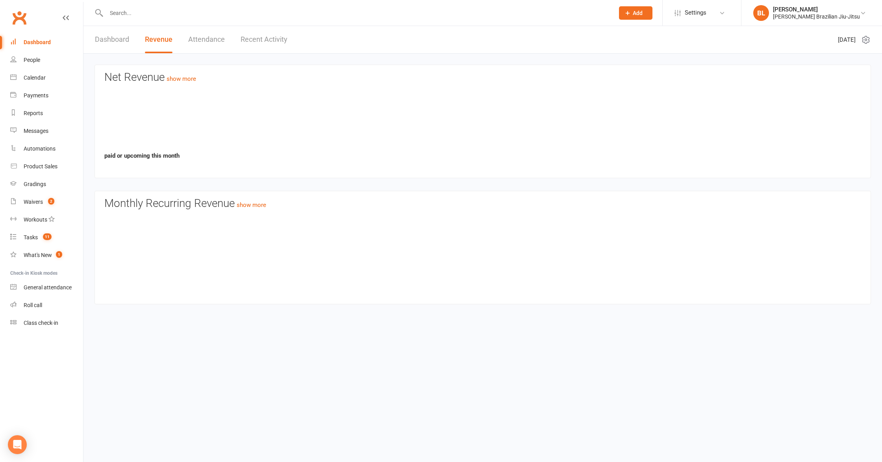
click at [98, 40] on link "Dashboard" at bounding box center [112, 39] width 34 height 27
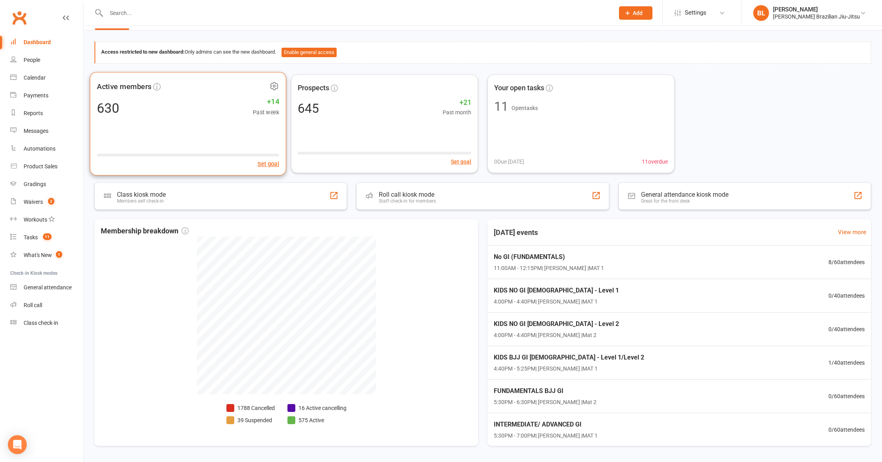
scroll to position [48, 0]
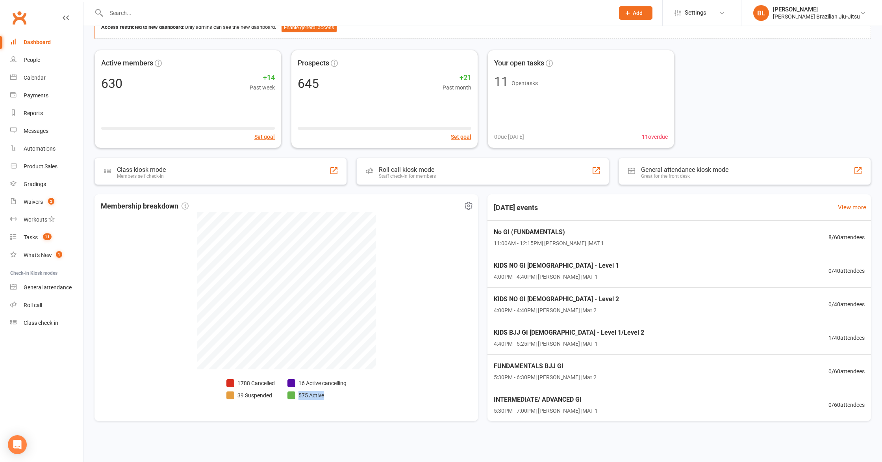
drag, startPoint x: 327, startPoint y: 395, endPoint x: 312, endPoint y: 409, distance: 20.6
click at [312, 408] on div "Membership breakdown 1788 Cancelled 39 Suspended 16 Active cancelling 575 Active" at bounding box center [287, 307] width 384 height 226
click at [313, 410] on div "Membership breakdown 1788 Cancelled 39 Suspended 16 Active cancelling 575 Active" at bounding box center [287, 307] width 384 height 226
click at [245, 13] on input "text" at bounding box center [356, 12] width 505 height 11
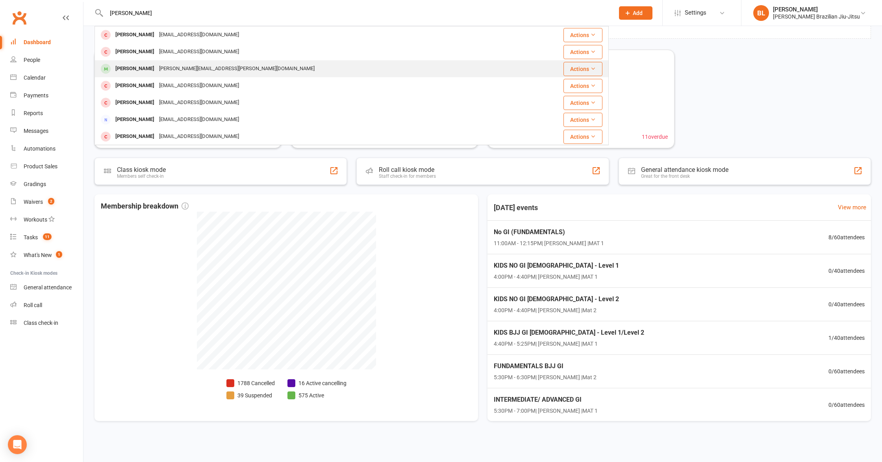
type input "CASSEY"
click at [157, 67] on div "anthony.f.lee@gmail.com" at bounding box center [237, 68] width 160 height 11
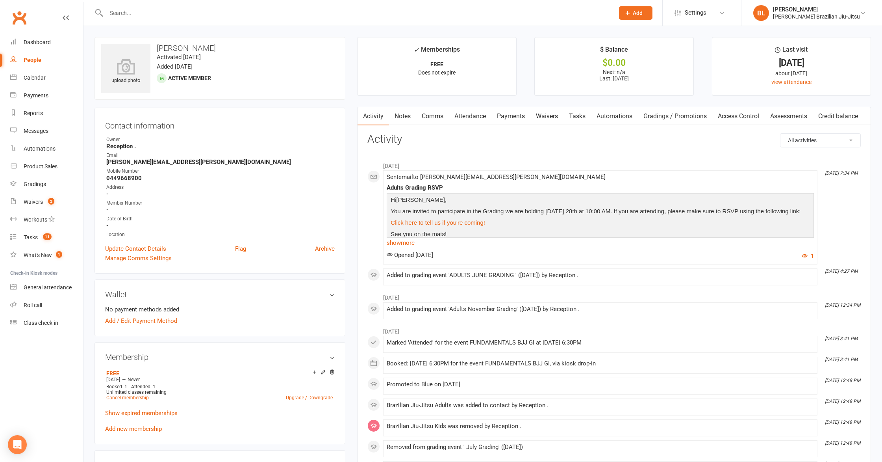
click at [188, 50] on h3 "Casey Lee" at bounding box center [220, 48] width 238 height 9
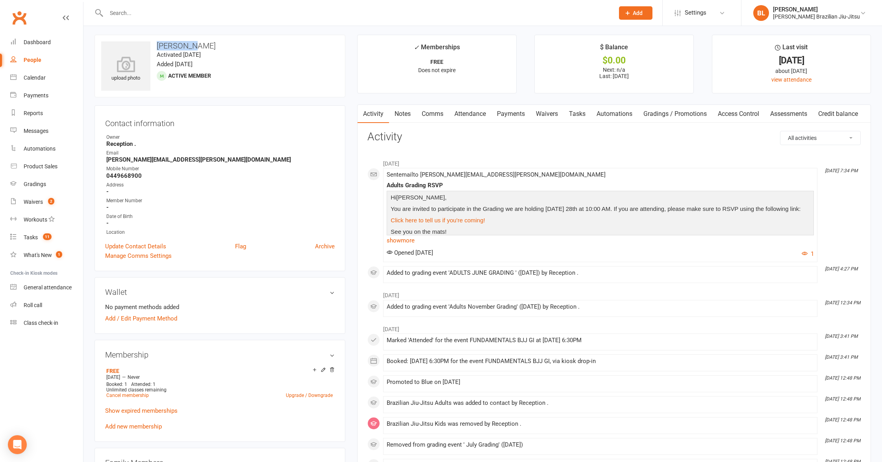
scroll to position [4, 0]
drag, startPoint x: 197, startPoint y: 48, endPoint x: 158, endPoint y: 47, distance: 39.4
click at [158, 47] on h3 "Casey Lee" at bounding box center [220, 44] width 238 height 9
copy h3 "Casey Lee"
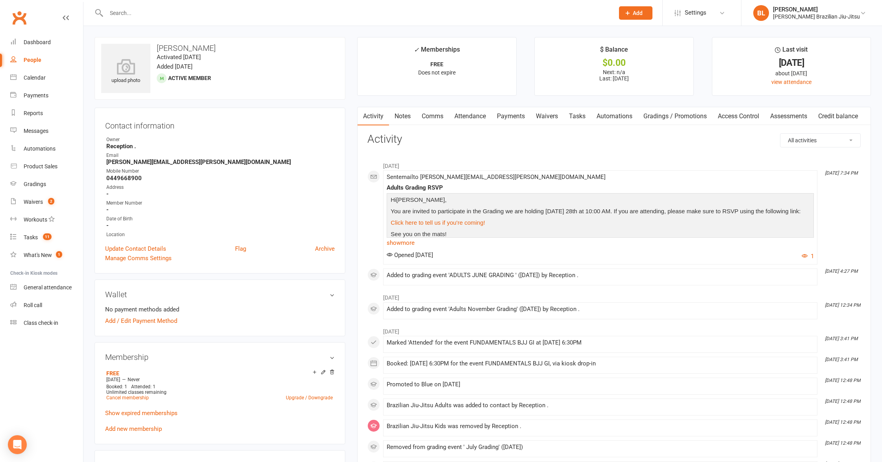
click at [196, 13] on input "text" at bounding box center [356, 12] width 505 height 11
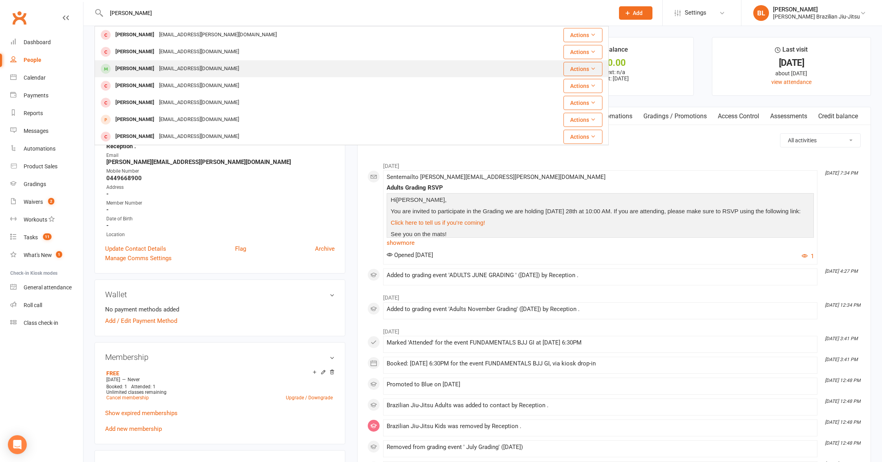
type input "william cars"
click at [144, 69] on div "William Carlisle" at bounding box center [135, 68] width 44 height 11
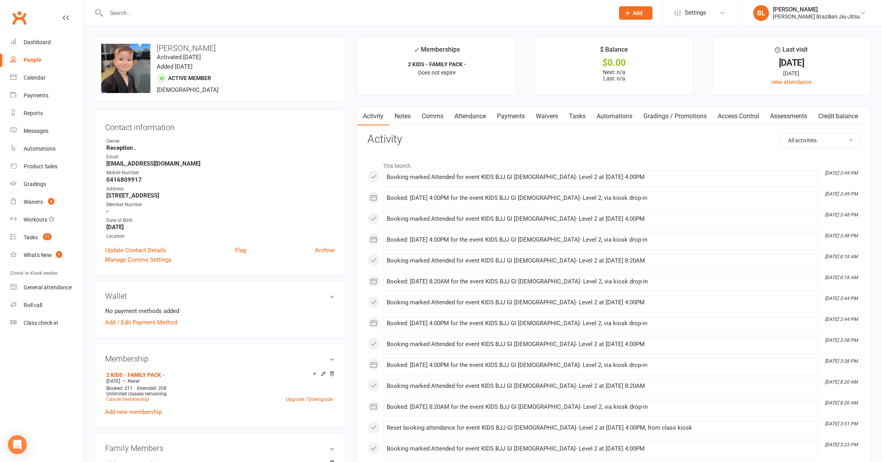
click at [265, 15] on input "text" at bounding box center [356, 12] width 505 height 11
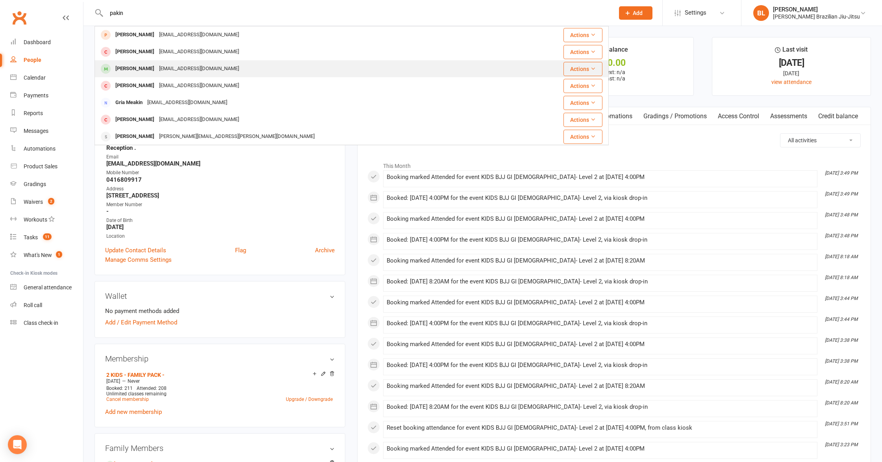
type input "pakin"
click at [243, 65] on div "Pakhin Tukpirom natcharee.kee@gmail.com" at bounding box center [308, 69] width 427 height 16
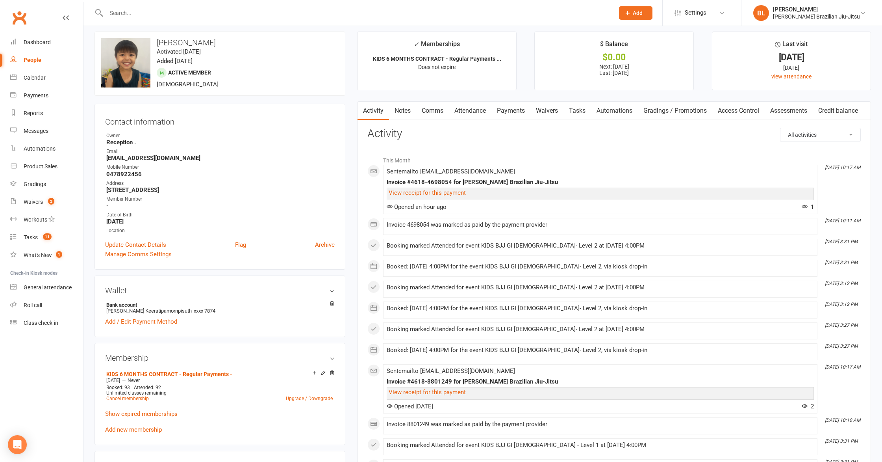
scroll to position [6, 0]
click at [553, 110] on link "Waivers" at bounding box center [547, 110] width 33 height 18
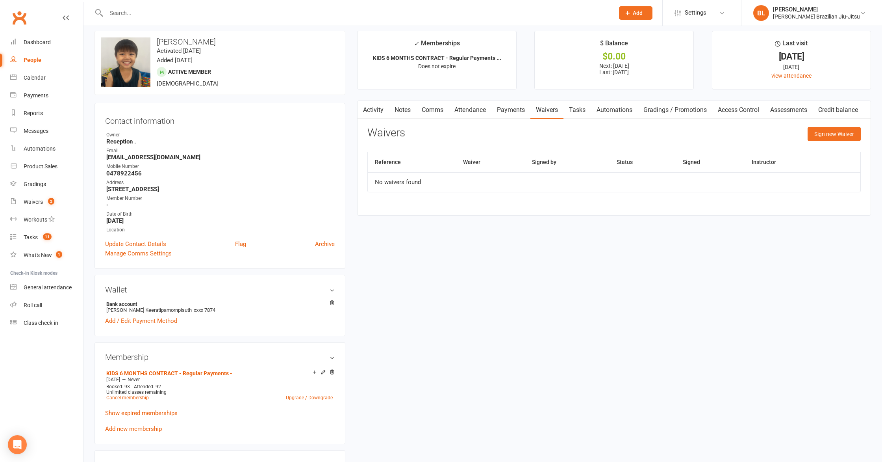
click at [516, 114] on link "Payments" at bounding box center [511, 110] width 39 height 18
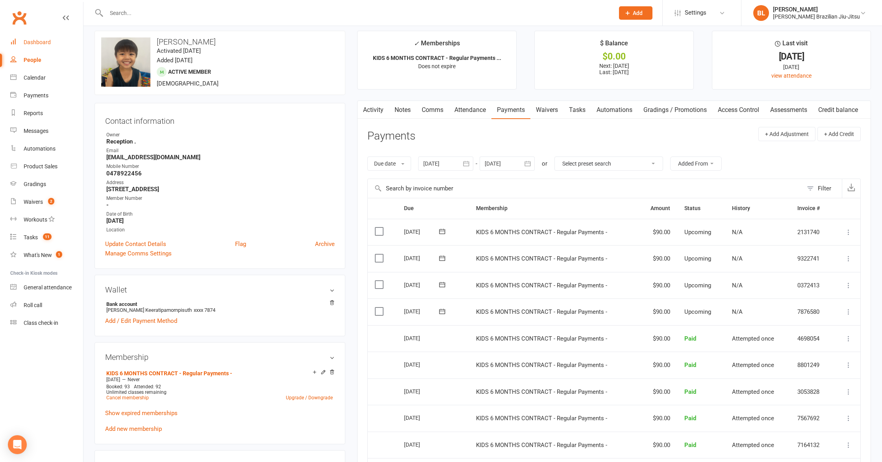
click at [45, 47] on link "Dashboard" at bounding box center [46, 42] width 73 height 18
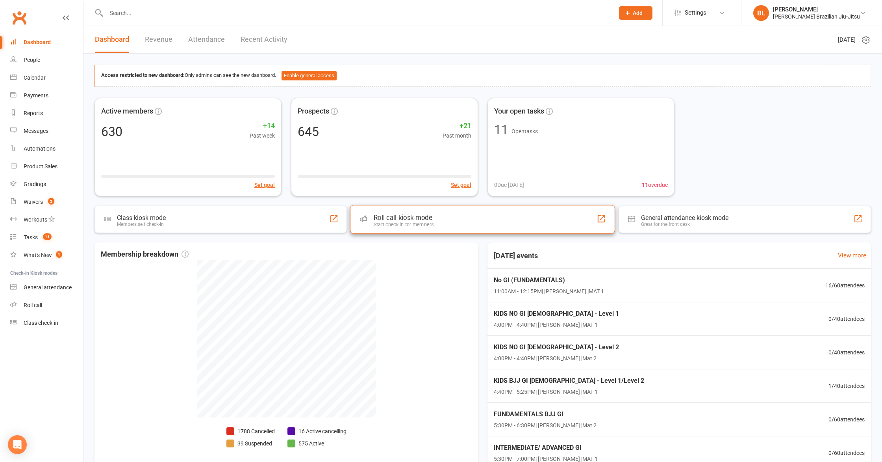
click at [414, 223] on div "Staff check-in for members" at bounding box center [404, 224] width 60 height 6
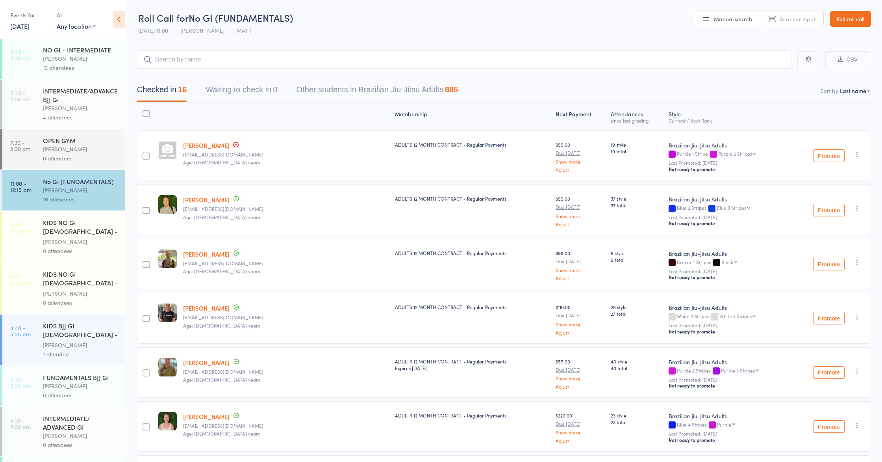
click at [30, 24] on link "[DATE]" at bounding box center [19, 26] width 19 height 9
click at [60, 81] on button "16" at bounding box center [58, 86] width 12 height 11
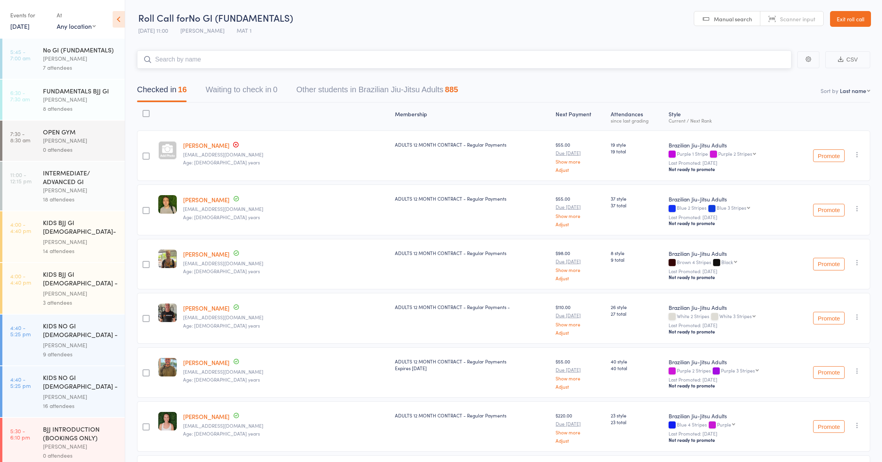
click at [271, 64] on input "search" at bounding box center [464, 59] width 655 height 18
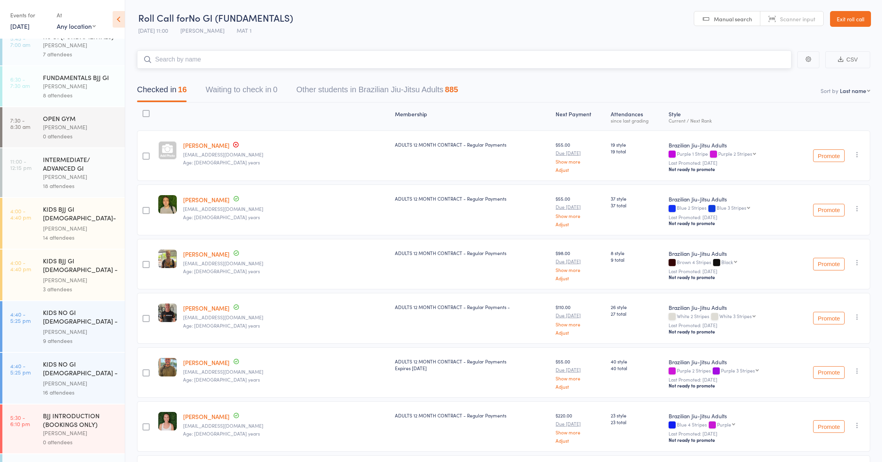
scroll to position [18, 0]
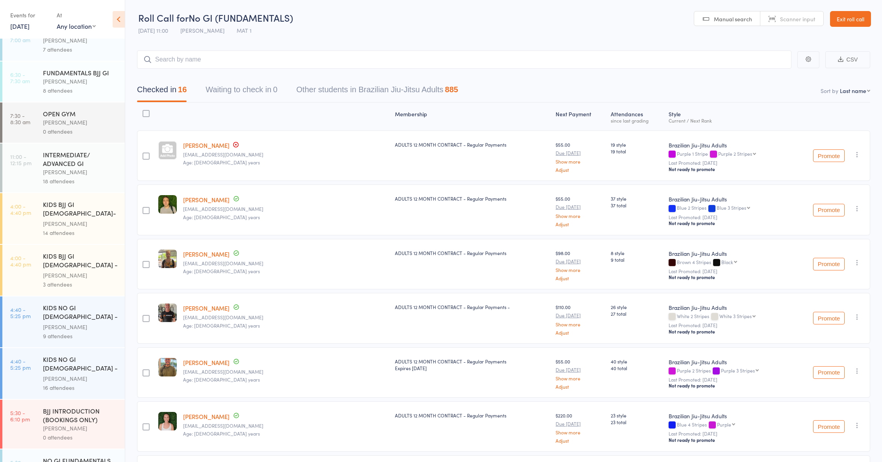
click at [67, 206] on div "KIDS BJJ GI [DEMOGRAPHIC_DATA]- Level 2" at bounding box center [80, 209] width 75 height 19
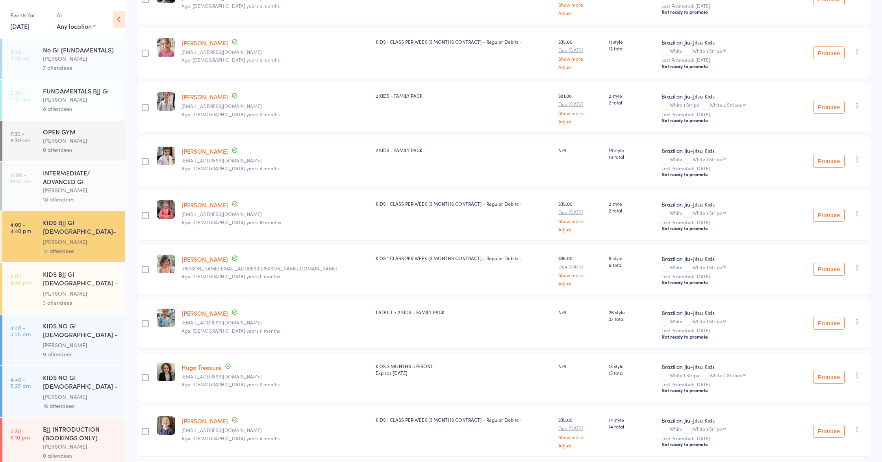
scroll to position [346, 0]
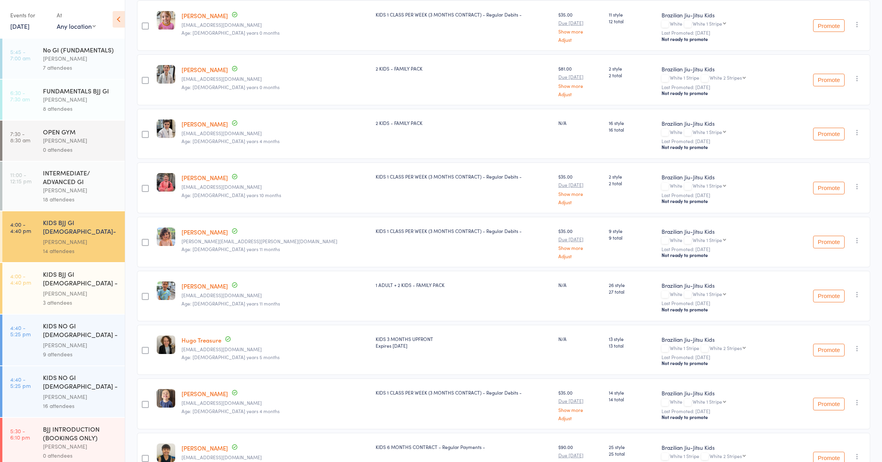
click at [833, 295] on button "Promote" at bounding box center [829, 295] width 32 height 13
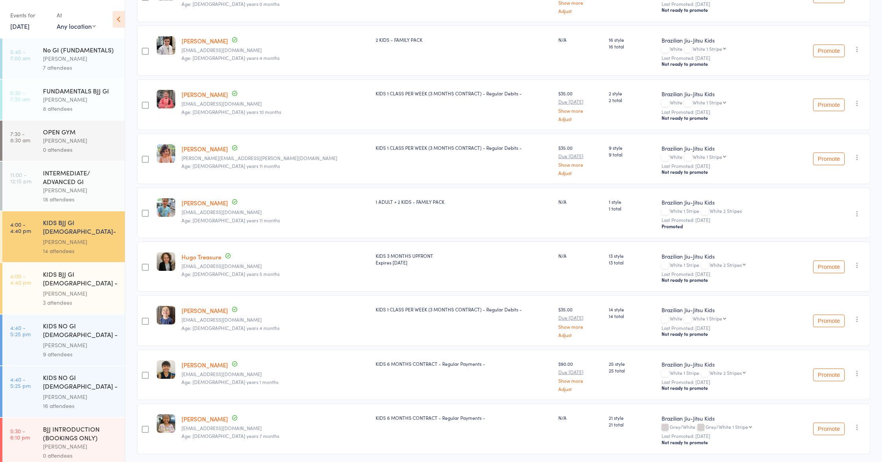
scroll to position [432, 0]
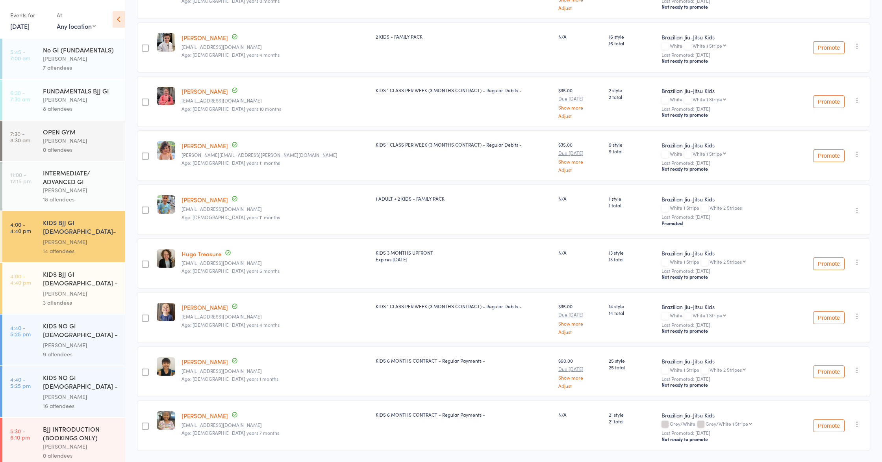
click at [830, 371] on button "Promote" at bounding box center [829, 371] width 32 height 13
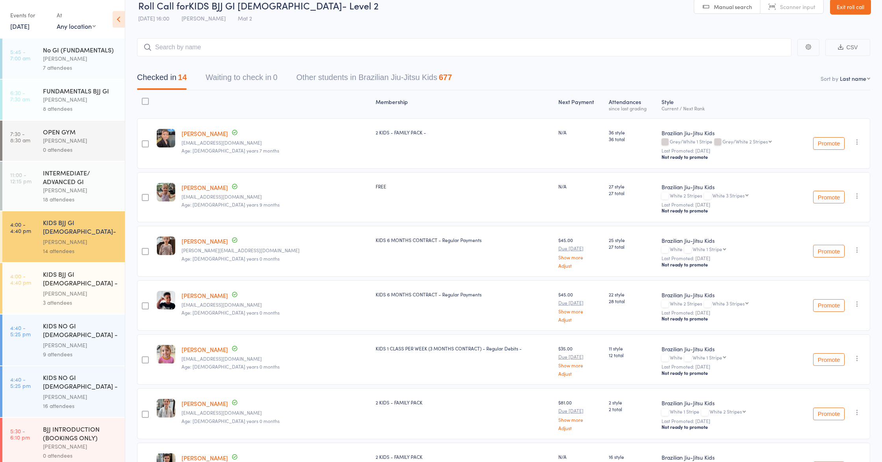
scroll to position [0, 0]
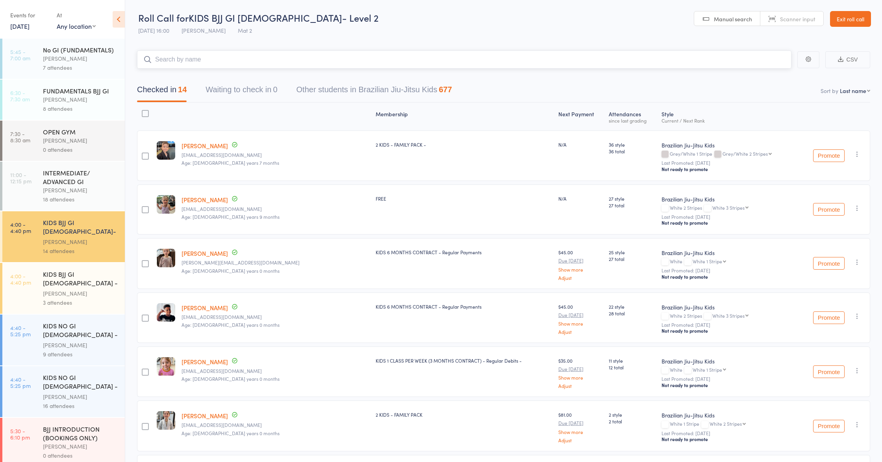
click at [225, 63] on input "search" at bounding box center [464, 59] width 655 height 18
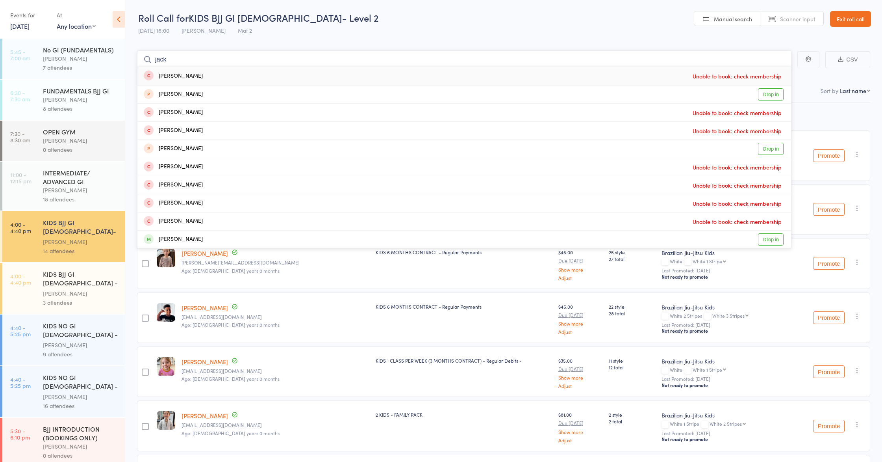
click at [202, 63] on input "jack" at bounding box center [464, 59] width 655 height 18
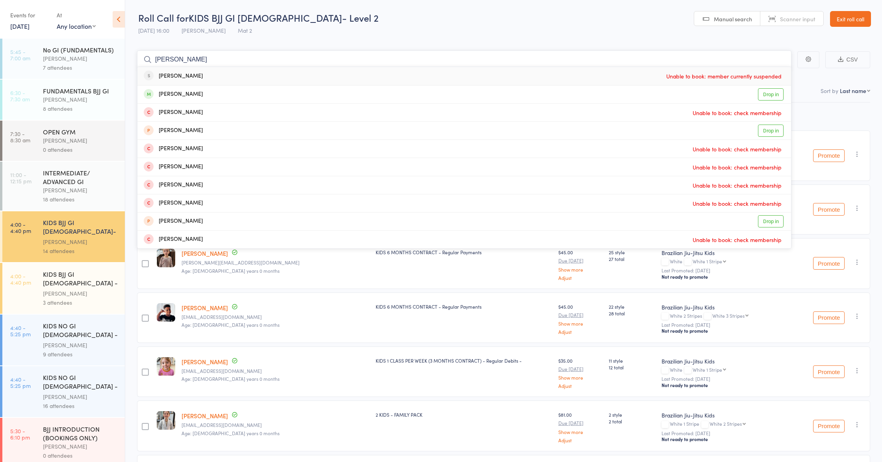
type input "jack hen"
click at [197, 75] on div "Jack Hansen Unable to book: member currently suspended" at bounding box center [464, 76] width 654 height 18
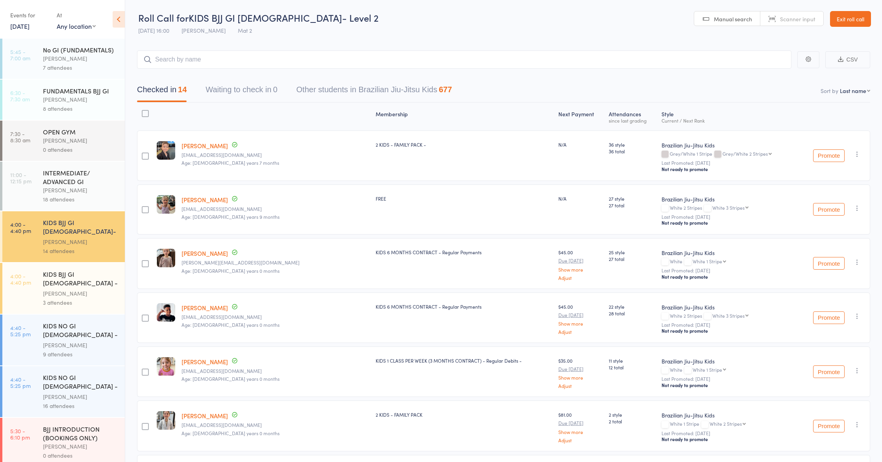
click at [860, 94] on select "First name Last name Birthday today? Behind on payments? Check in time Next pay…" at bounding box center [855, 91] width 30 height 8
select select "0"
click at [840, 87] on select "First name Last name Birthday today? Behind on payments? Check in time Next pay…" at bounding box center [855, 91] width 30 height 8
click at [251, 59] on input "search" at bounding box center [464, 59] width 655 height 18
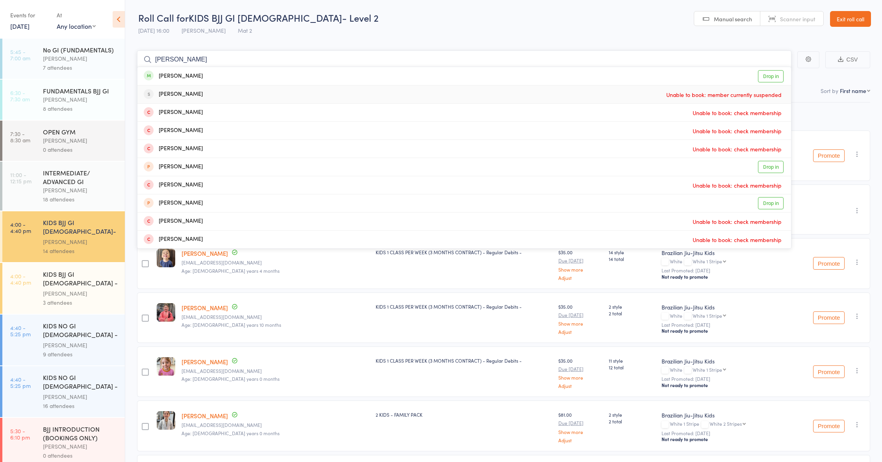
type input "jack h"
click at [171, 95] on div "[PERSON_NAME]" at bounding box center [173, 94] width 59 height 9
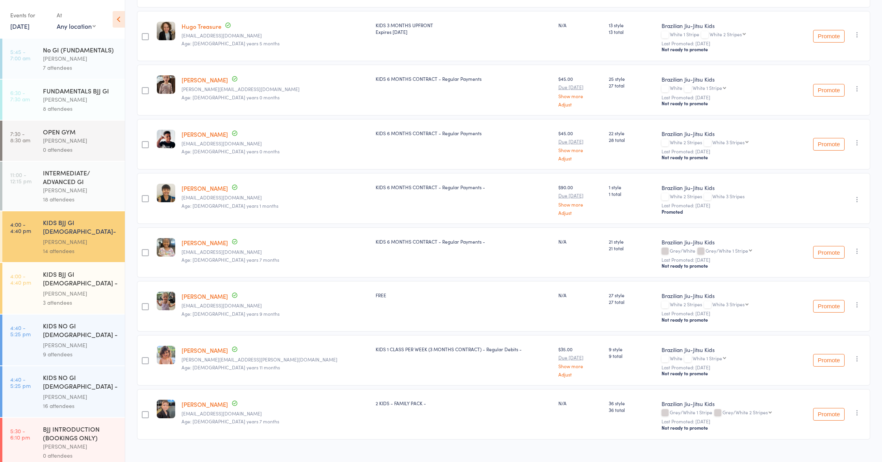
scroll to position [455, 0]
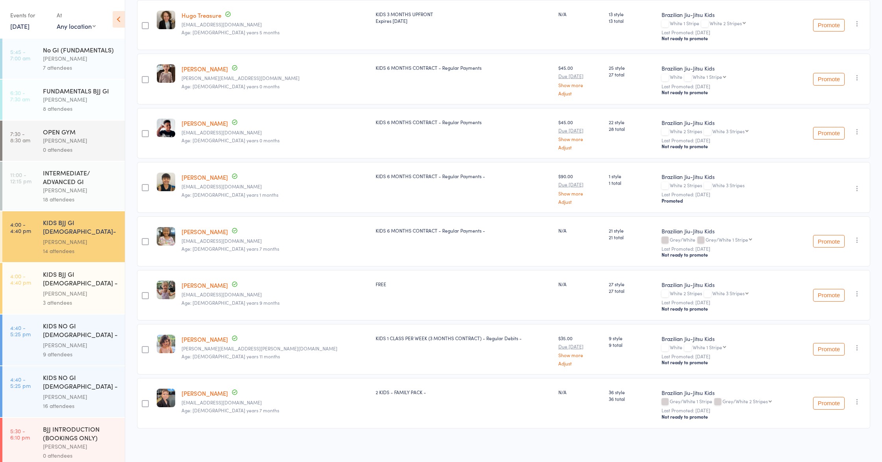
click at [823, 295] on button "Promote" at bounding box center [829, 295] width 32 height 13
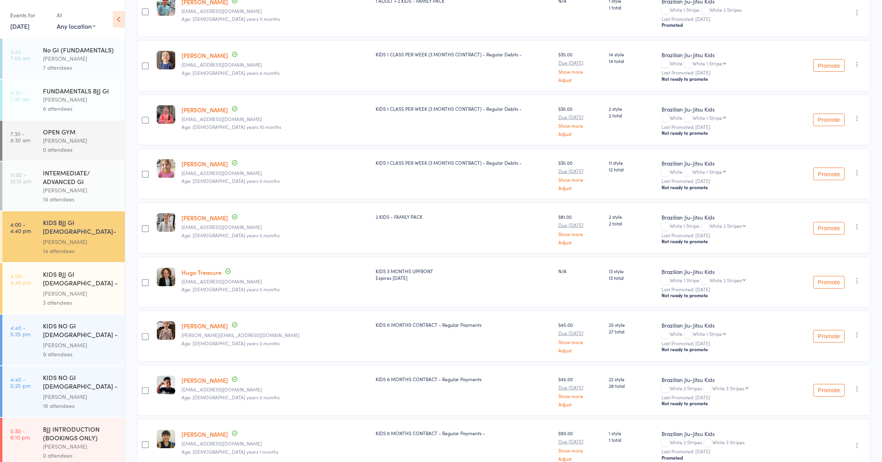
scroll to position [197, 0]
drag, startPoint x: 195, startPoint y: 182, endPoint x: 236, endPoint y: 182, distance: 41.0
click at [236, 182] on small "Age: 6 years 0 months Date of birth: 4-Sep-2019" at bounding box center [276, 182] width 188 height 6
click at [245, 184] on div "Edith Nathanson caitlinannenathanson@gmail.com Age: 6 years 0 months" at bounding box center [275, 174] width 194 height 50
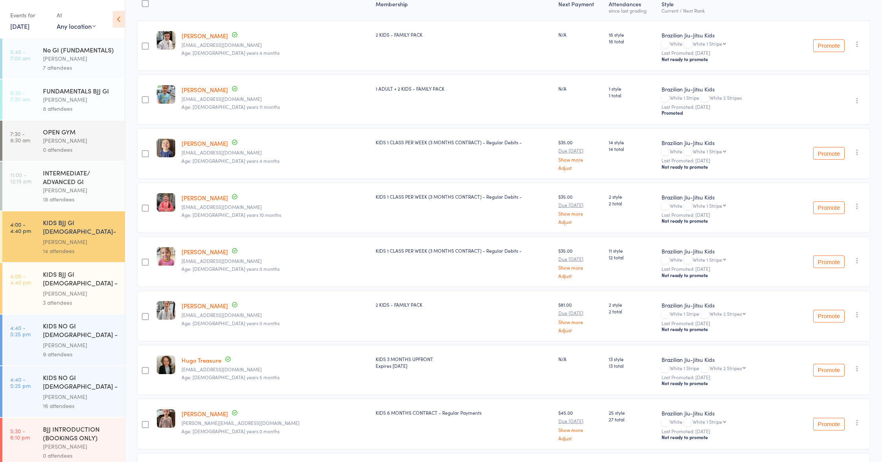
scroll to position [111, 0]
click at [832, 263] on button "Promote" at bounding box center [829, 260] width 32 height 13
click at [76, 289] on div "Matheus Bohrer" at bounding box center [80, 293] width 75 height 9
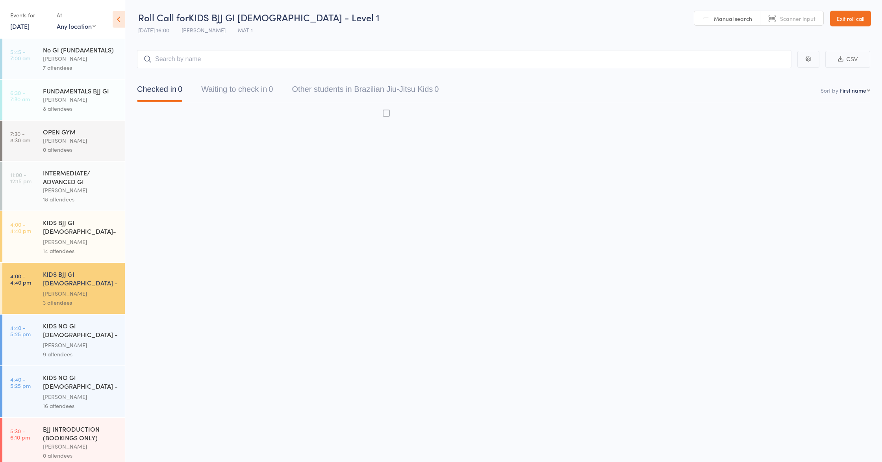
scroll to position [0, 0]
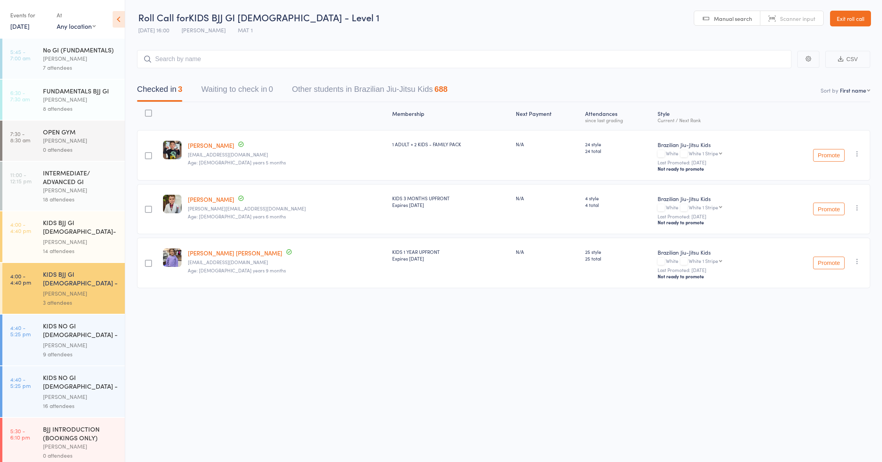
click at [837, 153] on button "Promote" at bounding box center [829, 155] width 32 height 13
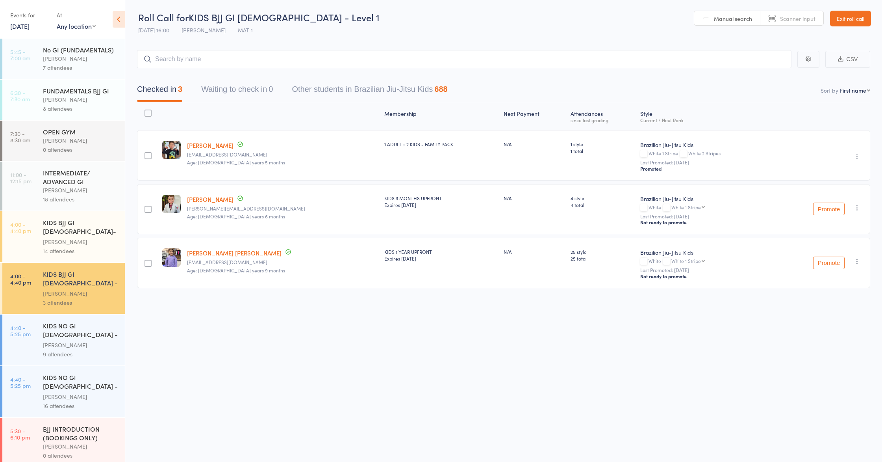
click at [76, 237] on div "Pedro Barros" at bounding box center [80, 241] width 75 height 9
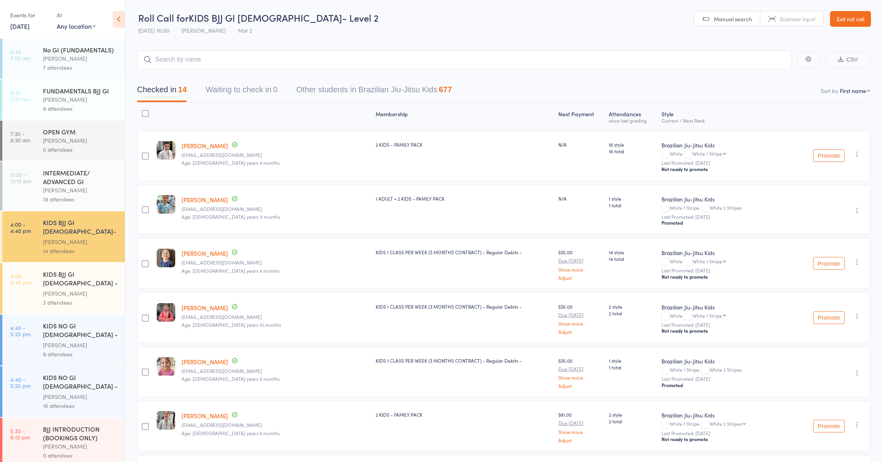
click at [85, 289] on div "Matheus Bohrer" at bounding box center [80, 293] width 75 height 9
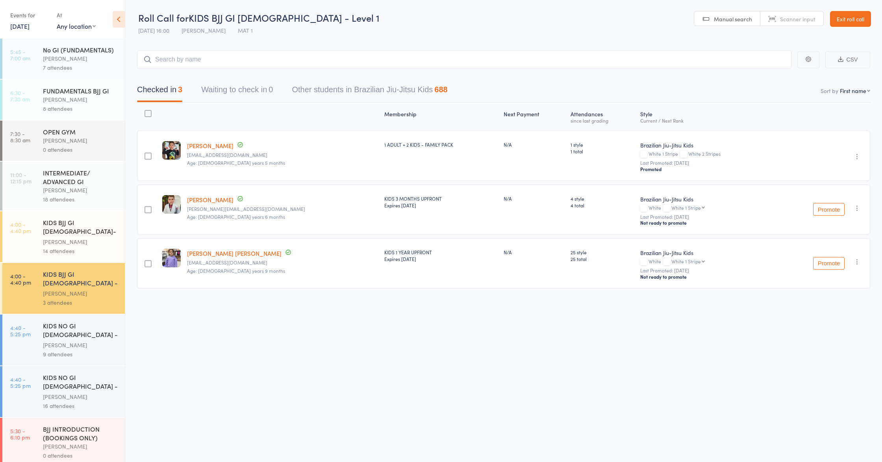
click at [207, 63] on input "search" at bounding box center [464, 59] width 655 height 18
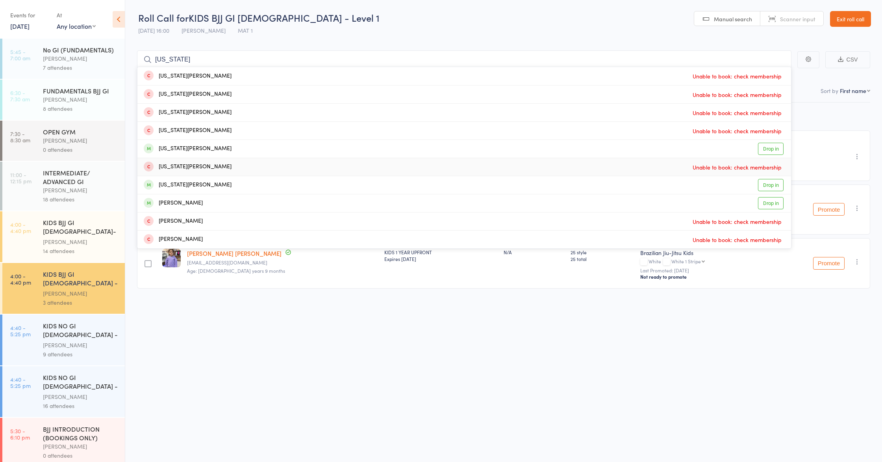
type input "georgia"
click at [196, 150] on div "Georgia Wilson" at bounding box center [188, 148] width 88 height 9
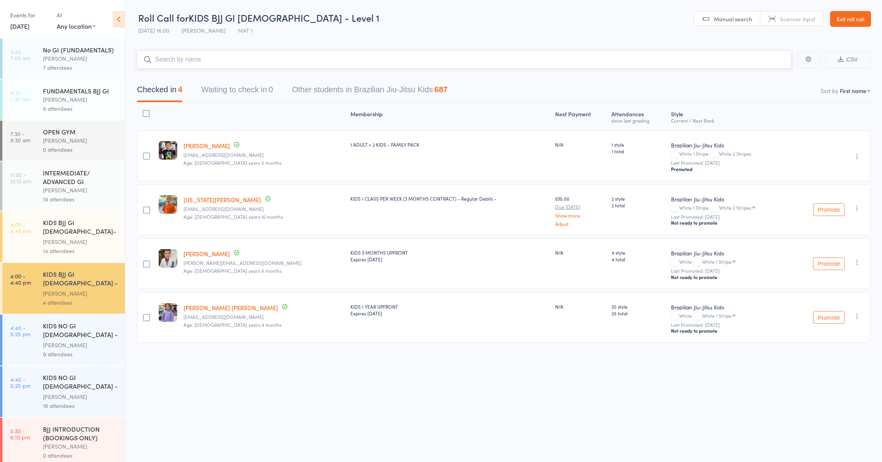
click at [259, 64] on input "search" at bounding box center [464, 59] width 655 height 18
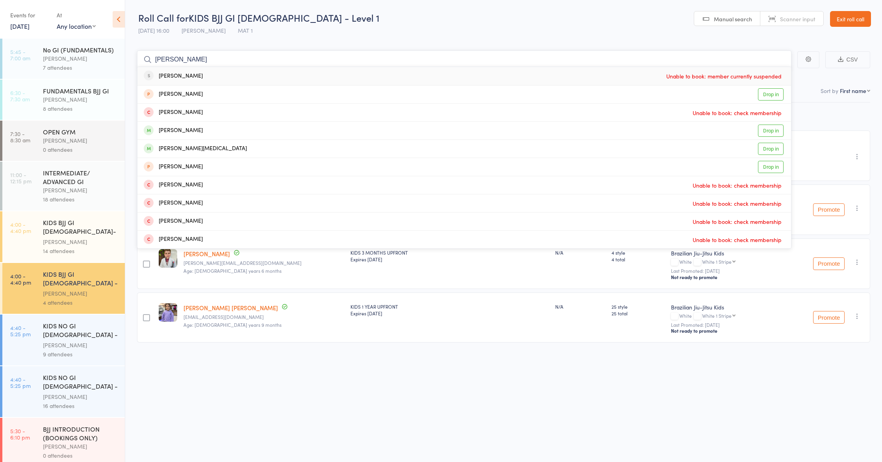
type input "[PERSON_NAME]"
click at [185, 77] on div "[PERSON_NAME]" at bounding box center [173, 76] width 59 height 9
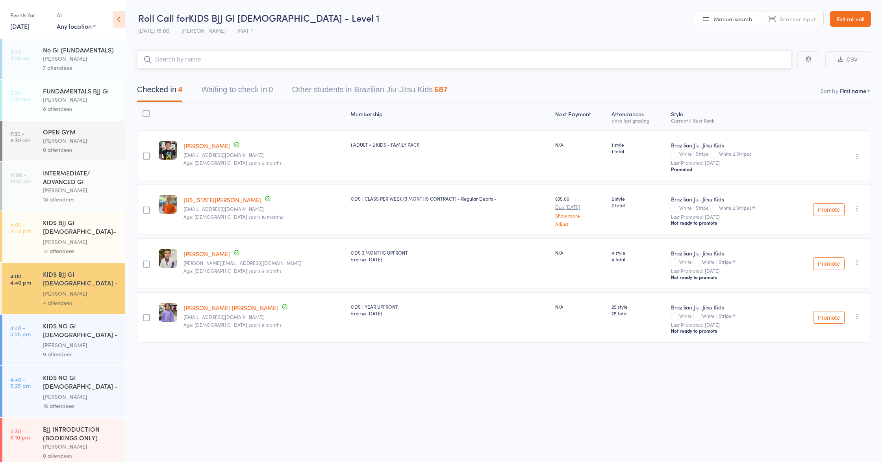
click at [217, 67] on input "search" at bounding box center [464, 59] width 655 height 18
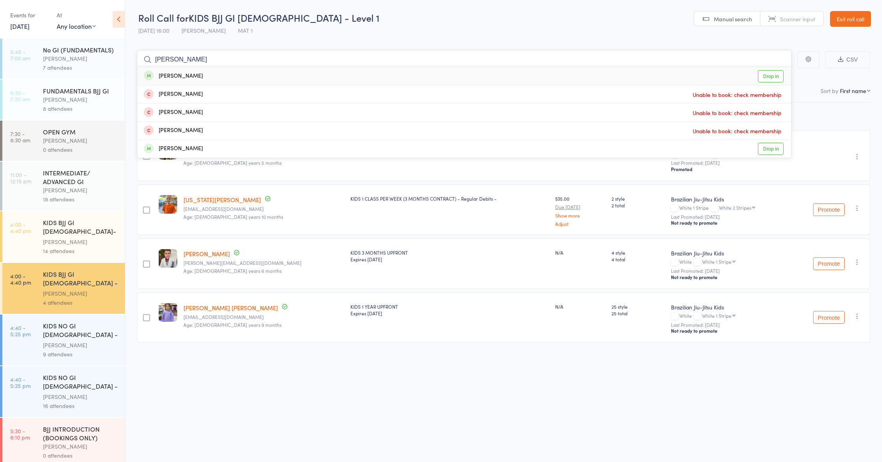
type input "jude lazza"
click at [196, 78] on div "Jude Lazzarini Drop in" at bounding box center [464, 76] width 654 height 18
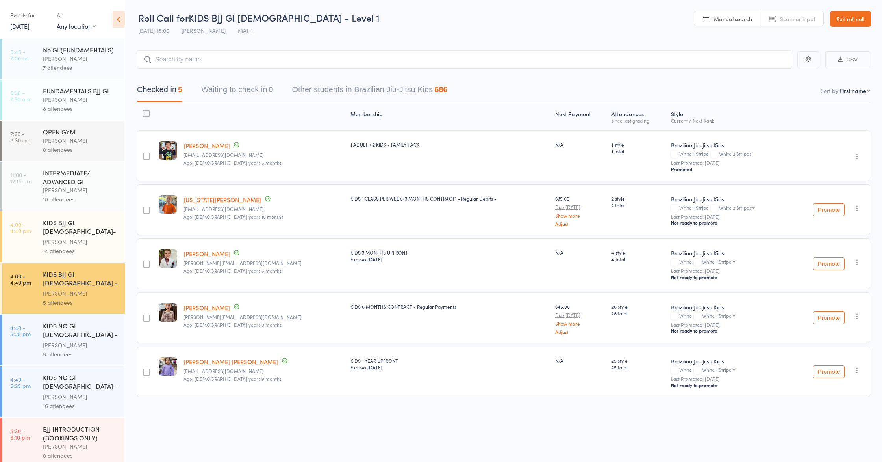
click at [827, 318] on button "Promote" at bounding box center [829, 317] width 32 height 13
click at [831, 372] on button "Promote" at bounding box center [829, 371] width 32 height 13
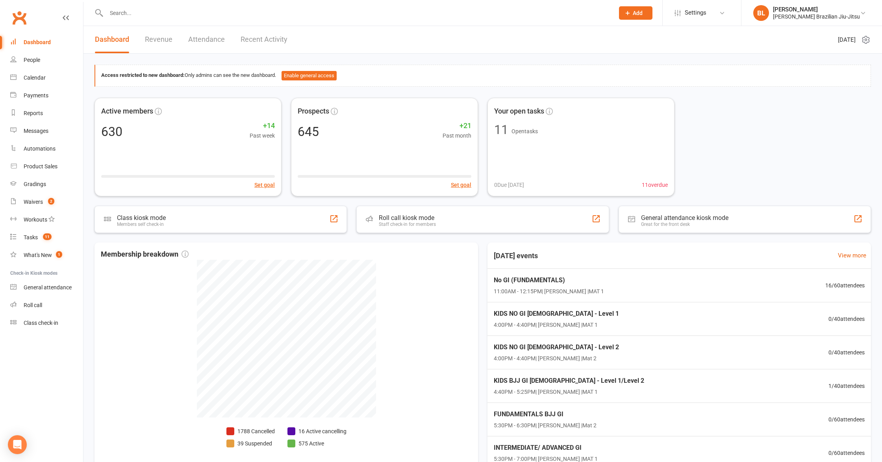
click at [187, 16] on input "text" at bounding box center [356, 12] width 505 height 11
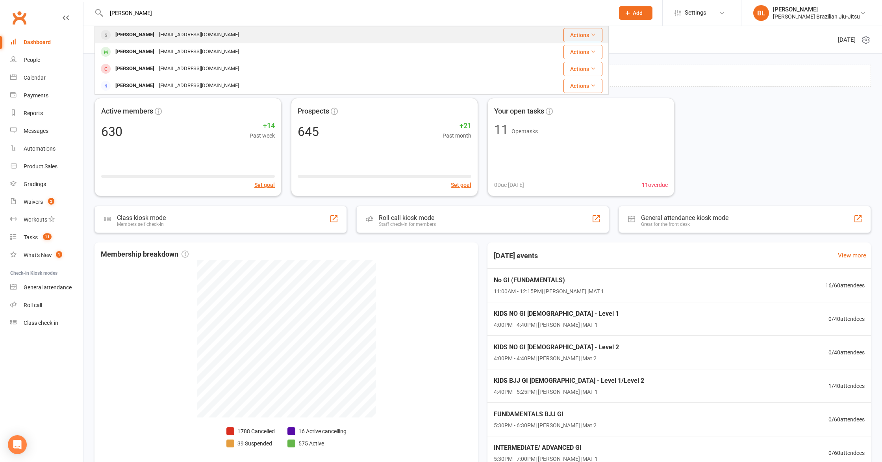
type input "[PERSON_NAME]"
click at [169, 35] on div "[EMAIL_ADDRESS][DOMAIN_NAME]" at bounding box center [199, 34] width 85 height 11
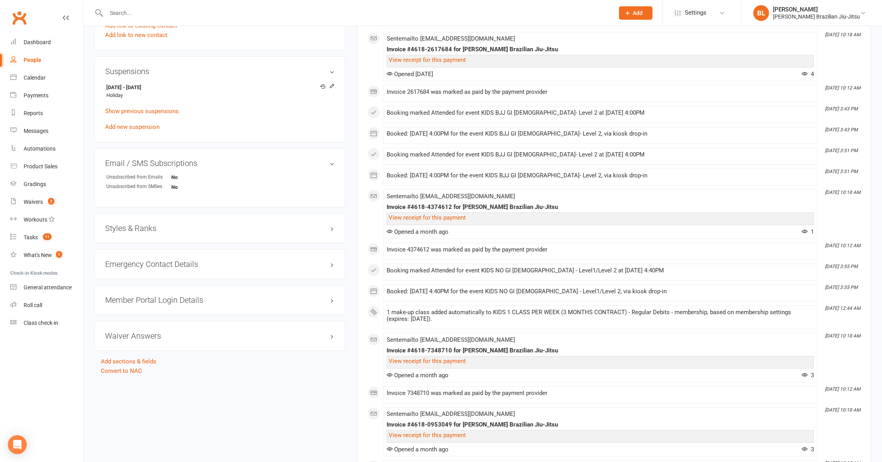
scroll to position [479, 0]
click at [190, 230] on div "Styles & Ranks" at bounding box center [220, 227] width 251 height 30
click at [197, 226] on h3 "Styles & Ranks" at bounding box center [220, 226] width 230 height 9
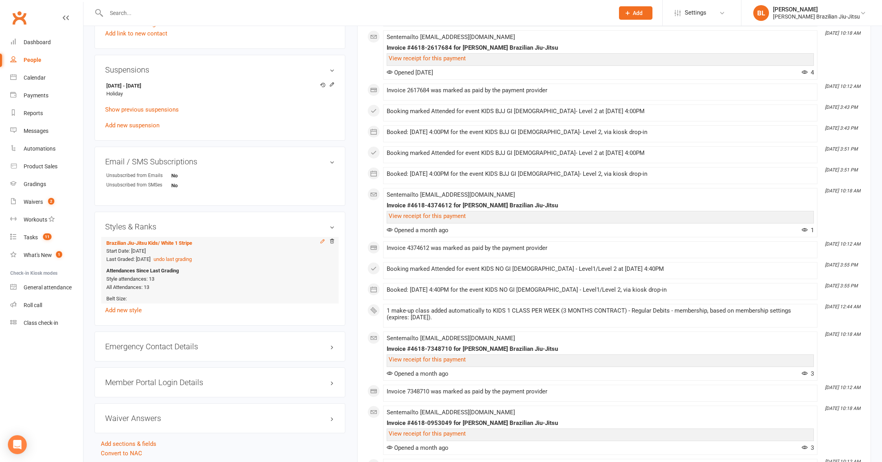
click at [322, 240] on icon at bounding box center [323, 241] width 4 height 4
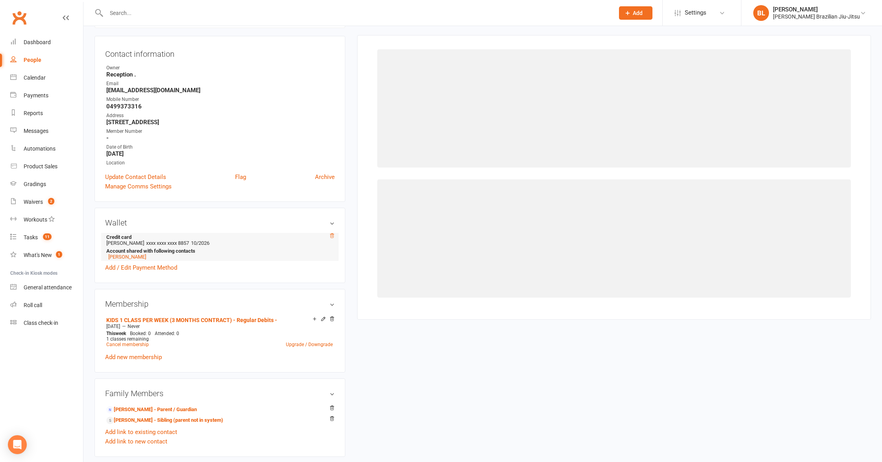
scroll to position [67, 0]
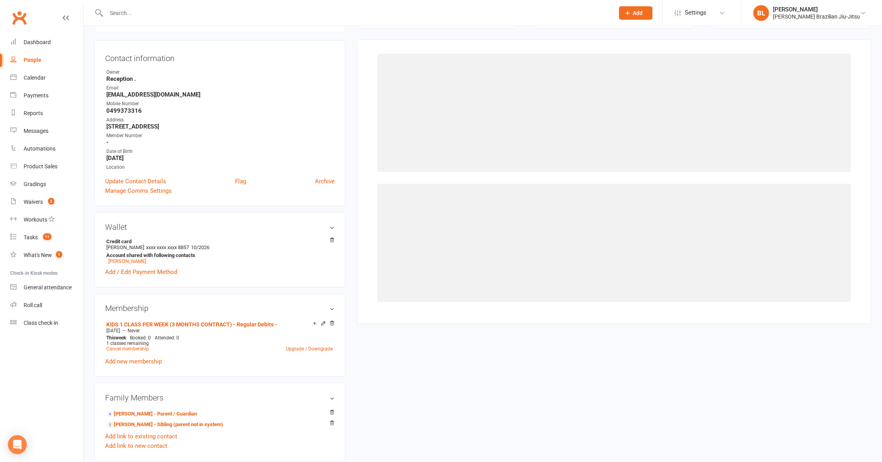
select select "2244"
select select "22134"
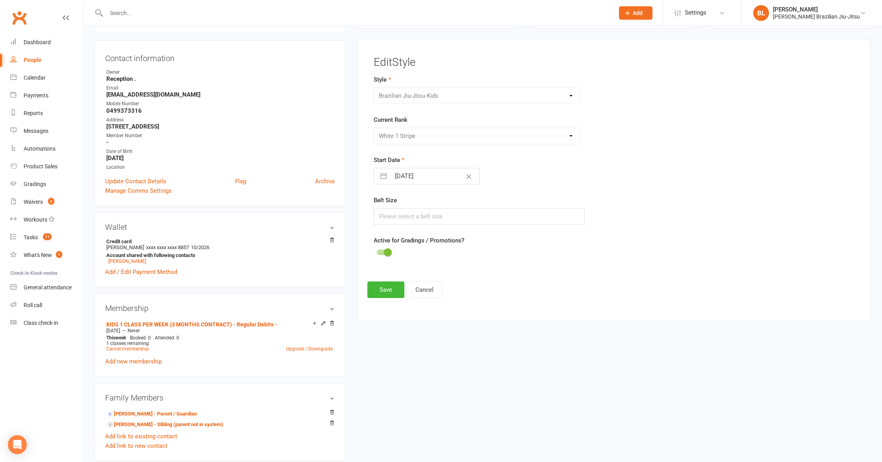
click at [436, 132] on div "Please Select Starting Rank White White 1 Stripe White 2 Stripes White 3 Stripe…" at bounding box center [477, 136] width 207 height 17
click at [573, 135] on div "Please Select Starting Rank White White 1 Stripe White 2 Stripes White 3 Stripe…" at bounding box center [477, 136] width 207 height 17
click at [570, 134] on div "Please Select Starting Rank White White 1 Stripe White 2 Stripes White 3 Stripe…" at bounding box center [477, 136] width 207 height 17
click at [432, 289] on button "Cancel" at bounding box center [424, 289] width 36 height 17
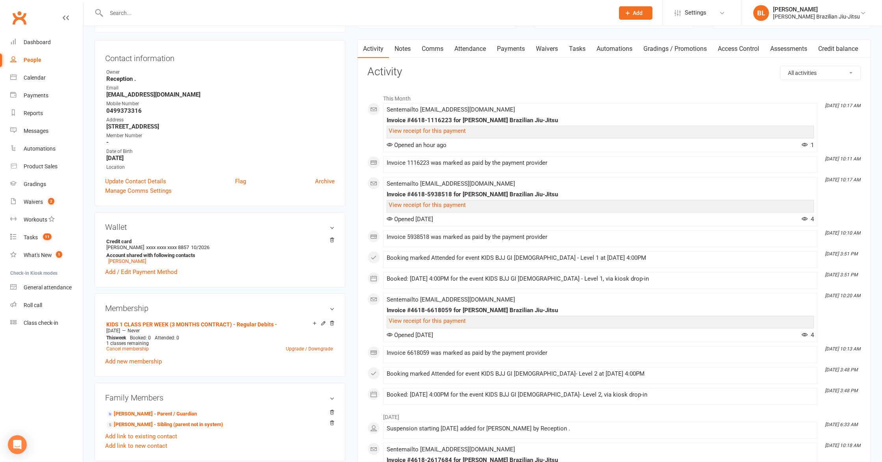
scroll to position [0, 0]
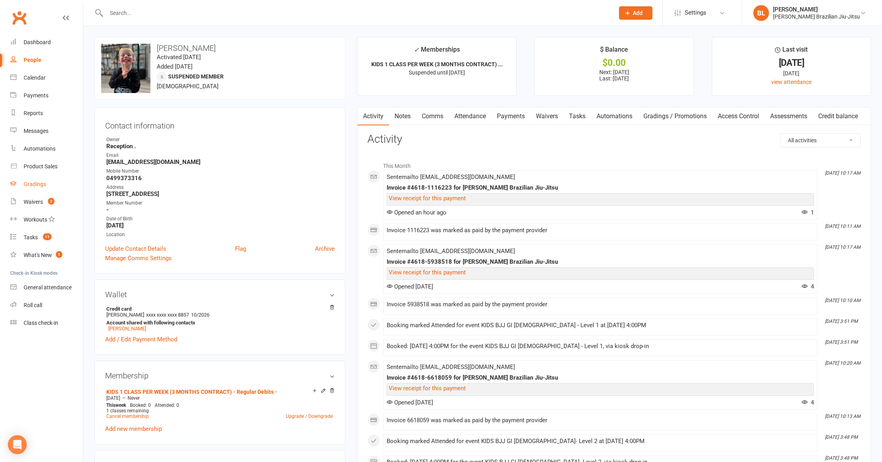
click at [40, 189] on link "Gradings" at bounding box center [46, 184] width 73 height 18
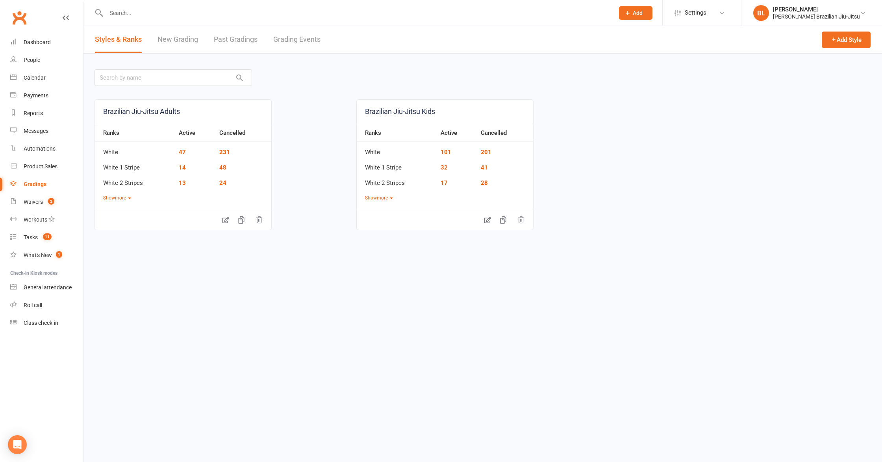
click at [10, 175] on link "Gradings" at bounding box center [46, 184] width 73 height 18
click at [293, 49] on link "Grading Events" at bounding box center [296, 39] width 47 height 27
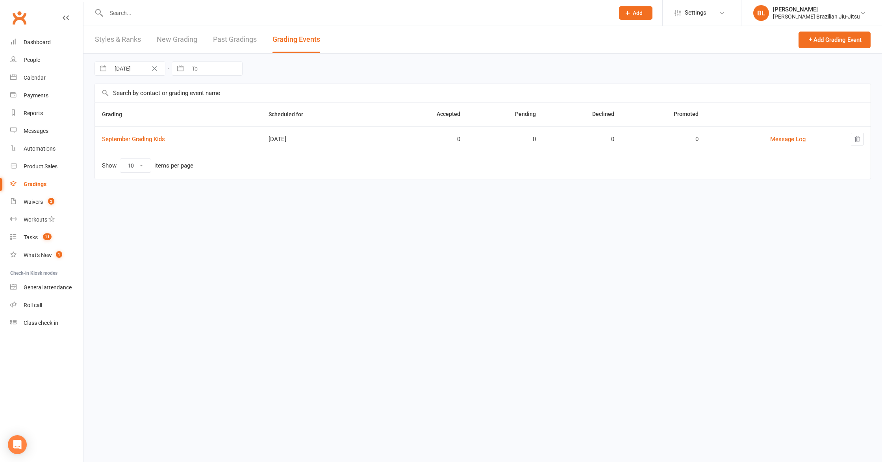
click at [159, 39] on link "New Grading" at bounding box center [177, 39] width 41 height 27
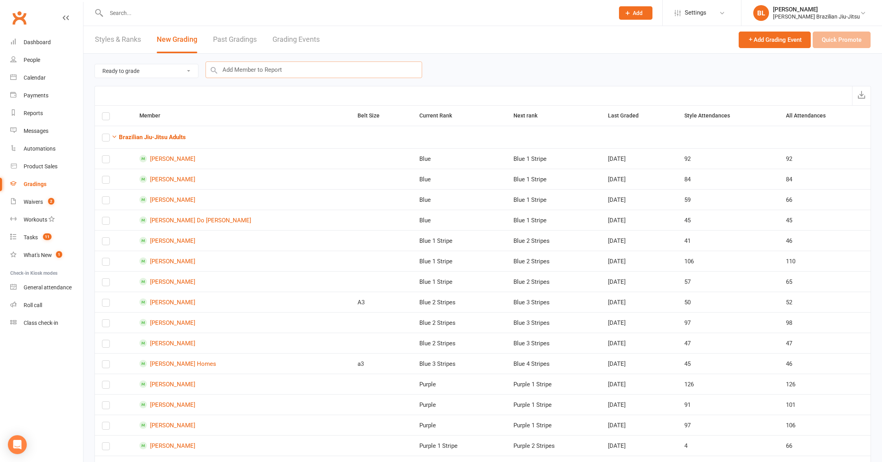
click at [286, 68] on input "text" at bounding box center [314, 69] width 217 height 17
click at [147, 67] on select "Ready to grade All members enrolled in a style Active members enrolled in a sty…" at bounding box center [146, 70] width 103 height 13
select select "all_members_in_style"
click at [95, 64] on select "Ready to grade All members enrolled in a style Active members enrolled in a sty…" at bounding box center [146, 70] width 103 height 13
click at [235, 70] on input "text" at bounding box center [314, 69] width 217 height 17
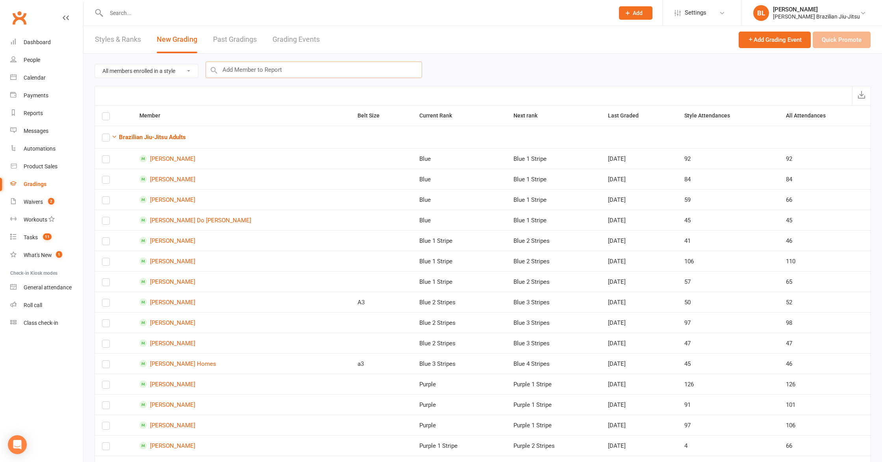
scroll to position [1, 0]
click at [135, 40] on link "Styles & Ranks" at bounding box center [118, 38] width 46 height 27
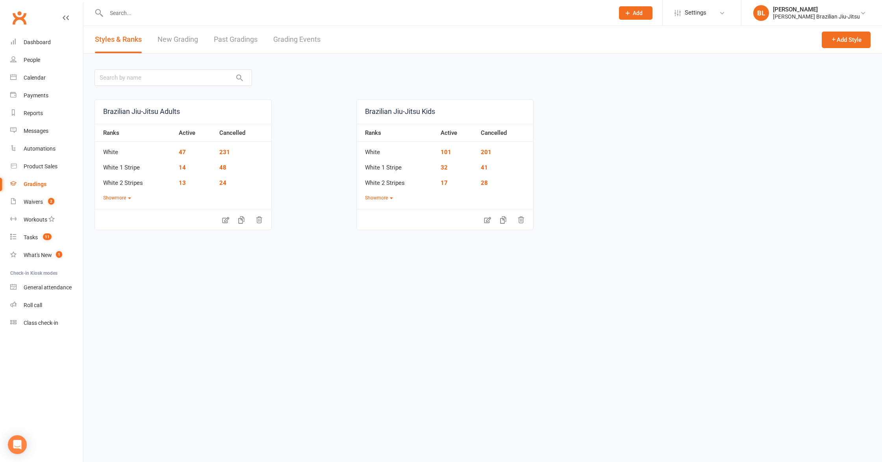
click at [245, 45] on link "Past Gradings" at bounding box center [236, 39] width 44 height 27
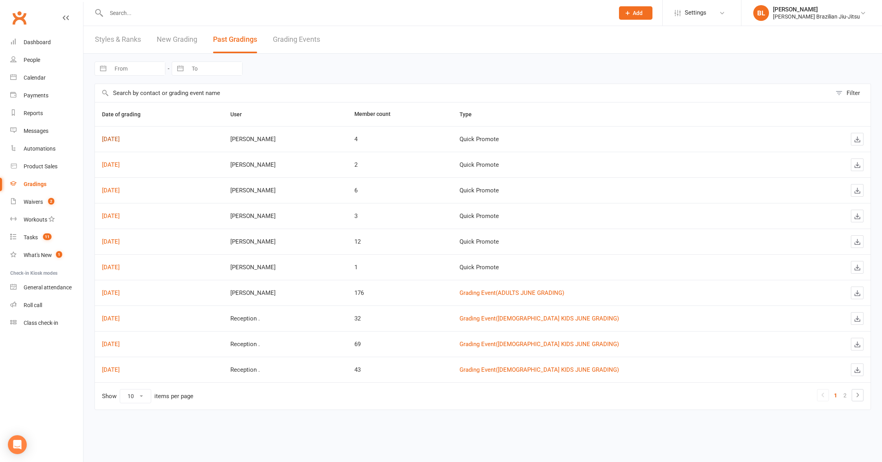
click at [120, 141] on link "[DATE]" at bounding box center [111, 138] width 18 height 7
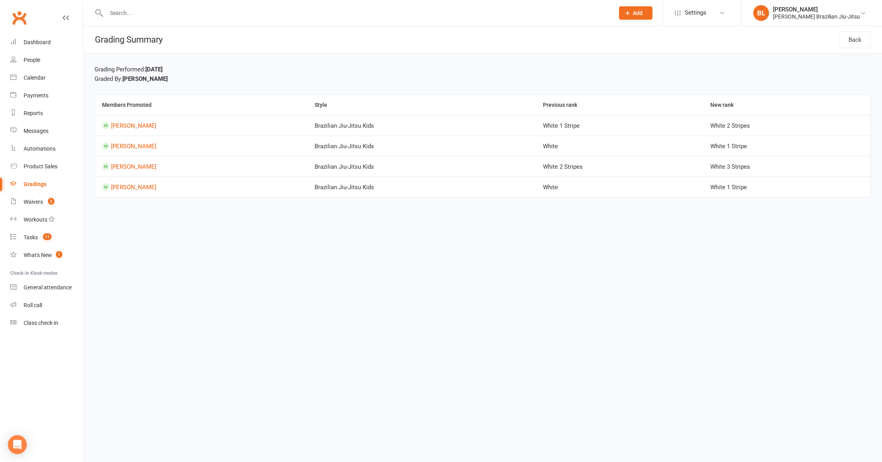
click at [205, 71] on div "Grading Performed: [DATE]" at bounding box center [483, 69] width 777 height 9
drag, startPoint x: 205, startPoint y: 71, endPoint x: 130, endPoint y: 78, distance: 75.9
click at [199, 72] on div "Grading Performed: [DATE]" at bounding box center [483, 69] width 777 height 9
click at [159, 79] on strong "[PERSON_NAME]" at bounding box center [144, 78] width 45 height 7
drag, startPoint x: 159, startPoint y: 79, endPoint x: 154, endPoint y: 79, distance: 4.7
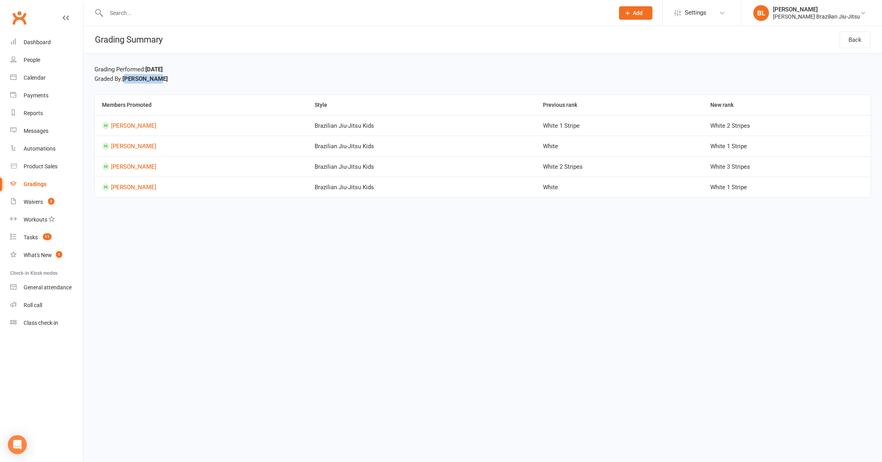
click at [157, 79] on strong "[PERSON_NAME]" at bounding box center [144, 78] width 45 height 7
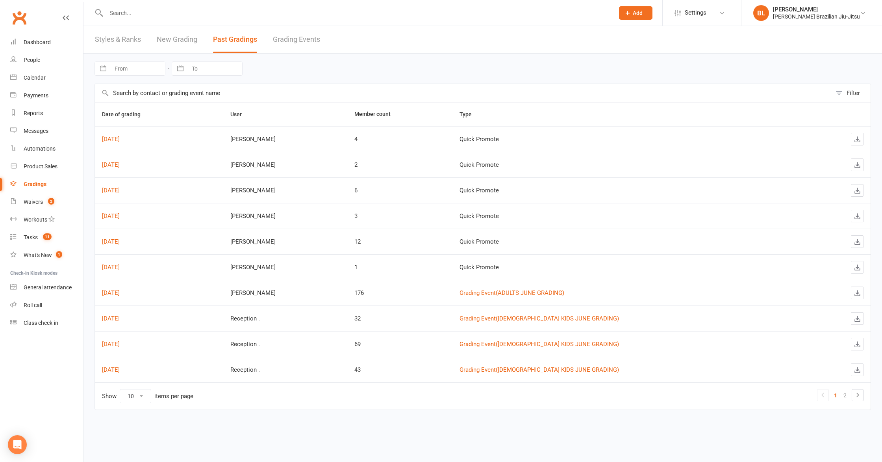
click at [289, 47] on link "Grading Events" at bounding box center [296, 39] width 47 height 27
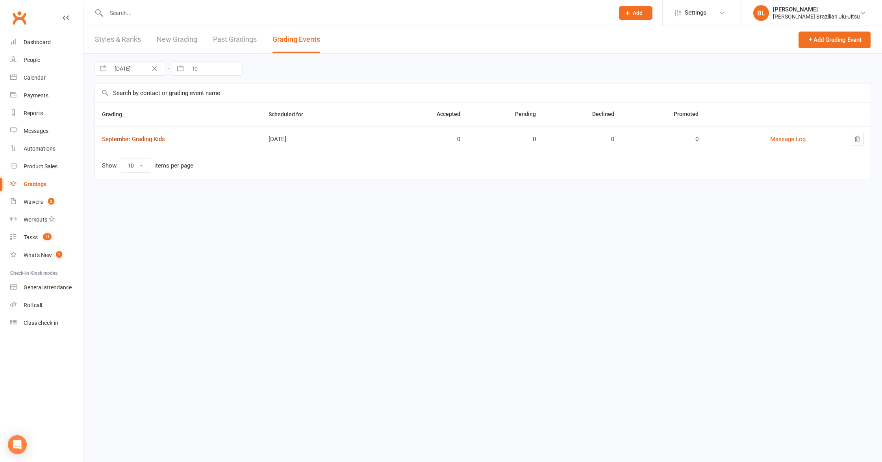
click at [150, 136] on link "September Grading Kids" at bounding box center [133, 138] width 63 height 7
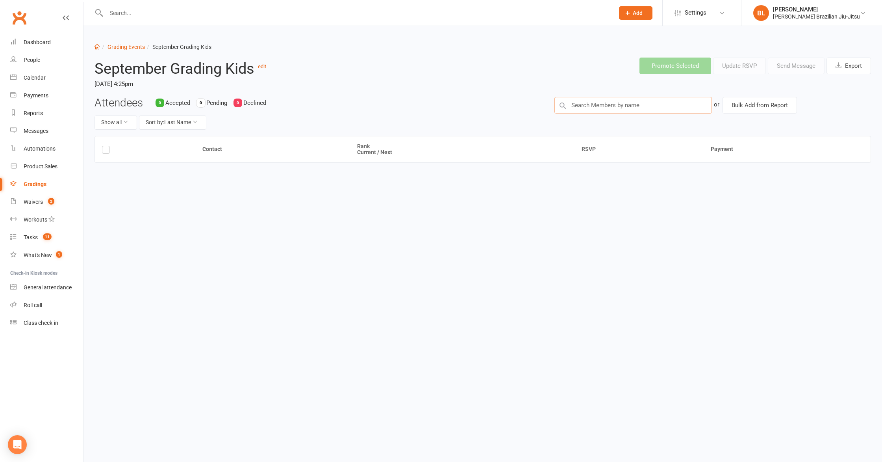
click at [650, 106] on input "text" at bounding box center [634, 105] width 158 height 17
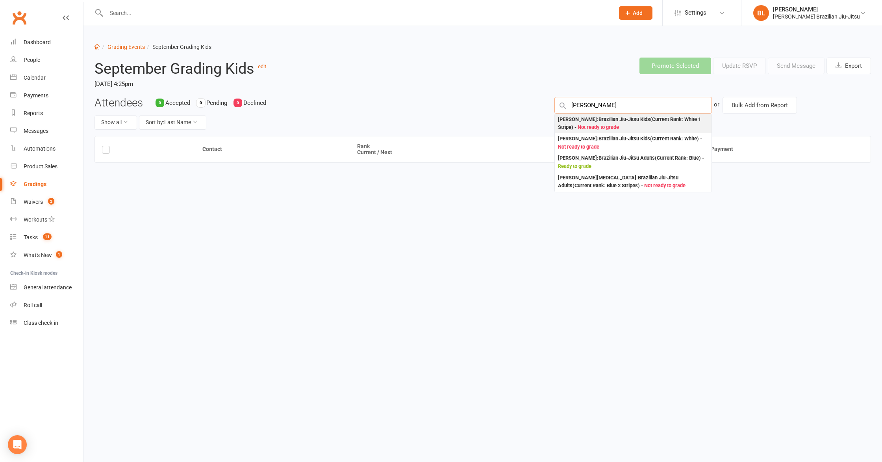
type input "[PERSON_NAME]"
click at [633, 121] on div "[PERSON_NAME] : Brazilian Jiu-Jitsu Kids (Current Rank: White 1 Stripe ) - Not …" at bounding box center [633, 123] width 150 height 16
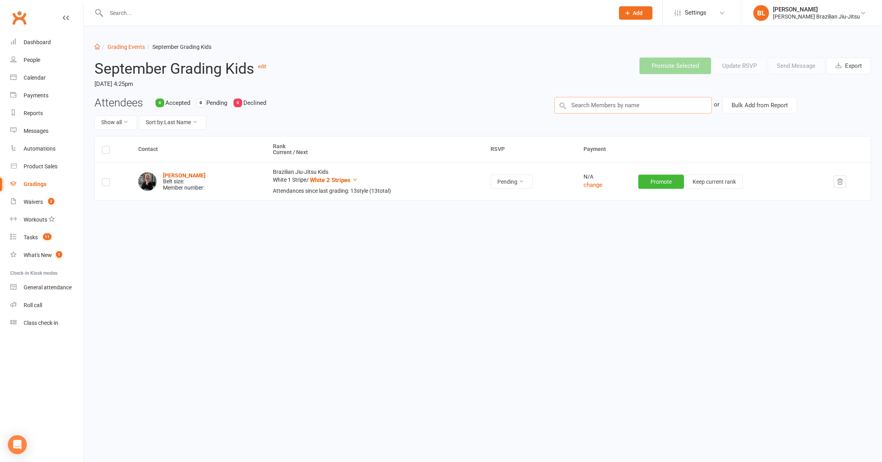
click at [628, 109] on input "text" at bounding box center [634, 105] width 158 height 17
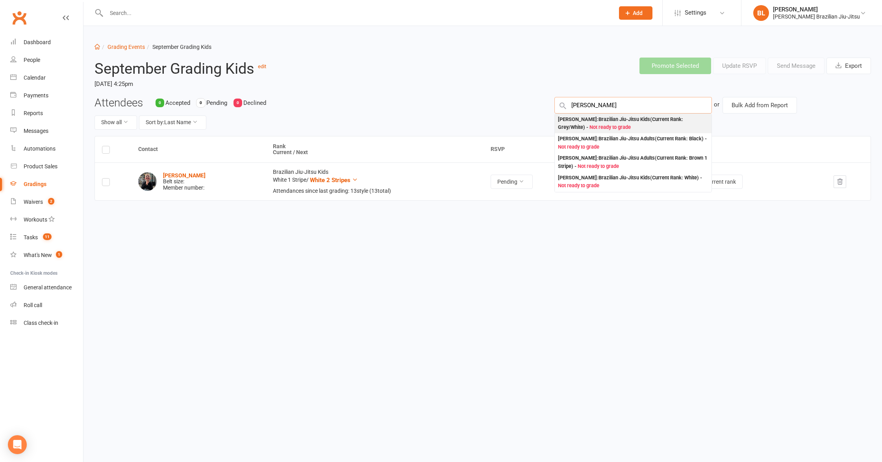
type input "[PERSON_NAME]"
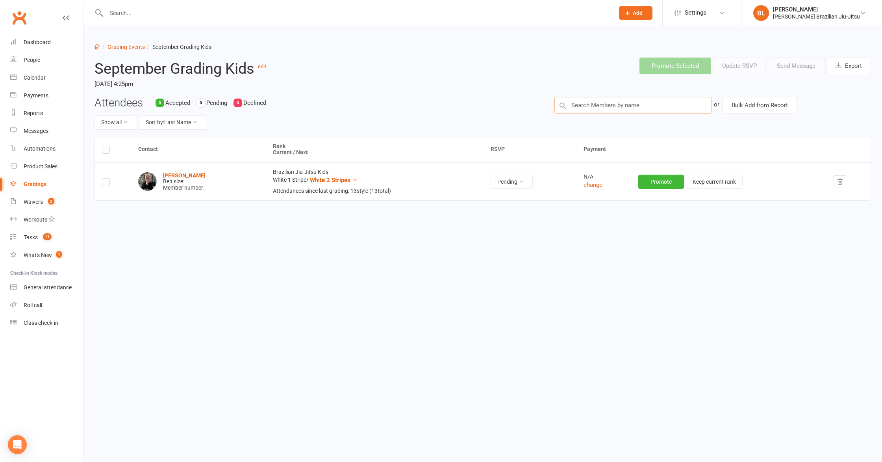
click at [611, 107] on input "text" at bounding box center [634, 105] width 158 height 17
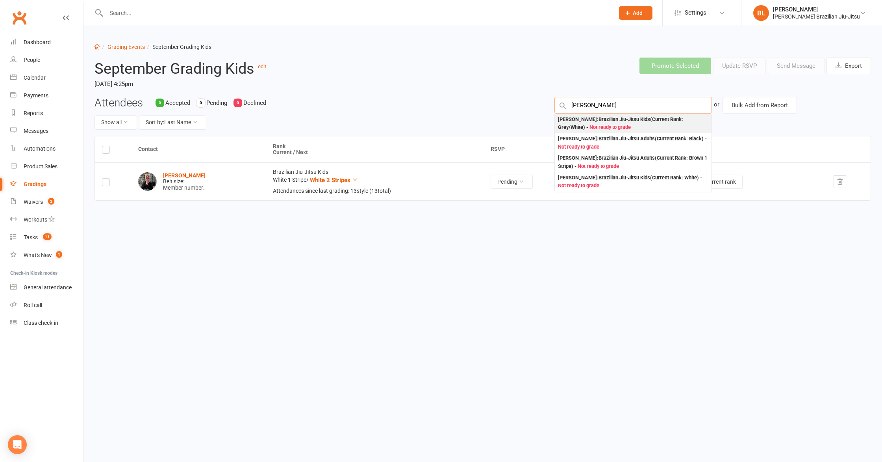
type input "[PERSON_NAME]"
click at [573, 122] on div "[PERSON_NAME] : Brazilian Jiu-Jitsu Kids (Current Rank: Grey/White ) - Not read…" at bounding box center [633, 123] width 150 height 16
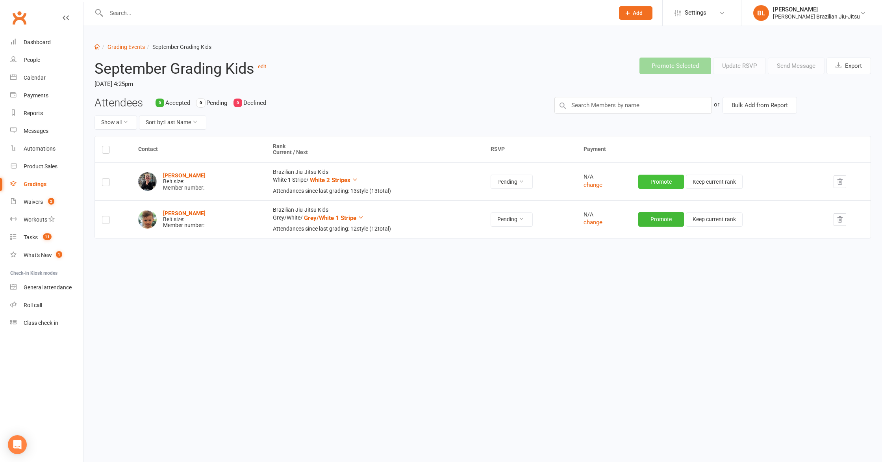
click at [663, 183] on button "Promote" at bounding box center [661, 181] width 46 height 14
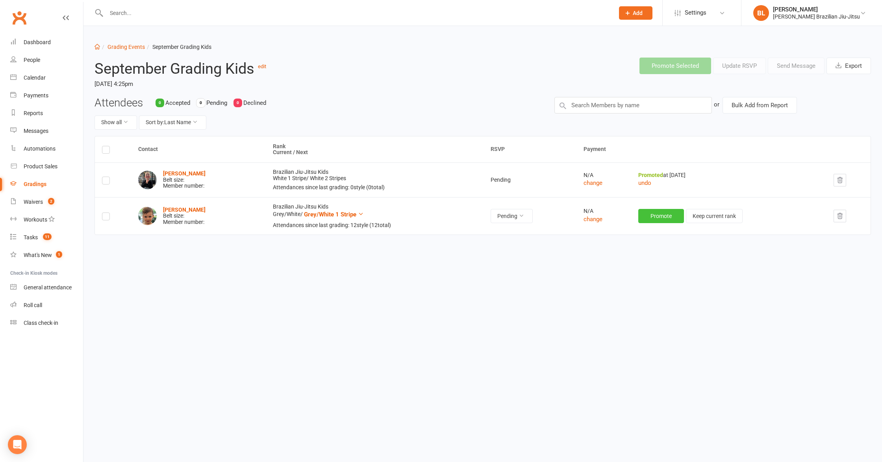
click at [663, 221] on button "Promote" at bounding box center [661, 216] width 46 height 14
